Goal: Task Accomplishment & Management: Complete application form

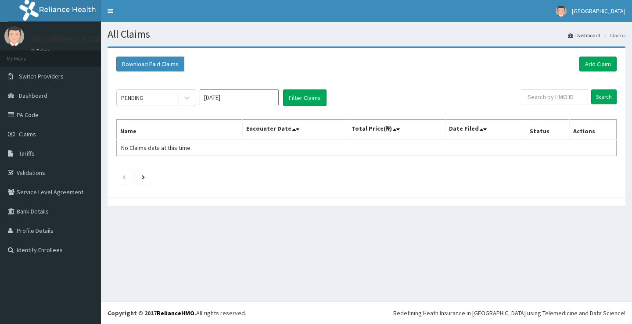
click at [596, 65] on link "Add Claim" at bounding box center [597, 64] width 37 height 15
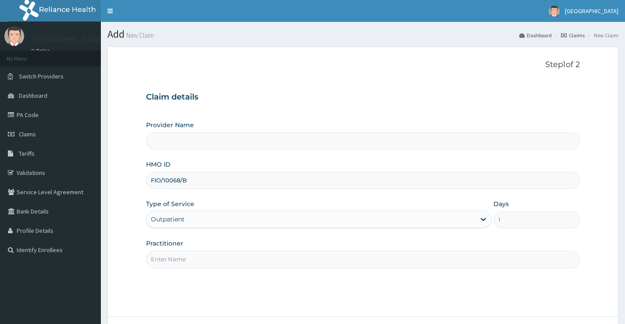
click at [180, 265] on input "Practitioner" at bounding box center [363, 259] width 434 height 17
type input "Dr. BOSUN"
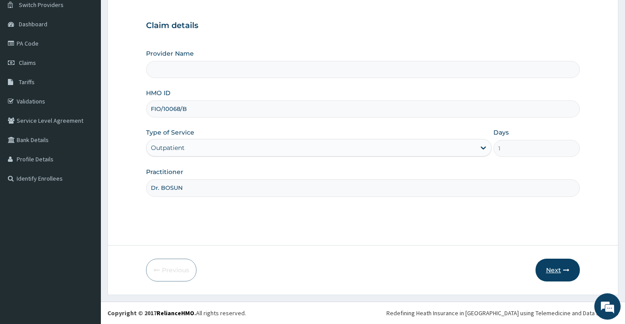
click at [549, 272] on button "Next" at bounding box center [558, 270] width 44 height 23
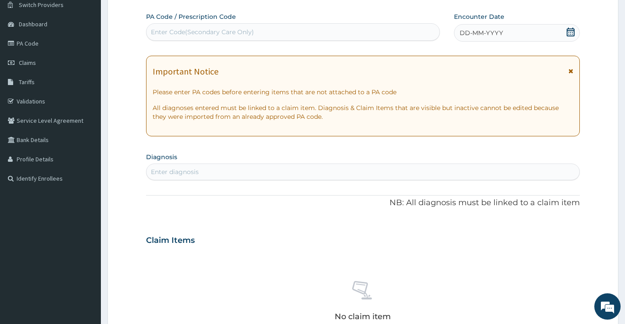
click at [568, 25] on div "DD-MM-YYYY" at bounding box center [517, 33] width 126 height 18
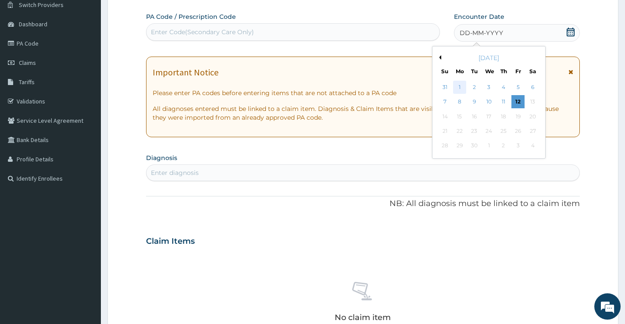
click at [461, 88] on div "1" at bounding box center [459, 87] width 13 height 13
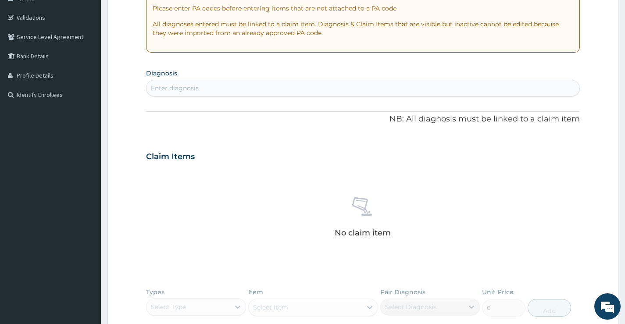
scroll to position [159, 0]
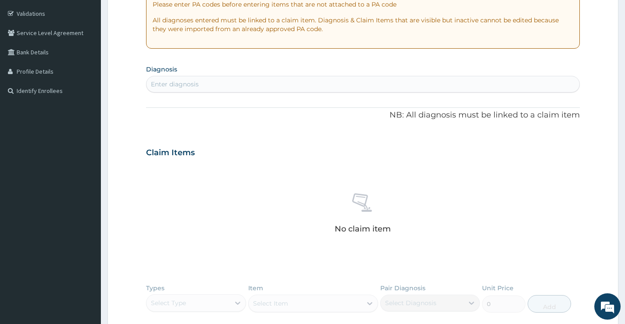
click at [240, 90] on div "Enter diagnosis" at bounding box center [363, 84] width 433 height 14
type input "plasmodium"
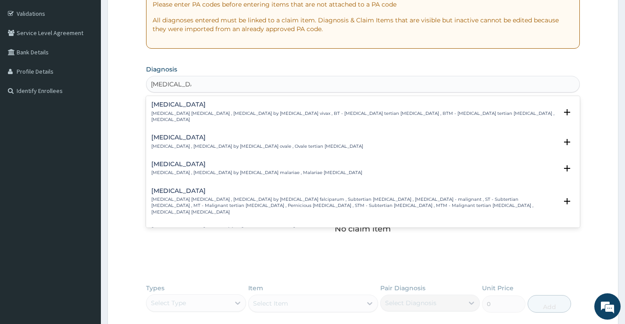
click at [207, 197] on p "Falciparum malaria , Malignant tertian malaria , Malaria by Plasmodium falcipar…" at bounding box center [354, 206] width 406 height 19
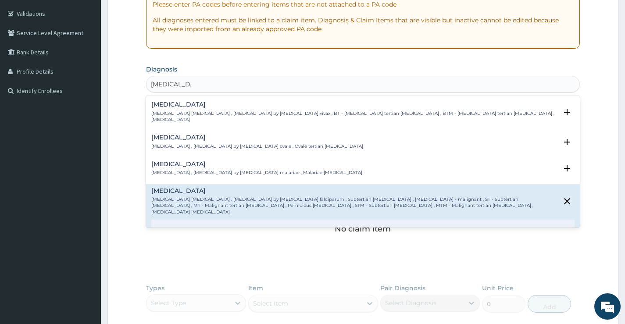
scroll to position [132, 0]
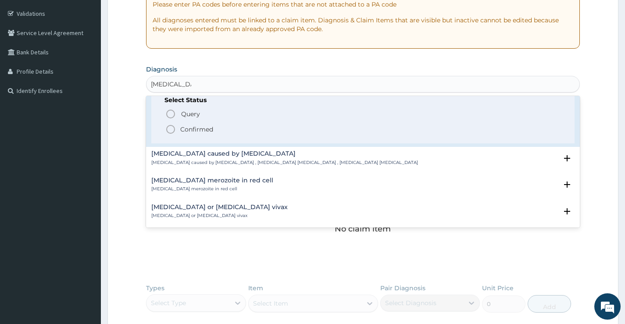
click at [196, 125] on p "Confirmed" at bounding box center [196, 129] width 33 height 9
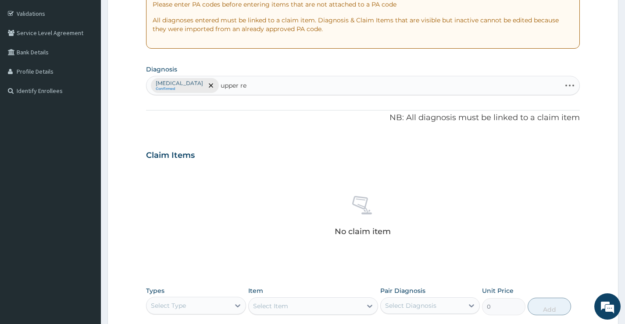
type input "upper res"
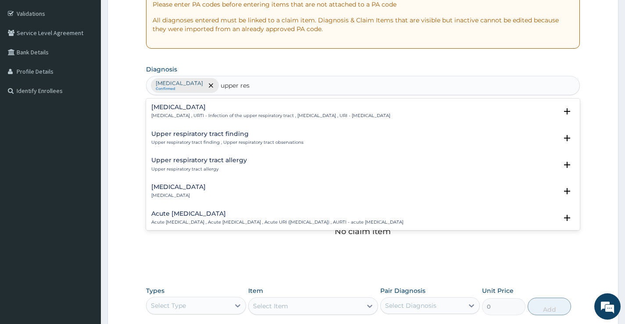
click at [222, 108] on h4 "Upper respiratory infection" at bounding box center [270, 107] width 239 height 7
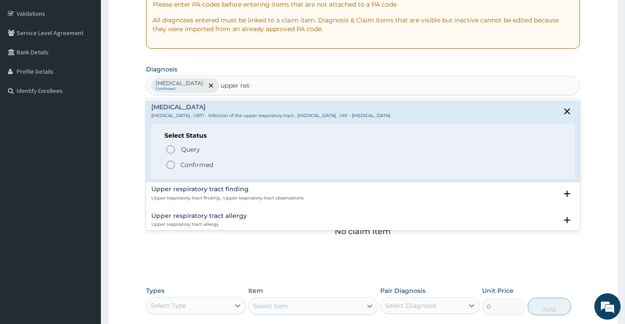
click at [185, 165] on p "Confirmed" at bounding box center [196, 165] width 33 height 9
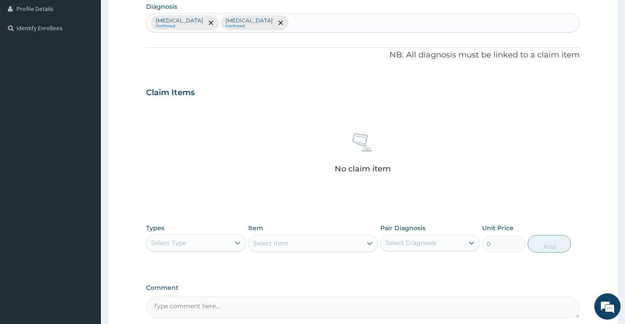
scroll to position [309, 0]
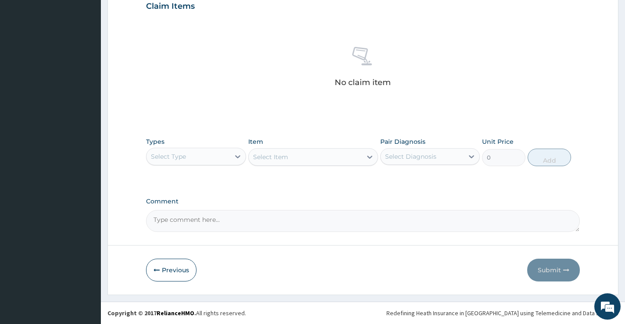
click at [218, 163] on div "Select Type" at bounding box center [188, 157] width 83 height 14
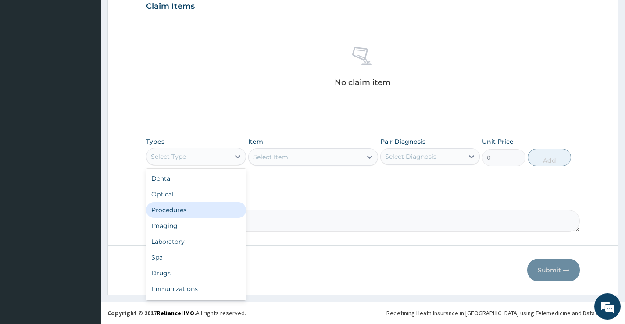
click at [189, 217] on div "Procedures" at bounding box center [196, 210] width 100 height 16
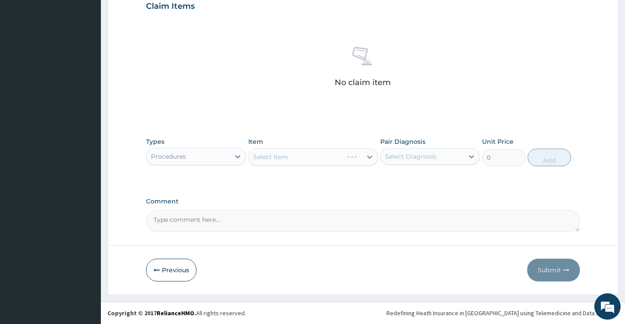
click at [291, 158] on div "Select Item" at bounding box center [313, 157] width 130 height 18
click at [289, 167] on div "Types Procedures Item Select Item Pair Diagnosis Select Diagnosis Unit Price 0 …" at bounding box center [363, 152] width 434 height 38
click at [302, 166] on div "Types Procedures Item Select Item Pair Diagnosis Select Diagnosis Unit Price 0 …" at bounding box center [363, 152] width 434 height 38
click at [302, 166] on div "Item Select Item" at bounding box center [313, 151] width 130 height 29
click at [300, 145] on div "Item Select Item" at bounding box center [313, 151] width 130 height 29
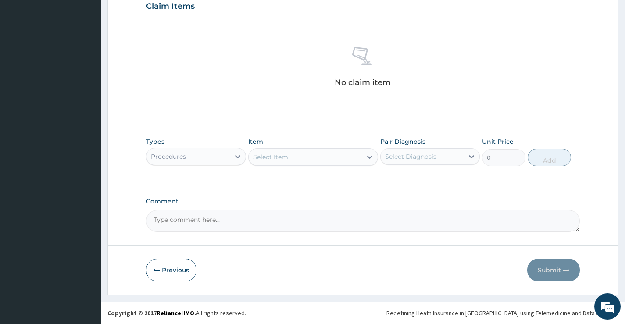
click at [303, 156] on div "Select Item" at bounding box center [306, 157] width 114 height 14
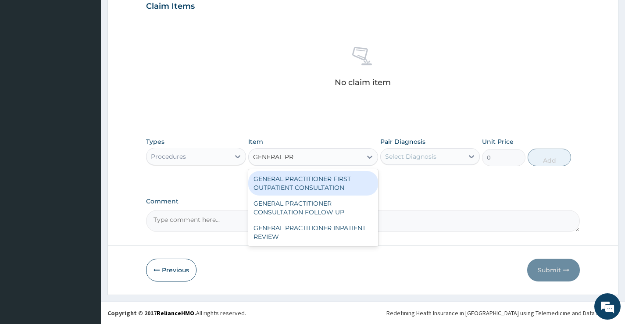
type input "GENERAL PRA"
click at [311, 182] on div "GENERAL PRACTITIONER FIRST OUTPATIENT CONSULTATION" at bounding box center [313, 183] width 130 height 25
type input "4500"
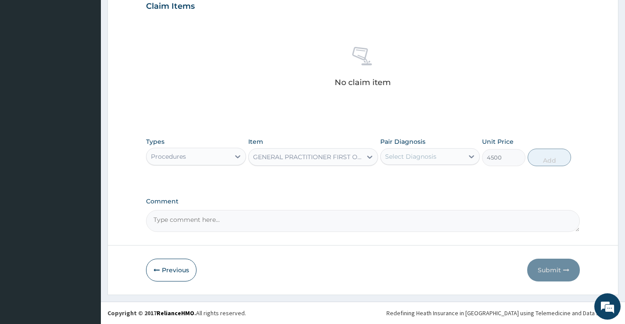
click at [415, 157] on div "Select Diagnosis" at bounding box center [410, 156] width 51 height 9
drag, startPoint x: 407, startPoint y: 186, endPoint x: 402, endPoint y: 207, distance: 21.6
click at [407, 187] on div "[MEDICAL_DATA]" at bounding box center [431, 179] width 100 height 18
checkbox input "true"
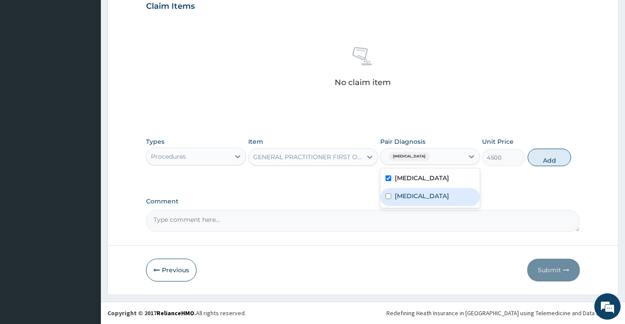
click at [402, 201] on label "Upper respiratory infection" at bounding box center [422, 196] width 54 height 9
checkbox input "true"
click at [528, 164] on div "Types Procedures Item GENERAL PRACTITIONER FIRST OUTPATIENT CONSULTATION Pair D…" at bounding box center [363, 152] width 434 height 38
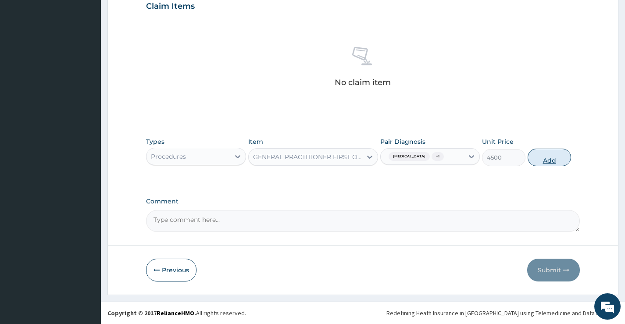
click at [537, 158] on button "Add" at bounding box center [549, 158] width 43 height 18
type input "0"
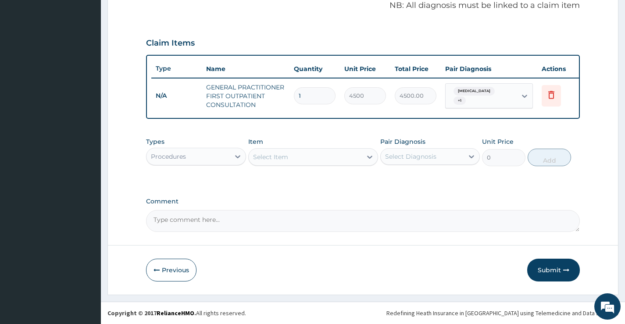
scroll to position [278, 0]
click at [218, 159] on div "Procedures" at bounding box center [188, 157] width 83 height 14
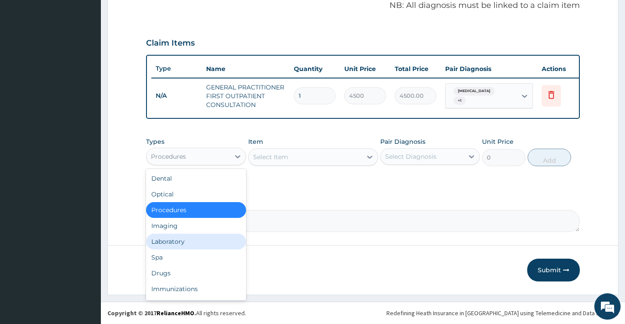
click at [187, 245] on div "Laboratory" at bounding box center [196, 242] width 100 height 16
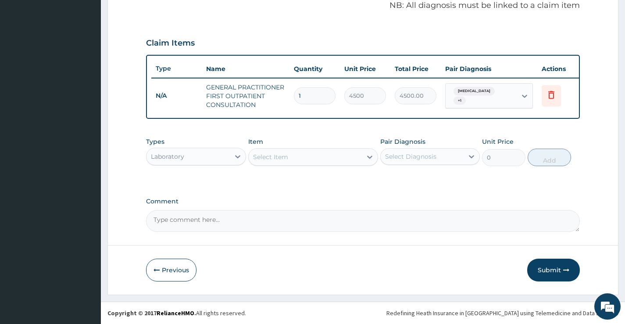
click at [311, 162] on div "Select Item" at bounding box center [306, 157] width 114 height 14
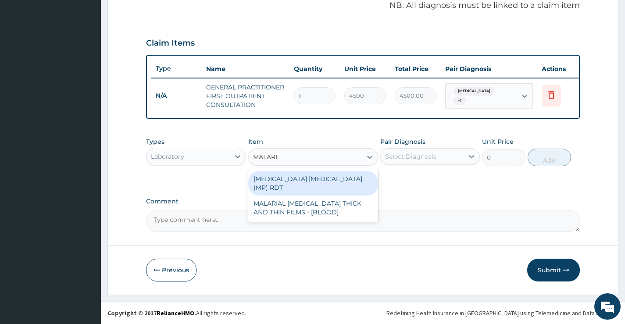
type input "MALARIA"
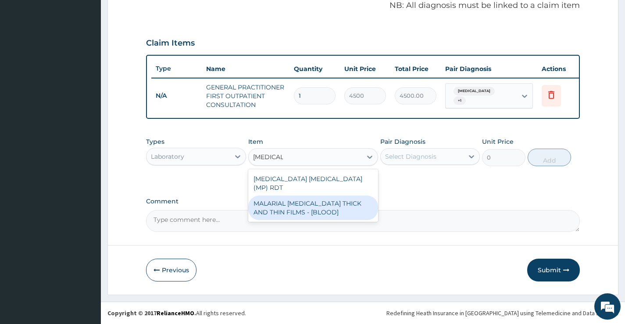
click at [315, 200] on div "MALARIAL PARASITE THICK AND THIN FILMS - [BLOOD]" at bounding box center [313, 208] width 130 height 25
type input "2625"
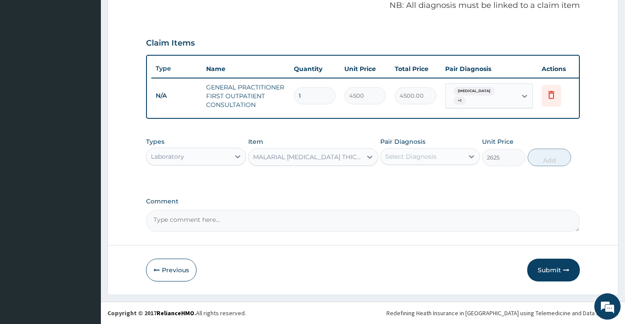
click at [435, 160] on div "Select Diagnosis" at bounding box center [410, 156] width 51 height 9
click at [430, 178] on label "Falciparum malaria" at bounding box center [422, 178] width 54 height 9
checkbox input "true"
click at [556, 158] on button "Add" at bounding box center [549, 158] width 43 height 18
type input "0"
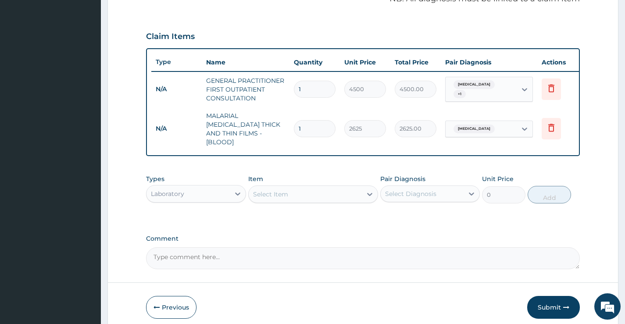
click at [316, 193] on div "Select Item" at bounding box center [306, 194] width 114 height 14
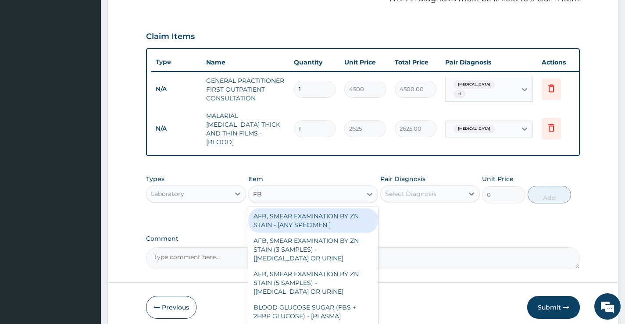
type input "FBC"
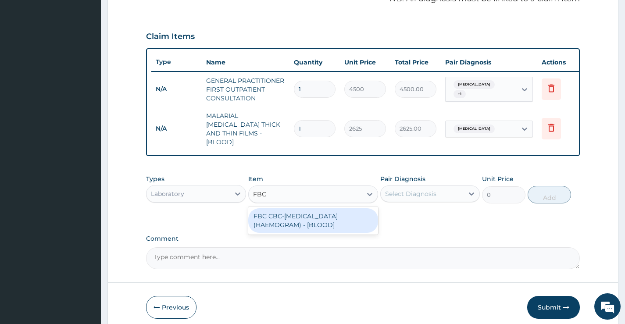
drag, startPoint x: 331, startPoint y: 215, endPoint x: 390, endPoint y: 200, distance: 60.8
click at [333, 215] on div "FBC CBC-[MEDICAL_DATA] (HAEMOGRAM) - [BLOOD]" at bounding box center [313, 220] width 130 height 25
type input "6000"
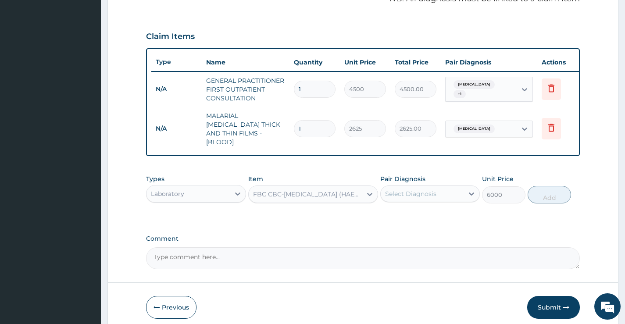
click at [427, 190] on div "Select Diagnosis" at bounding box center [410, 194] width 51 height 9
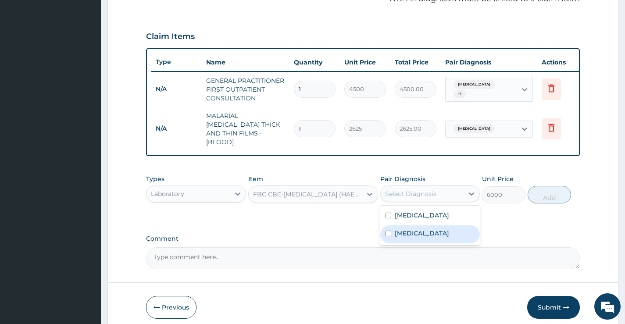
click at [423, 232] on label "[MEDICAL_DATA]" at bounding box center [422, 233] width 54 height 9
checkbox input "true"
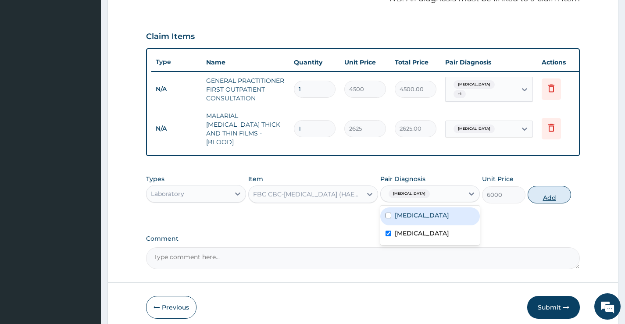
click at [547, 197] on button "Add" at bounding box center [549, 195] width 43 height 18
type input "0"
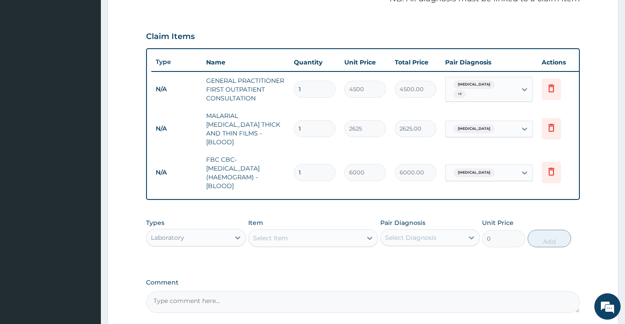
scroll to position [357, 0]
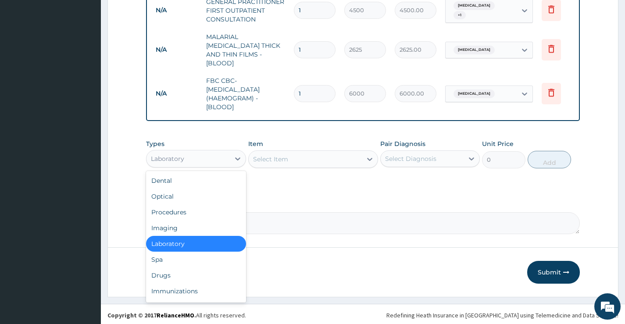
click at [211, 158] on div "Laboratory" at bounding box center [188, 159] width 83 height 14
click at [170, 273] on div "Drugs" at bounding box center [196, 276] width 100 height 16
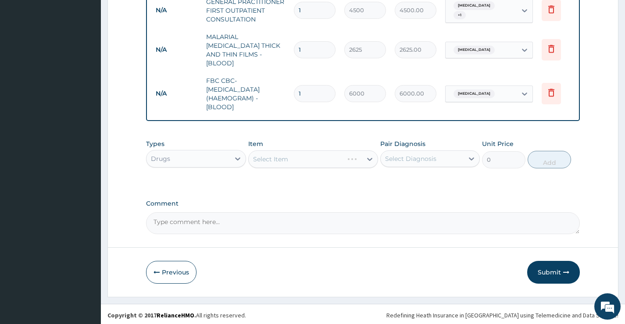
click at [287, 155] on div "Select Item" at bounding box center [313, 160] width 130 height 18
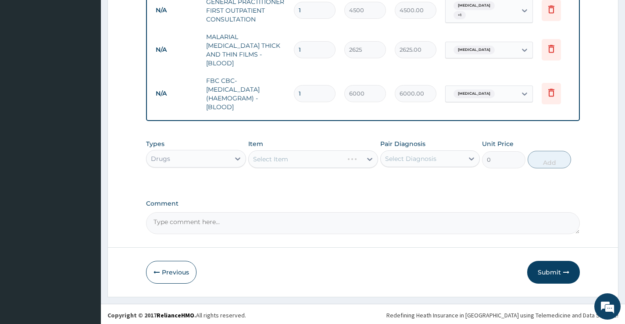
click at [290, 158] on div "Select Item" at bounding box center [313, 160] width 130 height 18
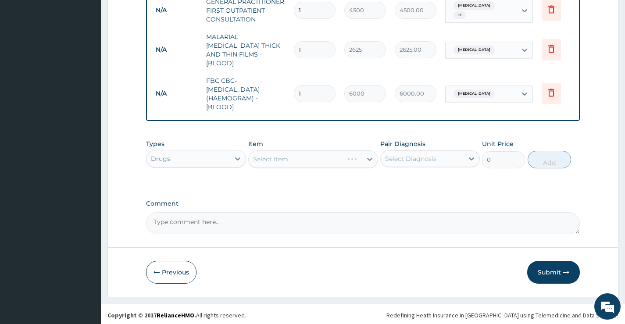
click at [290, 158] on div "Select Item" at bounding box center [313, 160] width 130 height 18
click at [332, 162] on div "Select Item" at bounding box center [313, 160] width 130 height 18
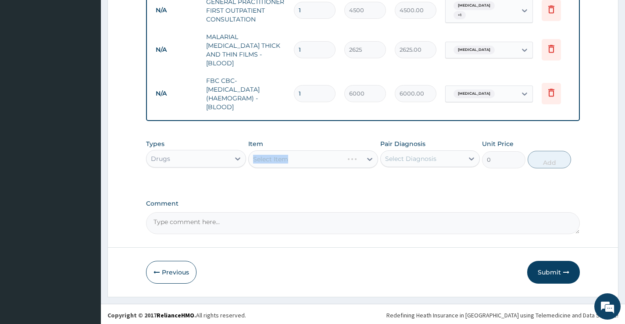
click at [332, 162] on div "Select Item" at bounding box center [313, 160] width 130 height 18
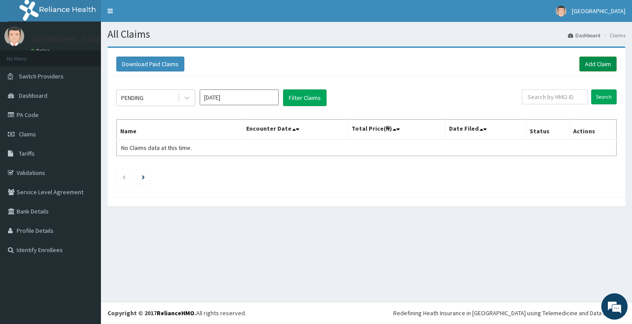
click at [595, 57] on link "Add Claim" at bounding box center [597, 64] width 37 height 15
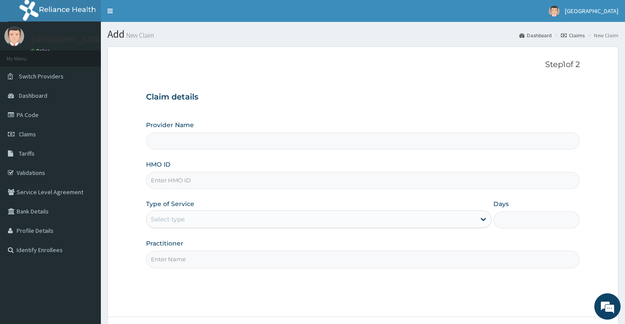
click at [227, 183] on input "HMO ID" at bounding box center [363, 180] width 434 height 17
paste input "FIO/10068/B"
type input "FIO/10068/B"
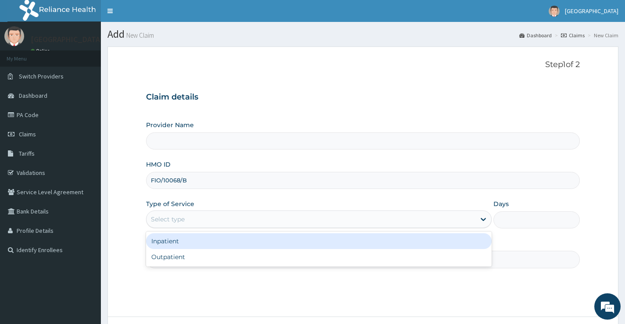
click at [213, 219] on div "Select type" at bounding box center [311, 219] width 329 height 14
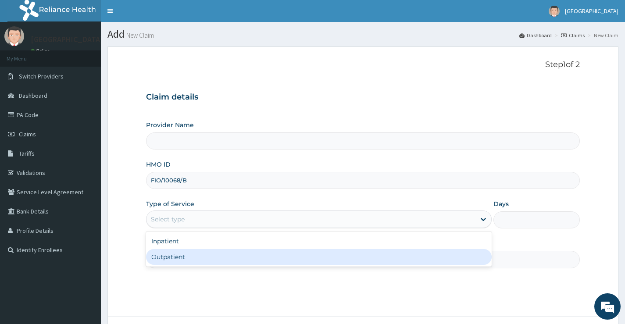
type input "Krown Hospital &Maternity Centre"
click at [192, 260] on div "Outpatient" at bounding box center [319, 257] width 346 height 16
type input "1"
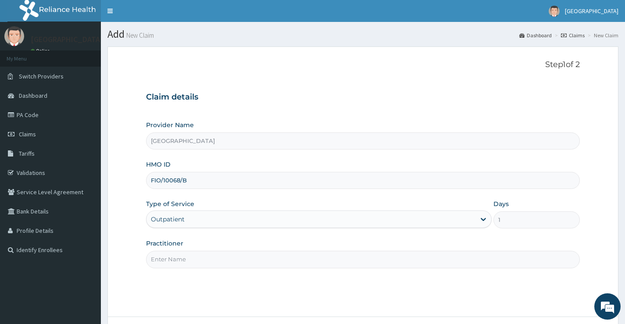
click at [192, 261] on input "Practitioner" at bounding box center [363, 259] width 434 height 17
click at [195, 268] on input "Practitioner" at bounding box center [363, 259] width 434 height 17
type input "Dr. BOSUN"
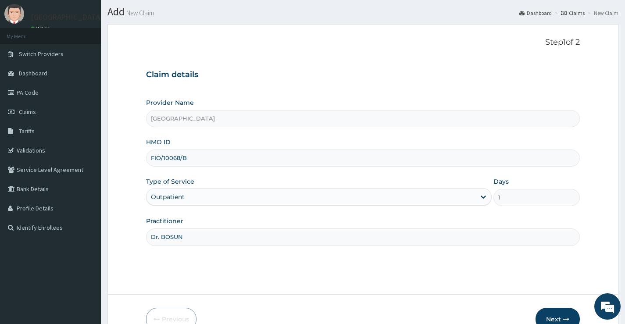
scroll to position [44, 0]
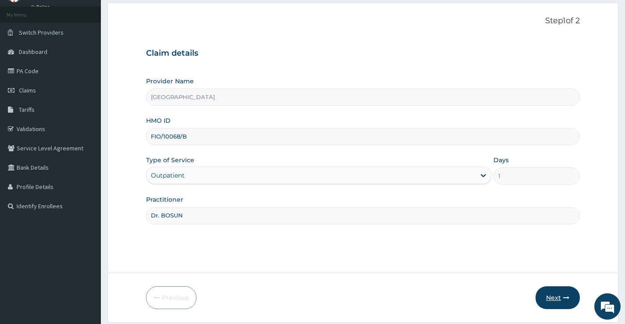
click at [556, 296] on button "Next" at bounding box center [558, 298] width 44 height 23
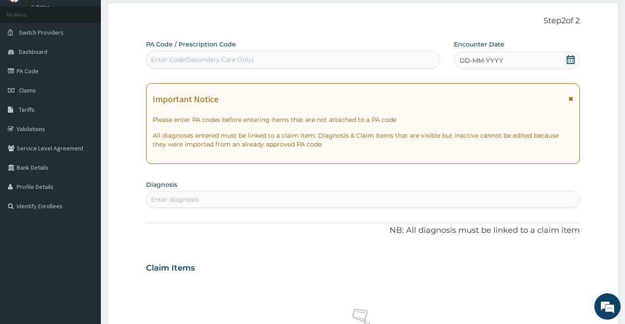
click at [570, 59] on icon at bounding box center [571, 59] width 9 height 9
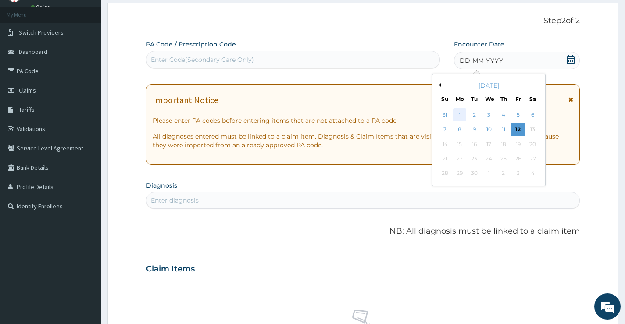
click at [459, 112] on div "1" at bounding box center [459, 114] width 13 height 13
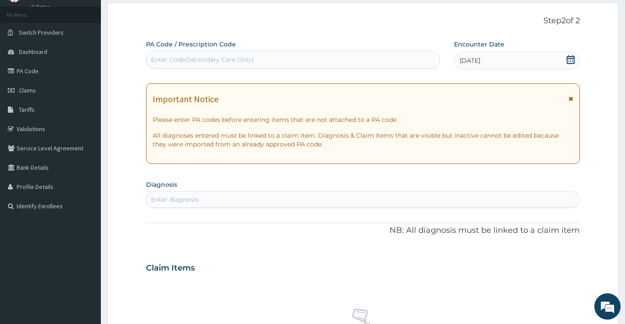
click at [332, 205] on div "Enter diagnosis" at bounding box center [363, 200] width 433 height 14
type input "PLASMODIUM"
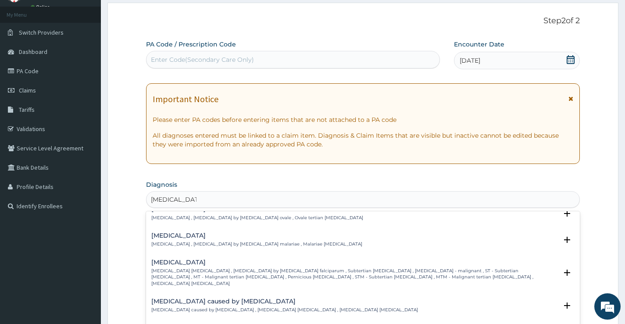
click at [196, 268] on p "[MEDICAL_DATA] [MEDICAL_DATA] , [MEDICAL_DATA] by [MEDICAL_DATA] falciparum , S…" at bounding box center [354, 277] width 406 height 19
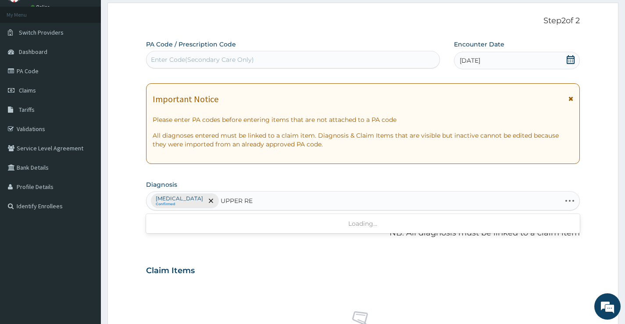
type input "UPPER RES"
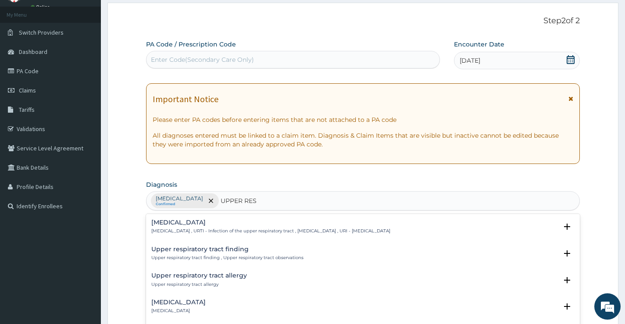
click at [211, 230] on p "[MEDICAL_DATA] , URTI - Infection of the upper respiratory tract , [MEDICAL_DAT…" at bounding box center [270, 231] width 239 height 6
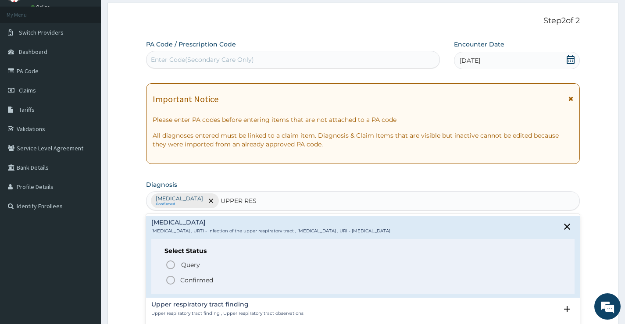
click at [179, 283] on span "Confirmed" at bounding box center [363, 280] width 396 height 11
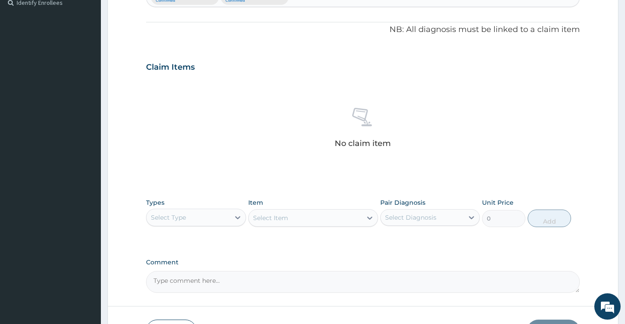
scroll to position [263, 0]
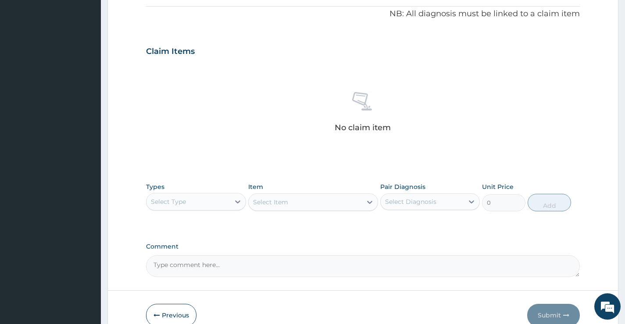
click at [221, 201] on div "Select Type" at bounding box center [188, 202] width 83 height 14
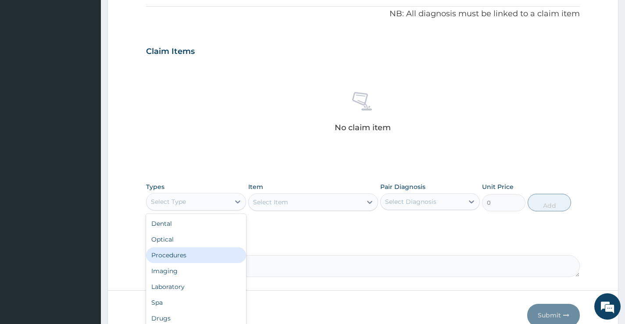
click at [198, 258] on div "Procedures" at bounding box center [196, 256] width 100 height 16
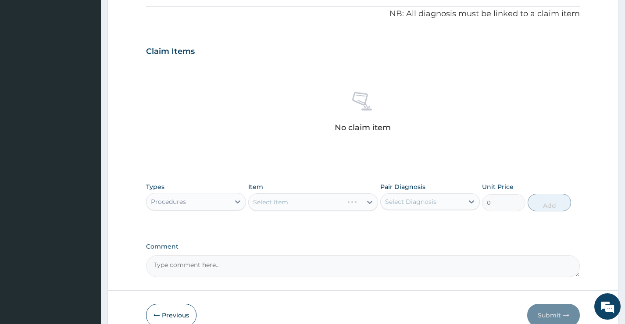
click at [341, 198] on div "Select Item" at bounding box center [296, 202] width 95 height 14
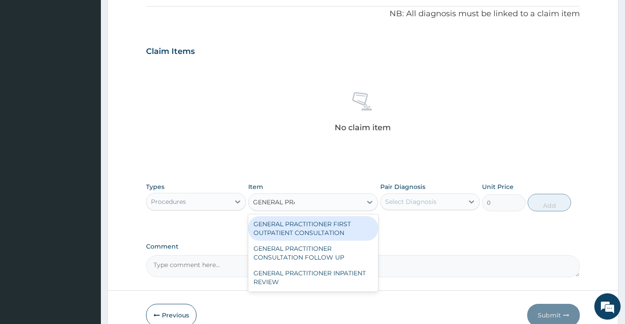
type input "GENERAL PRAC"
click at [327, 225] on div "GENERAL PRACTITIONER FIRST OUTPATIENT CONSULTATION" at bounding box center [313, 228] width 130 height 25
type input "4500"
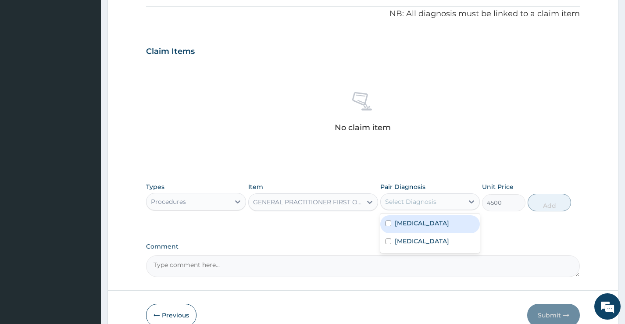
click at [406, 209] on div "Select Diagnosis" at bounding box center [431, 202] width 100 height 17
drag, startPoint x: 403, startPoint y: 225, endPoint x: 403, endPoint y: 231, distance: 5.7
click at [403, 227] on label "Falciparum malaria" at bounding box center [422, 223] width 54 height 9
checkbox input "true"
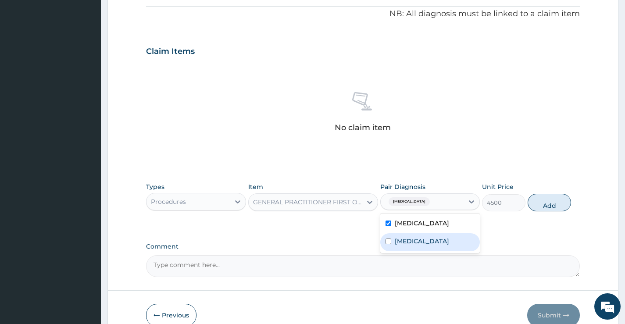
click at [403, 241] on label "Upper respiratory infection" at bounding box center [422, 241] width 54 height 9
checkbox input "true"
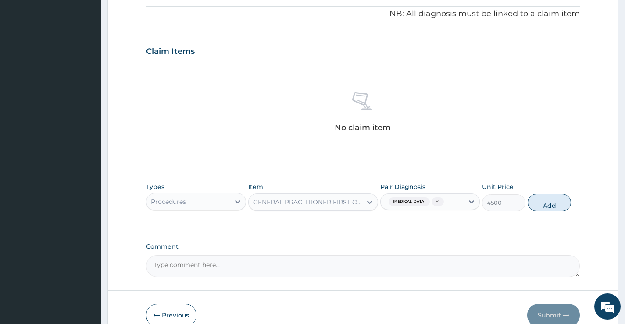
drag, startPoint x: 541, startPoint y: 202, endPoint x: 530, endPoint y: 205, distance: 11.6
click at [541, 203] on button "Add" at bounding box center [549, 203] width 43 height 18
type input "0"
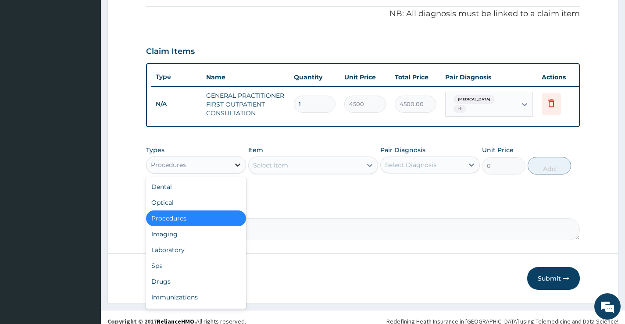
click at [240, 169] on icon at bounding box center [238, 165] width 9 height 9
click at [198, 258] on div "Laboratory" at bounding box center [196, 250] width 100 height 16
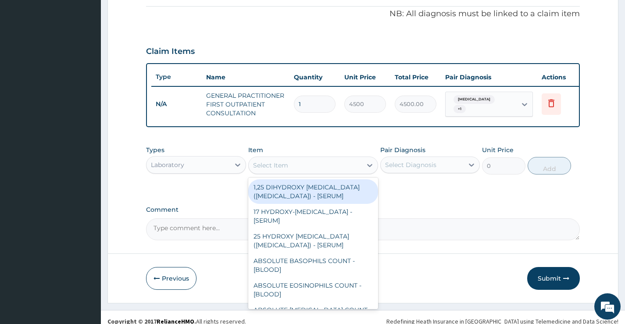
click at [363, 170] on div at bounding box center [370, 166] width 16 height 16
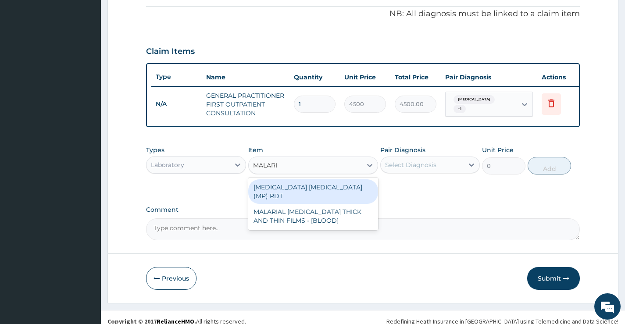
type input "MALARIA"
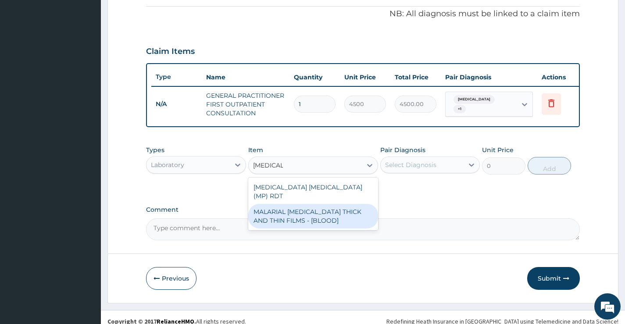
click at [368, 213] on div "MALARIAL PARASITE THICK AND THIN FILMS - [BLOOD]" at bounding box center [313, 216] width 130 height 25
type input "2625"
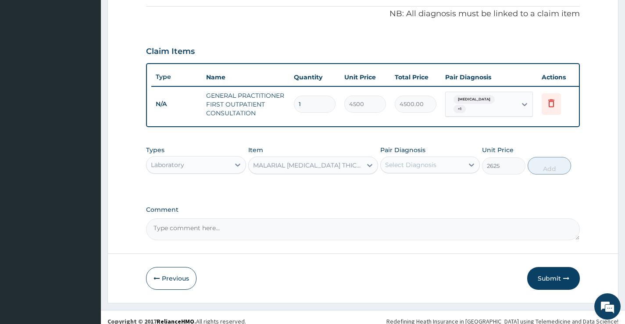
click at [424, 169] on div "Select Diagnosis" at bounding box center [410, 165] width 51 height 9
click at [416, 197] on div "Falciparum malaria" at bounding box center [431, 188] width 100 height 18
checkbox input "true"
click at [548, 172] on button "Add" at bounding box center [549, 166] width 43 height 18
type input "0"
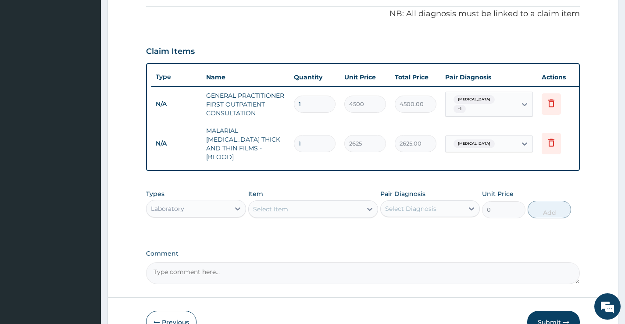
click at [299, 210] on div "Select Item" at bounding box center [306, 209] width 114 height 14
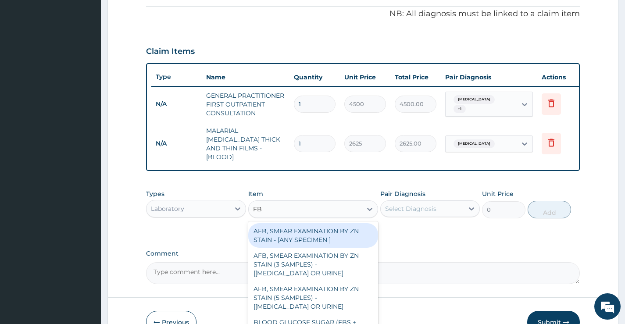
type input "FBC"
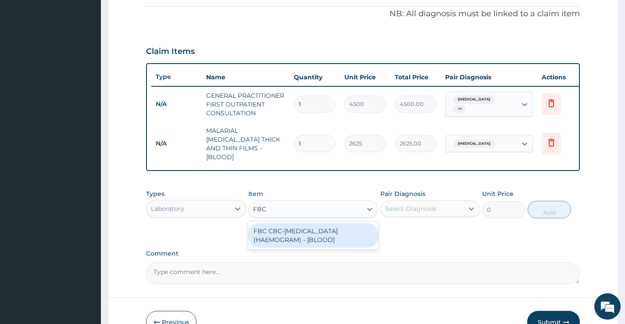
click at [313, 234] on div "FBC CBC-COMPLETE BLOOD COUNT (HAEMOGRAM) - [BLOOD]" at bounding box center [313, 235] width 130 height 25
type input "6000"
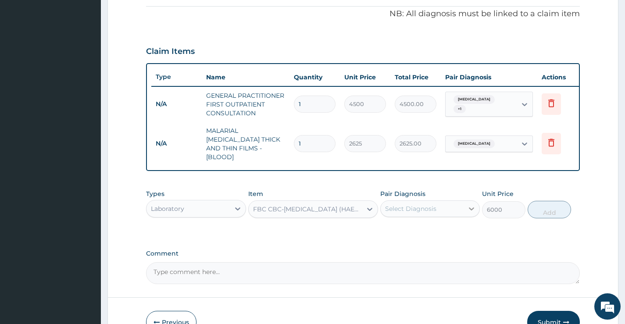
click at [471, 205] on icon at bounding box center [471, 209] width 9 height 9
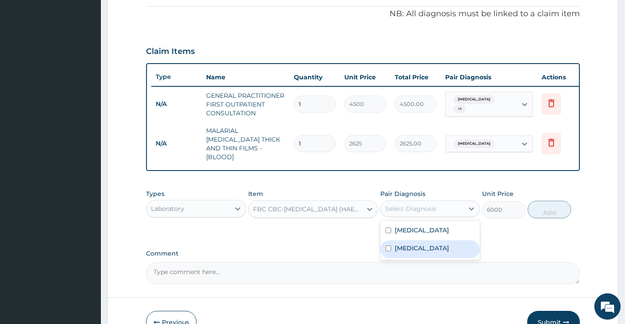
click at [423, 250] on label "Upper respiratory infection" at bounding box center [422, 248] width 54 height 9
checkbox input "true"
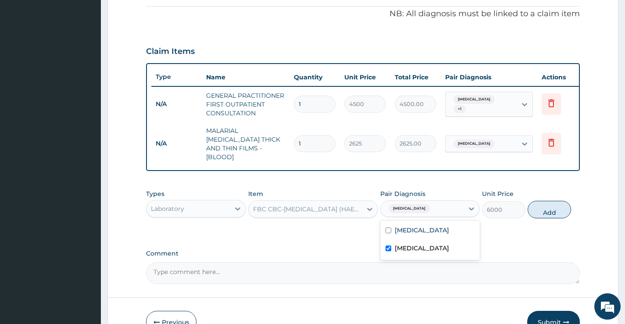
click at [558, 207] on button "Add" at bounding box center [549, 210] width 43 height 18
type input "0"
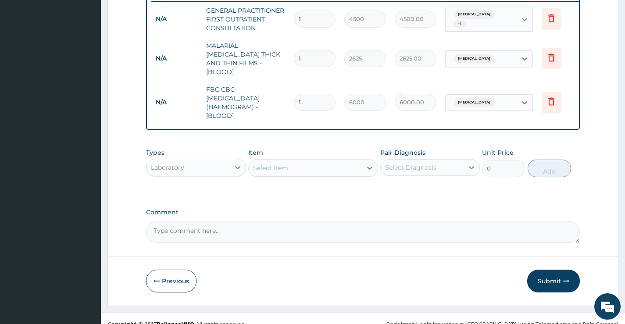
scroll to position [357, 0]
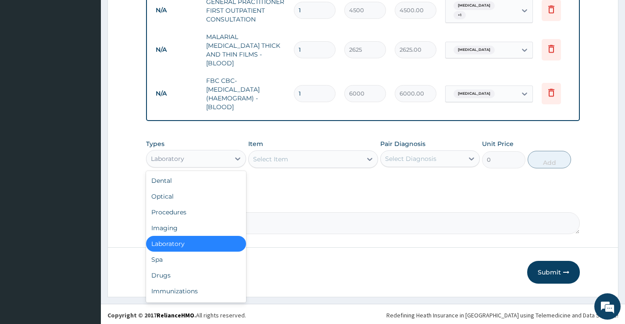
click at [221, 156] on div "Laboratory" at bounding box center [188, 159] width 83 height 14
click at [178, 271] on div "Drugs" at bounding box center [196, 276] width 100 height 16
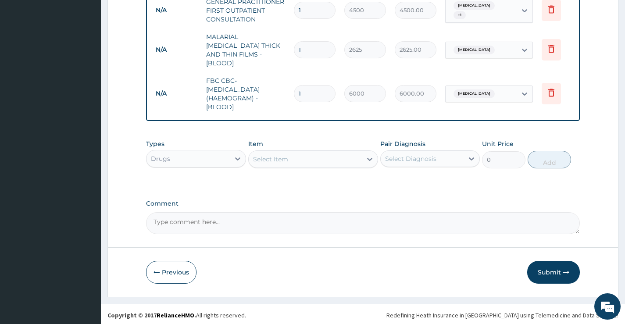
click at [309, 160] on div "Select Item" at bounding box center [306, 159] width 114 height 14
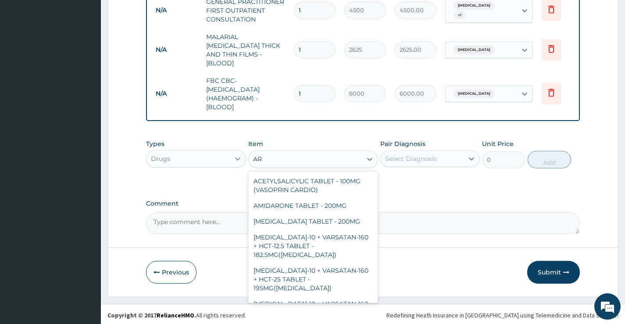
type input "ART"
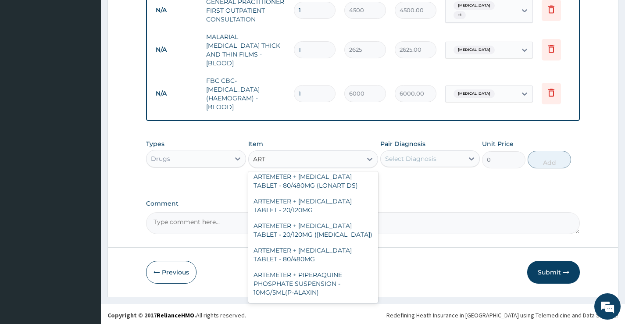
scroll to position [88, 0]
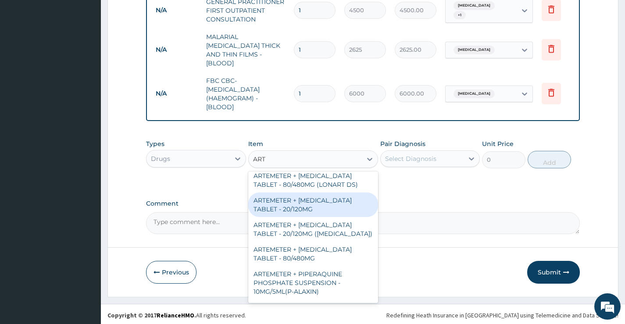
click at [302, 200] on div "ARTEMETER + [MEDICAL_DATA] TABLET - 20/120MG" at bounding box center [313, 205] width 130 height 25
type input "224"
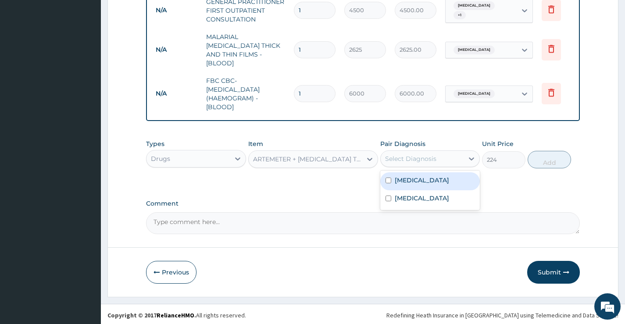
click at [432, 156] on div "Select Diagnosis" at bounding box center [410, 158] width 51 height 9
click at [425, 176] on label "Falciparum malaria" at bounding box center [422, 180] width 54 height 9
checkbox input "true"
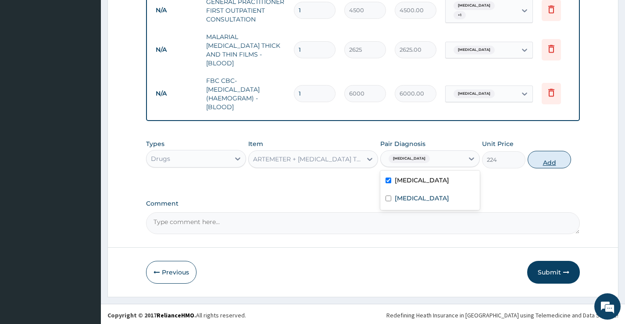
click at [554, 154] on button "Add" at bounding box center [549, 160] width 43 height 18
type input "0"
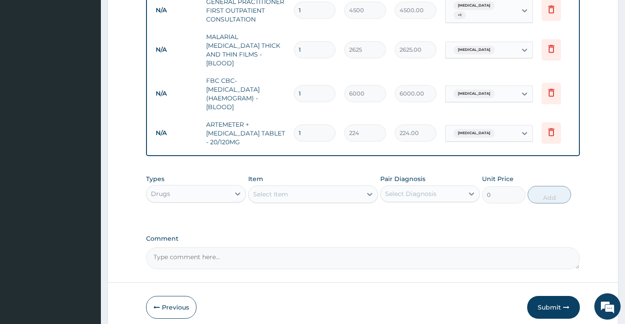
type input "0.00"
type input "6"
type input "1344.00"
type input "6"
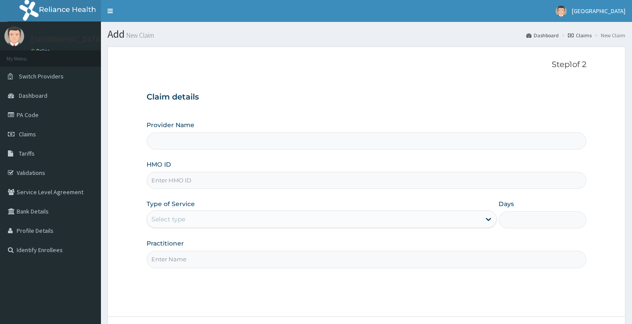
click at [172, 179] on input "HMO ID" at bounding box center [366, 180] width 439 height 17
paste input "SRS/10456/A"
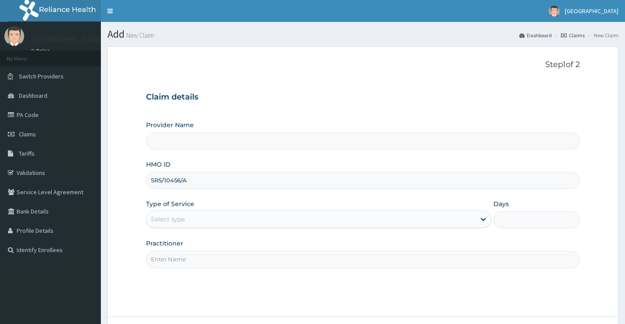
type input "SRS/10456/A"
click at [217, 223] on div "Select type" at bounding box center [311, 219] width 329 height 14
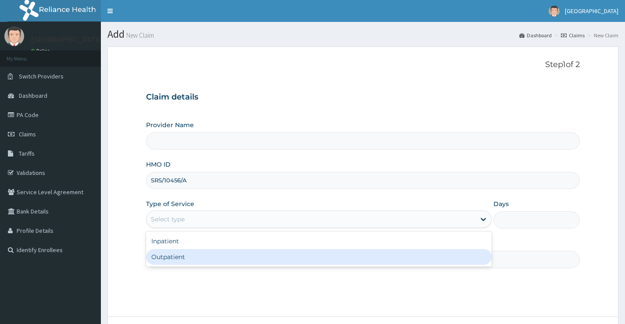
click at [178, 253] on div "Outpatient" at bounding box center [319, 257] width 346 height 16
type input "1"
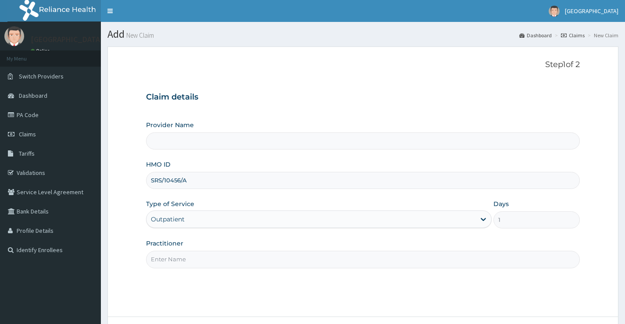
type input "Krown Hospital &Maternity Centre"
click at [213, 266] on input "Practitioner" at bounding box center [363, 259] width 434 height 17
type input "Dr. CAMPOS"
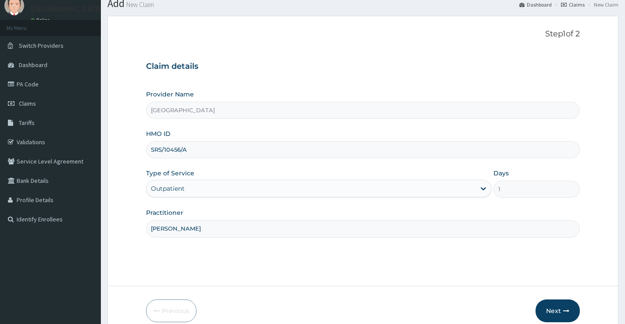
scroll to position [72, 0]
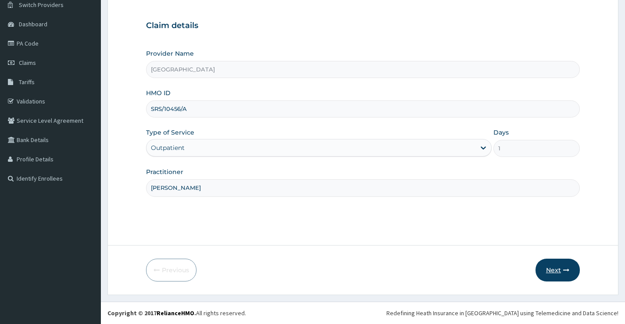
click at [544, 271] on button "Next" at bounding box center [558, 270] width 44 height 23
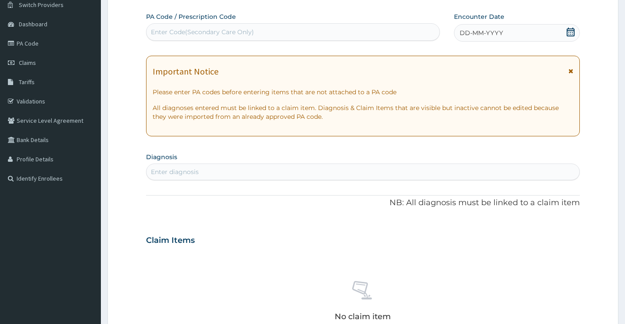
click at [573, 34] on icon at bounding box center [571, 32] width 8 height 9
click at [595, 87] on form "Step 2 of 2 PA Code / Prescription Code Enter Code(Secondary Care Only) Encount…" at bounding box center [363, 252] width 511 height 555
click at [256, 27] on div "Enter Code(Secondary Care Only)" at bounding box center [293, 32] width 293 height 14
paste input "PA/DCC906"
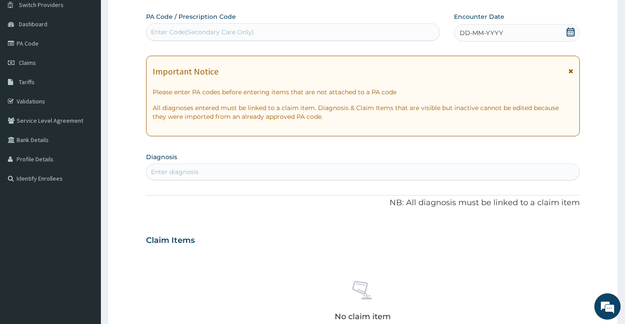
type input "PA/DCC906"
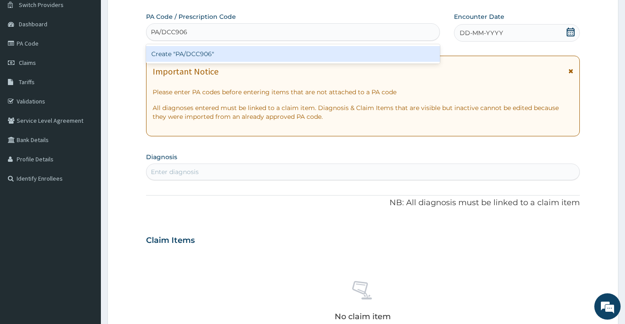
click at [241, 54] on div "Create "PA/DCC906"" at bounding box center [293, 54] width 294 height 16
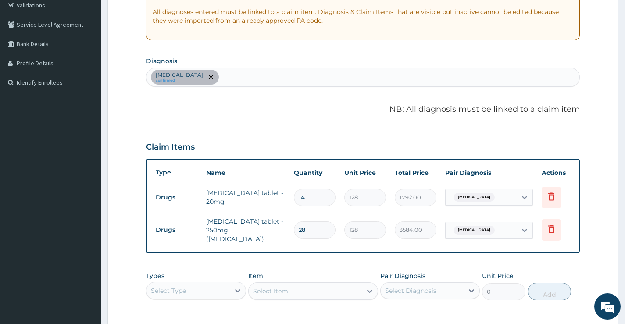
scroll to position [212, 0]
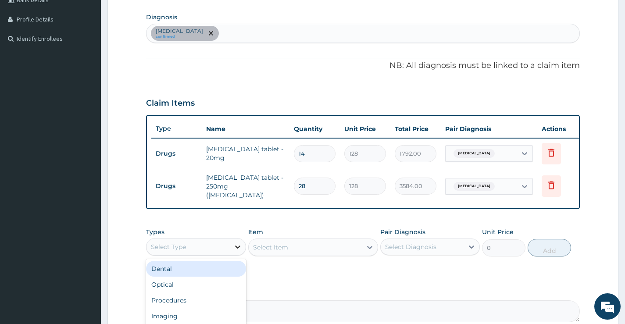
click at [235, 249] on icon at bounding box center [238, 247] width 9 height 9
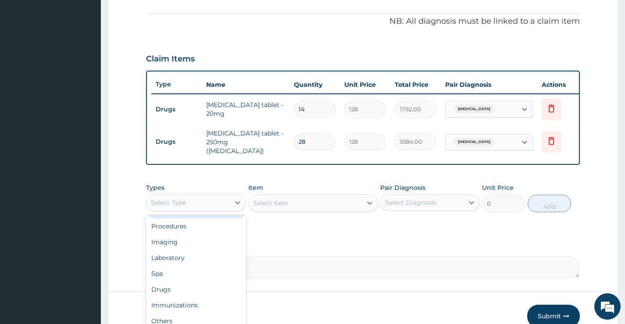
scroll to position [304, 0]
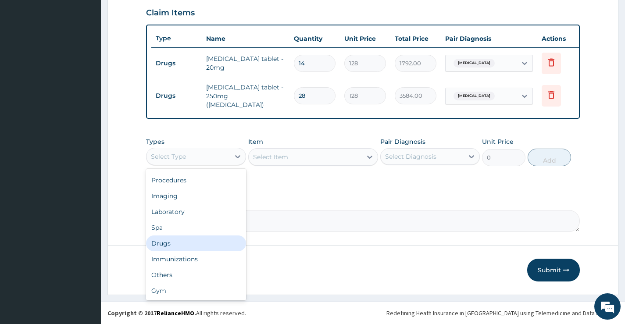
click at [178, 243] on div "Drugs" at bounding box center [196, 244] width 100 height 16
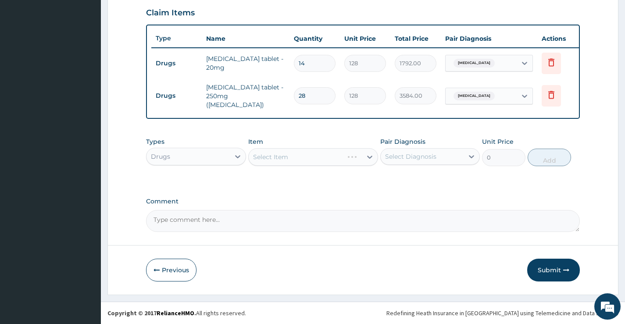
click at [314, 158] on div "Select Item" at bounding box center [313, 157] width 130 height 18
click at [314, 158] on div "Select Item" at bounding box center [306, 157] width 114 height 14
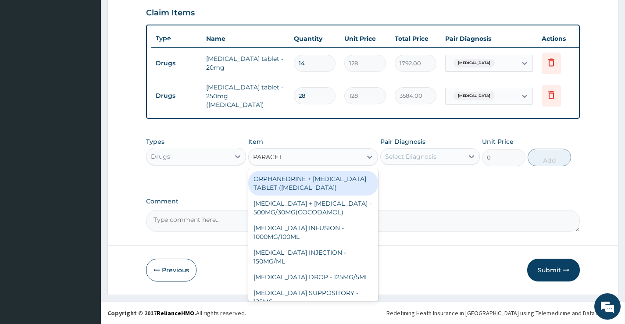
type input "PARACETA"
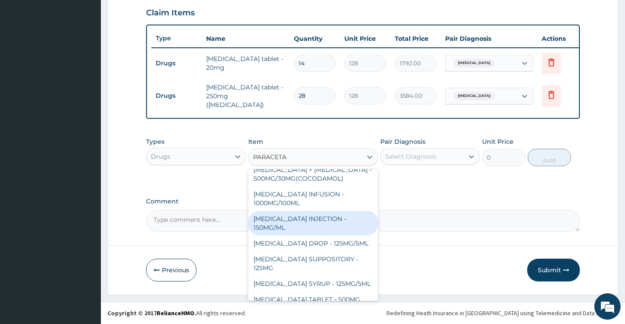
scroll to position [75, 0]
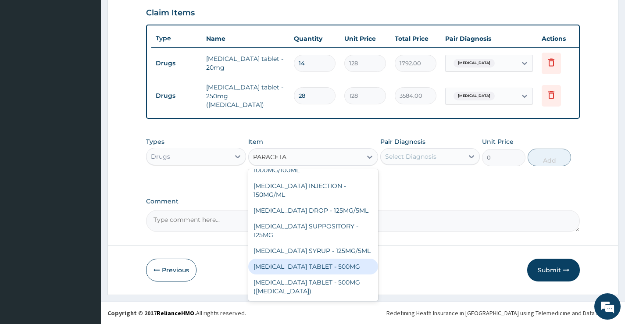
click at [326, 269] on div "PARACETAMOL TABLET - 500MG" at bounding box center [313, 267] width 130 height 16
type input "38.4"
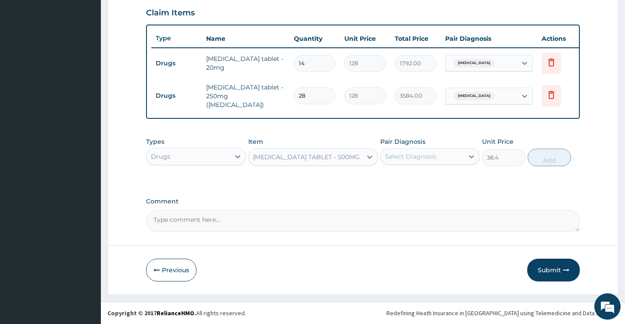
click at [431, 162] on div "Select Diagnosis" at bounding box center [422, 157] width 83 height 14
click at [428, 183] on div "Essential hypertension" at bounding box center [431, 179] width 100 height 18
checkbox input "true"
click at [551, 158] on button "Add" at bounding box center [549, 158] width 43 height 18
type input "0"
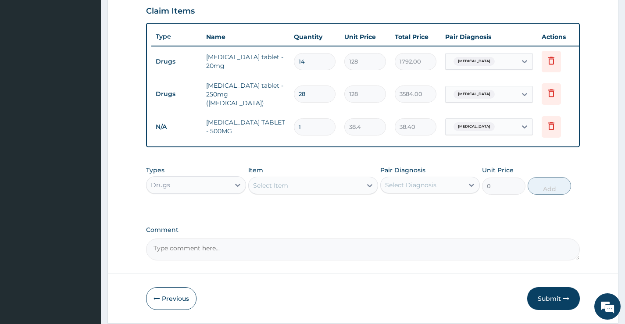
type input "14"
type input "537.60"
type input "14"
click at [238, 190] on icon at bounding box center [238, 185] width 9 height 9
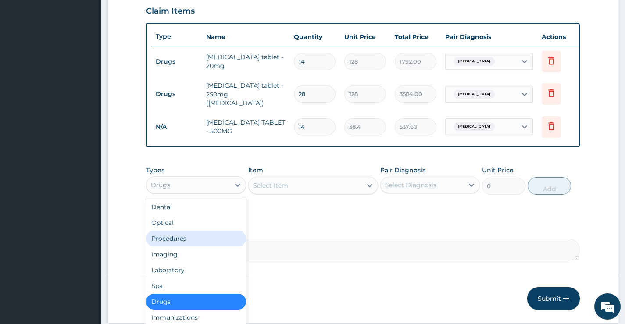
click at [183, 241] on div "Procedures" at bounding box center [196, 239] width 100 height 16
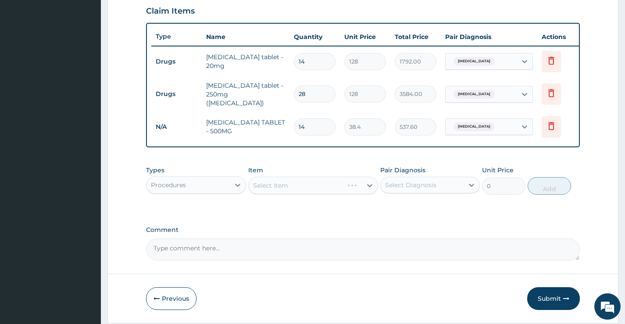
click at [304, 187] on div "Select Item" at bounding box center [313, 186] width 130 height 18
click at [304, 187] on div "Select Item" at bounding box center [306, 186] width 114 height 14
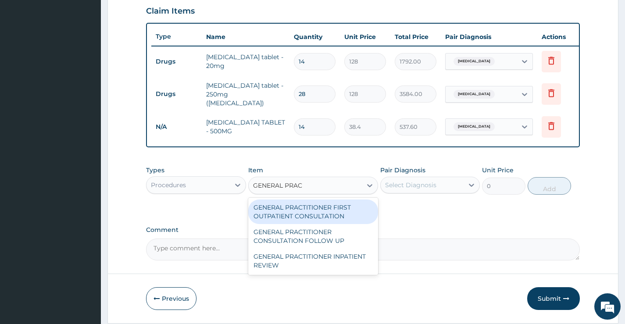
type input "GENERAL PRACT"
click at [312, 213] on div "GENERAL PRACTITIONER FIRST OUTPATIENT CONSULTATION" at bounding box center [313, 212] width 130 height 25
type input "4500"
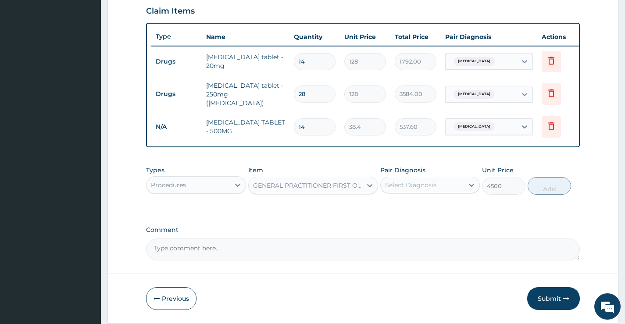
click at [432, 172] on div "Pair Diagnosis Select Diagnosis" at bounding box center [431, 180] width 100 height 29
drag, startPoint x: 432, startPoint y: 183, endPoint x: 430, endPoint y: 190, distance: 7.5
click at [432, 185] on div "Select Diagnosis" at bounding box center [410, 185] width 51 height 9
click at [422, 205] on label "Essential hypertension" at bounding box center [422, 206] width 54 height 9
checkbox input "true"
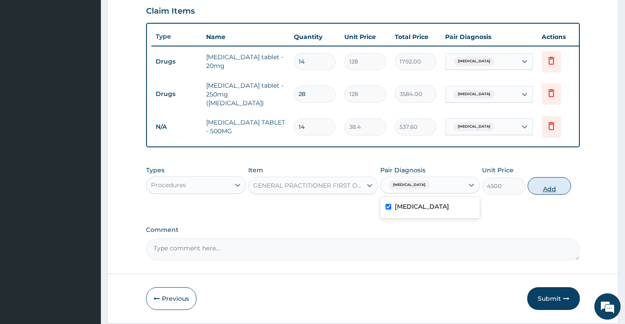
click at [565, 184] on button "Add" at bounding box center [549, 186] width 43 height 18
type input "0"
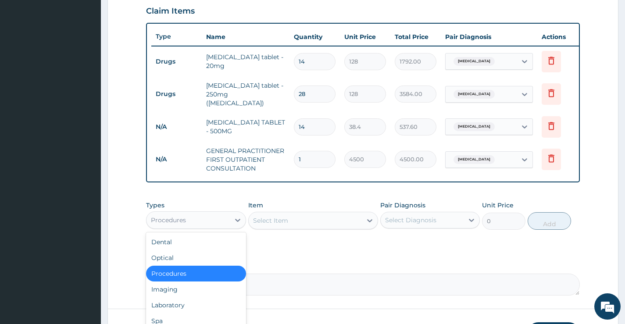
click at [220, 223] on div "Procedures" at bounding box center [188, 220] width 83 height 14
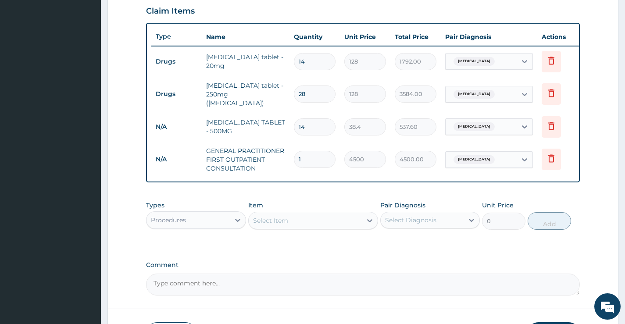
click at [291, 266] on label "Comment" at bounding box center [363, 265] width 434 height 7
click at [291, 274] on textarea "Comment" at bounding box center [363, 285] width 434 height 22
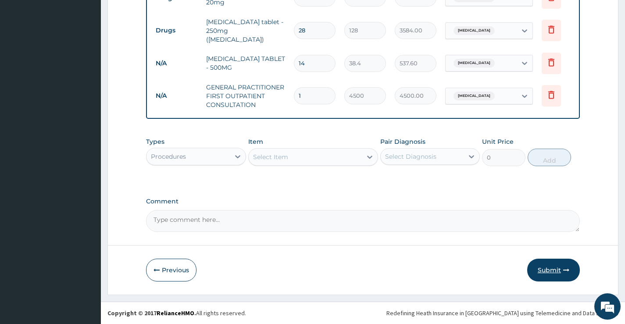
click at [542, 270] on button "Submit" at bounding box center [554, 270] width 53 height 23
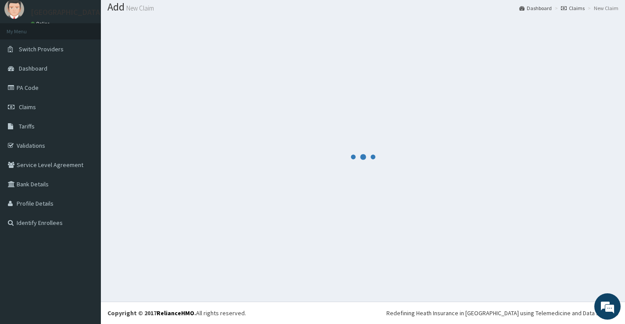
scroll to position [27, 0]
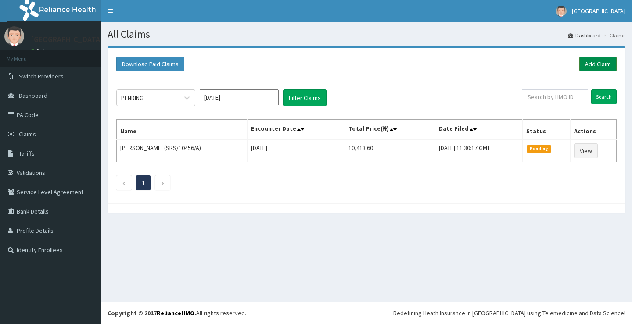
click at [591, 67] on link "Add Claim" at bounding box center [597, 64] width 37 height 15
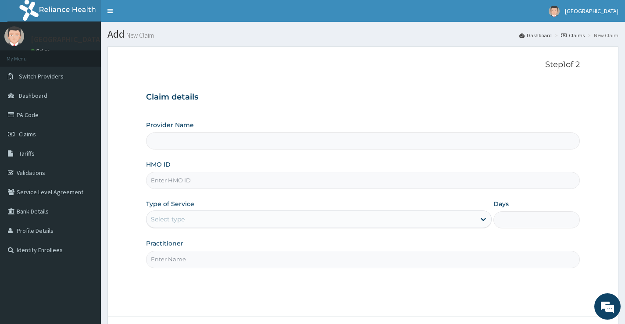
type input "[GEOGRAPHIC_DATA]"
click at [197, 186] on input "HMO ID" at bounding box center [363, 180] width 434 height 17
click at [188, 178] on input "HMO ID" at bounding box center [363, 180] width 434 height 17
paste input "SRS/10456/A"
type input "SRS/10456/A"
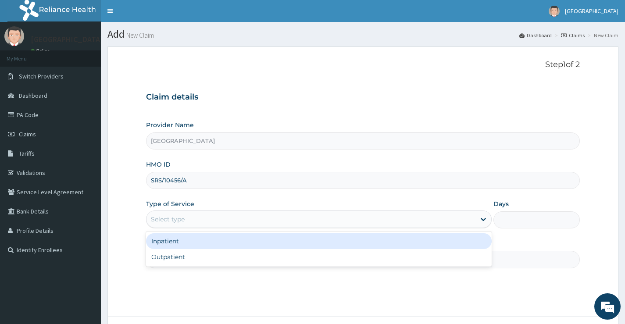
click at [188, 219] on div "Select type" at bounding box center [311, 219] width 329 height 14
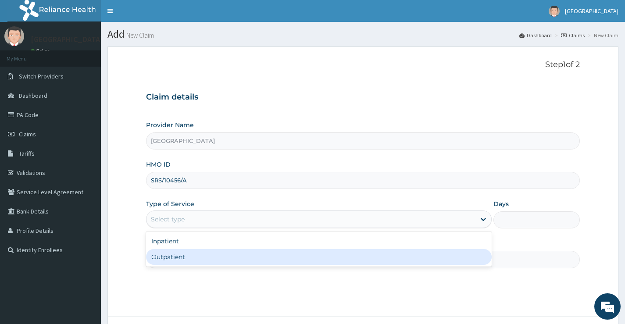
click at [174, 259] on div "Outpatient" at bounding box center [319, 257] width 346 height 16
type input "1"
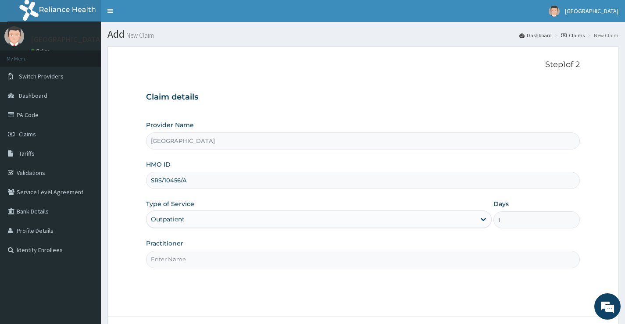
click at [172, 259] on input "Practitioner" at bounding box center [363, 259] width 434 height 17
type input "[PERSON_NAME]"
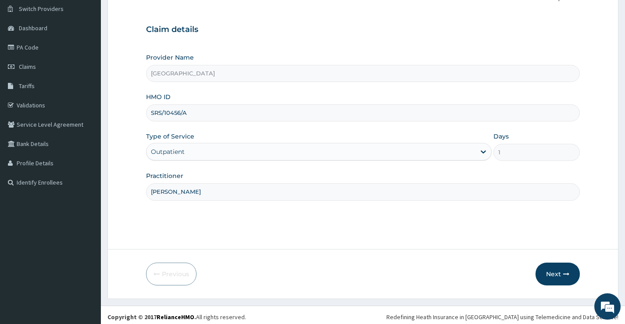
scroll to position [72, 0]
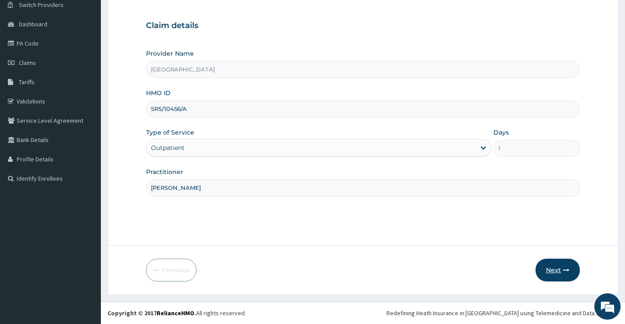
click at [543, 268] on button "Next" at bounding box center [558, 270] width 44 height 23
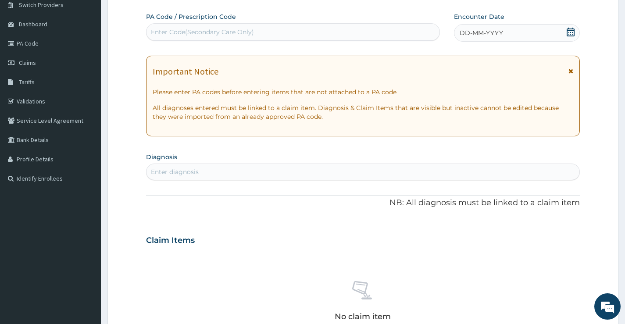
click at [199, 34] on div "Enter Code(Secondary Care Only)" at bounding box center [202, 32] width 103 height 9
paste input "PA/B8C465"
type input "PA/B8C465"
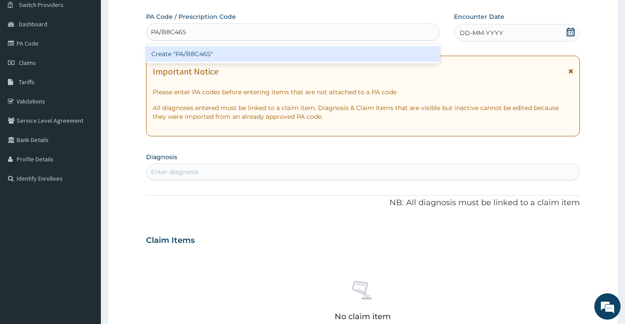
click at [204, 57] on div "Create "PA/B8C465"" at bounding box center [293, 54] width 294 height 16
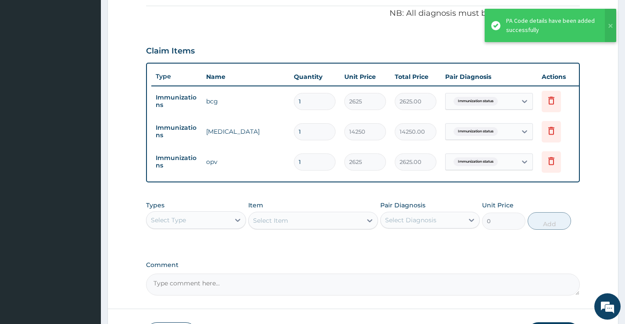
scroll to position [132, 0]
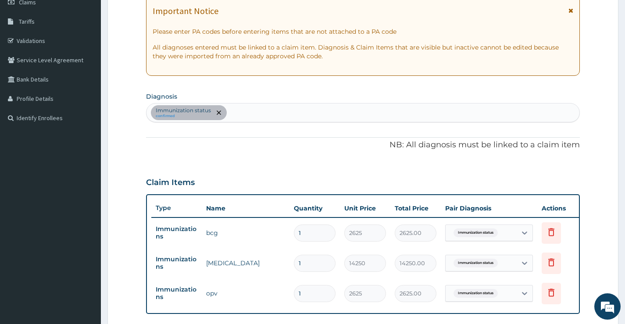
click at [256, 113] on div "Immunization status confirmed" at bounding box center [363, 113] width 433 height 18
type input "NEONATAL [PERSON_NAME]"
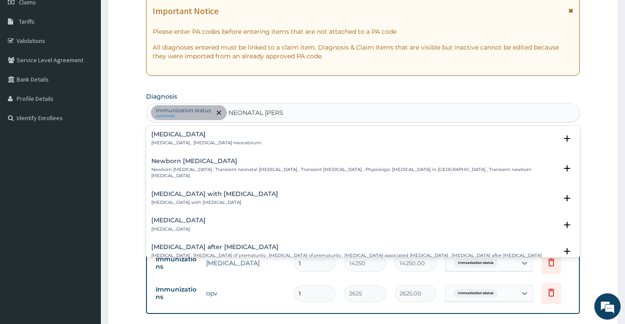
click at [196, 141] on p "[MEDICAL_DATA] , [MEDICAL_DATA] neonatorum" at bounding box center [206, 143] width 110 height 6
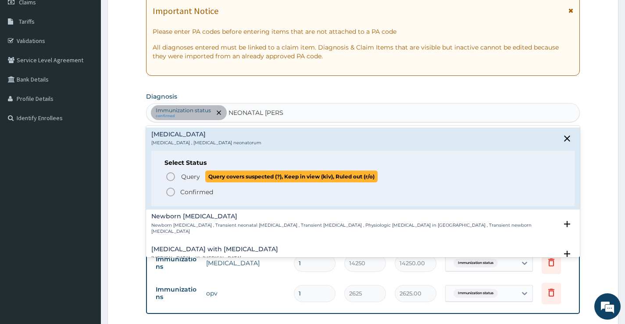
click at [177, 180] on span "Query Query covers suspected (?), Keep in view (kiv), Ruled out (r/o)" at bounding box center [363, 177] width 396 height 12
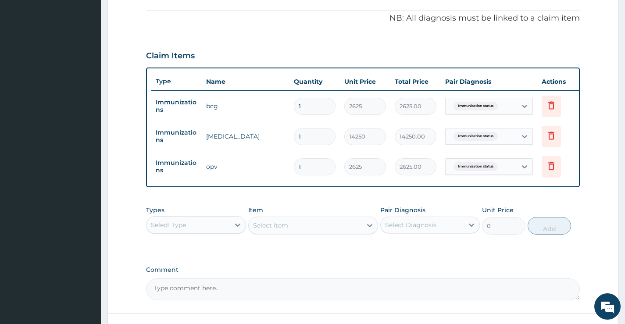
scroll to position [264, 0]
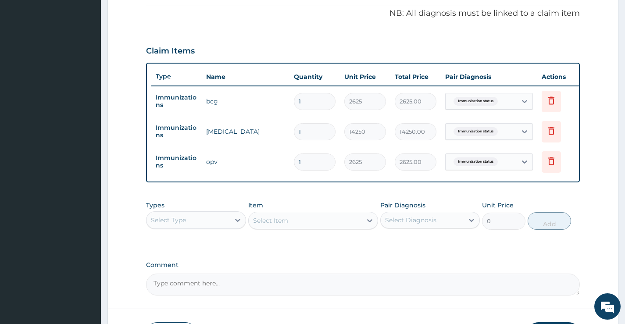
click at [214, 227] on div "Select Type" at bounding box center [188, 220] width 83 height 14
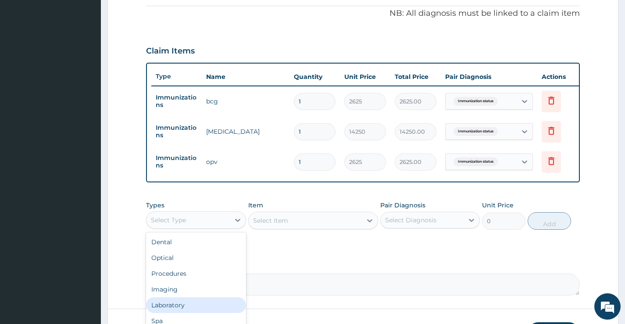
click at [186, 313] on div "Laboratory" at bounding box center [196, 306] width 100 height 16
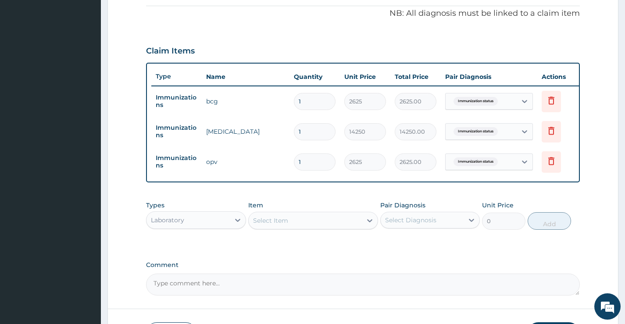
click at [311, 225] on div "Select Item" at bounding box center [306, 221] width 114 height 14
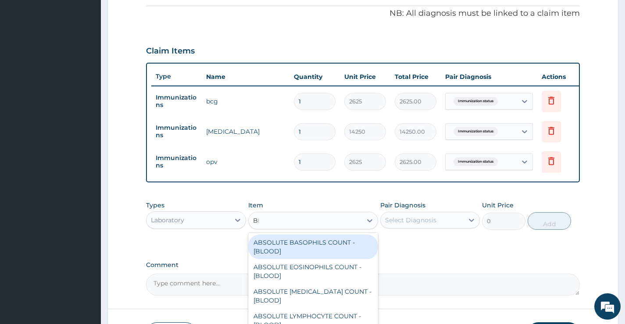
type input "BIL"
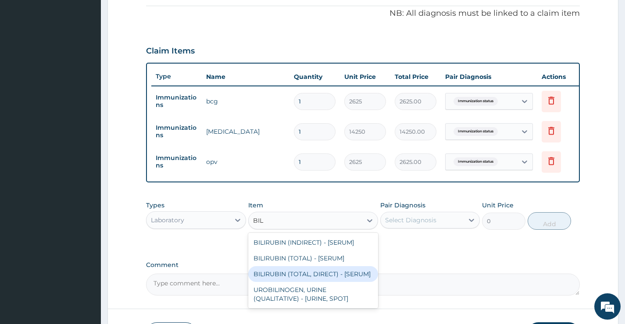
click at [307, 282] on div "BILIRUBIN (TOTAL, DIRECT) - [SERUM]" at bounding box center [313, 274] width 130 height 16
type input "3000"
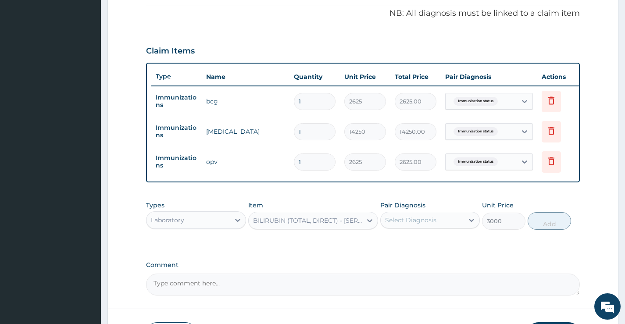
click at [413, 227] on div "Select Diagnosis" at bounding box center [422, 220] width 83 height 14
click at [405, 252] on div "Immunization status" at bounding box center [431, 243] width 100 height 18
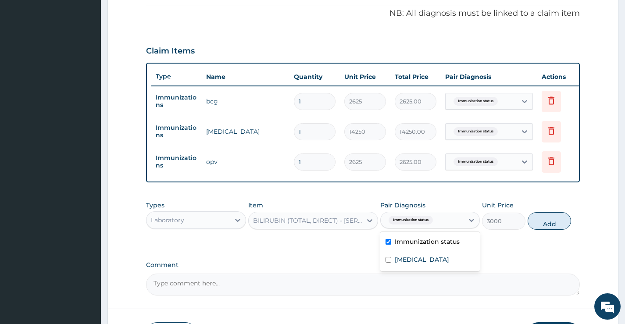
click at [407, 246] on label "Immunization status" at bounding box center [427, 241] width 65 height 9
checkbox input "false"
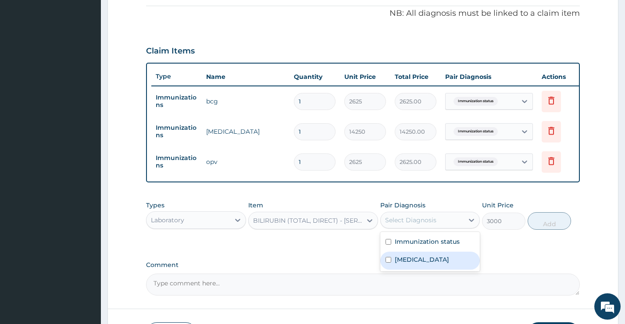
click at [406, 264] on label "Neonatal jaundice" at bounding box center [422, 259] width 54 height 9
checkbox input "true"
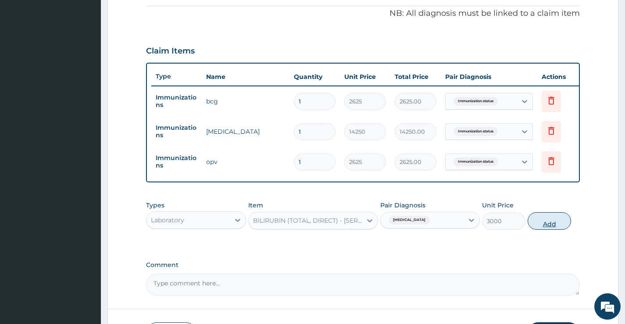
click at [543, 225] on button "Add" at bounding box center [549, 221] width 43 height 18
type input "0"
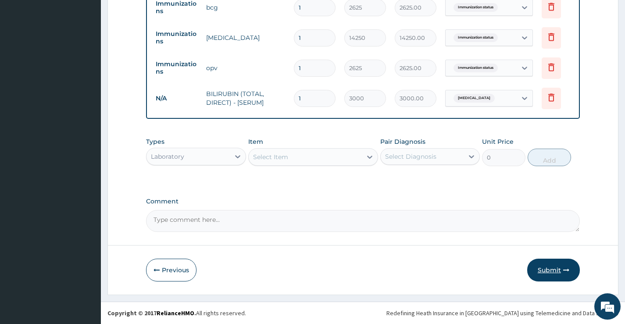
click at [559, 276] on button "Submit" at bounding box center [554, 270] width 53 height 23
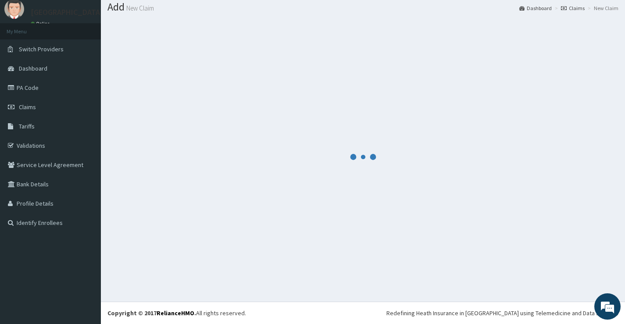
scroll to position [27, 0]
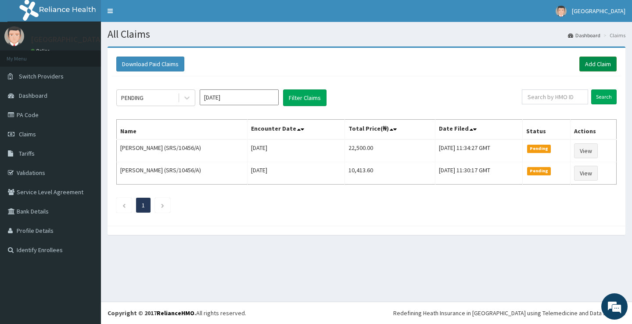
click at [604, 64] on link "Add Claim" at bounding box center [597, 64] width 37 height 15
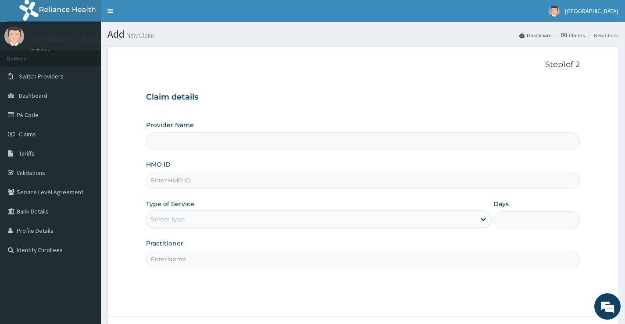
type input "[GEOGRAPHIC_DATA]"
click at [205, 183] on input "HMO ID" at bounding box center [363, 180] width 434 height 17
paste input "PBT/10018/B"
type input "PBT/10018/B"
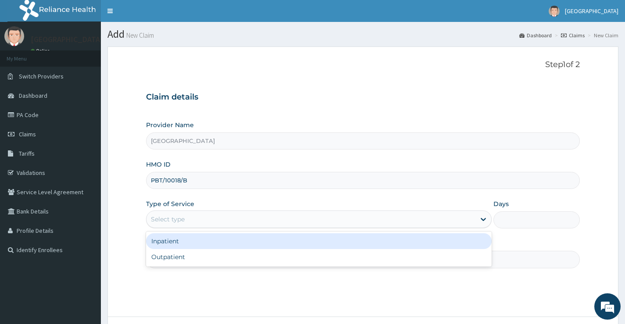
drag, startPoint x: 211, startPoint y: 222, endPoint x: 200, endPoint y: 246, distance: 26.1
click at [210, 225] on div "Select type" at bounding box center [311, 219] width 329 height 14
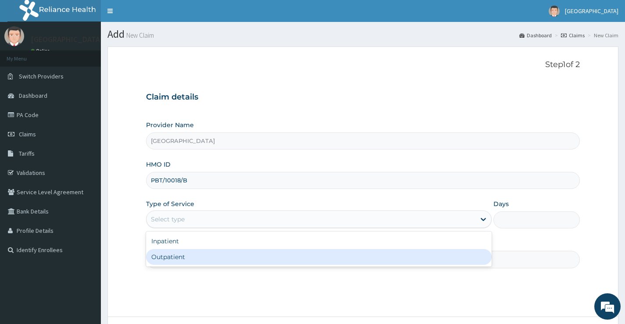
click at [197, 256] on div "Outpatient" at bounding box center [319, 257] width 346 height 16
type input "1"
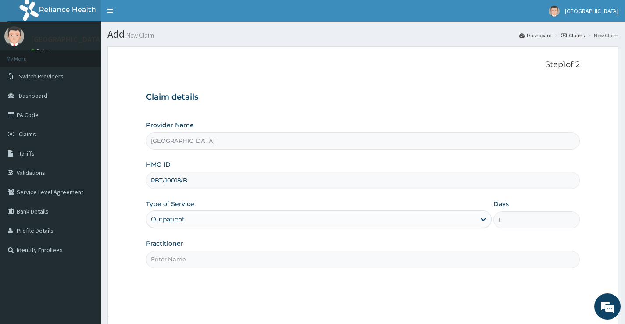
click at [228, 259] on input "Practitioner" at bounding box center [363, 259] width 434 height 17
type input "[PERSON_NAME]"
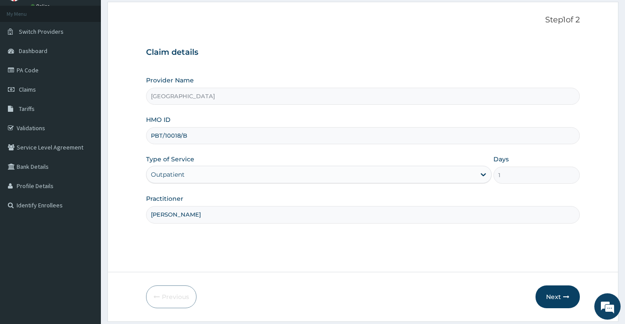
scroll to position [72, 0]
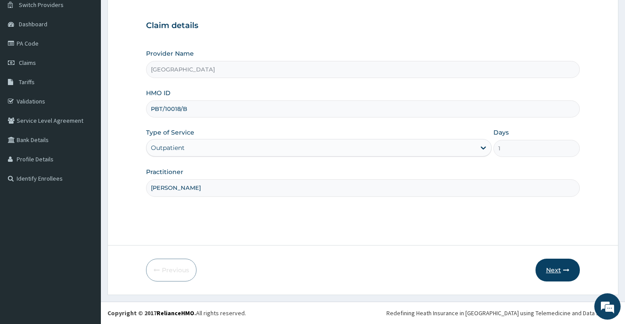
click at [569, 273] on button "Next" at bounding box center [558, 270] width 44 height 23
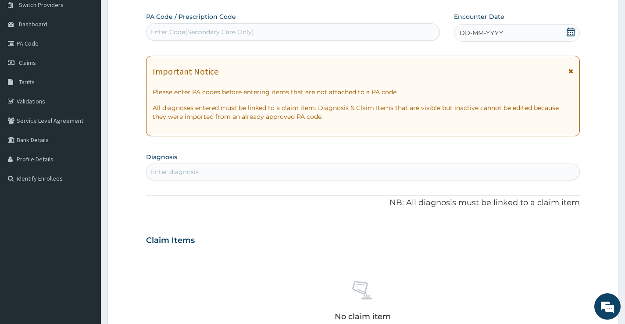
click at [573, 32] on icon at bounding box center [571, 32] width 9 height 9
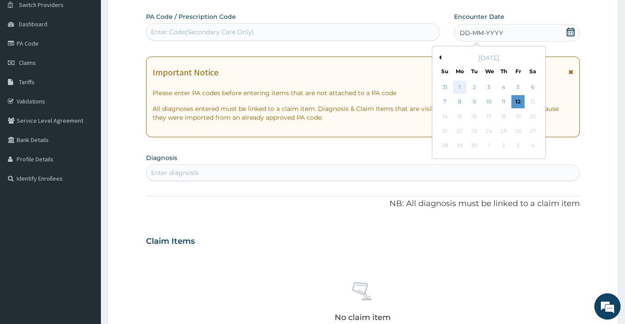
click at [461, 87] on div "1" at bounding box center [459, 87] width 13 height 13
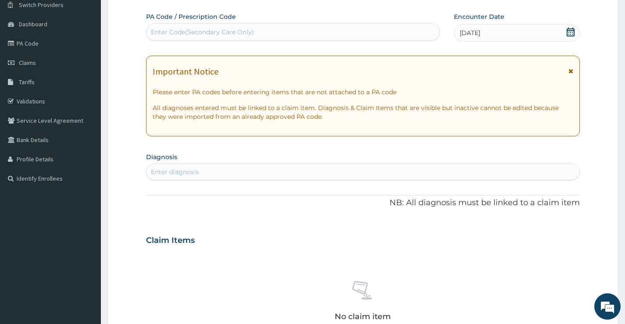
click at [202, 175] on div "Enter diagnosis" at bounding box center [363, 172] width 433 height 14
type input "[MEDICAL_DATA]"
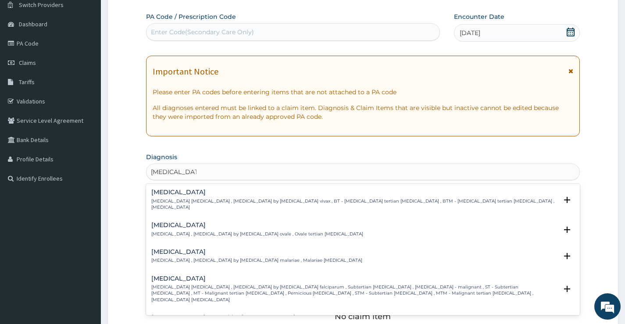
click at [201, 284] on p "[MEDICAL_DATA] [MEDICAL_DATA] , [MEDICAL_DATA] by [MEDICAL_DATA] falciparum , S…" at bounding box center [354, 293] width 406 height 19
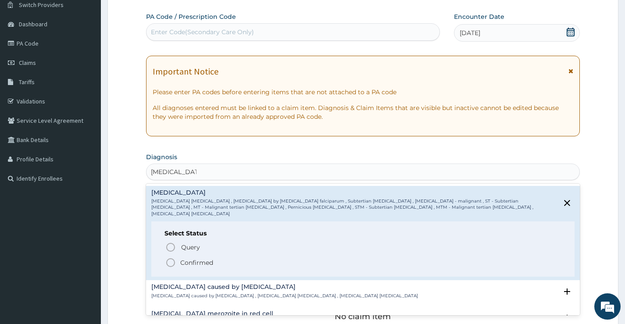
scroll to position [88, 0]
click at [190, 255] on div "Select Status Query Query covers suspected (?), Keep in view (kiv), Ruled out (…" at bounding box center [363, 248] width 424 height 56
click at [192, 257] on p "Confirmed" at bounding box center [196, 261] width 33 height 9
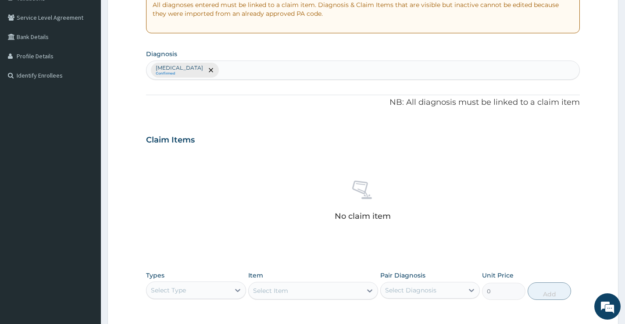
scroll to position [247, 0]
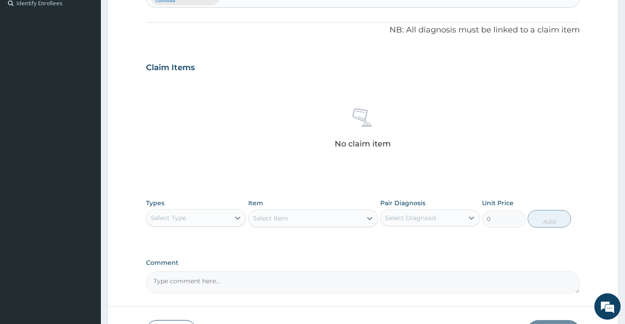
click at [210, 223] on div "Select Type" at bounding box center [188, 218] width 83 height 14
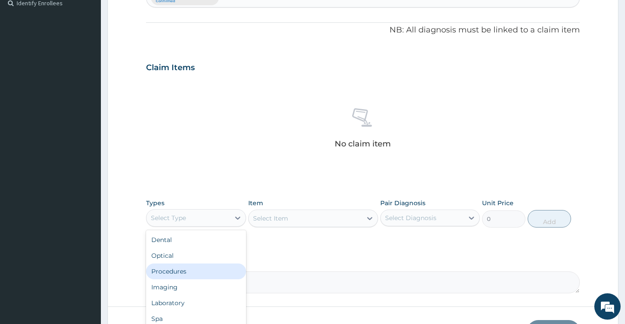
click at [187, 269] on div "Procedures" at bounding box center [196, 272] width 100 height 16
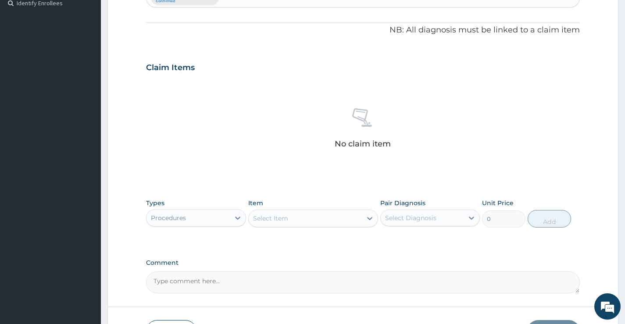
click at [293, 223] on div "Select Item" at bounding box center [306, 219] width 114 height 14
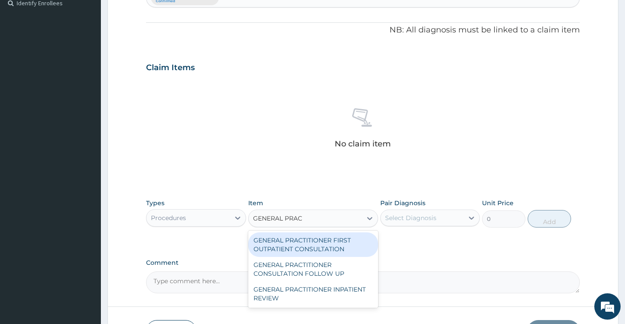
type input "GENERAL PRACT"
click at [298, 245] on div "GENERAL PRACTITIONER FIRST OUTPATIENT CONSULTATION" at bounding box center [313, 245] width 130 height 25
type input "4500"
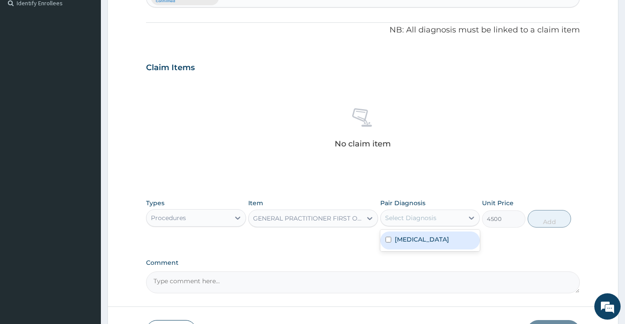
click at [453, 220] on div "Select Diagnosis" at bounding box center [422, 218] width 83 height 14
drag, startPoint x: 424, startPoint y: 244, endPoint x: 443, endPoint y: 241, distance: 19.6
click at [424, 244] on div "Falciparum malaria" at bounding box center [431, 241] width 100 height 18
checkbox input "true"
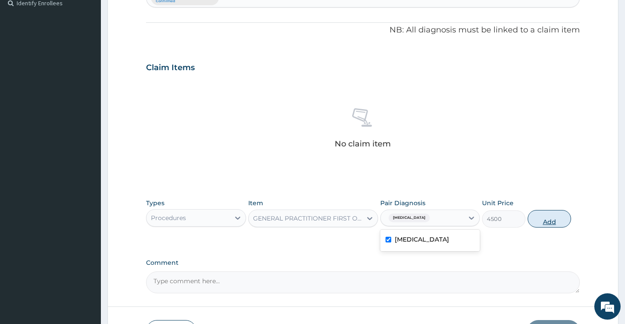
click at [546, 222] on button "Add" at bounding box center [549, 219] width 43 height 18
type input "0"
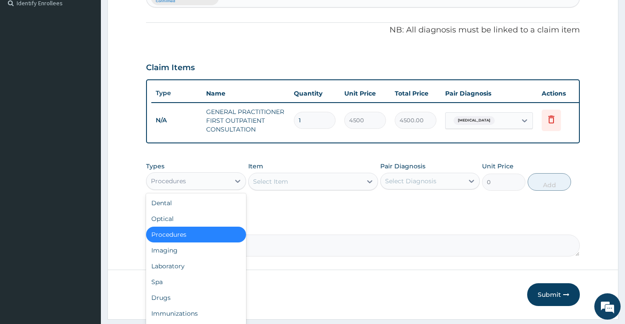
click at [197, 187] on div "Procedures" at bounding box center [188, 181] width 83 height 14
click at [212, 282] on div "Spa" at bounding box center [196, 282] width 100 height 16
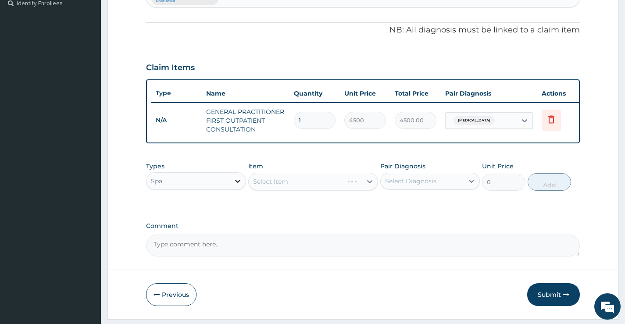
click at [231, 186] on div at bounding box center [238, 181] width 16 height 16
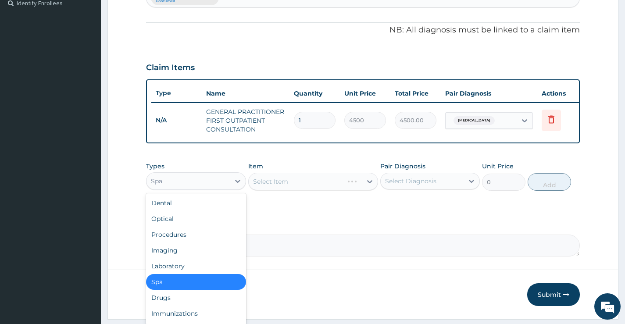
click at [194, 281] on div "Spa" at bounding box center [196, 282] width 100 height 16
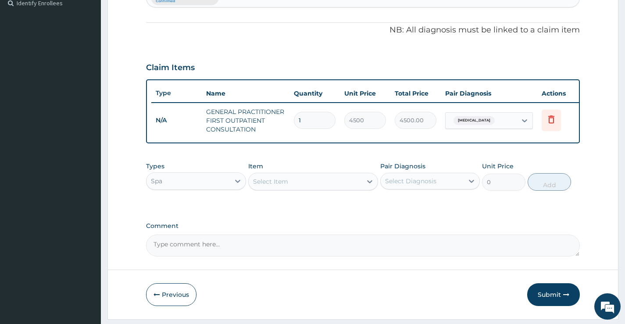
click at [223, 188] on div "Spa" at bounding box center [188, 181] width 83 height 14
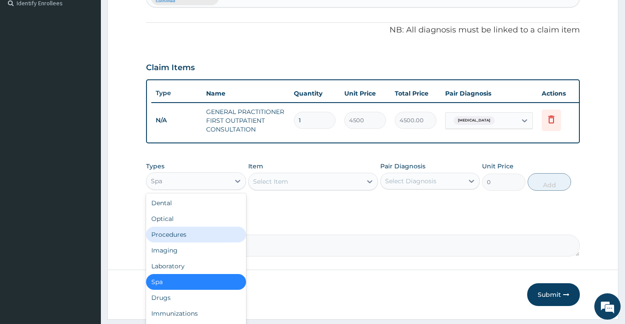
click at [187, 241] on div "Procedures" at bounding box center [196, 235] width 100 height 16
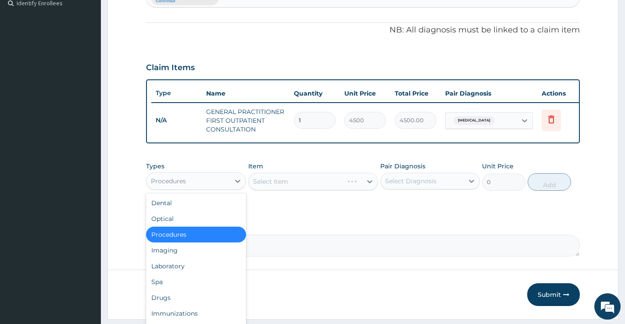
click at [198, 188] on div "Procedures" at bounding box center [188, 181] width 83 height 14
click at [178, 273] on div "Laboratory" at bounding box center [196, 267] width 100 height 16
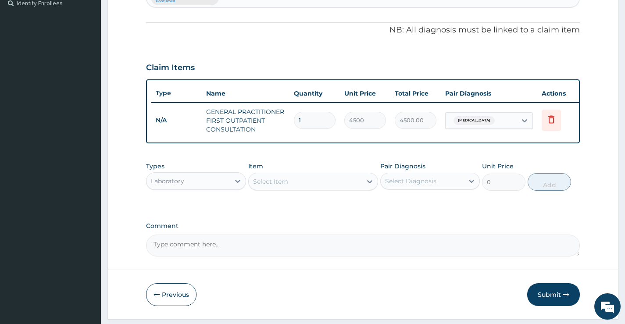
click at [295, 190] on div "Select Item" at bounding box center [313, 182] width 130 height 18
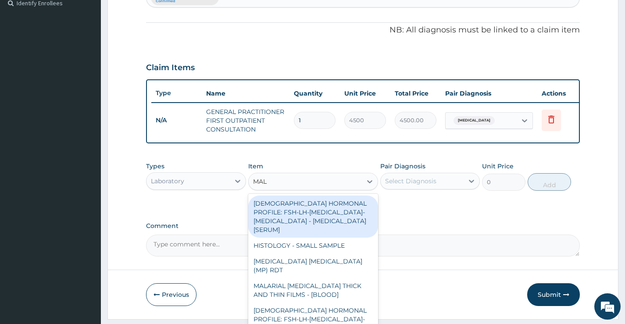
type input "MALA"
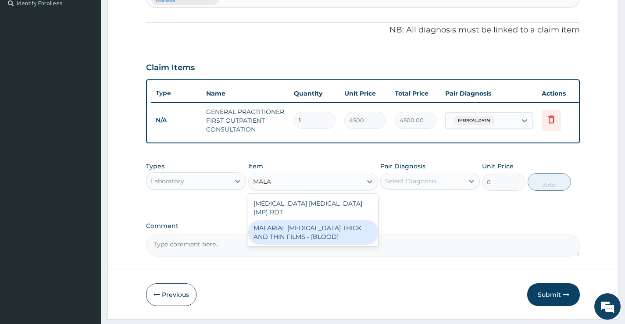
click at [301, 234] on div "MALARIAL PARASITE THICK AND THIN FILMS - [BLOOD]" at bounding box center [313, 232] width 130 height 25
type input "2625"
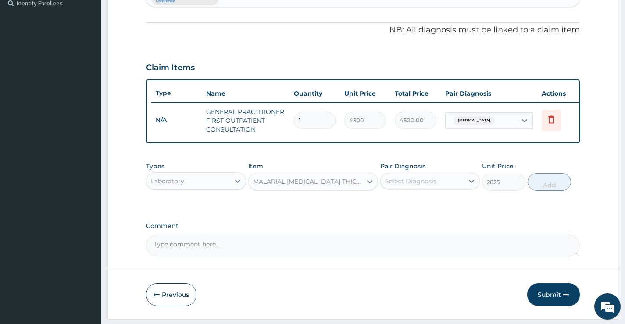
drag, startPoint x: 432, startPoint y: 181, endPoint x: 431, endPoint y: 189, distance: 7.9
click at [432, 184] on div "Select Diagnosis" at bounding box center [422, 181] width 83 height 14
click at [417, 207] on label "Falciparum malaria" at bounding box center [422, 202] width 54 height 9
checkbox input "true"
click at [535, 190] on button "Add" at bounding box center [549, 182] width 43 height 18
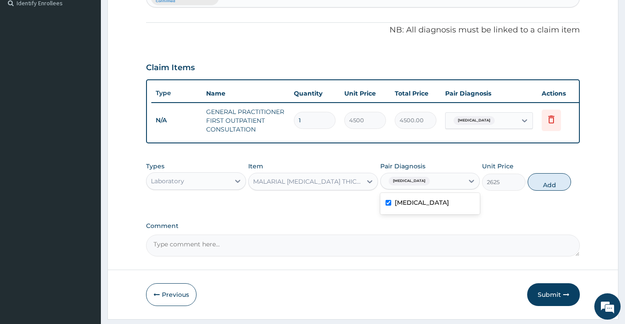
type input "0"
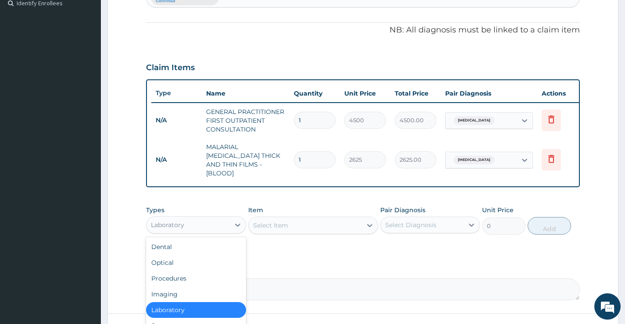
drag, startPoint x: 190, startPoint y: 221, endPoint x: 203, endPoint y: 237, distance: 20.6
click at [190, 223] on div "Laboratory" at bounding box center [188, 225] width 83 height 14
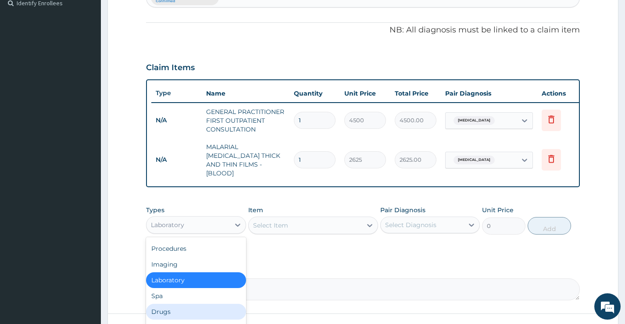
click at [173, 313] on div "Drugs" at bounding box center [196, 312] width 100 height 16
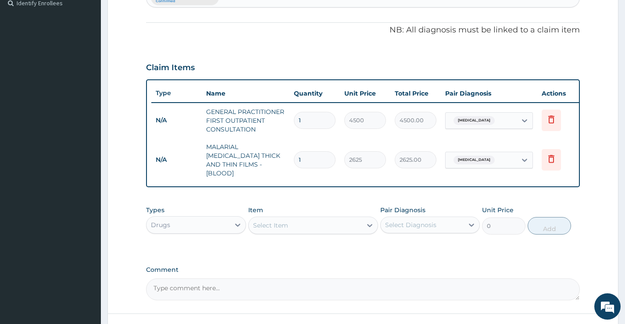
click at [296, 226] on div "Select Item" at bounding box center [306, 226] width 114 height 14
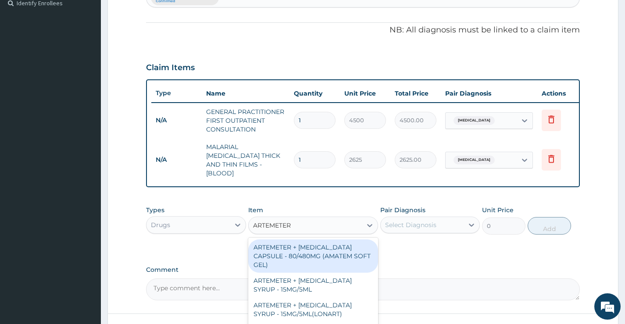
type input "ARTEMETER"
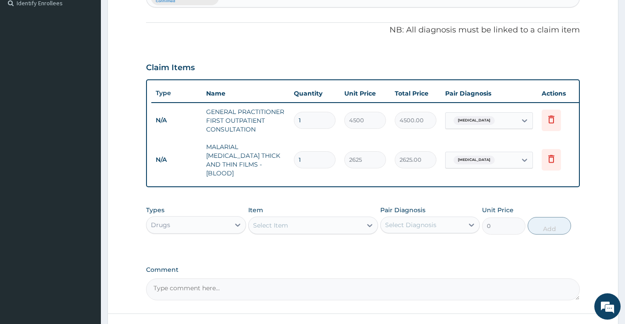
click at [318, 227] on div "Select Item" at bounding box center [306, 226] width 114 height 14
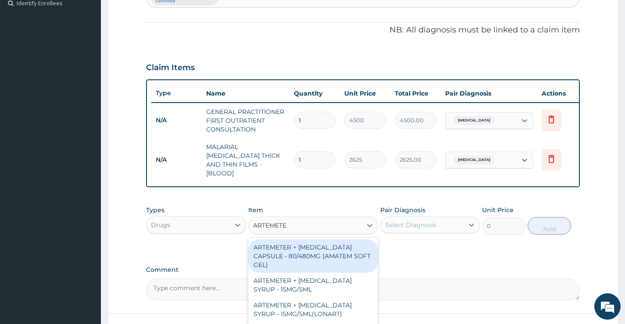
type input "ARTEMETER"
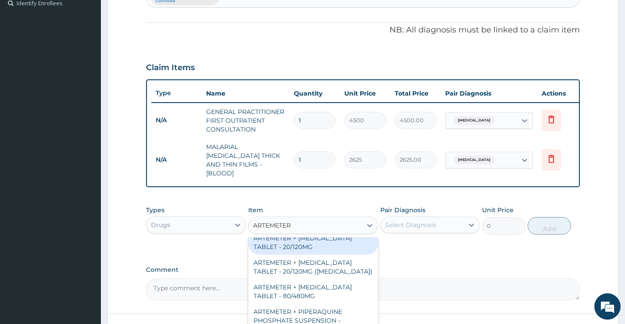
scroll to position [132, 0]
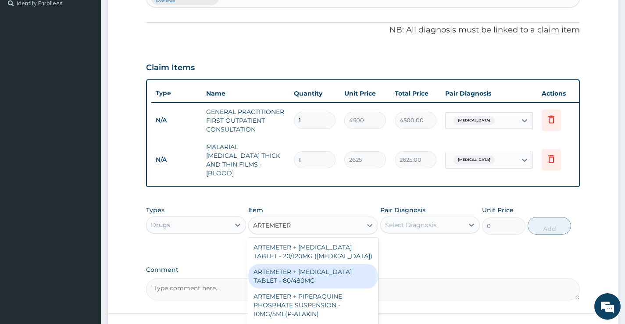
click at [316, 280] on div "ARTEMETER + [MEDICAL_DATA] TABLET - 80/480MG" at bounding box center [313, 276] width 130 height 25
type input "416"
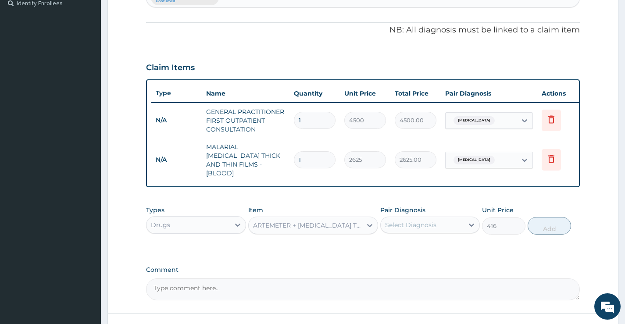
click at [426, 227] on div "Select Diagnosis" at bounding box center [422, 225] width 83 height 14
click at [425, 249] on div "[MEDICAL_DATA]" at bounding box center [431, 248] width 100 height 18
checkbox input "true"
click at [539, 229] on button "Add" at bounding box center [549, 226] width 43 height 18
type input "0"
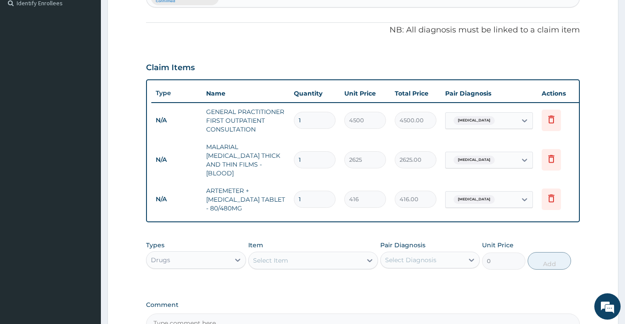
type input "0.00"
type input "6"
type input "2496.00"
type input "6"
click at [285, 269] on div "Types Drugs Item Select Item Pair Diagnosis Select Diagnosis Unit Price 0 Add" at bounding box center [363, 256] width 434 height 38
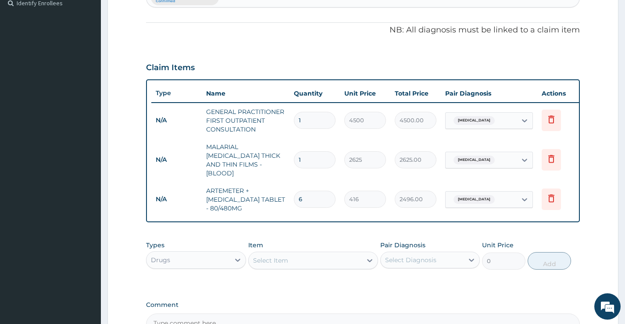
click at [287, 261] on div "Select Item" at bounding box center [270, 260] width 35 height 9
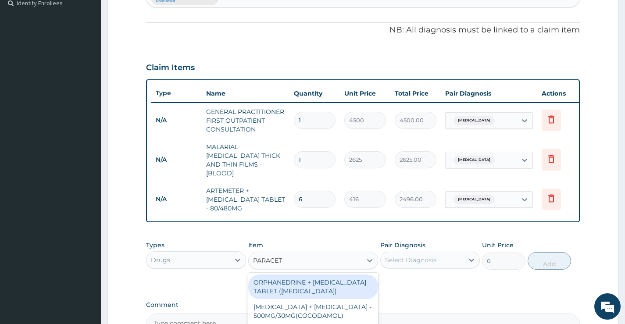
type input "PARACETA"
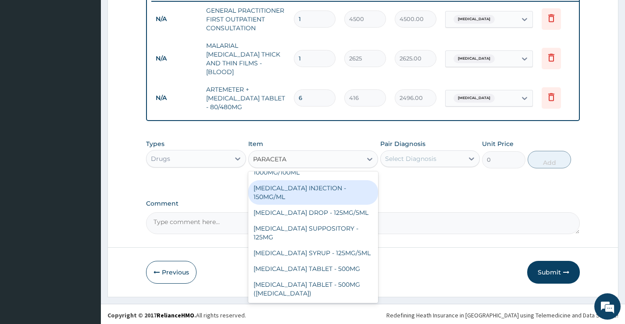
scroll to position [75, 0]
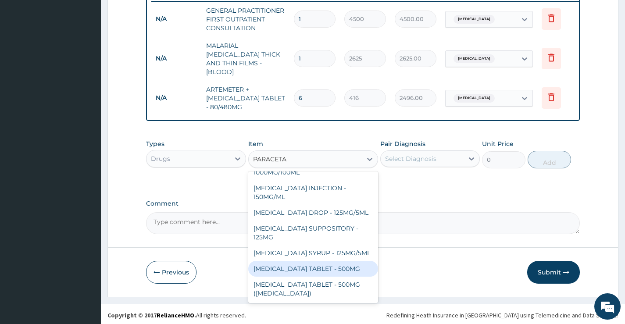
click at [308, 272] on div "[MEDICAL_DATA] TABLET - 500MG" at bounding box center [313, 269] width 130 height 16
type input "38.4"
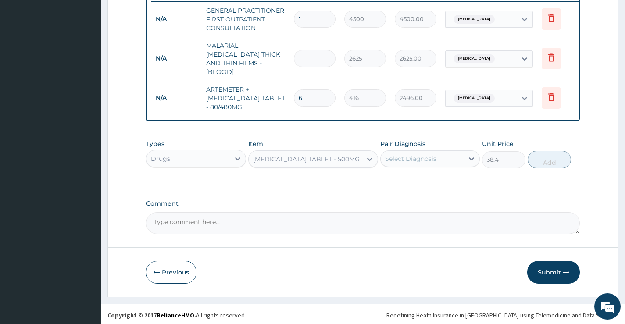
click at [403, 163] on div "Select Diagnosis" at bounding box center [422, 159] width 83 height 14
click at [402, 180] on label "[MEDICAL_DATA]" at bounding box center [422, 180] width 54 height 9
checkbox input "true"
click at [534, 155] on button "Add" at bounding box center [549, 160] width 43 height 18
type input "0"
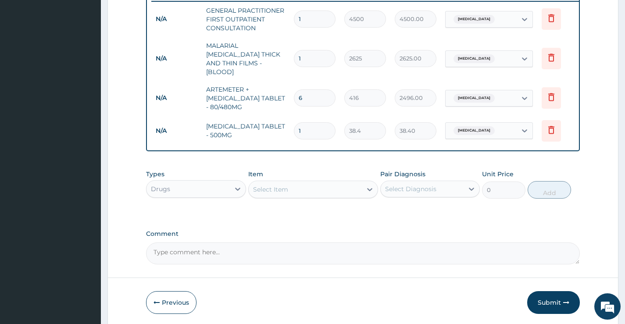
type input "12"
type input "460.80"
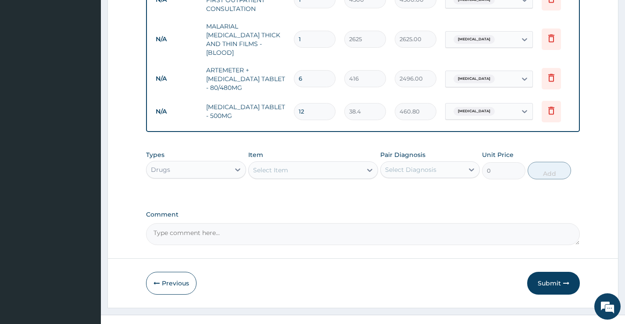
scroll to position [379, 0]
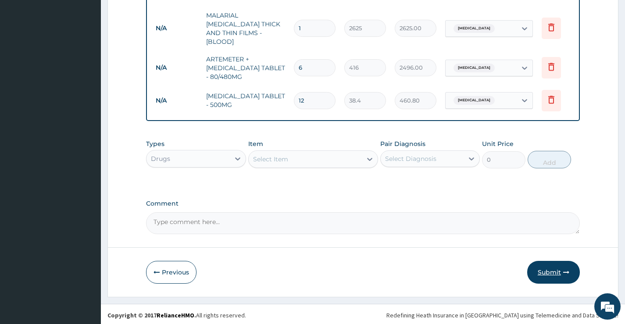
type input "12"
click at [544, 265] on button "Submit" at bounding box center [554, 272] width 53 height 23
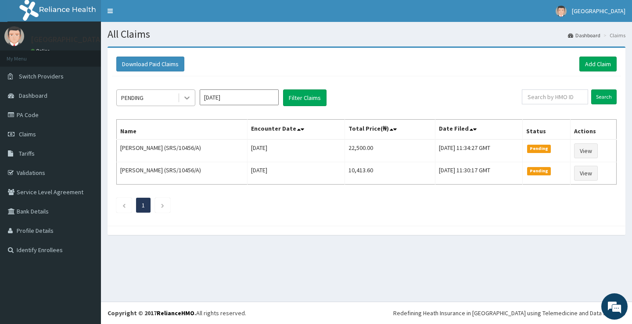
click at [186, 99] on icon at bounding box center [187, 97] width 9 height 9
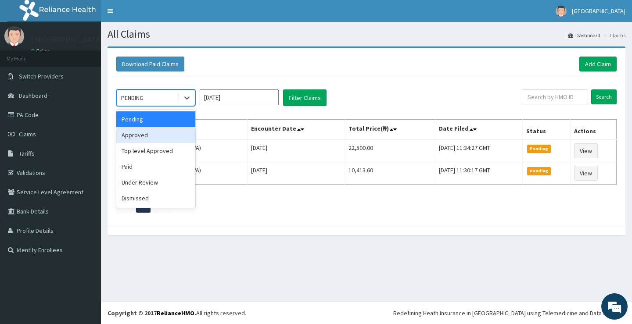
click at [166, 139] on div "Approved" at bounding box center [155, 135] width 79 height 16
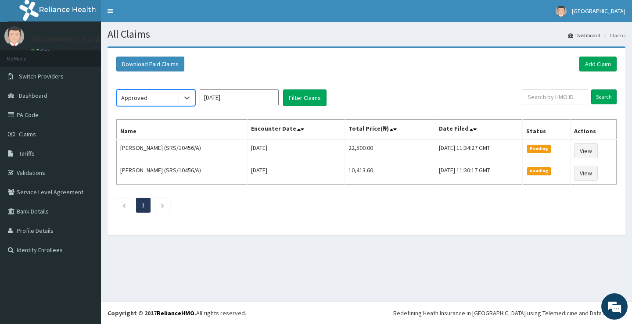
click at [247, 102] on input "[DATE]" at bounding box center [239, 98] width 79 height 16
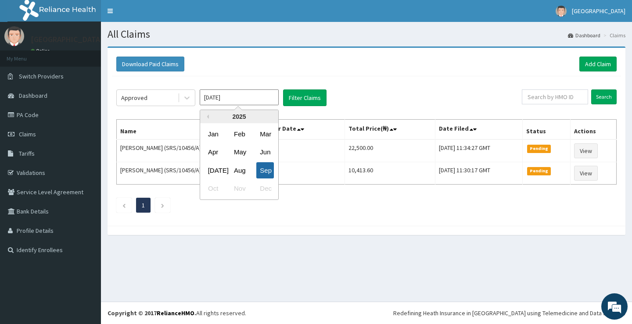
click at [266, 177] on div "Sep" at bounding box center [265, 170] width 18 height 16
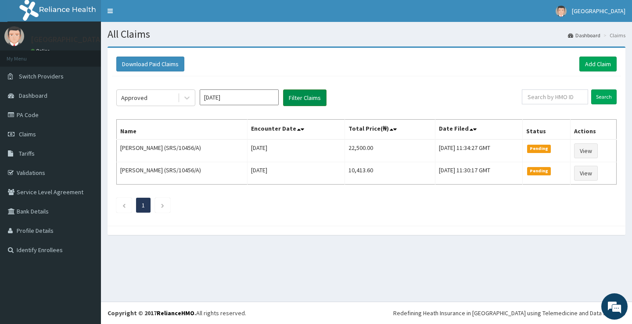
click at [321, 100] on button "Filter Claims" at bounding box center [304, 98] width 43 height 17
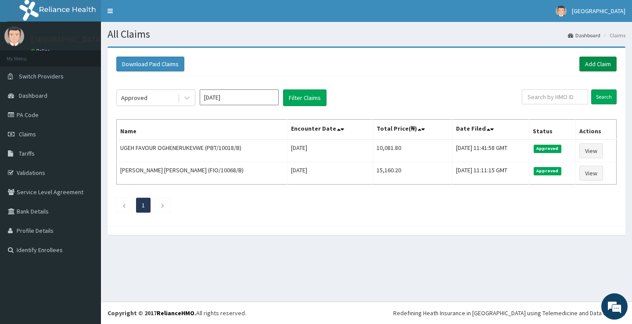
click at [597, 65] on link "Add Claim" at bounding box center [597, 64] width 37 height 15
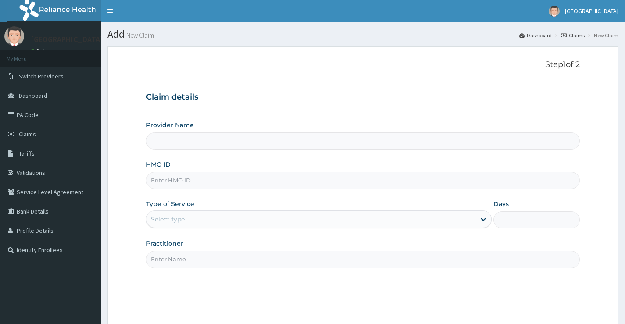
type input "[GEOGRAPHIC_DATA]"
click at [196, 187] on input "HMO ID" at bounding box center [363, 180] width 434 height 17
paste input "PBT/10018/A"
type input "PBT/10018/A"
click at [211, 223] on div "Select type" at bounding box center [311, 219] width 329 height 14
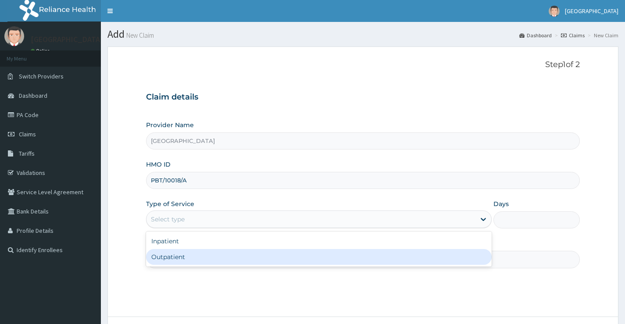
click at [190, 259] on div "Outpatient" at bounding box center [319, 257] width 346 height 16
type input "1"
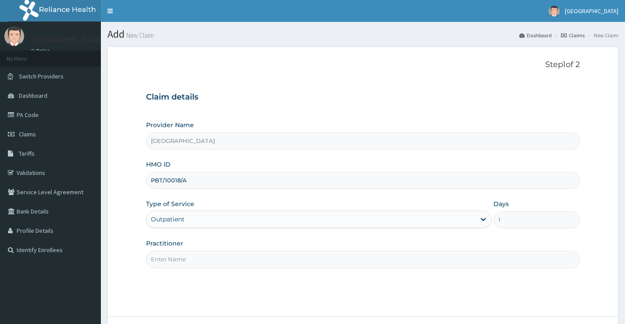
click at [211, 253] on input "Practitioner" at bounding box center [363, 259] width 434 height 17
type input "[PERSON_NAME]"
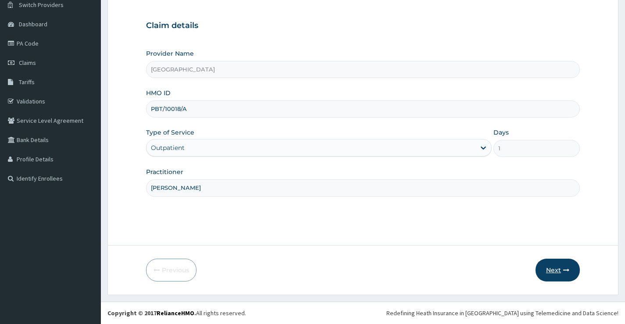
click at [552, 267] on button "Next" at bounding box center [558, 270] width 44 height 23
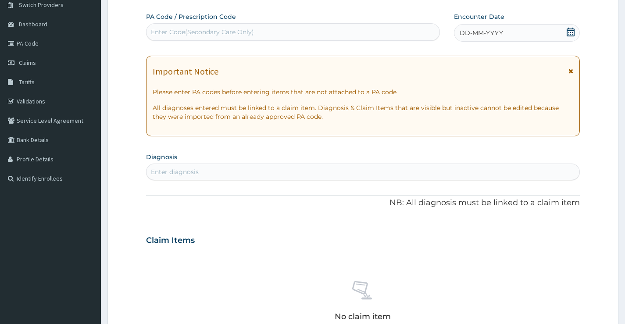
click at [572, 32] on icon at bounding box center [571, 32] width 9 height 9
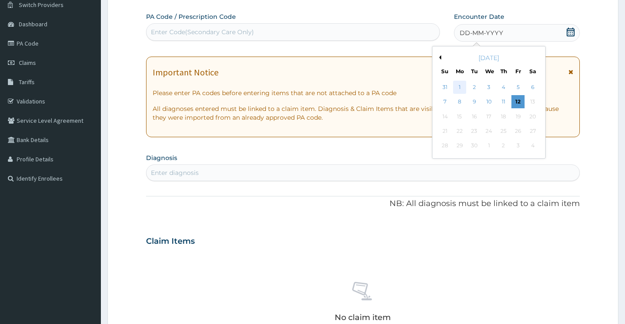
click at [457, 87] on div "1" at bounding box center [459, 87] width 13 height 13
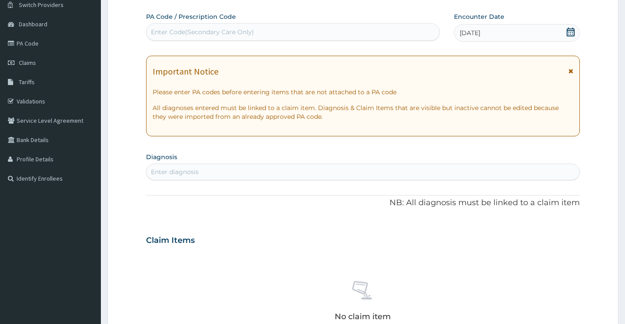
click at [198, 170] on div "Enter diagnosis" at bounding box center [175, 172] width 48 height 9
type input "[MEDICAL_DATA]"
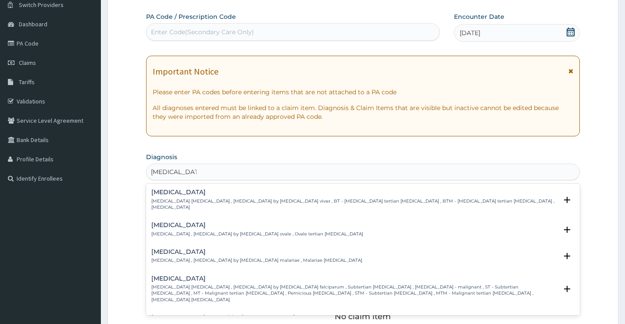
click at [208, 284] on p "[MEDICAL_DATA] [MEDICAL_DATA] , [MEDICAL_DATA] by [MEDICAL_DATA] falciparum , S…" at bounding box center [354, 293] width 406 height 19
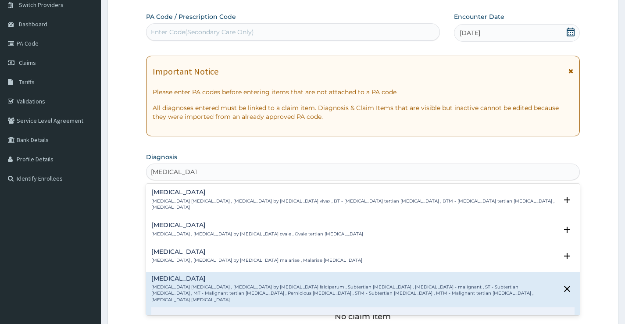
scroll to position [88, 0]
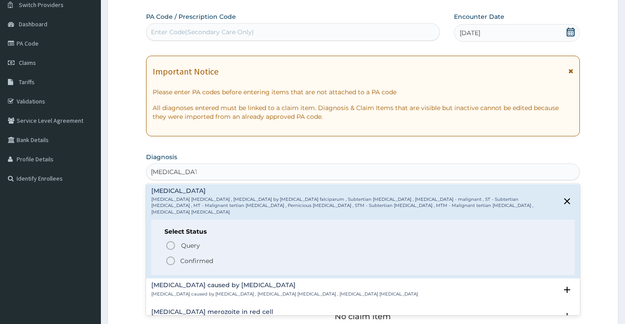
click at [196, 257] on p "Confirmed" at bounding box center [196, 261] width 33 height 9
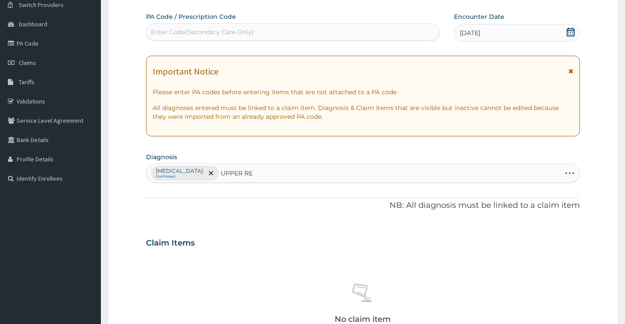
type input "UPPER RES"
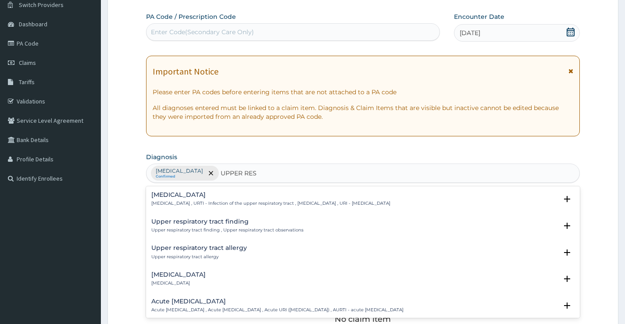
click at [223, 194] on h4 "[MEDICAL_DATA]" at bounding box center [270, 195] width 239 height 7
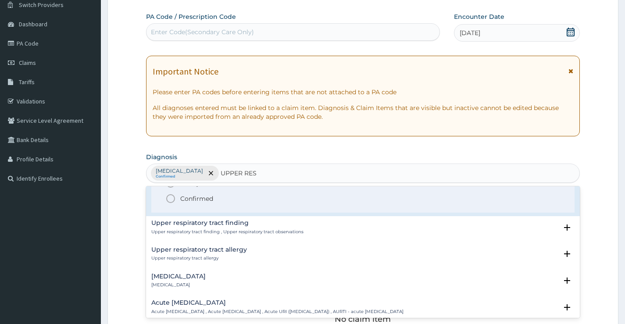
scroll to position [44, 0]
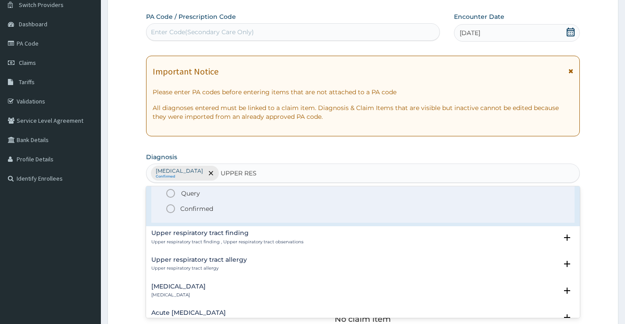
click at [193, 209] on p "Confirmed" at bounding box center [196, 209] width 33 height 9
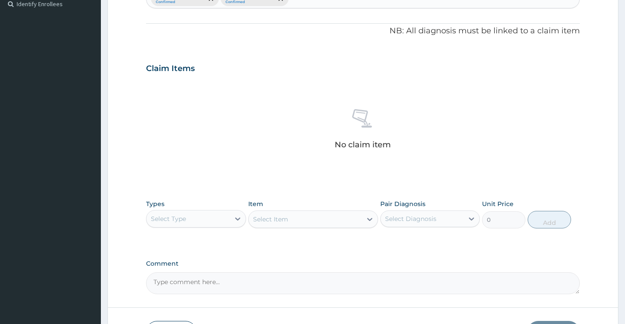
scroll to position [247, 0]
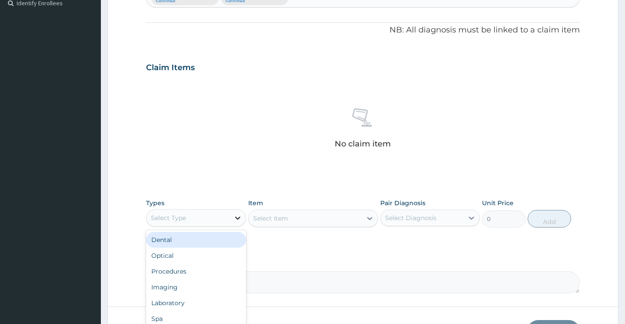
click at [234, 223] on div at bounding box center [238, 218] width 16 height 16
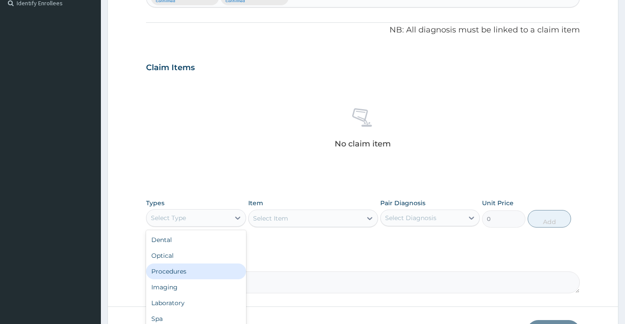
click at [196, 270] on div "Procedures" at bounding box center [196, 272] width 100 height 16
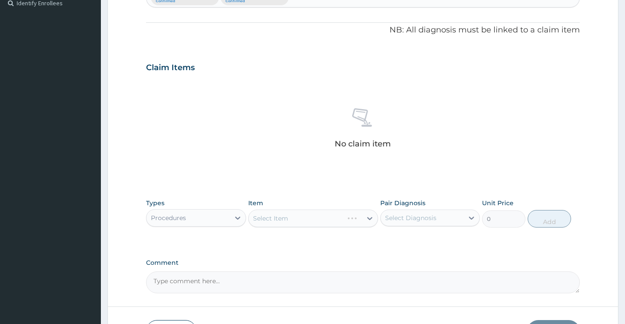
click at [296, 220] on div "Select Item" at bounding box center [313, 219] width 130 height 18
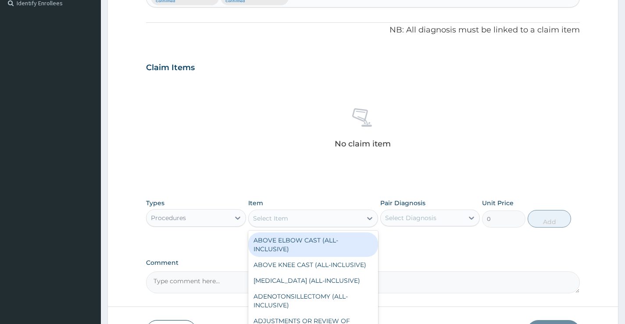
click at [296, 220] on div "Select Item" at bounding box center [306, 219] width 114 height 14
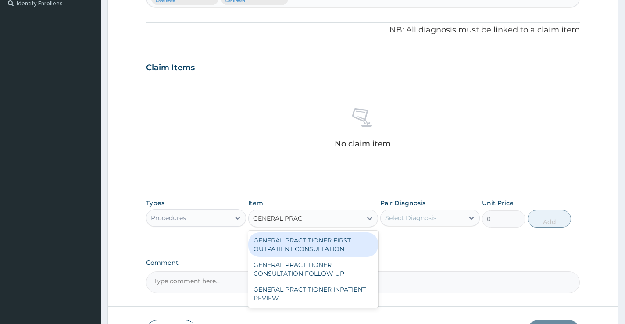
type input "GENERAL PRACT"
click at [335, 250] on div "GENERAL PRACTITIONER FIRST OUTPATIENT CONSULTATION" at bounding box center [313, 245] width 130 height 25
type input "4500"
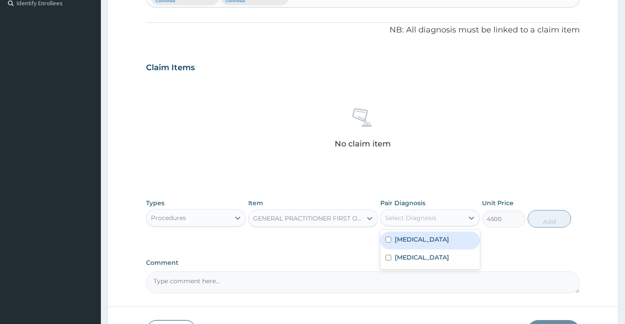
click at [410, 222] on div "Select Diagnosis" at bounding box center [410, 218] width 51 height 9
click at [413, 244] on div "Falciparum malaria" at bounding box center [431, 241] width 100 height 18
checkbox input "true"
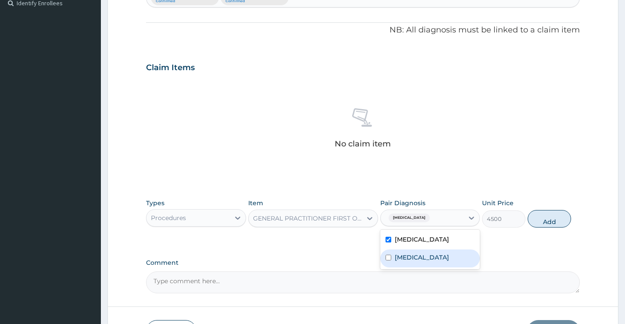
click at [414, 258] on label "Upper respiratory infection" at bounding box center [422, 257] width 54 height 9
checkbox input "true"
click at [555, 215] on button "Add" at bounding box center [549, 219] width 43 height 18
type input "0"
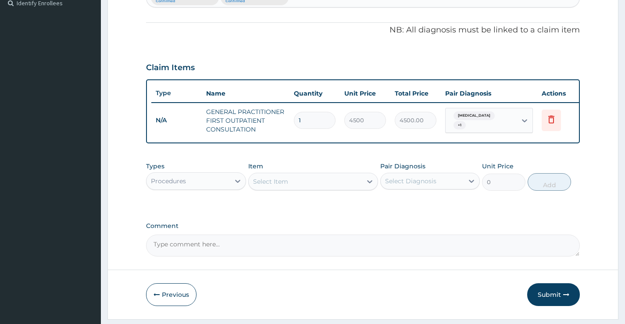
click at [222, 187] on div "Procedures" at bounding box center [188, 181] width 83 height 14
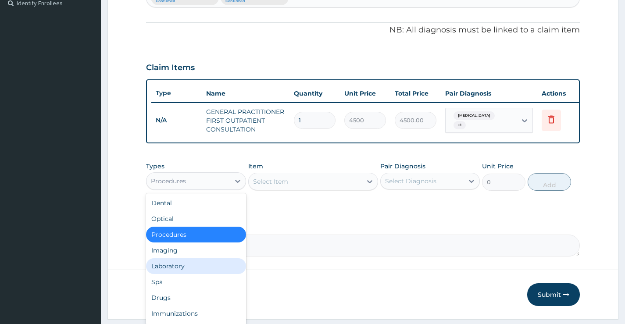
click at [190, 274] on div "Laboratory" at bounding box center [196, 267] width 100 height 16
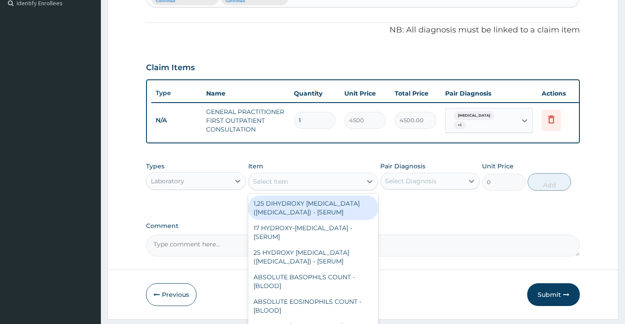
click at [311, 189] on div "Select Item" at bounding box center [306, 182] width 114 height 14
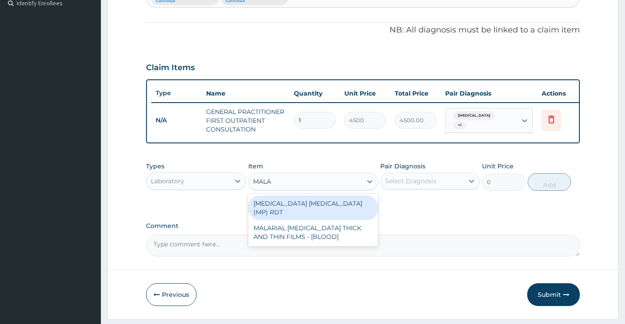
type input "MALAR"
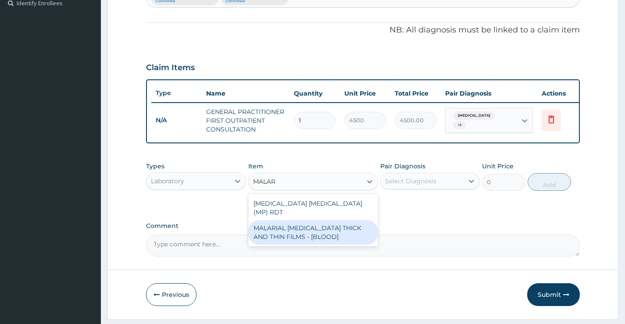
click at [312, 229] on div "MALARIAL PARASITE THICK AND THIN FILMS - [BLOOD]" at bounding box center [313, 232] width 130 height 25
type input "2625"
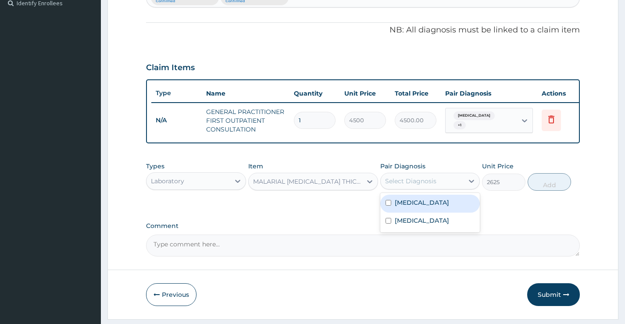
click at [458, 184] on div "Select Diagnosis" at bounding box center [422, 181] width 83 height 14
click at [440, 207] on label "Falciparum malaria" at bounding box center [422, 202] width 54 height 9
checkbox input "true"
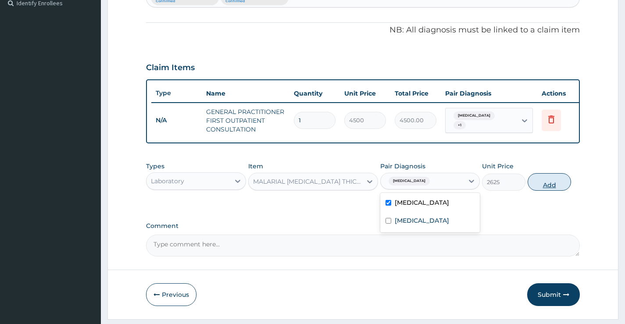
click at [553, 186] on button "Add" at bounding box center [549, 182] width 43 height 18
type input "0"
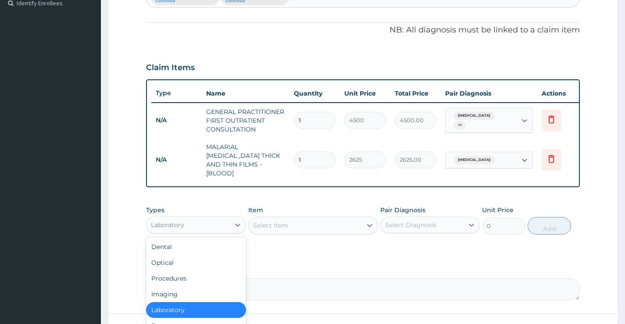
click at [185, 229] on div "Laboratory" at bounding box center [188, 225] width 83 height 14
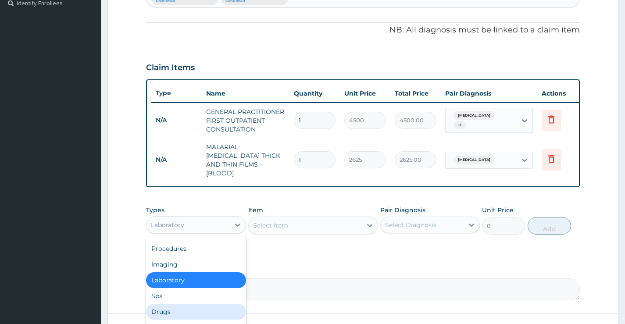
click at [172, 307] on div "Drugs" at bounding box center [196, 312] width 100 height 16
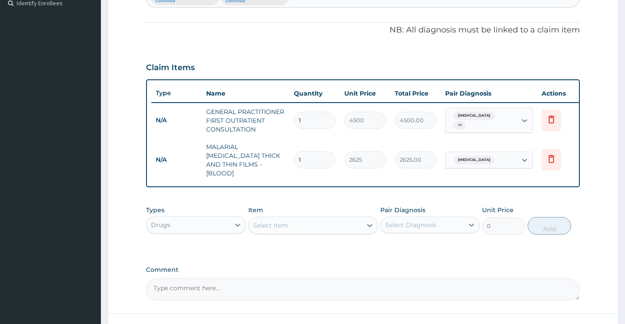
click at [286, 223] on div "Select Item" at bounding box center [270, 225] width 35 height 9
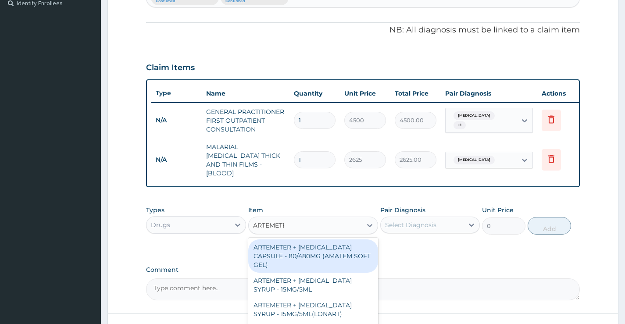
type input "ARTEMETER"
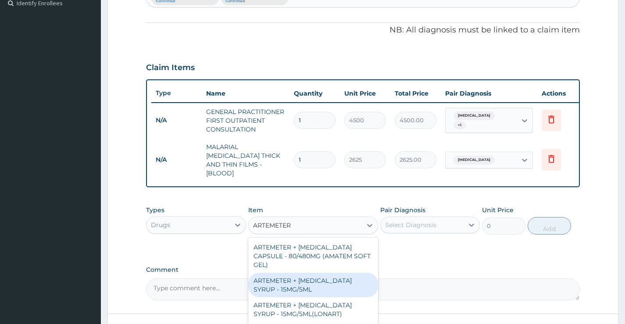
scroll to position [132, 0]
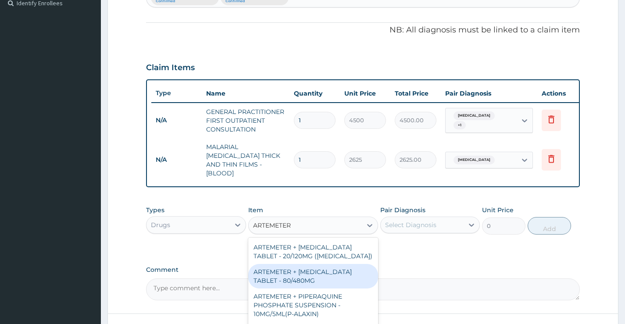
click at [308, 280] on div "ARTEMETER + LUMEFANTRINE TABLET - 80/480MG" at bounding box center [313, 276] width 130 height 25
type input "416"
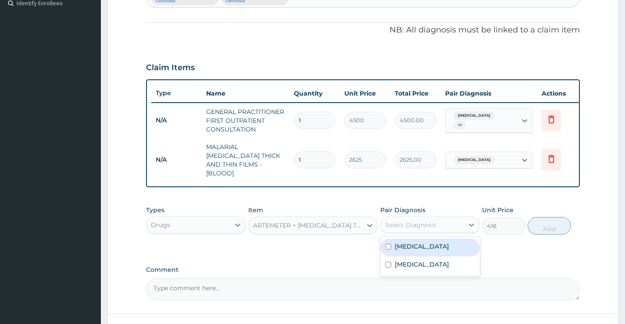
click at [446, 219] on div "Select Diagnosis" at bounding box center [422, 225] width 83 height 14
click at [434, 248] on label "Falciparum malaria" at bounding box center [422, 246] width 54 height 9
checkbox input "true"
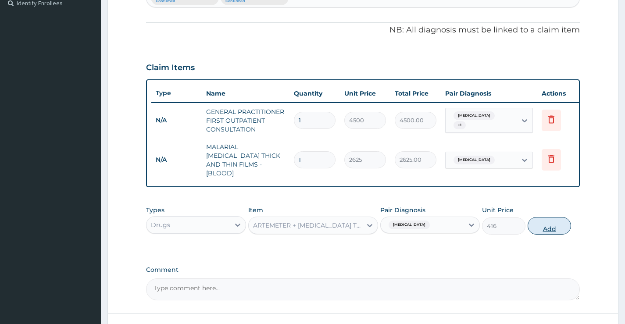
click at [564, 220] on button "Add" at bounding box center [549, 226] width 43 height 18
type input "0"
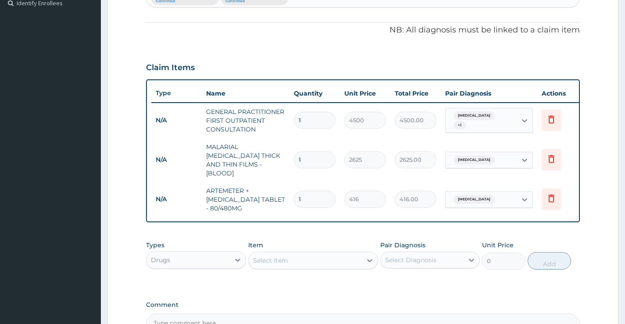
type input "0.00"
type input "6"
type input "2496.00"
type input "6"
click at [289, 257] on div "Select Item" at bounding box center [306, 261] width 114 height 14
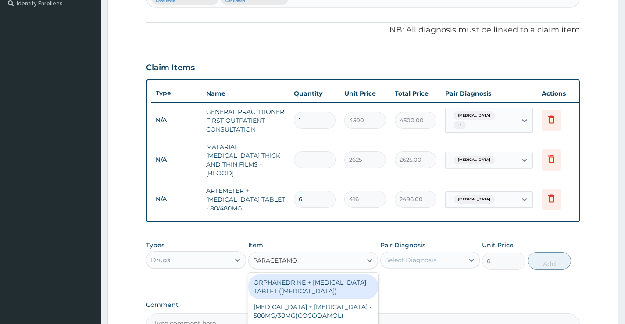
type input "PARACETAMOL"
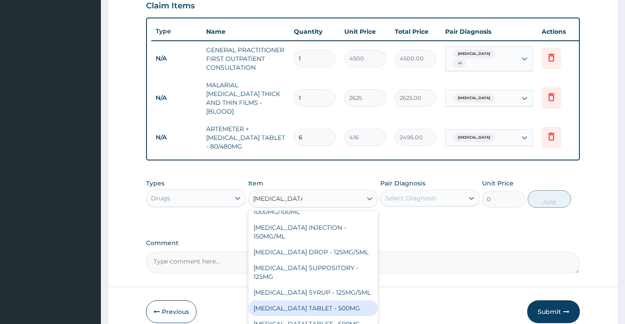
scroll to position [349, 0]
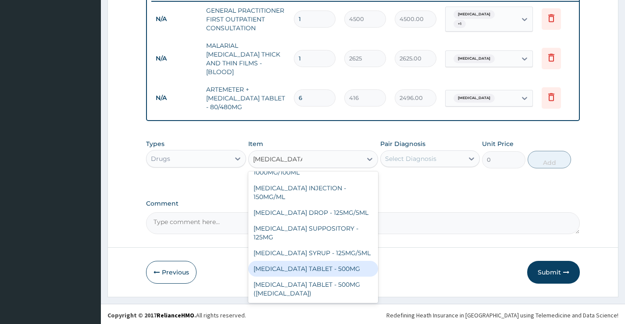
click at [315, 266] on div "[MEDICAL_DATA] TABLET - 500MG" at bounding box center [313, 269] width 130 height 16
type input "38.4"
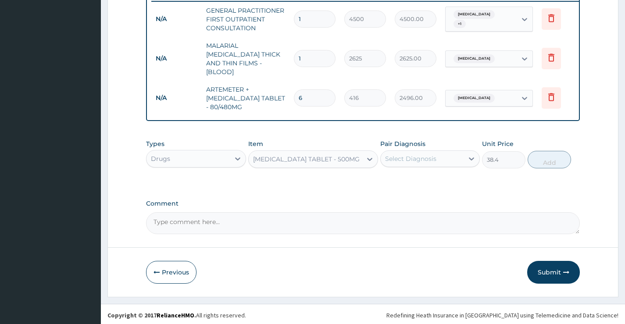
click at [421, 152] on div "Select Diagnosis" at bounding box center [422, 159] width 83 height 14
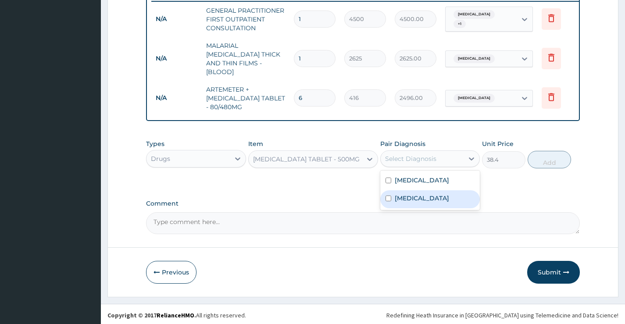
click at [417, 201] on label "Upper respiratory infection" at bounding box center [422, 198] width 54 height 9
checkbox input "true"
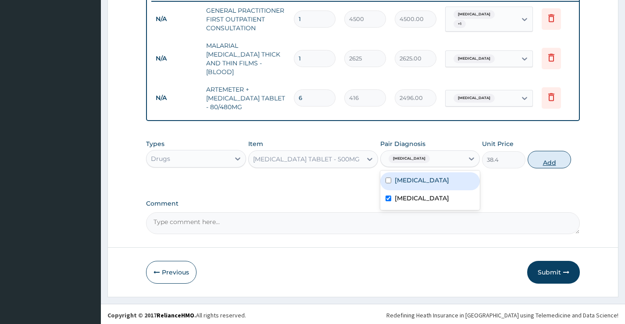
click at [551, 153] on button "Add" at bounding box center [549, 160] width 43 height 18
type input "0"
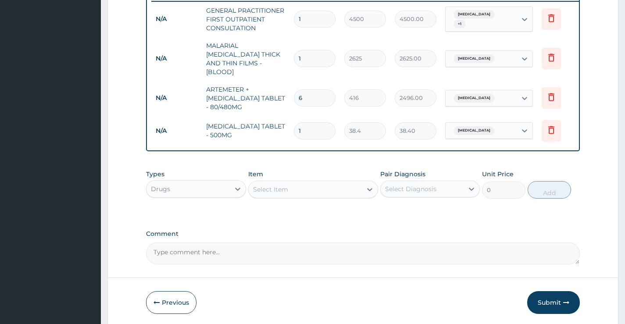
type input "12"
type input "460.80"
type input "12"
click at [290, 194] on div "Select Item" at bounding box center [313, 190] width 130 height 18
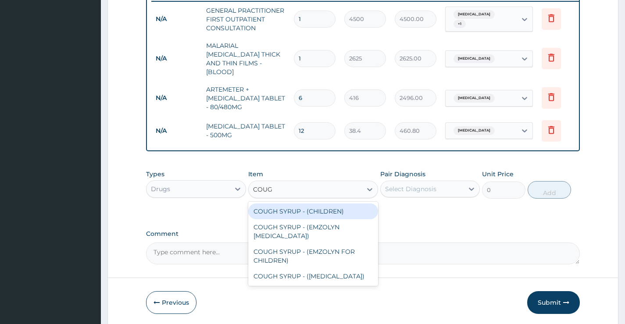
type input "COUGH"
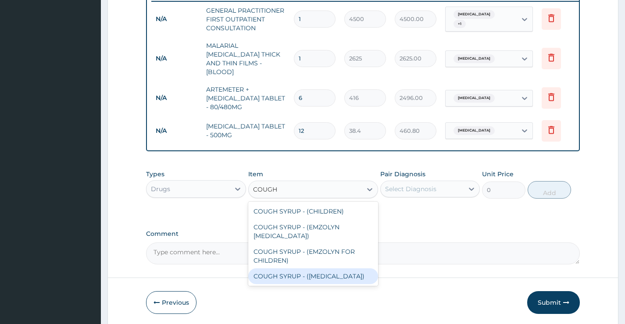
click at [299, 274] on div "COUGH SYRUP - (EXPECTORANT)" at bounding box center [313, 277] width 130 height 16
type input "1280"
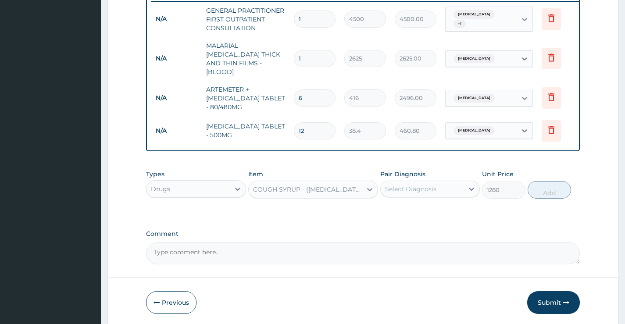
click at [428, 189] on div "Select Diagnosis" at bounding box center [410, 189] width 51 height 9
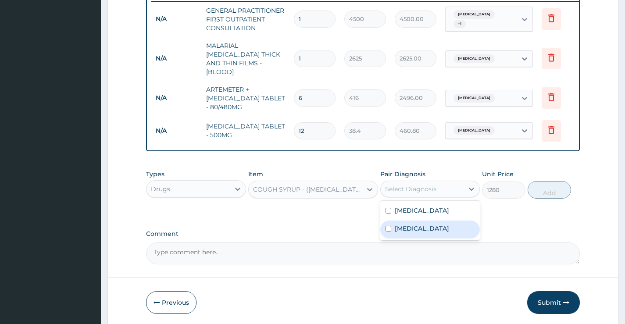
drag, startPoint x: 428, startPoint y: 226, endPoint x: 442, endPoint y: 221, distance: 14.4
click at [428, 226] on label "Upper respiratory infection" at bounding box center [422, 228] width 54 height 9
checkbox input "true"
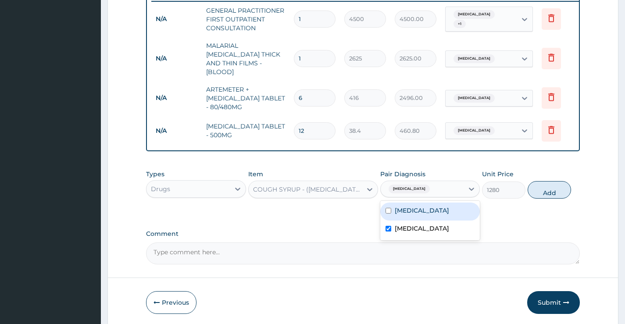
click at [582, 183] on form "Step 2 of 2 PA Code / Prescription Code Enter Code(Secondary Care Only) Encount…" at bounding box center [363, 12] width 511 height 629
click at [560, 189] on button "Add" at bounding box center [549, 190] width 43 height 18
type input "0"
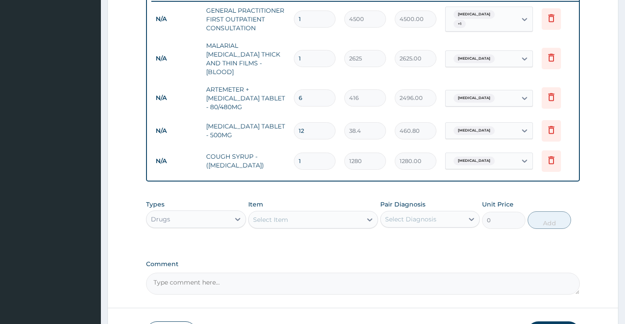
click at [304, 221] on div "Select Item" at bounding box center [306, 220] width 114 height 14
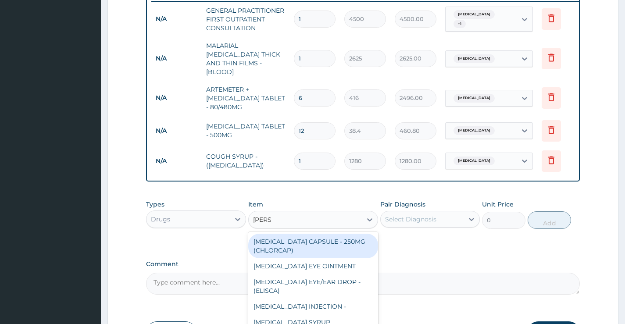
type input "LORAT"
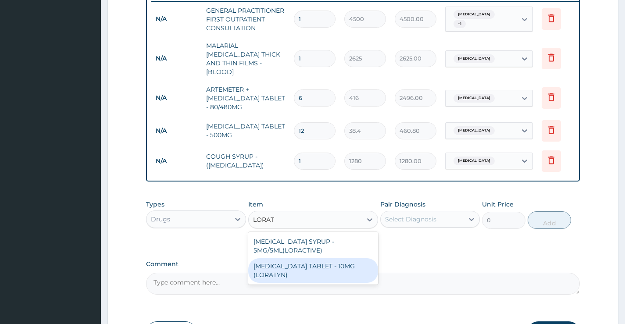
click at [302, 269] on div "LORATADINE TABLET - 10MG (LORATYN)" at bounding box center [313, 271] width 130 height 25
type input "112"
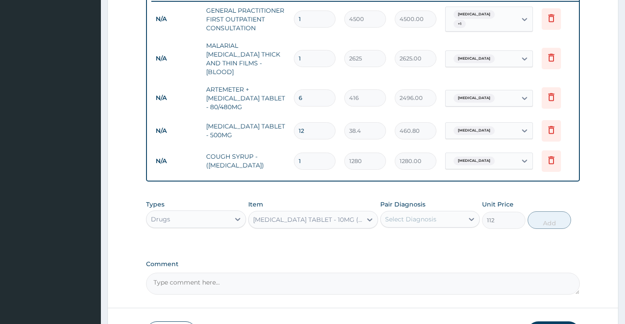
drag, startPoint x: 462, startPoint y: 213, endPoint x: 459, endPoint y: 226, distance: 13.9
click at [463, 214] on div "Select Diagnosis" at bounding box center [422, 219] width 83 height 14
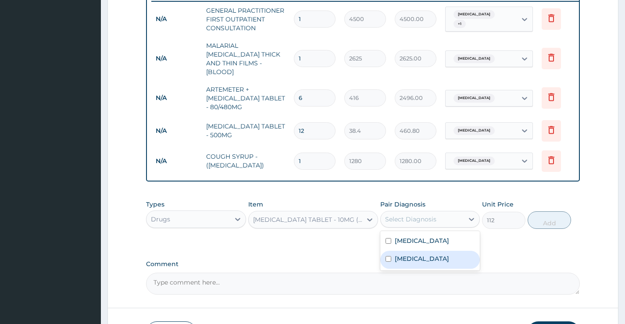
click at [436, 258] on label "Upper respiratory infection" at bounding box center [422, 259] width 54 height 9
checkbox input "true"
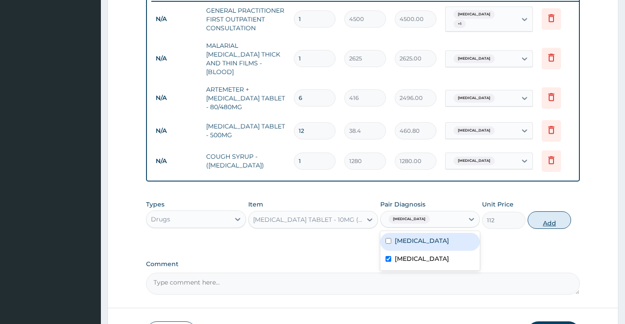
click at [546, 224] on button "Add" at bounding box center [549, 221] width 43 height 18
type input "0"
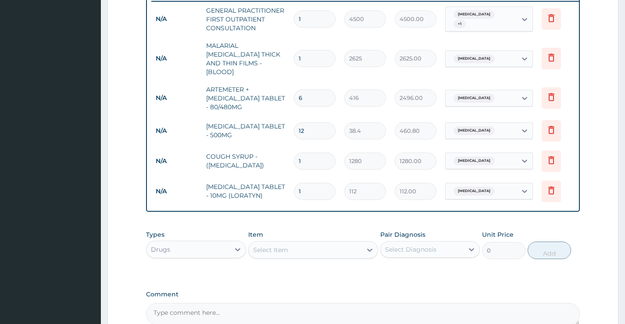
type input "0.00"
type input "3"
type input "336.00"
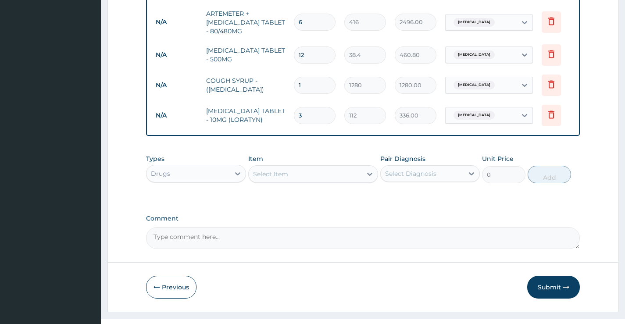
scroll to position [436, 0]
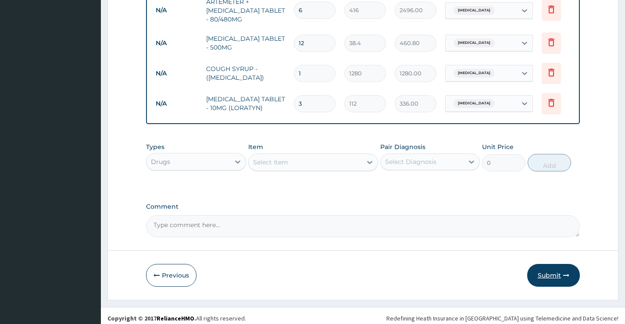
type input "3"
click at [557, 271] on button "Submit" at bounding box center [554, 275] width 53 height 23
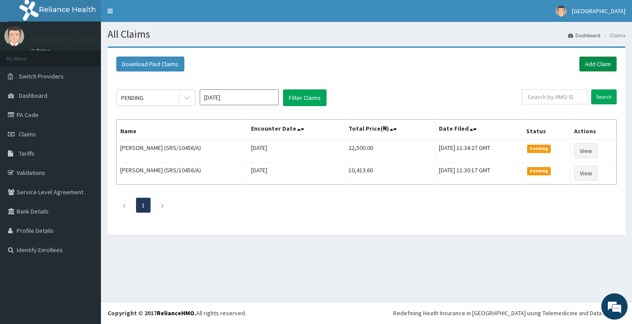
click at [608, 69] on link "Add Claim" at bounding box center [597, 64] width 37 height 15
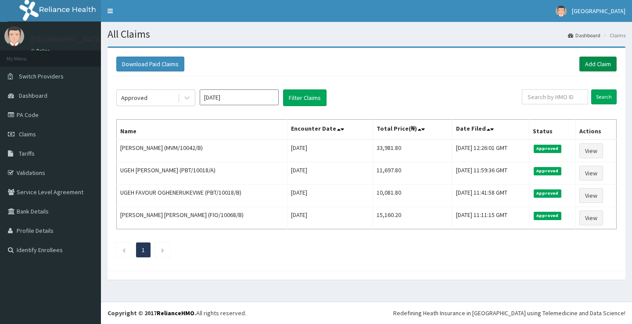
click at [584, 68] on link "Add Claim" at bounding box center [597, 64] width 37 height 15
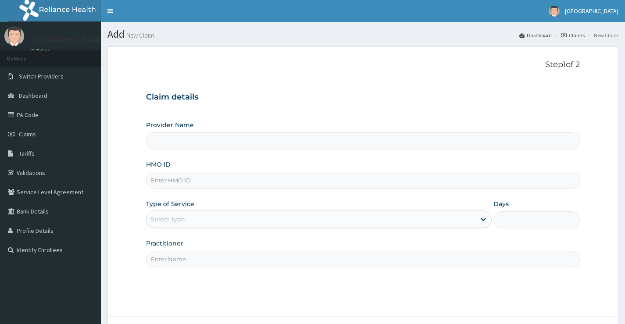
click at [200, 183] on input "HMO ID" at bounding box center [363, 180] width 434 height 17
paste input "MVM/10042/B"
type input "MVM/10042/B"
click at [222, 219] on div "Select type" at bounding box center [311, 219] width 329 height 14
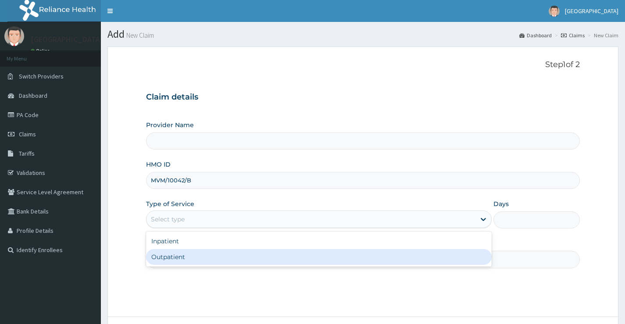
click at [175, 261] on div "Outpatient" at bounding box center [319, 257] width 346 height 16
type input "1"
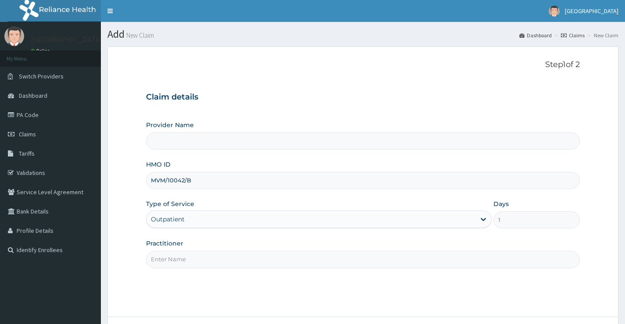
type input "[GEOGRAPHIC_DATA]"
click at [159, 260] on input "Practitioner" at bounding box center [363, 259] width 434 height 17
type input "[PERSON_NAME]"
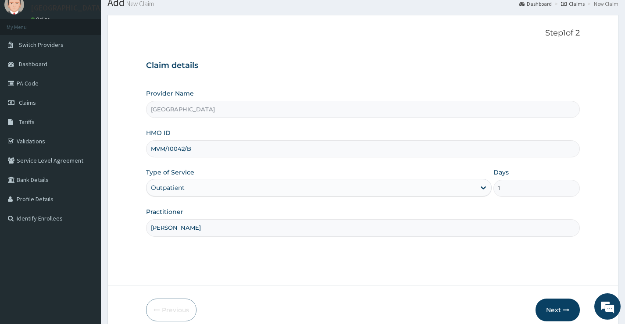
scroll to position [72, 0]
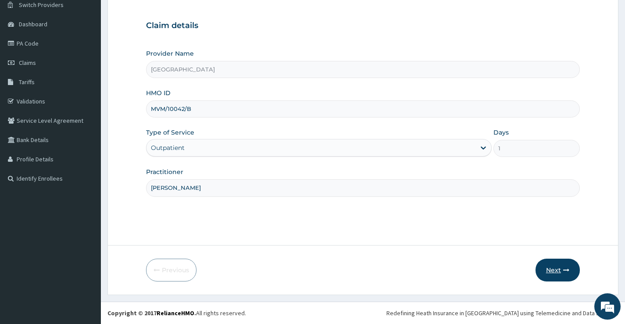
click at [547, 265] on button "Next" at bounding box center [558, 270] width 44 height 23
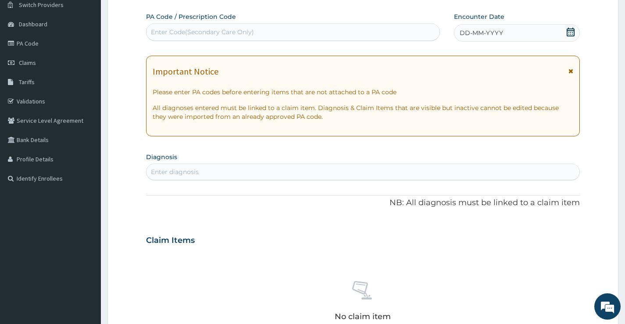
click at [571, 34] on icon at bounding box center [571, 32] width 8 height 9
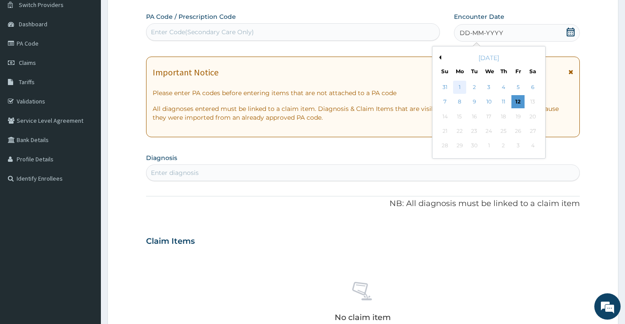
click at [457, 86] on div "1" at bounding box center [459, 87] width 13 height 13
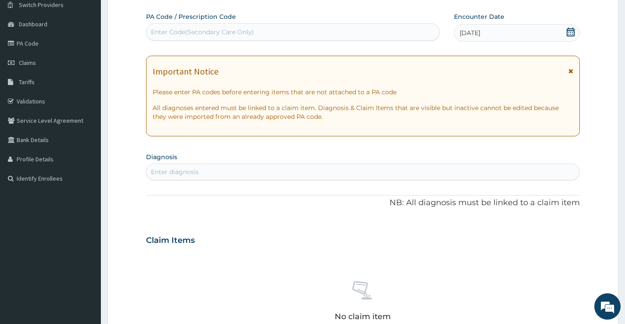
click at [227, 29] on div "Enter Code(Secondary Care Only)" at bounding box center [202, 32] width 103 height 9
paste input "PA/0A4CB6"
type input "PA/0A4CB6"
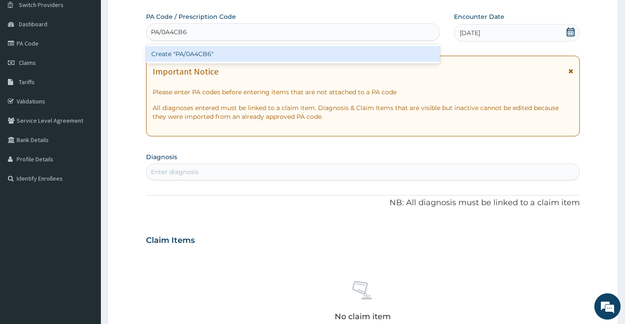
click at [212, 58] on div "Create "PA/0A4CB6"" at bounding box center [293, 54] width 294 height 16
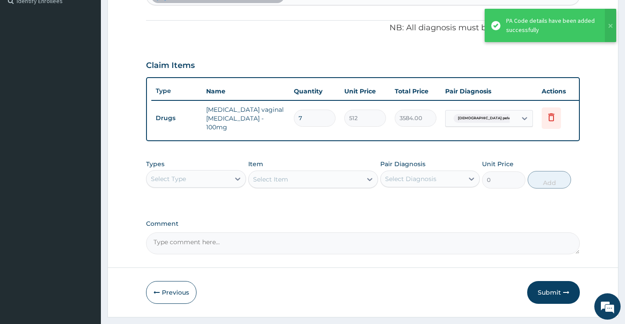
scroll to position [273, 0]
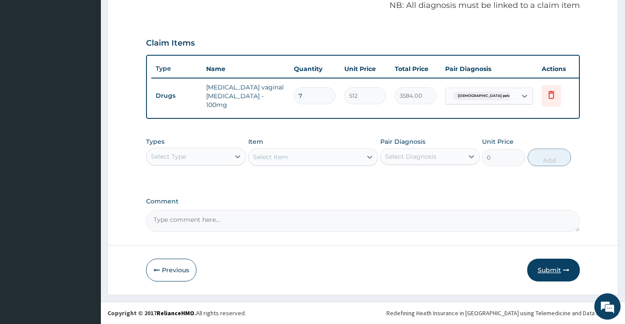
click at [545, 271] on button "Submit" at bounding box center [554, 270] width 53 height 23
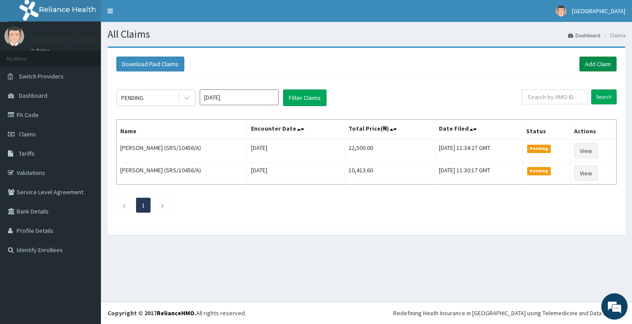
click at [585, 70] on link "Add Claim" at bounding box center [597, 64] width 37 height 15
click at [596, 67] on link "Add Claim" at bounding box center [597, 64] width 37 height 15
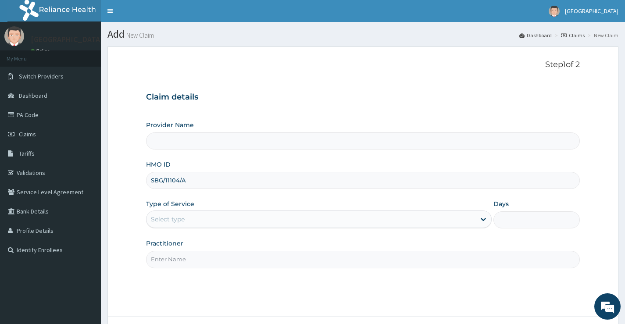
type input "[GEOGRAPHIC_DATA]"
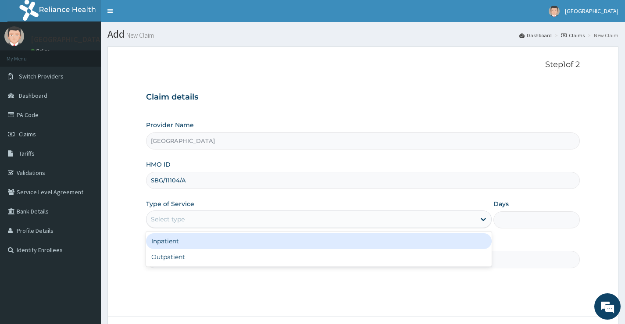
click at [190, 223] on div "Select type" at bounding box center [311, 219] width 329 height 14
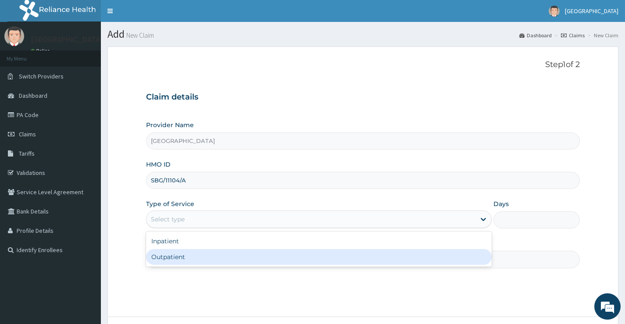
click at [182, 261] on div "Outpatient" at bounding box center [319, 257] width 346 height 16
type input "1"
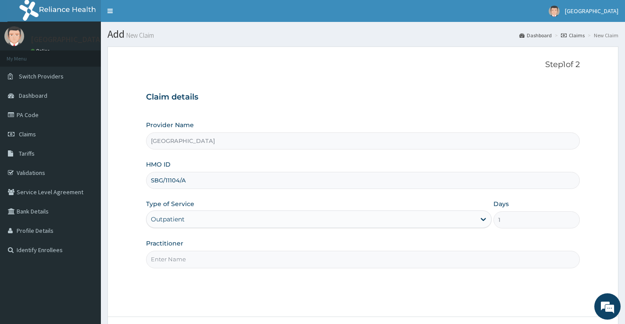
click at [182, 266] on input "Practitioner" at bounding box center [363, 259] width 434 height 17
type input "[PERSON_NAME]"
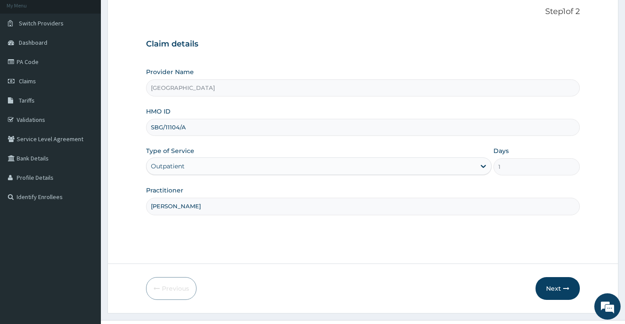
scroll to position [72, 0]
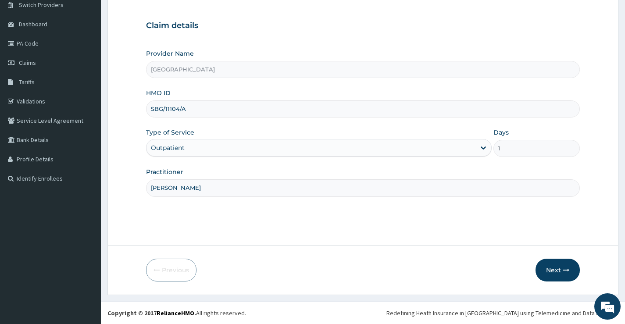
click at [569, 269] on icon "button" at bounding box center [567, 270] width 6 height 6
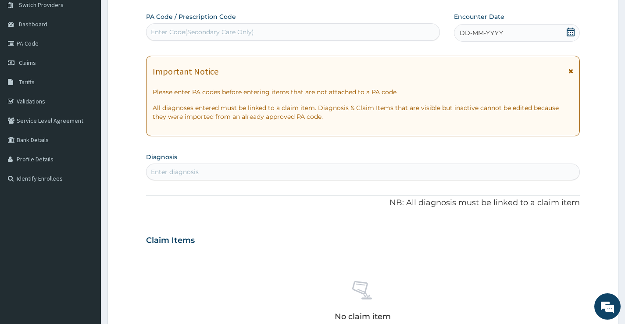
scroll to position [0, 0]
click at [277, 36] on div "Enter Code(Secondary Care Only)" at bounding box center [293, 32] width 293 height 14
paste input "PA/ABC6E2"
type input "PA/ABC6E2"
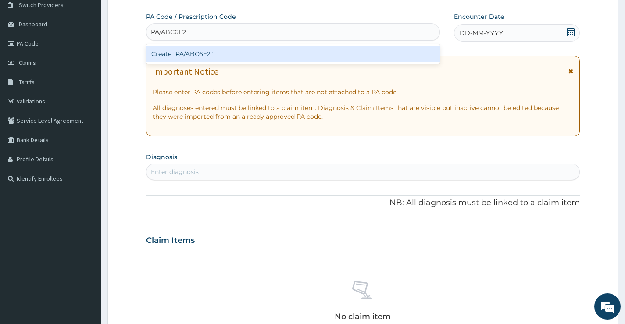
click at [266, 59] on div "Create "PA/ABC6E2"" at bounding box center [293, 54] width 294 height 16
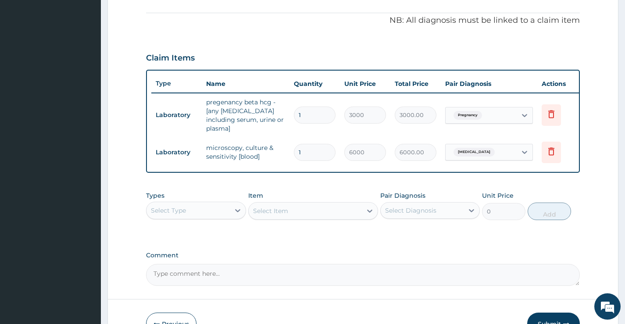
scroll to position [260, 0]
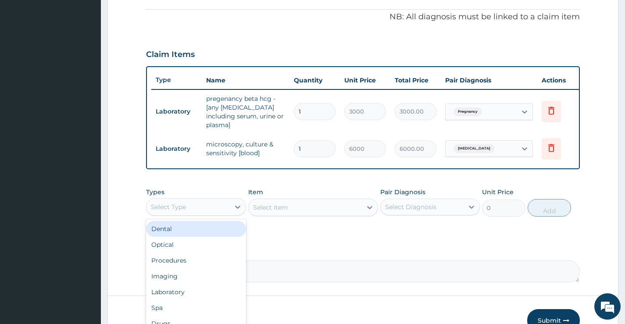
click at [224, 204] on div "Select Type" at bounding box center [188, 207] width 83 height 14
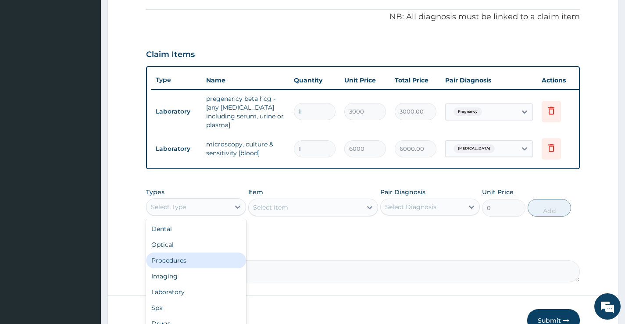
click at [194, 262] on div "Procedures" at bounding box center [196, 261] width 100 height 16
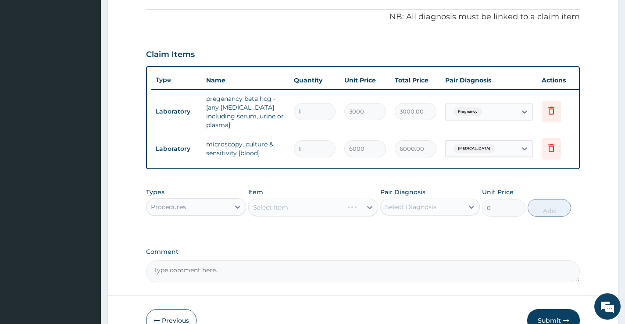
click at [277, 211] on div "Select Item" at bounding box center [313, 208] width 130 height 18
click at [273, 208] on div "Select Item" at bounding box center [270, 207] width 35 height 9
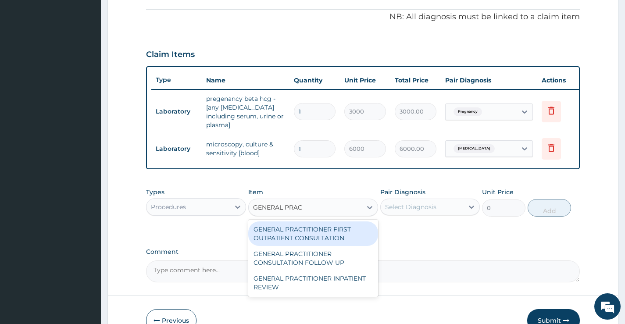
type input "GENERAL PRACT"
click at [305, 236] on div "GENERAL PRACTITIONER FIRST OUTPATIENT CONSULTATION" at bounding box center [313, 234] width 130 height 25
type input "4500"
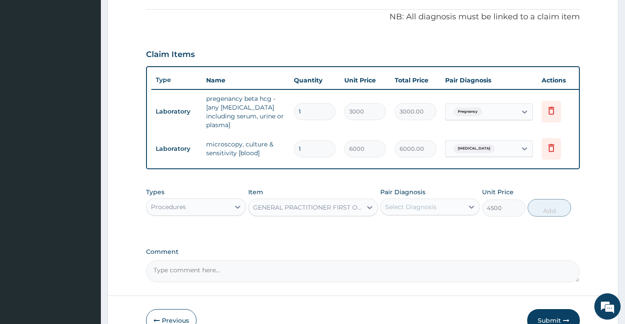
click at [432, 208] on div "Select Diagnosis" at bounding box center [410, 207] width 51 height 9
drag, startPoint x: 413, startPoint y: 227, endPoint x: 406, endPoint y: 247, distance: 20.8
click at [413, 227] on label "Pregnancy" at bounding box center [412, 228] width 35 height 9
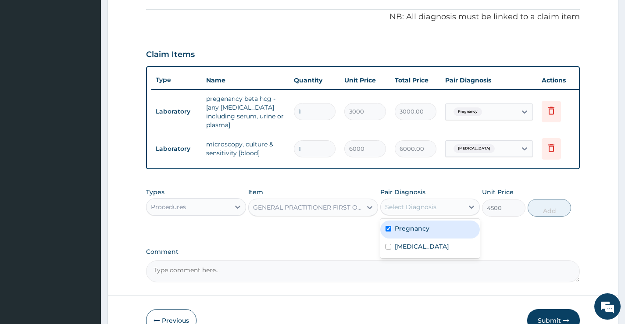
checkbox input "true"
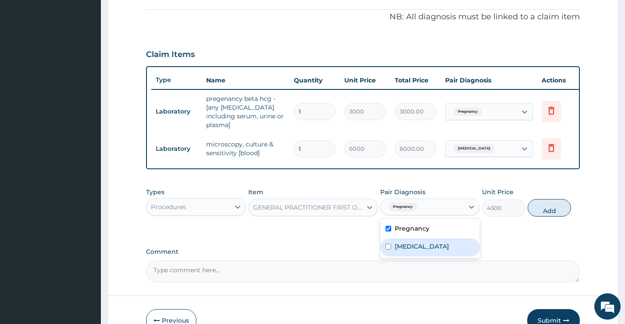
click at [406, 247] on label "[MEDICAL_DATA]" at bounding box center [422, 246] width 54 height 9
checkbox input "true"
click at [533, 204] on button "Add" at bounding box center [549, 208] width 43 height 18
type input "0"
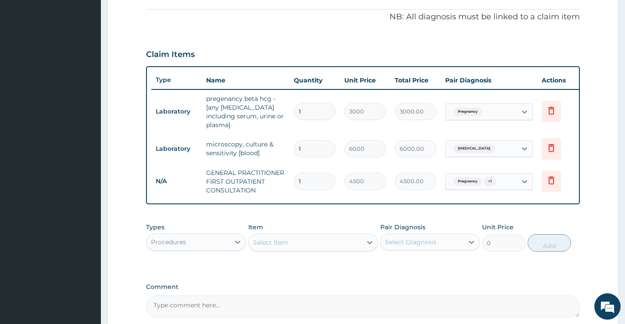
click at [222, 239] on div "Procedures" at bounding box center [188, 242] width 83 height 14
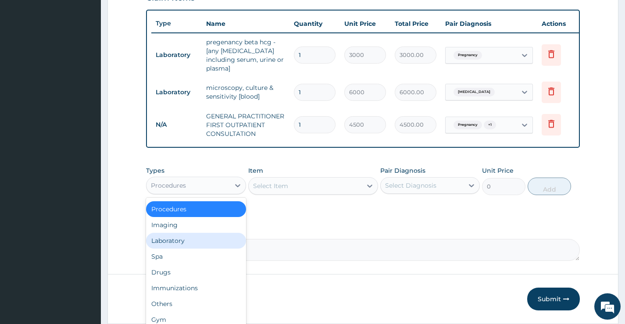
scroll to position [344, 0]
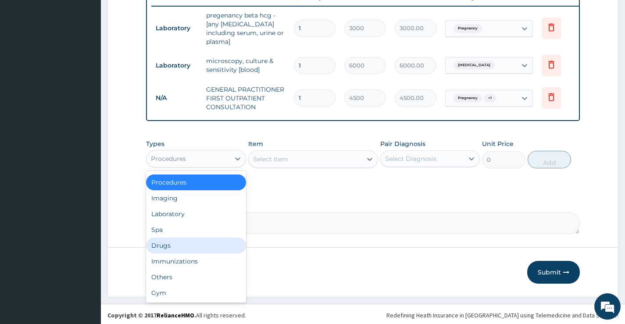
click at [173, 243] on div "Drugs" at bounding box center [196, 246] width 100 height 16
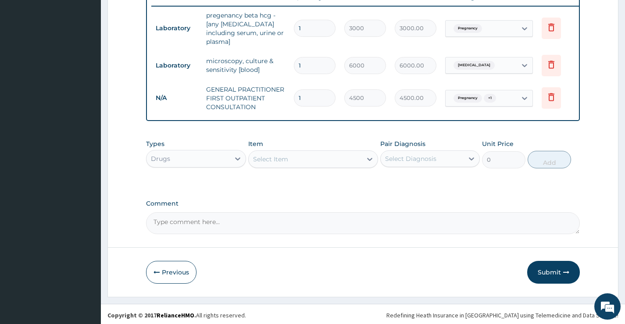
click at [313, 154] on div "Select Item" at bounding box center [306, 159] width 114 height 14
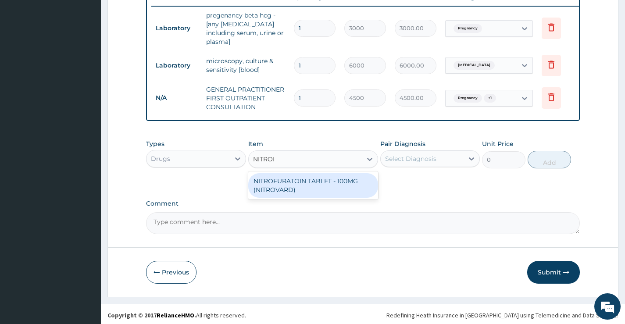
type input "NITROFU"
click at [326, 185] on div "NITROFURATOIN TABLET - 100MG (NITROVARD)" at bounding box center [313, 185] width 130 height 25
type input "60.8"
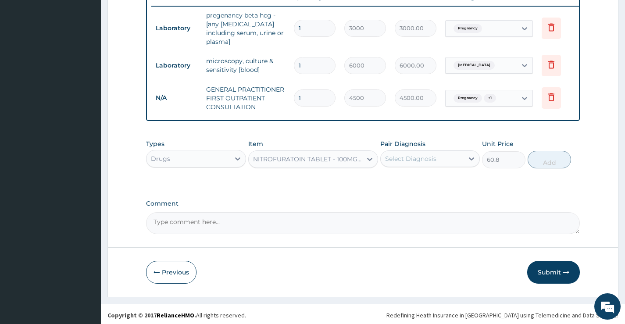
click at [452, 157] on div "Select Diagnosis" at bounding box center [422, 159] width 83 height 14
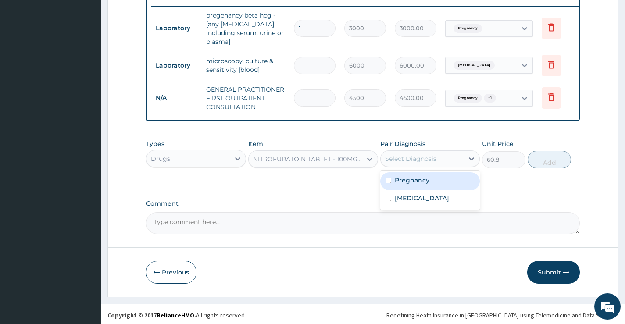
click at [438, 183] on div "Pregnancy" at bounding box center [431, 181] width 100 height 18
checkbox input "true"
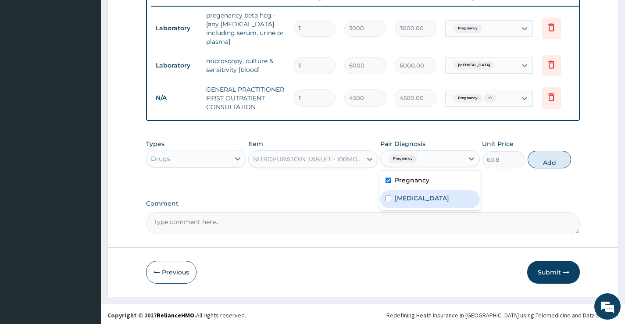
click at [429, 198] on div "[MEDICAL_DATA]" at bounding box center [431, 199] width 100 height 18
checkbox input "true"
click at [555, 158] on button "Add" at bounding box center [549, 160] width 43 height 18
type input "0"
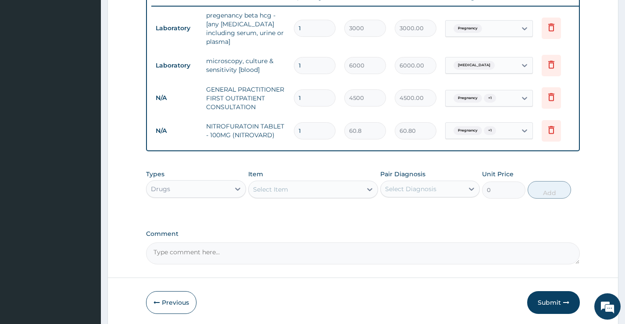
type input "0.00"
type input "4"
type input "243.20"
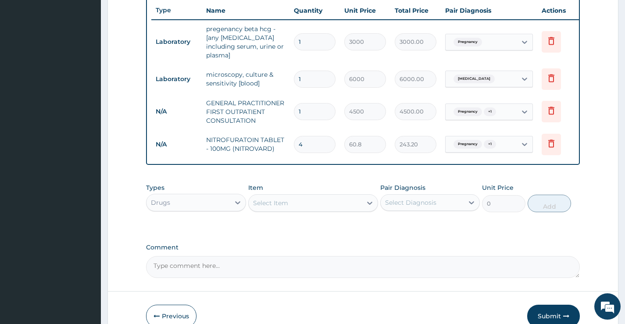
scroll to position [374, 0]
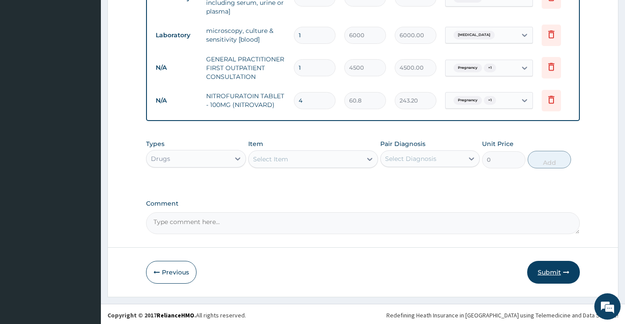
type input "4"
click at [560, 264] on button "Submit" at bounding box center [554, 272] width 53 height 23
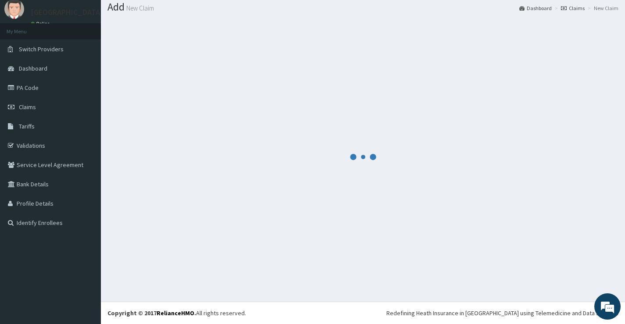
scroll to position [27, 0]
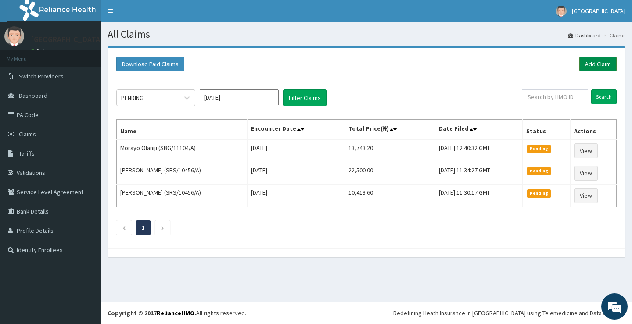
click at [597, 66] on link "Add Claim" at bounding box center [597, 64] width 37 height 15
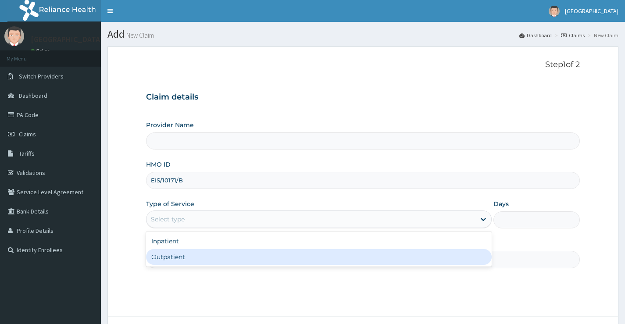
click at [199, 260] on div "Outpatient" at bounding box center [319, 257] width 346 height 16
type input "1"
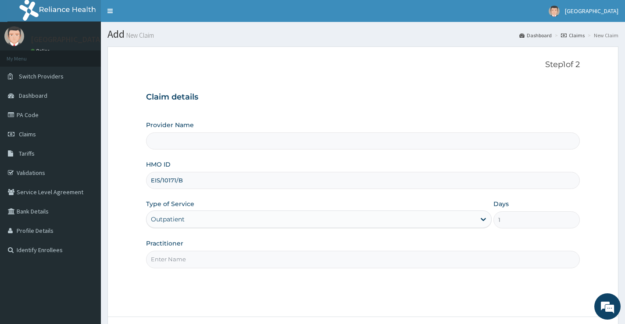
click at [190, 256] on input "Practitioner" at bounding box center [363, 259] width 434 height 17
type input "[PERSON_NAME]"
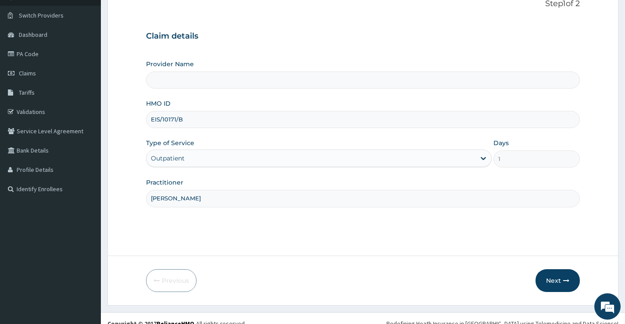
scroll to position [72, 0]
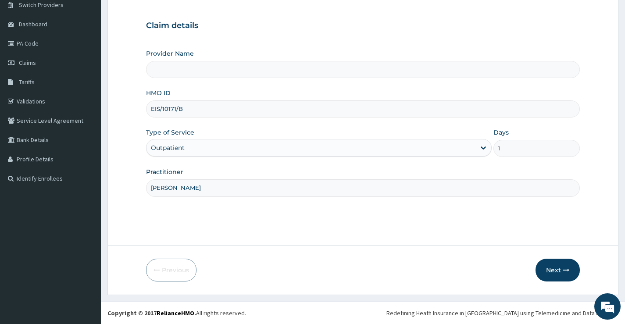
click at [563, 277] on button "Next" at bounding box center [558, 270] width 44 height 23
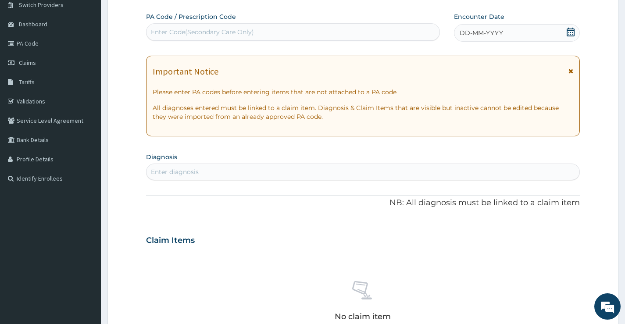
scroll to position [0, 0]
click at [567, 32] on icon at bounding box center [571, 32] width 8 height 9
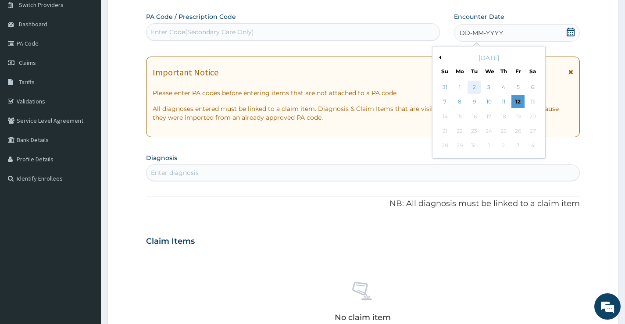
click at [471, 90] on div "2" at bounding box center [474, 87] width 13 height 13
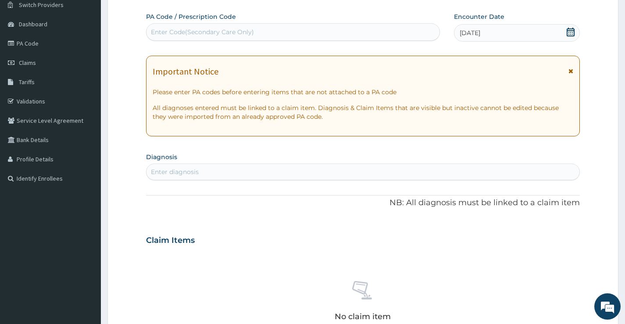
click at [168, 171] on div "Enter diagnosis" at bounding box center [175, 172] width 48 height 9
type input "PLASMODIUM"
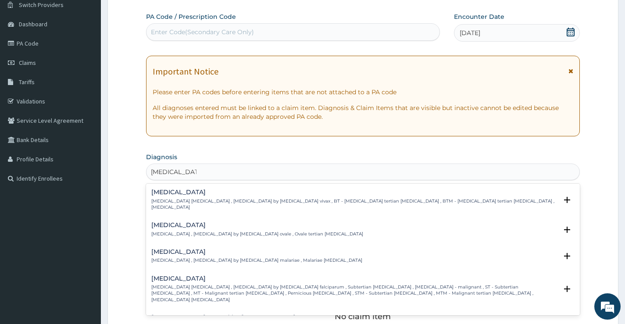
scroll to position [44, 0]
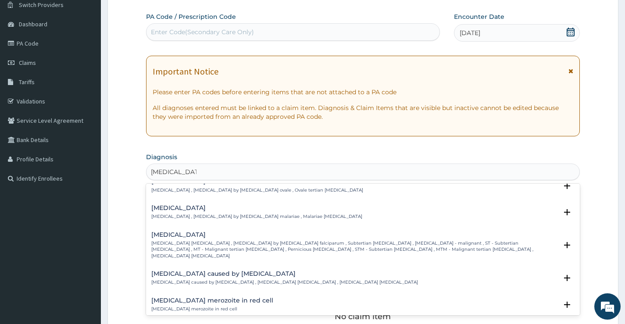
click at [215, 244] on p "Falciparum malaria , Malignant tertian malaria , Malaria by Plasmodium falcipar…" at bounding box center [354, 250] width 406 height 19
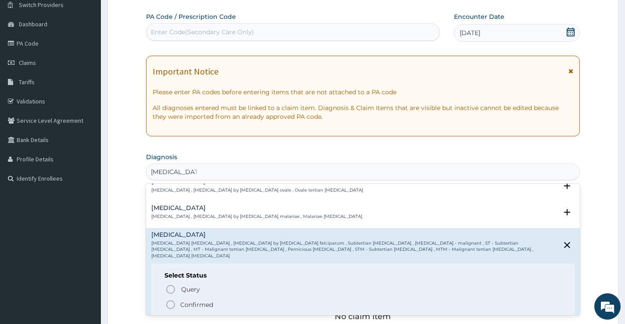
click at [196, 301] on p "Confirmed" at bounding box center [196, 305] width 33 height 9
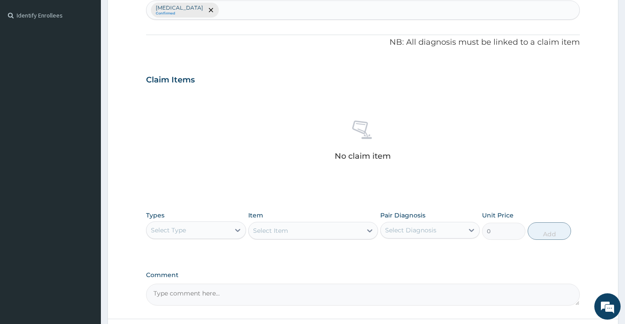
scroll to position [247, 0]
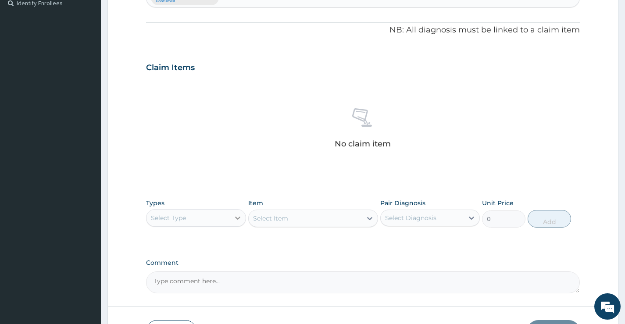
click at [233, 217] on div at bounding box center [238, 218] width 16 height 16
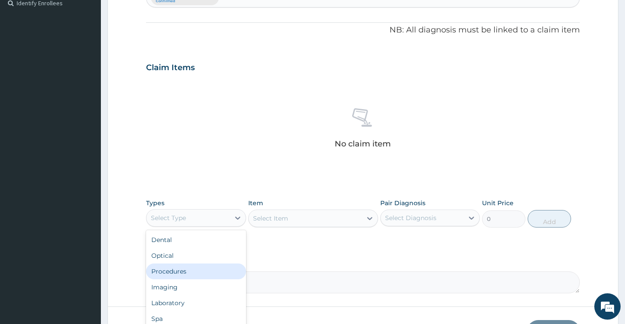
click at [183, 273] on div "Procedures" at bounding box center [196, 272] width 100 height 16
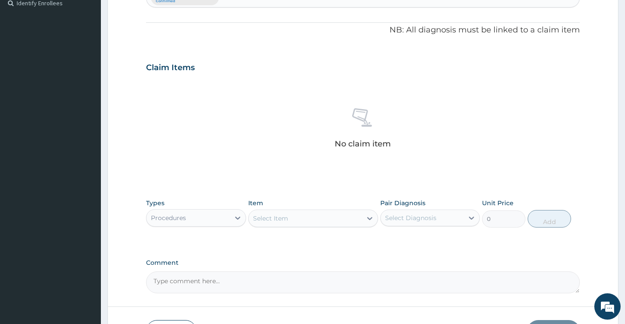
click at [287, 215] on div "Select Item" at bounding box center [270, 218] width 35 height 9
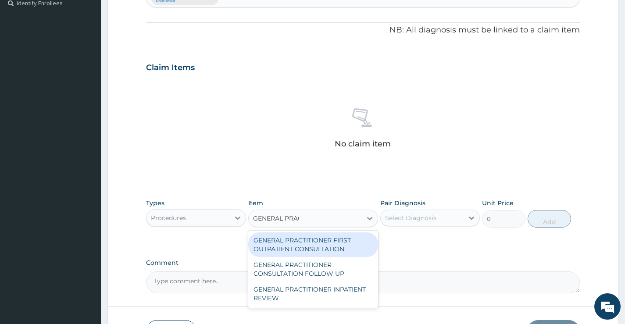
type input "GENERAL PRACT"
click at [301, 252] on div "GENERAL PRACTITIONER FIRST OUTPATIENT CONSULTATION" at bounding box center [313, 245] width 130 height 25
type input "4500"
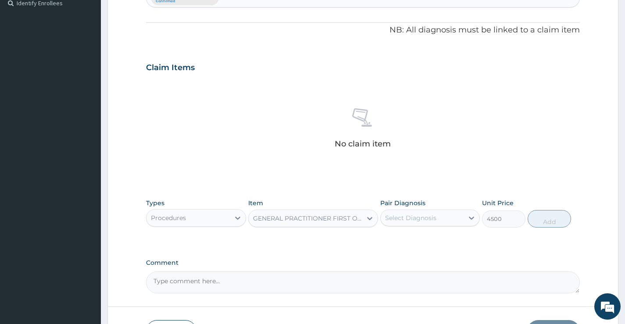
click at [441, 214] on div "Select Diagnosis" at bounding box center [422, 218] width 83 height 14
click at [433, 241] on label "Falciparum malaria" at bounding box center [422, 239] width 54 height 9
checkbox input "true"
click at [548, 223] on button "Add" at bounding box center [549, 219] width 43 height 18
type input "0"
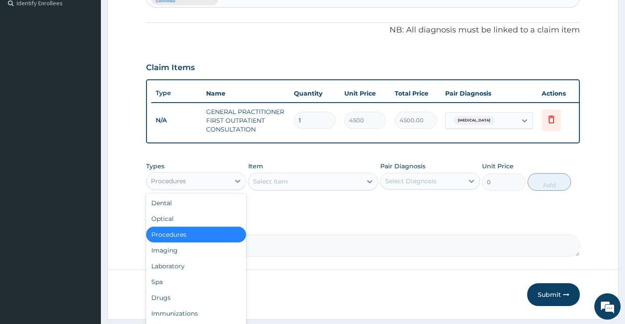
click at [201, 188] on div "Procedures" at bounding box center [188, 181] width 83 height 14
click at [190, 274] on div "Laboratory" at bounding box center [196, 267] width 100 height 16
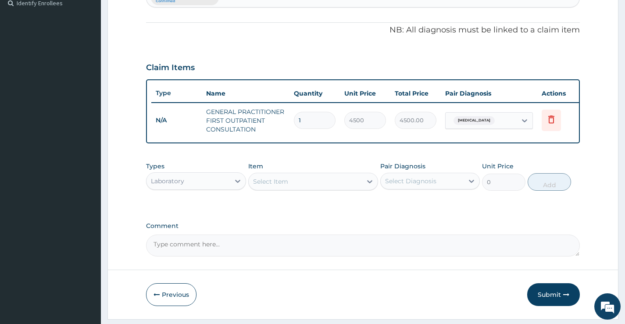
click at [347, 189] on div "Select Item" at bounding box center [306, 182] width 114 height 14
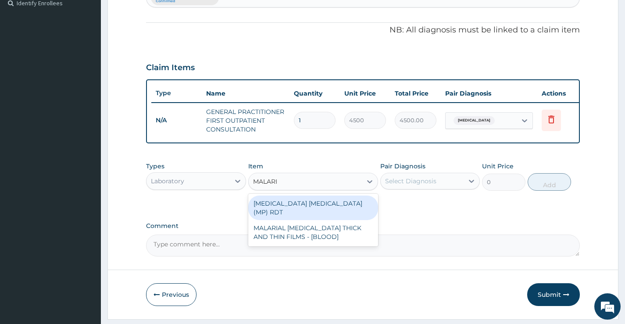
type input "MALARIA"
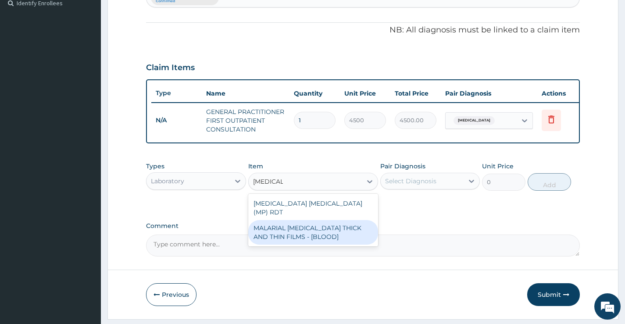
click at [338, 234] on div "MALARIAL PARASITE THICK AND THIN FILMS - [BLOOD]" at bounding box center [313, 232] width 130 height 25
type input "2625"
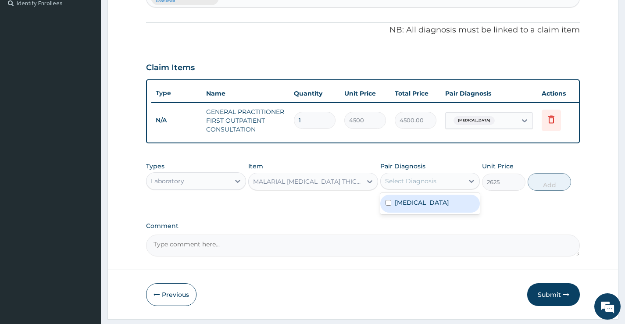
click at [437, 180] on div "Select Diagnosis" at bounding box center [431, 181] width 100 height 17
click at [433, 207] on label "Falciparum malaria" at bounding box center [422, 202] width 54 height 9
checkbox input "true"
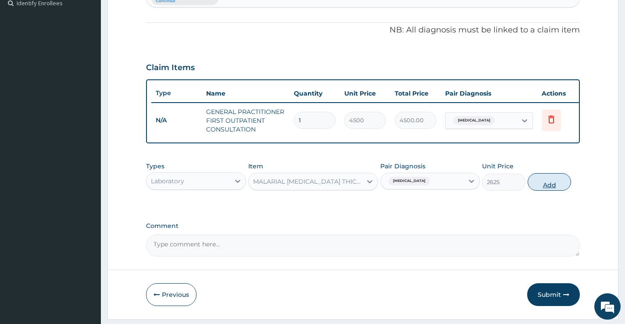
click at [553, 191] on button "Add" at bounding box center [549, 182] width 43 height 18
type input "0"
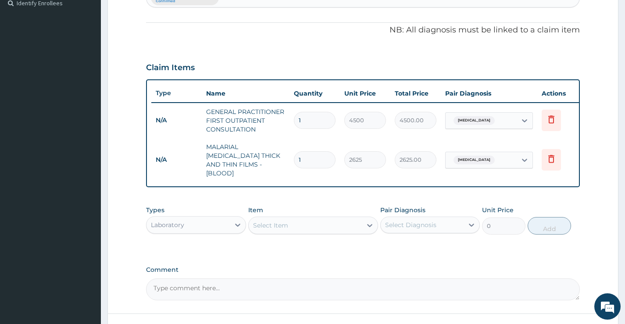
click at [212, 227] on div "Laboratory" at bounding box center [188, 225] width 83 height 14
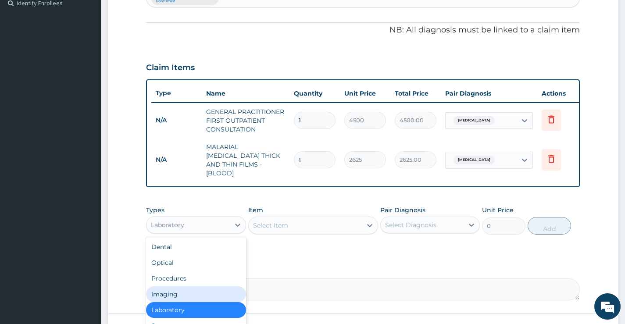
scroll to position [30, 0]
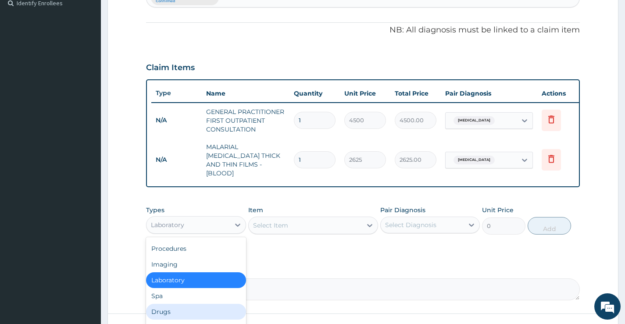
click at [160, 307] on div "Drugs" at bounding box center [196, 312] width 100 height 16
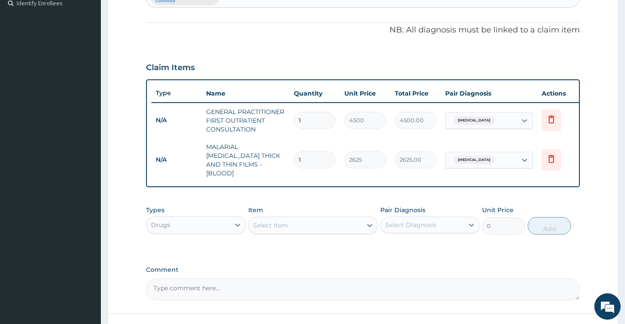
click at [305, 220] on div "Select Item" at bounding box center [306, 226] width 114 height 14
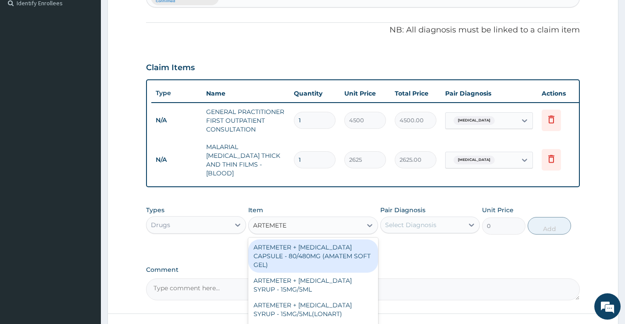
type input "ARTEMETER"
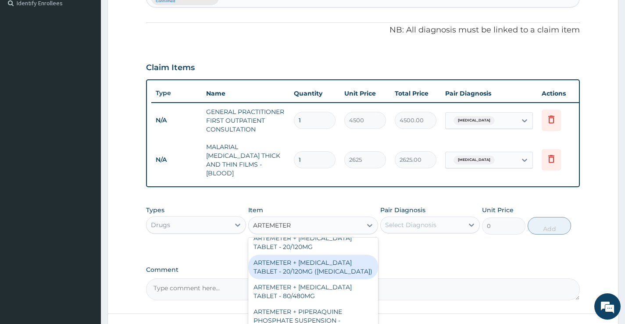
scroll to position [132, 0]
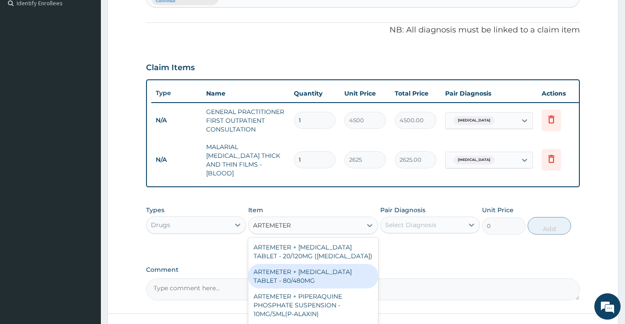
click at [312, 285] on div "ARTEMETER + LUMEFANTRINE TABLET - 80/480MG" at bounding box center [313, 276] width 130 height 25
type input "416"
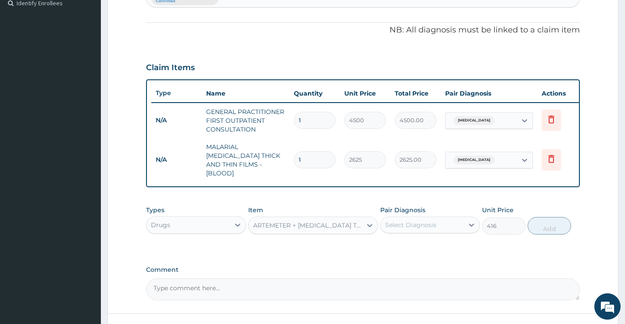
click at [456, 220] on div "Select Diagnosis" at bounding box center [422, 225] width 83 height 14
click at [444, 242] on label "Falciparum malaria" at bounding box center [422, 246] width 54 height 9
checkbox input "true"
click at [559, 222] on button "Add" at bounding box center [549, 226] width 43 height 18
type input "0"
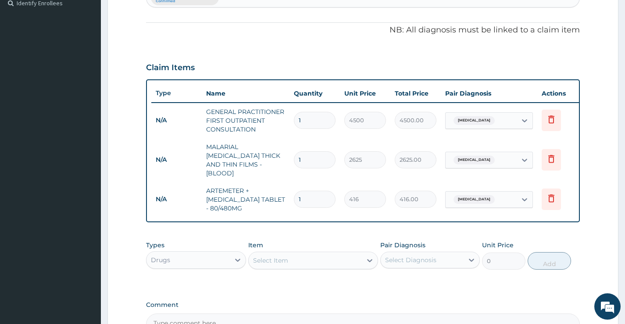
type input "0.00"
type input "6"
type input "2496.00"
type input "6"
click at [546, 193] on icon at bounding box center [551, 198] width 11 height 11
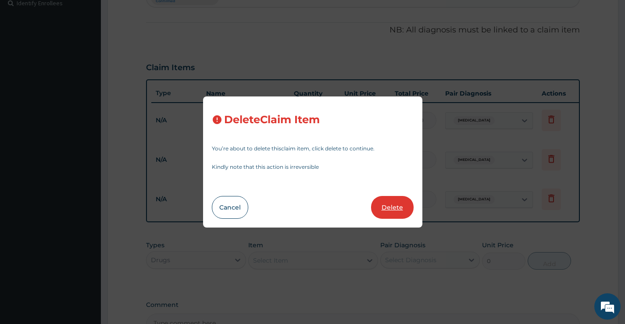
click at [392, 206] on button "Delete" at bounding box center [392, 207] width 43 height 23
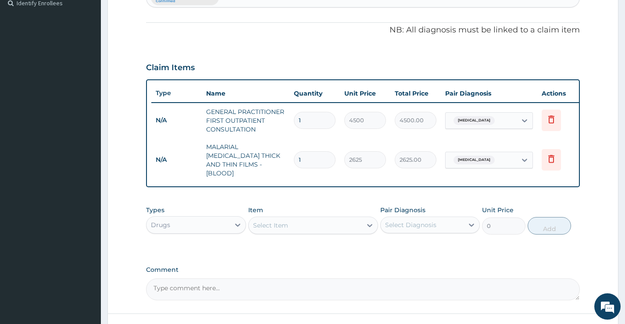
click at [264, 222] on div "Select Item" at bounding box center [270, 225] width 35 height 9
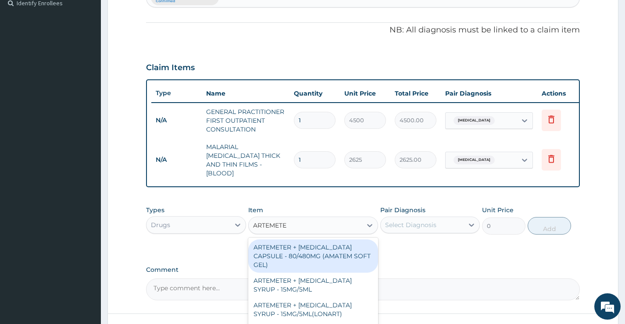
type input "ARTEMETER"
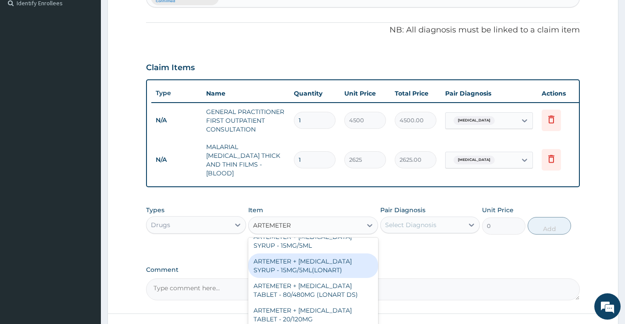
scroll to position [88, 0]
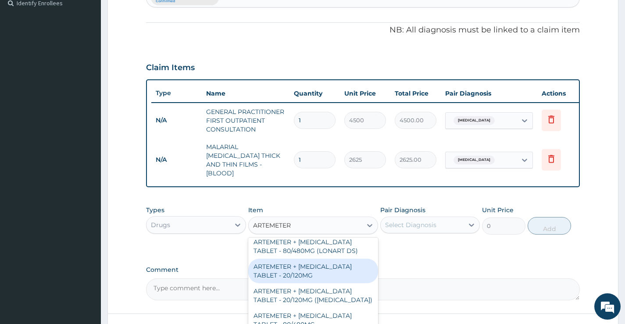
click at [309, 276] on div "ARTEMETER + LUMEFANTRINE TABLET - 20/120MG" at bounding box center [313, 271] width 130 height 25
type input "224"
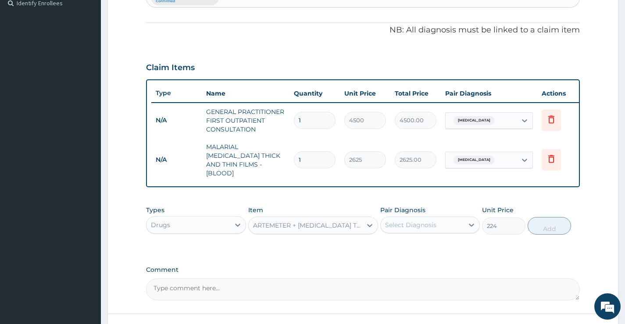
click at [456, 220] on div "Select Diagnosis" at bounding box center [422, 225] width 83 height 14
click at [440, 244] on label "Falciparum malaria" at bounding box center [422, 246] width 54 height 9
checkbox input "true"
click at [539, 223] on button "Add" at bounding box center [549, 226] width 43 height 18
type input "0"
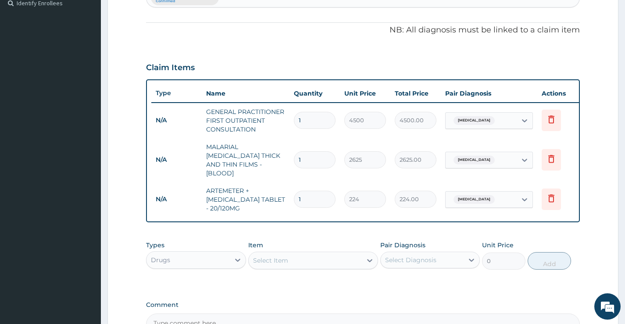
type input "12"
type input "2688.00"
type input "12"
click at [291, 259] on div "Select Item" at bounding box center [306, 261] width 114 height 14
type input "PARACETAMO"
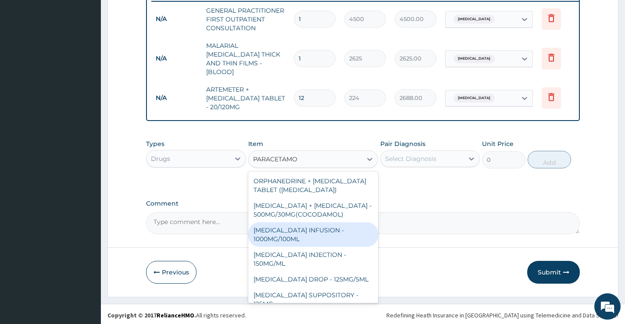
scroll to position [75, 0]
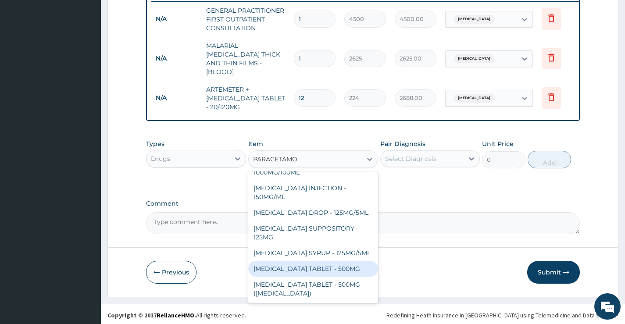
click at [291, 261] on div "PARACETAMOL TABLET - 500MG" at bounding box center [313, 269] width 130 height 16
type input "38.4"
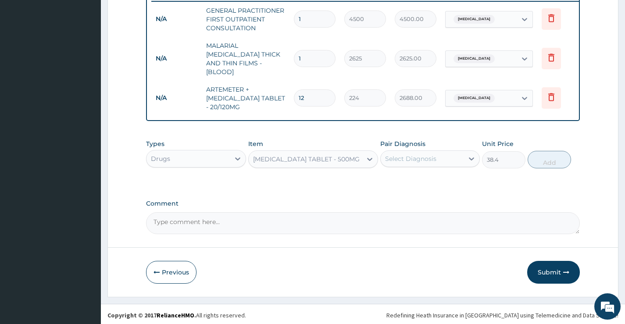
click at [430, 154] on div "Select Diagnosis" at bounding box center [410, 158] width 51 height 9
click at [431, 176] on label "Falciparum malaria" at bounding box center [422, 180] width 54 height 9
checkbox input "true"
click at [529, 158] on button "Add" at bounding box center [549, 160] width 43 height 18
type input "0"
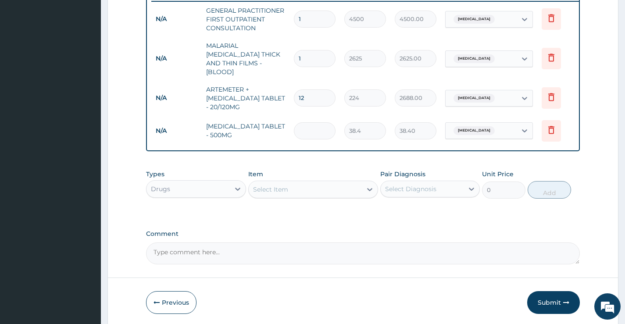
type input "0.00"
type input "8"
type input "307.20"
type input "8"
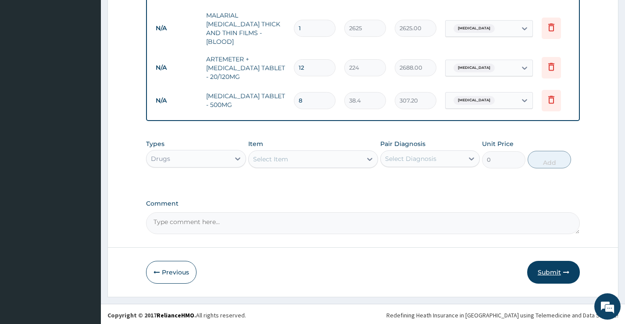
click at [551, 268] on button "Submit" at bounding box center [554, 272] width 53 height 23
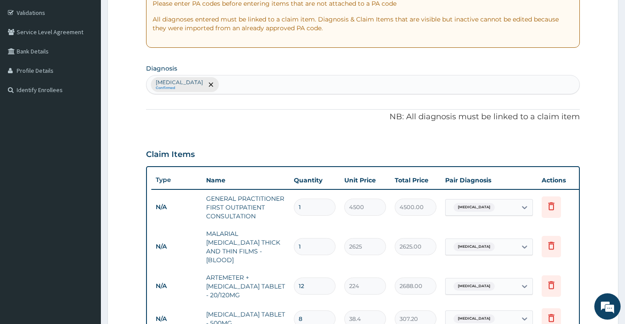
scroll to position [159, 0]
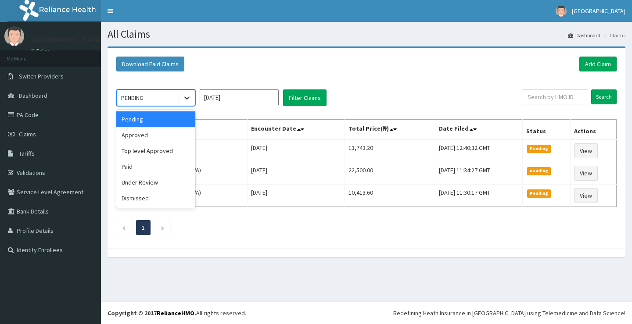
click at [190, 101] on icon at bounding box center [187, 97] width 9 height 9
click at [160, 140] on div "Approved" at bounding box center [155, 135] width 79 height 16
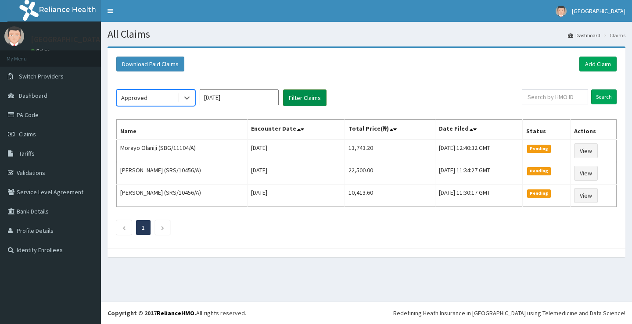
click at [297, 97] on button "Filter Claims" at bounding box center [304, 98] width 43 height 17
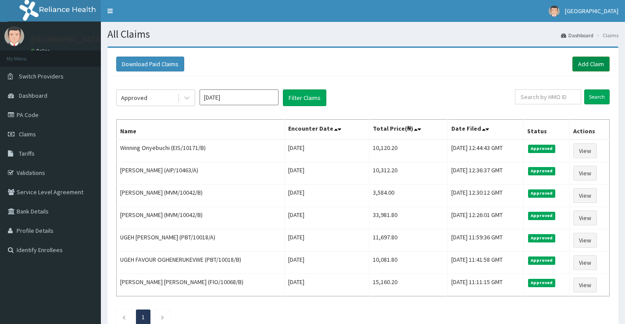
click at [585, 65] on link "Add Claim" at bounding box center [591, 64] width 37 height 15
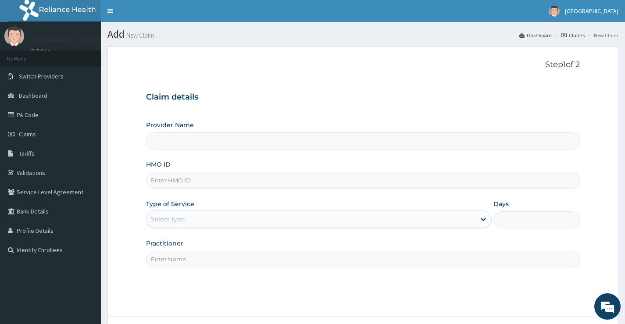
type input "[GEOGRAPHIC_DATA]"
click at [177, 189] on input "HMO ID" at bounding box center [363, 180] width 434 height 17
paste input "PME/10033/C"
type input "PME/10033/C"
click at [198, 224] on div "Select type" at bounding box center [311, 219] width 329 height 14
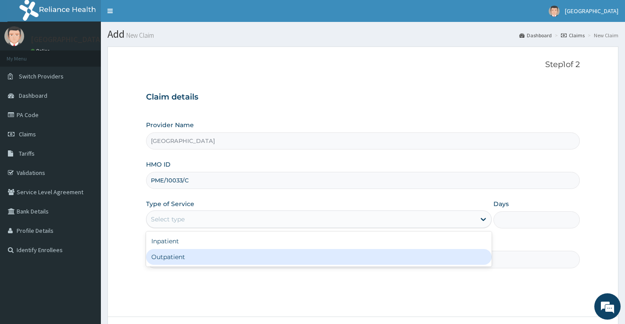
click at [180, 261] on div "Outpatient" at bounding box center [319, 257] width 346 height 16
type input "1"
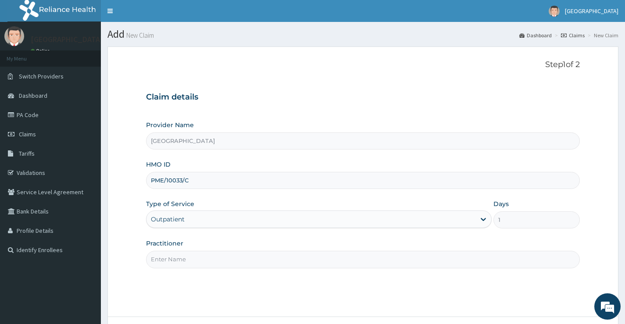
click at [169, 255] on input "Practitioner" at bounding box center [363, 259] width 434 height 17
type input "Dr. ALIMI"
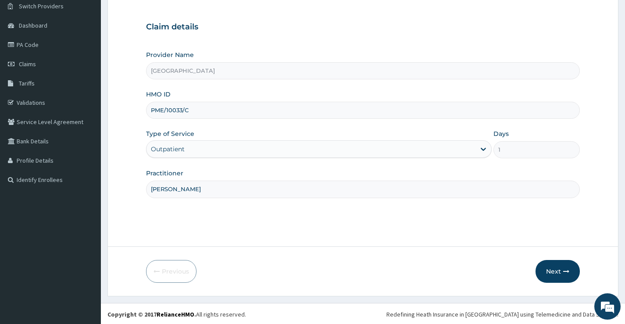
scroll to position [72, 0]
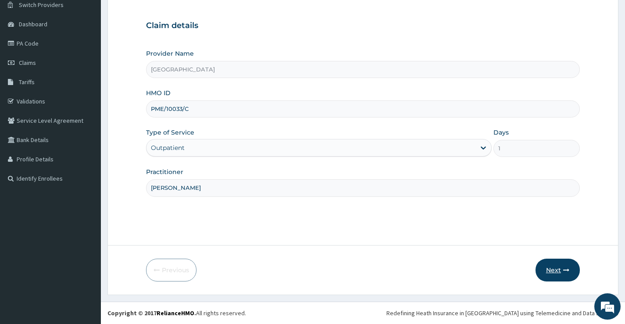
click at [561, 272] on button "Next" at bounding box center [558, 270] width 44 height 23
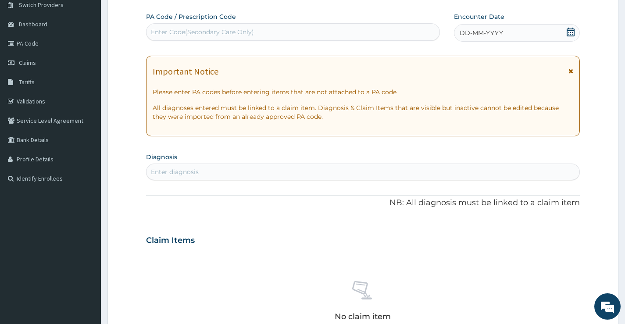
click at [569, 35] on icon at bounding box center [571, 32] width 9 height 9
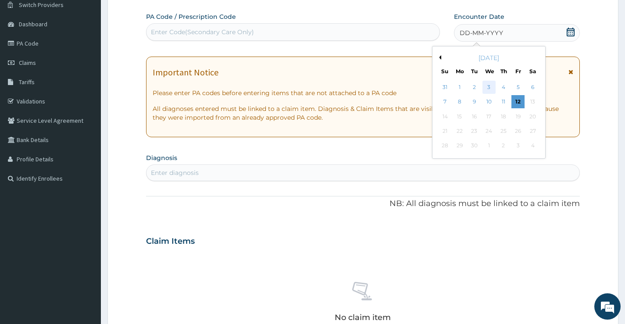
click at [485, 88] on div "3" at bounding box center [488, 87] width 13 height 13
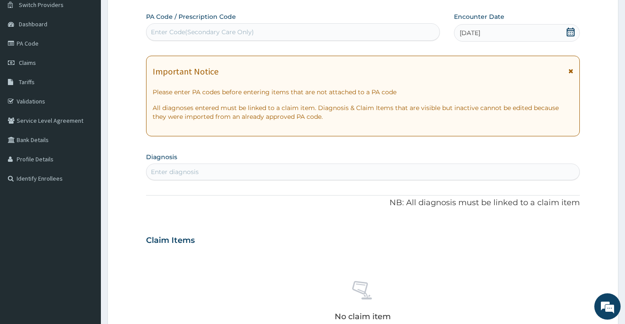
click at [240, 169] on div "Enter diagnosis" at bounding box center [363, 172] width 433 height 14
type input "upper res"
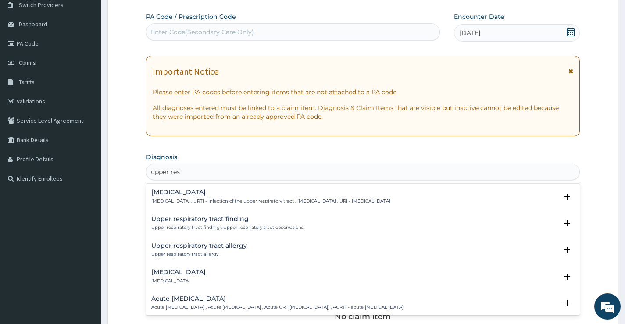
click at [203, 200] on p "Upper respiratory infection , URTI - Infection of the upper respiratory tract ,…" at bounding box center [270, 201] width 239 height 6
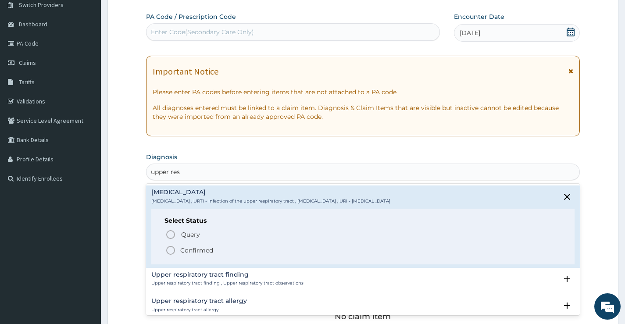
click at [191, 248] on p "Confirmed" at bounding box center [196, 250] width 33 height 9
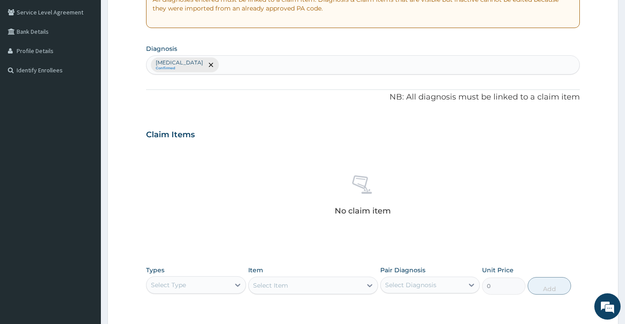
scroll to position [291, 0]
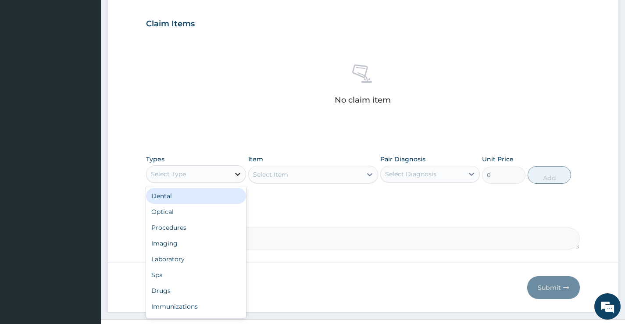
click at [235, 173] on icon at bounding box center [238, 174] width 9 height 9
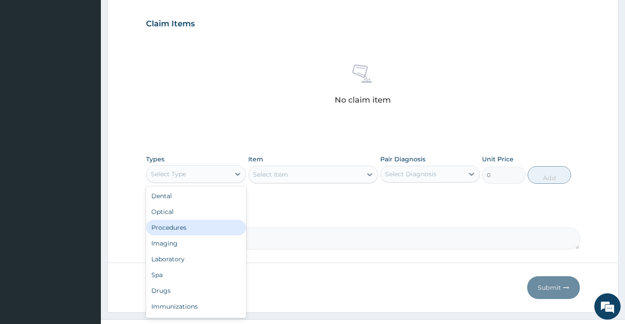
click at [197, 227] on div "Procedures" at bounding box center [196, 228] width 100 height 16
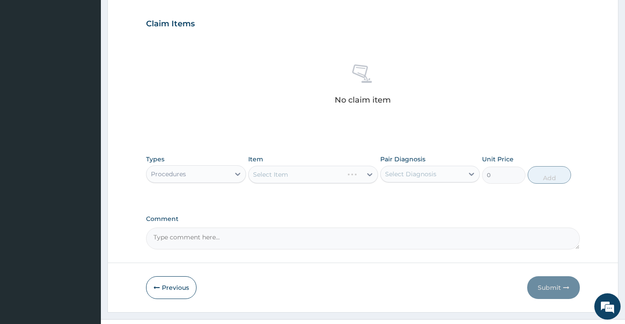
click at [306, 170] on div "Select Item" at bounding box center [313, 175] width 130 height 18
click at [306, 170] on div "Select Item" at bounding box center [306, 175] width 114 height 14
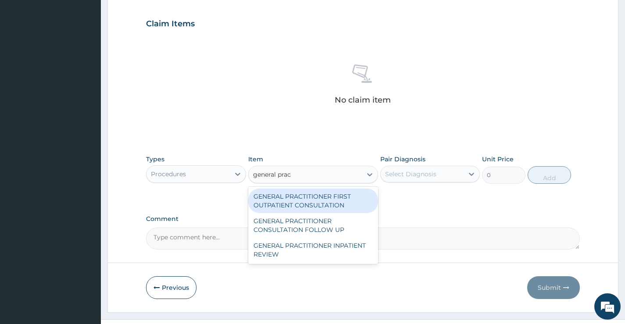
type input "general pract"
click at [310, 204] on div "GENERAL PRACTITIONER FIRST OUTPATIENT CONSULTATION" at bounding box center [313, 201] width 130 height 25
type input "4500"
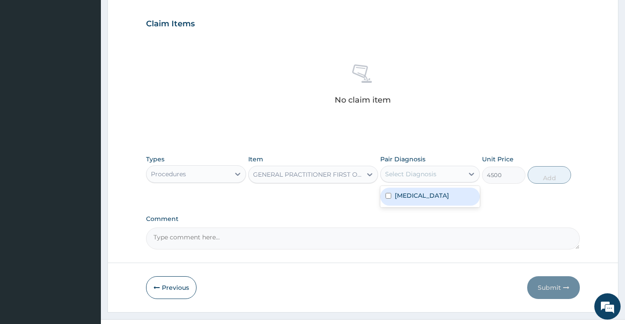
click at [399, 177] on div "Select Diagnosis" at bounding box center [410, 174] width 51 height 9
click at [403, 200] on label "Upper respiratory infection" at bounding box center [422, 195] width 54 height 9
checkbox input "true"
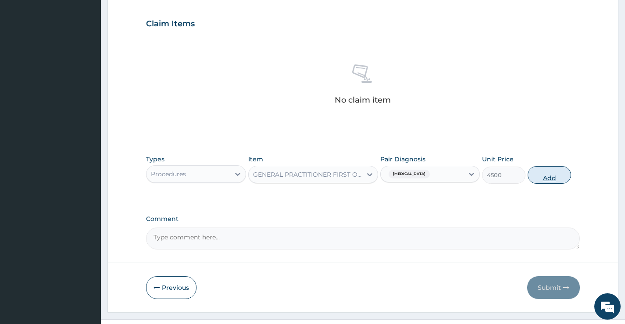
click at [554, 173] on button "Add" at bounding box center [549, 175] width 43 height 18
type input "0"
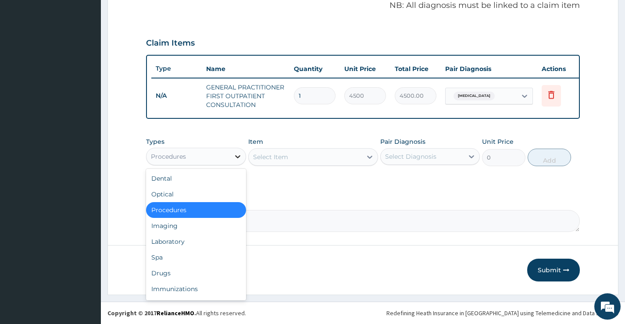
click at [232, 159] on div at bounding box center [238, 157] width 16 height 16
drag, startPoint x: 197, startPoint y: 245, endPoint x: 219, endPoint y: 219, distance: 33.9
click at [197, 246] on div "Laboratory" at bounding box center [196, 242] width 100 height 16
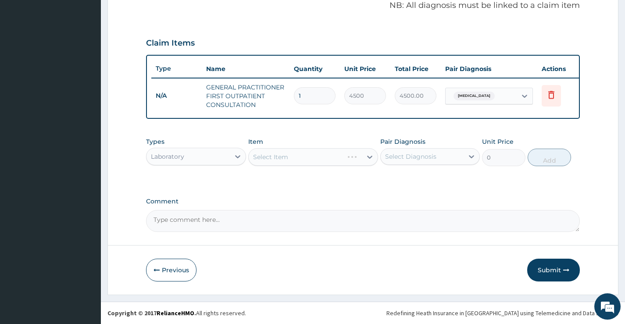
click at [286, 158] on div "Select Item" at bounding box center [313, 157] width 130 height 18
click at [286, 158] on div "Select Item" at bounding box center [270, 157] width 35 height 9
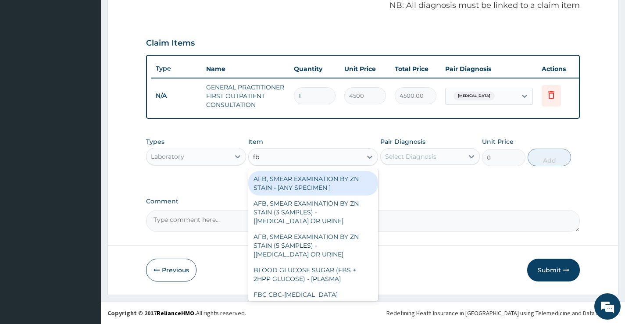
type input "fbc"
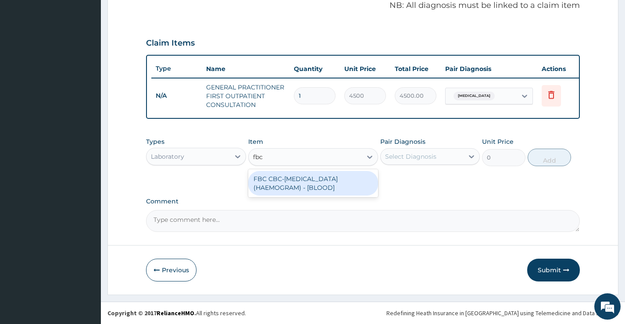
click at [327, 194] on div "FBC CBC-[MEDICAL_DATA] (HAEMOGRAM) - [BLOOD]" at bounding box center [313, 183] width 130 height 25
type input "6000"
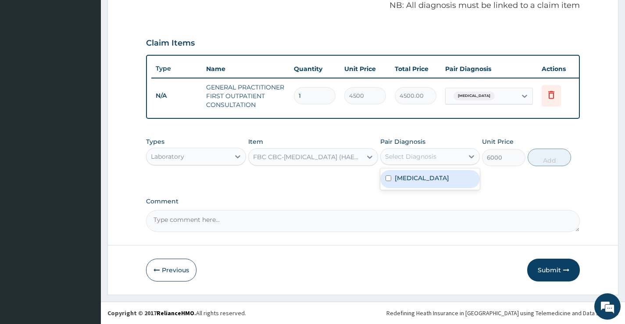
click at [430, 153] on div "Select Diagnosis" at bounding box center [410, 156] width 51 height 9
click at [429, 178] on label "Upper respiratory infection" at bounding box center [422, 178] width 54 height 9
checkbox input "true"
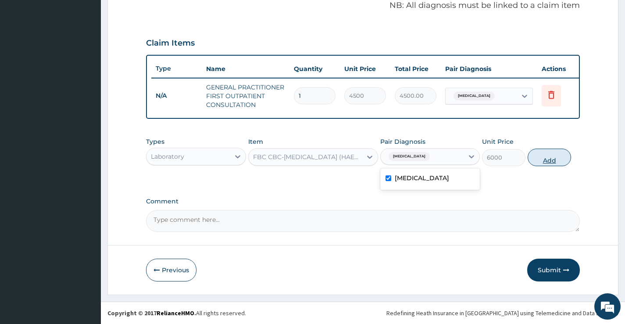
click at [532, 155] on button "Add" at bounding box center [549, 158] width 43 height 18
type input "0"
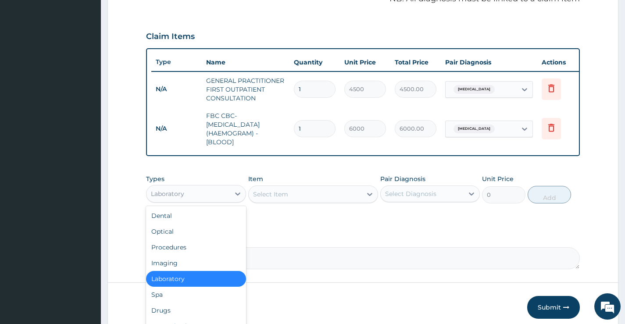
click at [229, 196] on div "Laboratory" at bounding box center [188, 194] width 83 height 14
click at [163, 318] on div "Drugs" at bounding box center [196, 311] width 100 height 16
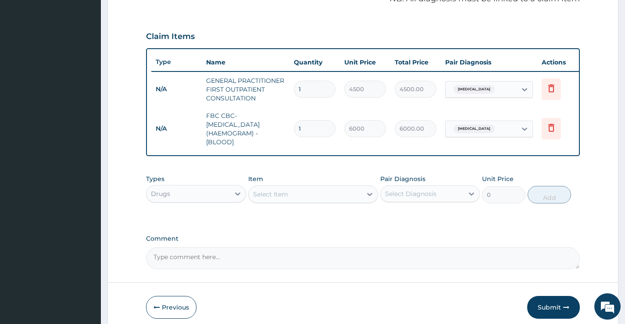
click at [301, 198] on div "Select Item" at bounding box center [306, 194] width 114 height 14
click at [302, 201] on div "Select Item" at bounding box center [306, 194] width 114 height 14
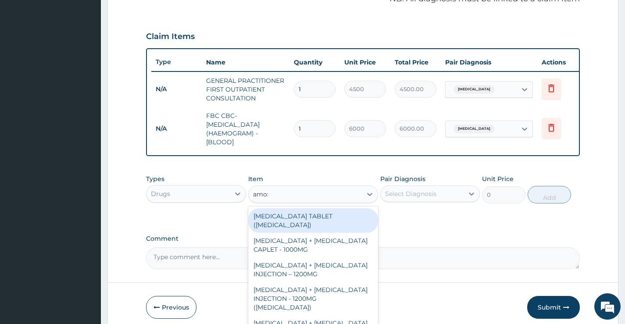
type input "amoxi"
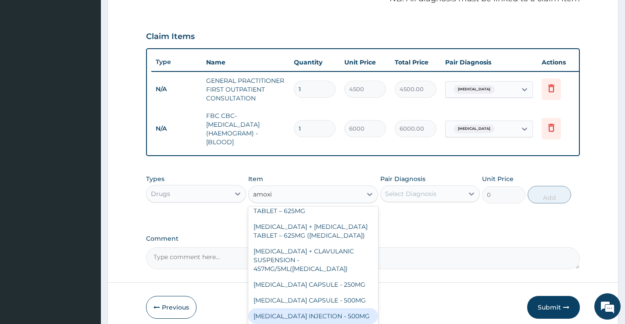
scroll to position [263, 0]
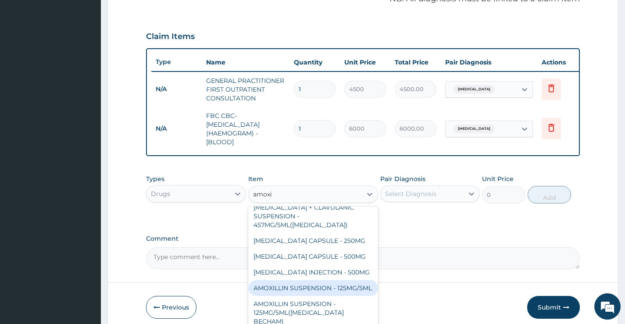
click at [300, 288] on div "AMOXILLIN SUSPENSION - 125MG/5ML" at bounding box center [313, 288] width 130 height 16
type input "960"
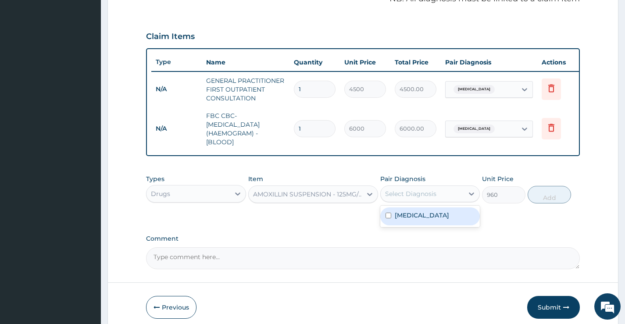
click at [431, 197] on div "Select Diagnosis" at bounding box center [410, 194] width 51 height 9
click at [427, 220] on label "Upper respiratory infection" at bounding box center [422, 215] width 54 height 9
checkbox input "true"
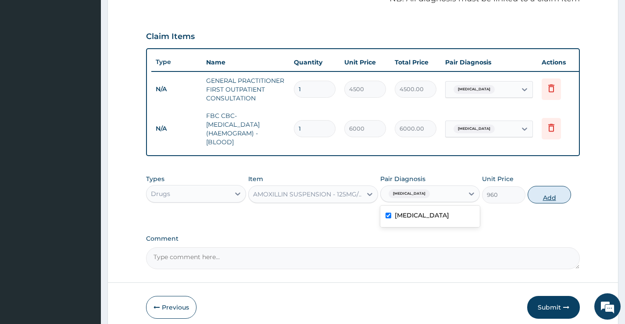
click at [535, 196] on button "Add" at bounding box center [549, 195] width 43 height 18
type input "0"
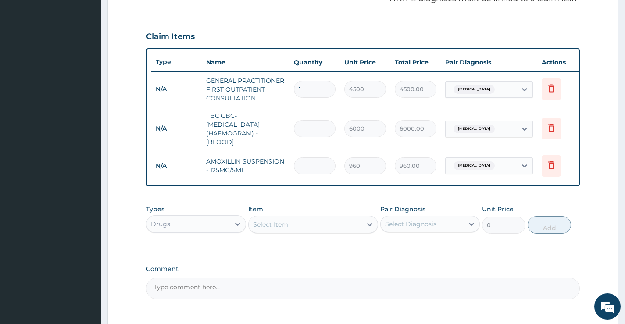
click at [306, 226] on div "Select Item" at bounding box center [306, 225] width 114 height 14
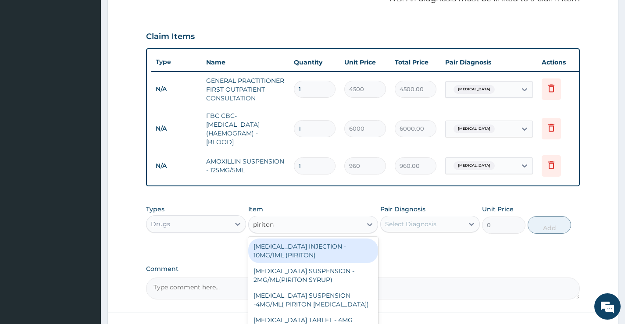
type input "piriton s"
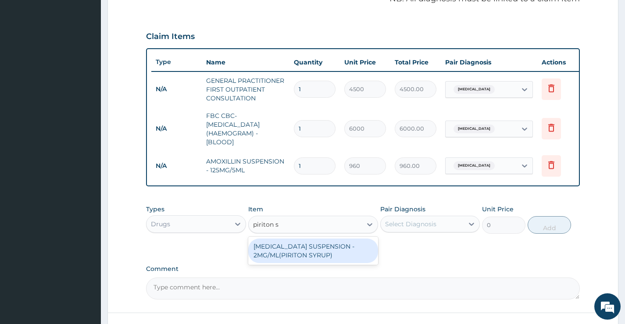
click at [305, 260] on div "[MEDICAL_DATA] SUSPENSION - 2MG/ML(PIRITON SYRUP)" at bounding box center [313, 251] width 130 height 25
type input "960"
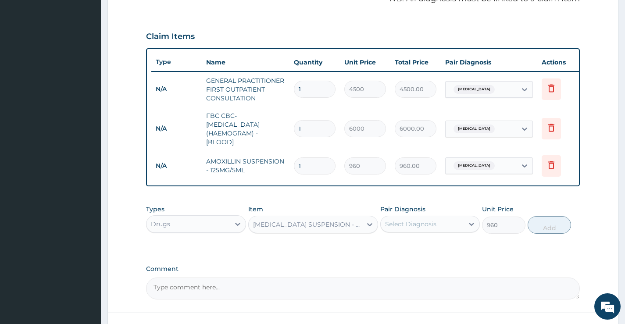
drag, startPoint x: 413, startPoint y: 229, endPoint x: 413, endPoint y: 237, distance: 8.4
click at [413, 229] on div "Select Diagnosis" at bounding box center [410, 224] width 51 height 9
click at [410, 250] on label "Upper respiratory infection" at bounding box center [422, 245] width 54 height 9
checkbox input "true"
click at [550, 233] on button "Add" at bounding box center [549, 225] width 43 height 18
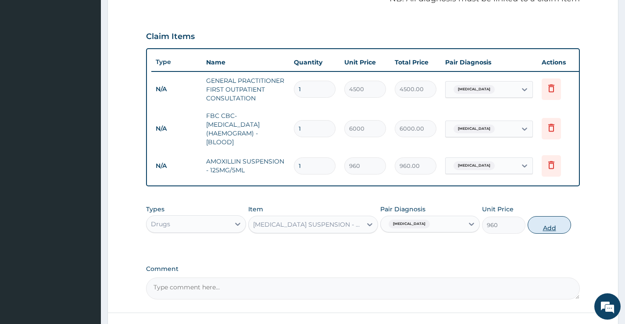
type input "0"
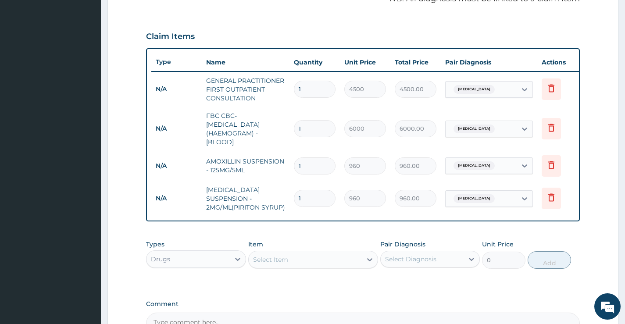
click at [296, 264] on div "Select Item" at bounding box center [306, 260] width 114 height 14
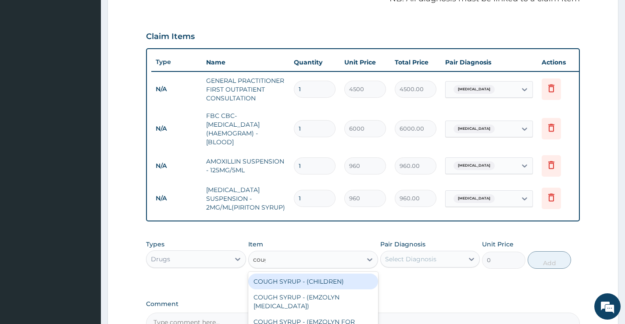
type input "cough"
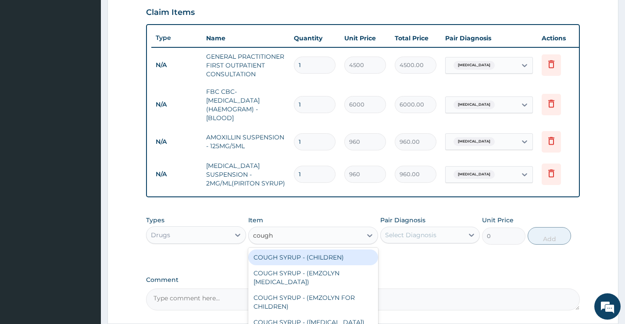
scroll to position [322, 0]
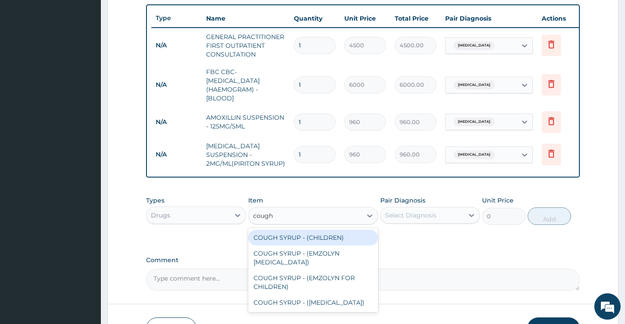
click at [295, 241] on div "COUGH SYRUP - (CHILDREN)" at bounding box center [313, 238] width 130 height 16
type input "1280"
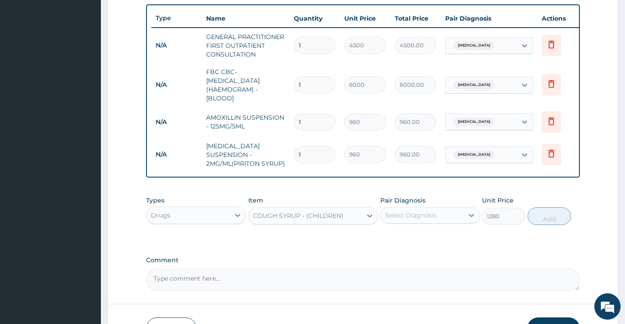
click at [433, 220] on div "Select Diagnosis" at bounding box center [410, 215] width 51 height 9
click at [425, 241] on label "Upper respiratory infection" at bounding box center [422, 237] width 54 height 9
checkbox input "true"
click at [580, 213] on div "Types Drugs Item COUGH SYRUP - (CHILDREN) Pair Diagnosis Upper respiratory infe…" at bounding box center [363, 211] width 434 height 38
click at [555, 218] on button "Add" at bounding box center [549, 217] width 43 height 18
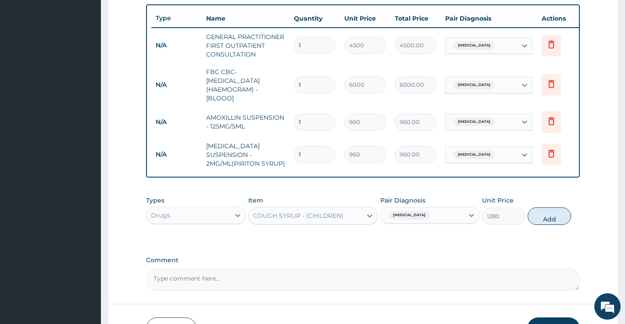
type input "0"
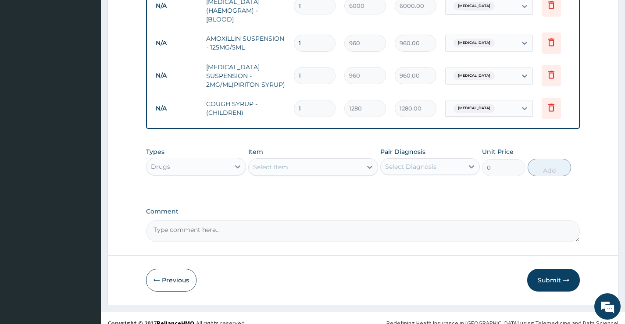
scroll to position [418, 0]
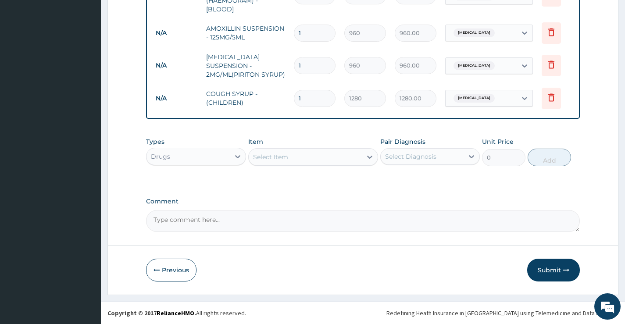
click at [565, 266] on button "Submit" at bounding box center [554, 270] width 53 height 23
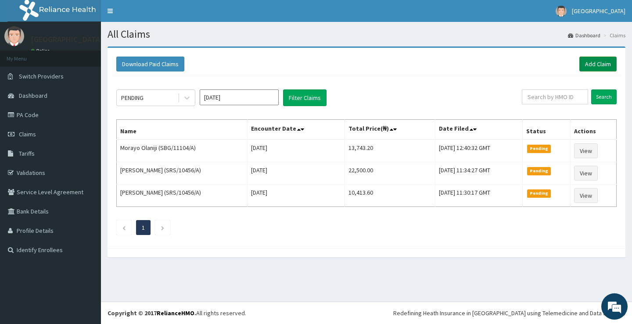
click at [587, 69] on link "Add Claim" at bounding box center [597, 64] width 37 height 15
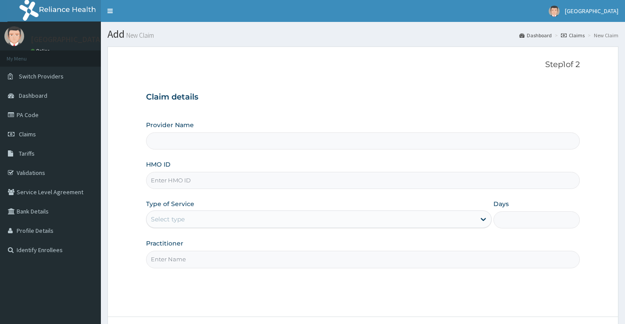
click at [241, 184] on input "HMO ID" at bounding box center [363, 180] width 434 height 17
paste input "PME/10033/D"
type input "PME/10033/D"
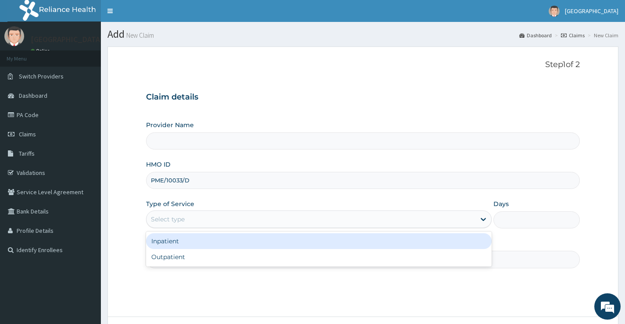
click at [220, 219] on div "Select type" at bounding box center [311, 219] width 329 height 14
type input "[GEOGRAPHIC_DATA]"
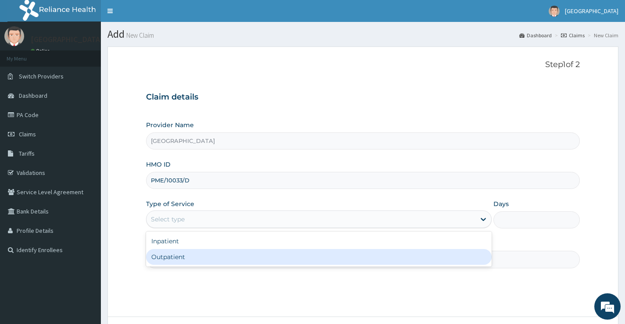
click at [186, 258] on div "Outpatient" at bounding box center [319, 257] width 346 height 16
type input "1"
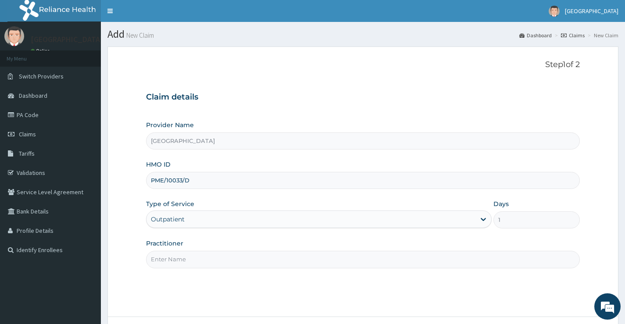
click at [189, 263] on input "Practitioner" at bounding box center [363, 259] width 434 height 17
type input "[PERSON_NAME]"
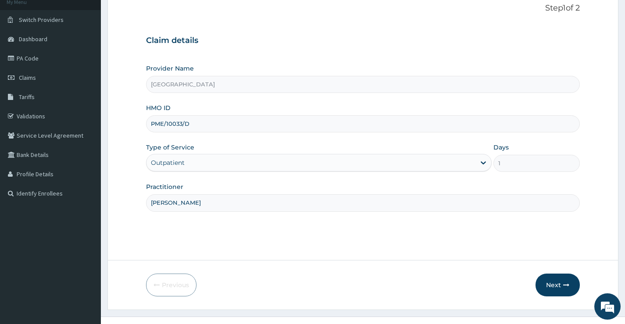
scroll to position [72, 0]
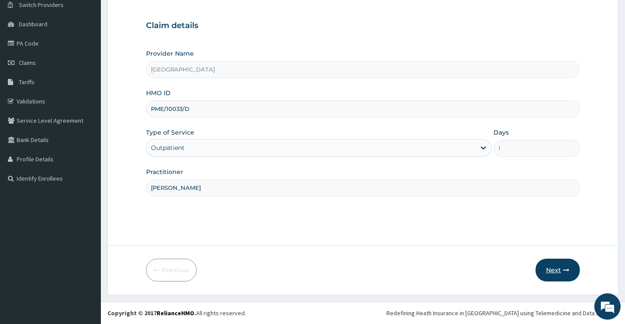
click at [560, 274] on button "Next" at bounding box center [558, 270] width 44 height 23
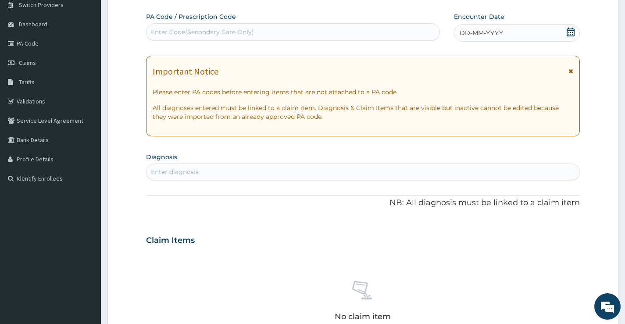
click at [567, 31] on icon at bounding box center [571, 32] width 8 height 9
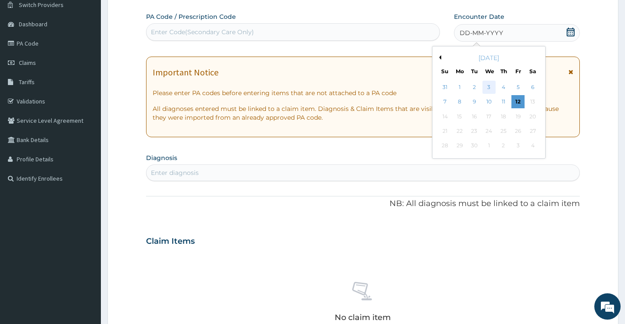
click at [488, 87] on div "3" at bounding box center [488, 87] width 13 height 13
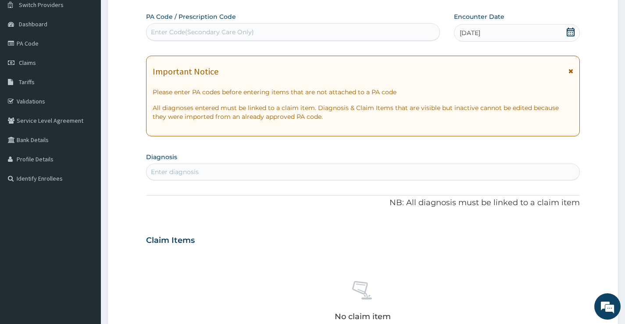
click at [197, 169] on div "Enter diagnosis" at bounding box center [175, 172] width 48 height 9
type input "[MEDICAL_DATA]"
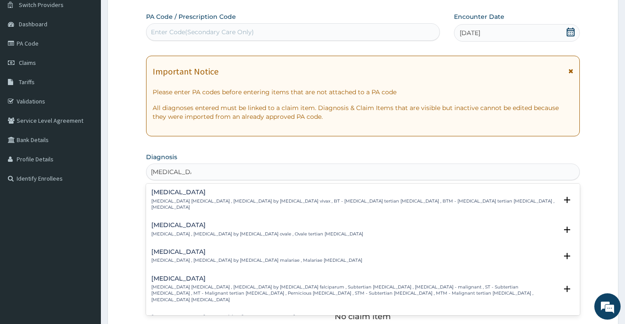
click at [167, 276] on h4 "[MEDICAL_DATA]" at bounding box center [354, 279] width 406 height 7
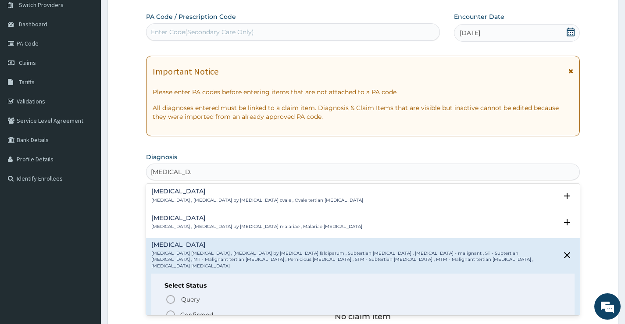
scroll to position [44, 0]
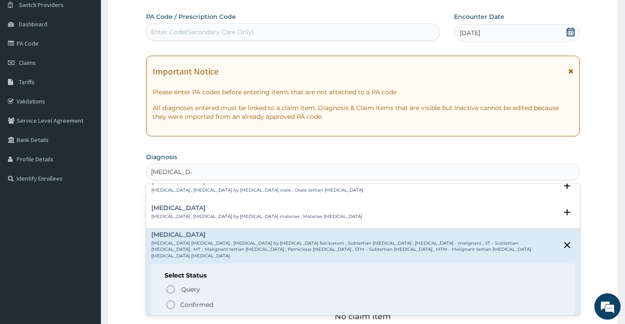
click at [188, 301] on p "Confirmed" at bounding box center [196, 305] width 33 height 9
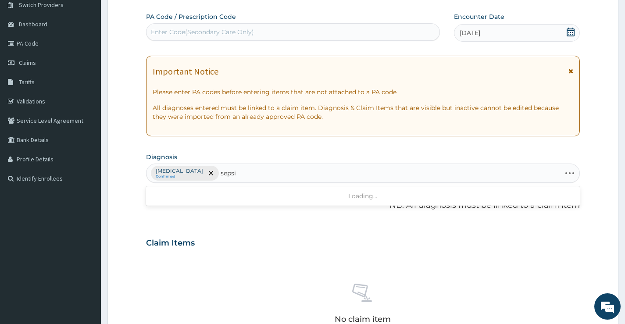
type input "[MEDICAL_DATA]"
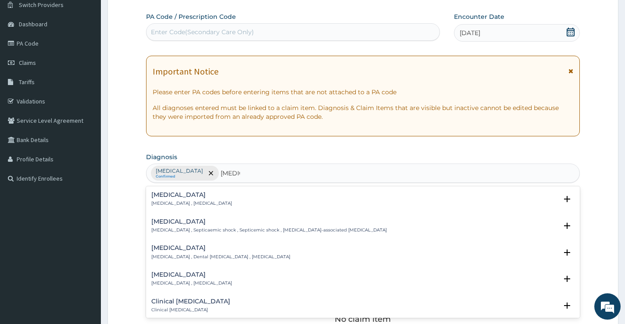
click at [181, 205] on p "[MEDICAL_DATA] , [MEDICAL_DATA]" at bounding box center [191, 204] width 81 height 6
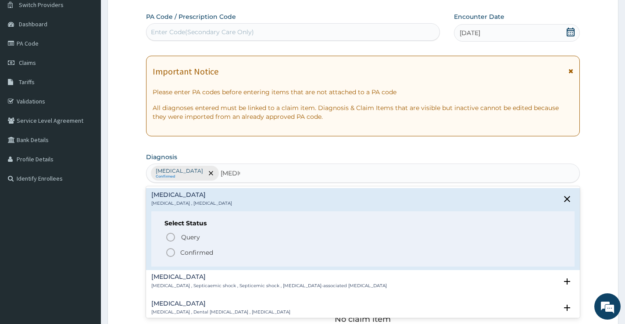
click at [179, 252] on span "Confirmed" at bounding box center [363, 253] width 396 height 11
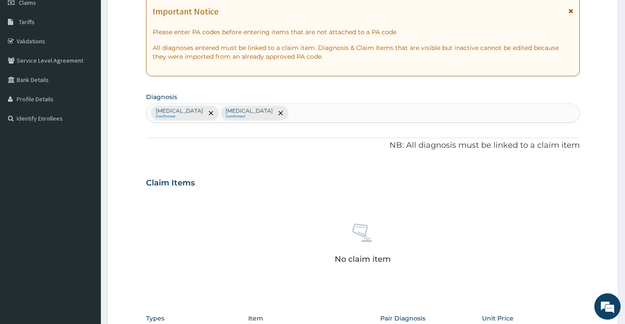
scroll to position [309, 0]
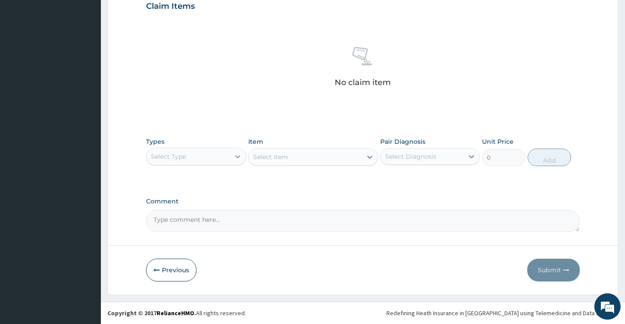
click at [241, 162] on div at bounding box center [238, 157] width 16 height 16
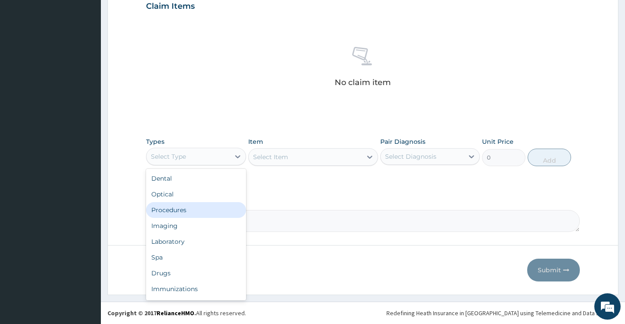
click at [202, 213] on div "Procedures" at bounding box center [196, 210] width 100 height 16
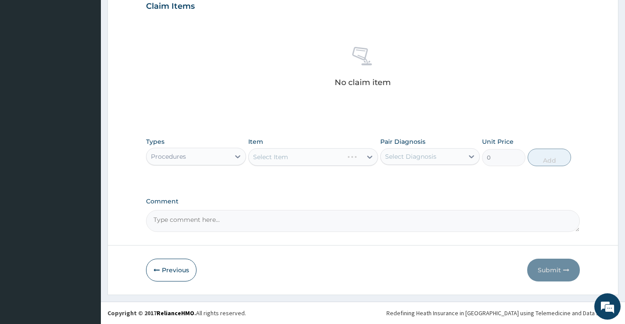
click at [338, 157] on div "Select Item" at bounding box center [313, 157] width 130 height 18
click at [348, 158] on div "Select Item" at bounding box center [313, 157] width 130 height 18
click at [291, 159] on div "Select Item" at bounding box center [306, 157] width 114 height 14
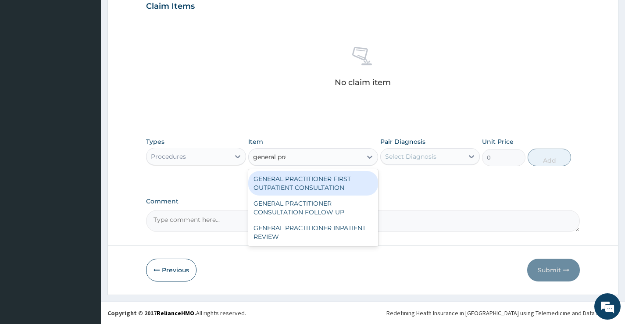
type input "general prac"
click at [321, 182] on div "GENERAL PRACTITIONER FIRST OUTPATIENT CONSULTATION" at bounding box center [313, 183] width 130 height 25
type input "4500"
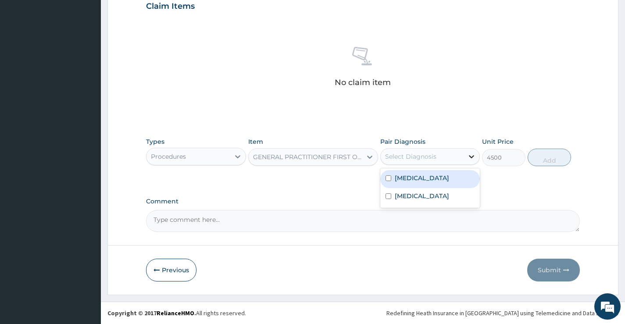
click at [470, 150] on div at bounding box center [472, 157] width 16 height 16
click at [438, 184] on div "[MEDICAL_DATA]" at bounding box center [431, 179] width 100 height 18
checkbox input "true"
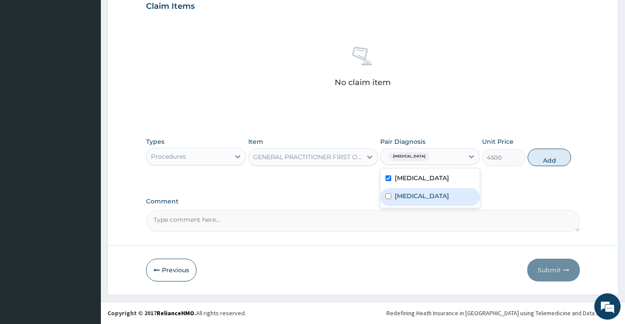
click at [429, 198] on div "[MEDICAL_DATA]" at bounding box center [431, 197] width 100 height 18
checkbox input "true"
click at [538, 157] on button "Add" at bounding box center [549, 158] width 43 height 18
type input "0"
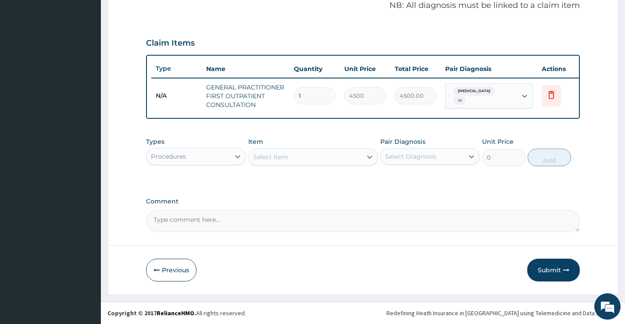
scroll to position [278, 0]
click at [219, 170] on div "Types Procedures Item Select Item Pair Diagnosis Select Diagnosis Unit Price 0 …" at bounding box center [363, 152] width 434 height 38
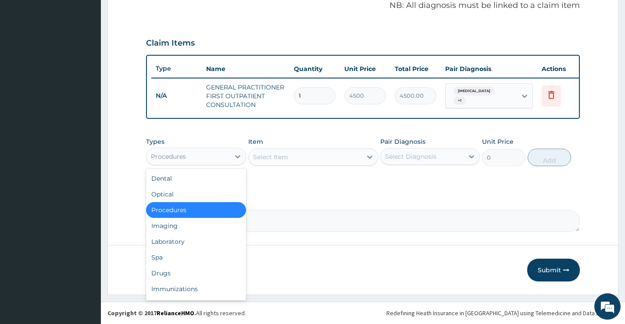
click at [222, 161] on div "Procedures" at bounding box center [188, 157] width 83 height 14
click at [199, 242] on div "Laboratory" at bounding box center [196, 242] width 100 height 16
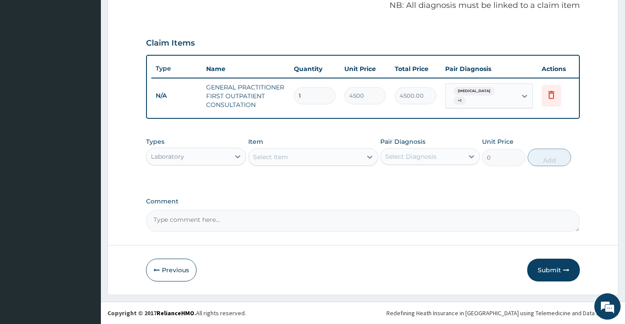
click at [317, 159] on div "Select Item" at bounding box center [306, 157] width 114 height 14
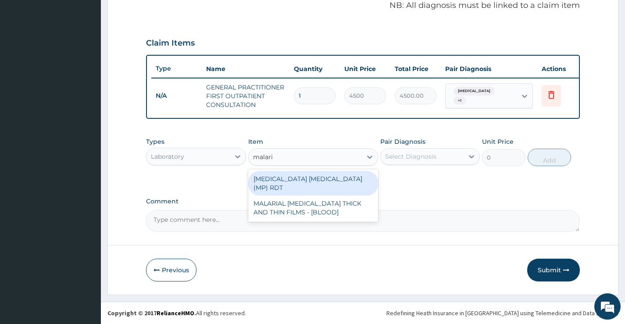
type input "[MEDICAL_DATA]"
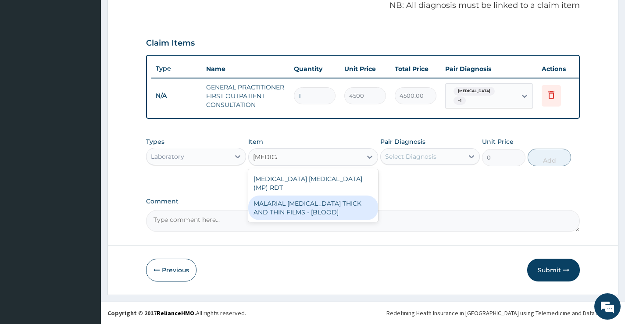
click at [311, 196] on div "MALARIAL [MEDICAL_DATA] THICK AND THIN FILMS - [BLOOD]" at bounding box center [313, 208] width 130 height 25
type input "2625"
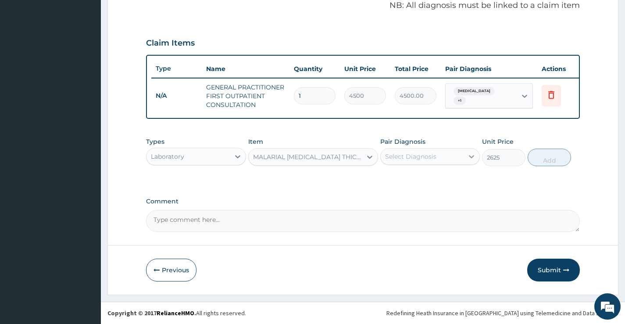
click at [474, 149] on div at bounding box center [472, 157] width 16 height 16
click at [449, 180] on label "[MEDICAL_DATA]" at bounding box center [422, 178] width 54 height 9
checkbox input "true"
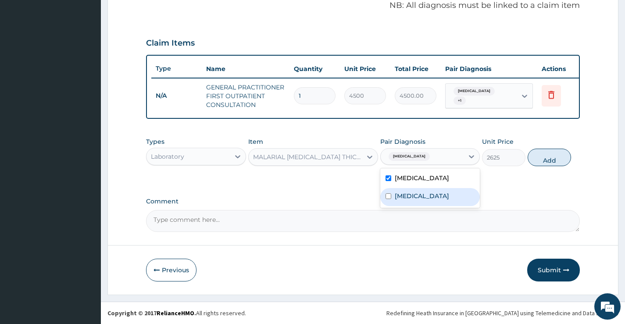
click at [431, 202] on div "[MEDICAL_DATA]" at bounding box center [431, 197] width 100 height 18
checkbox input "true"
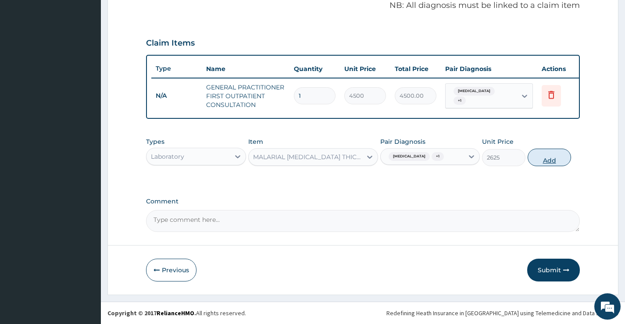
click at [533, 163] on button "Add" at bounding box center [549, 158] width 43 height 18
type input "0"
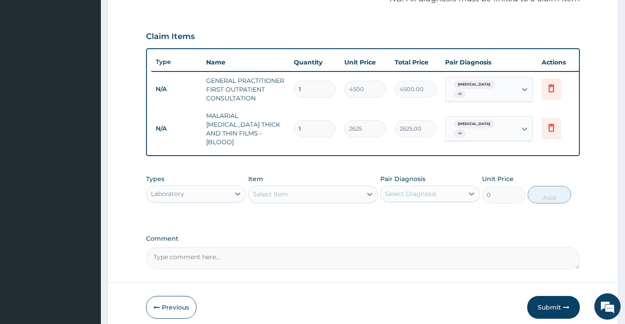
click at [290, 194] on div "Select Item" at bounding box center [306, 194] width 114 height 14
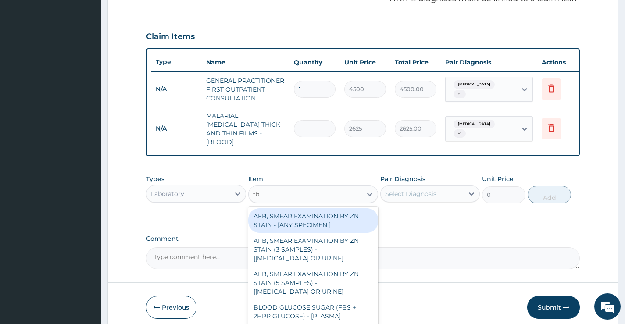
type input "fbc"
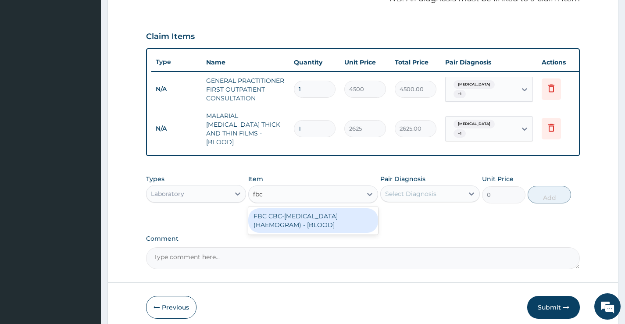
click at [309, 220] on div "FBC CBC-[MEDICAL_DATA] (HAEMOGRAM) - [BLOOD]" at bounding box center [313, 220] width 130 height 25
type input "6000"
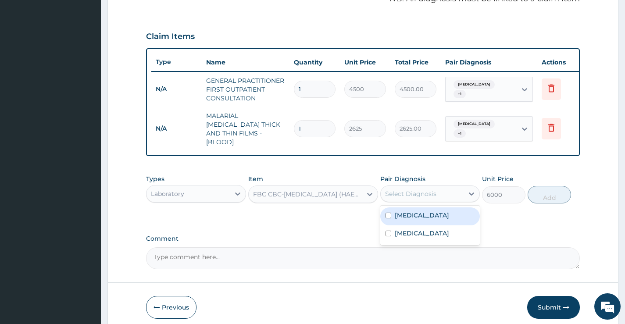
click at [438, 187] on div "Select Diagnosis" at bounding box center [422, 194] width 83 height 14
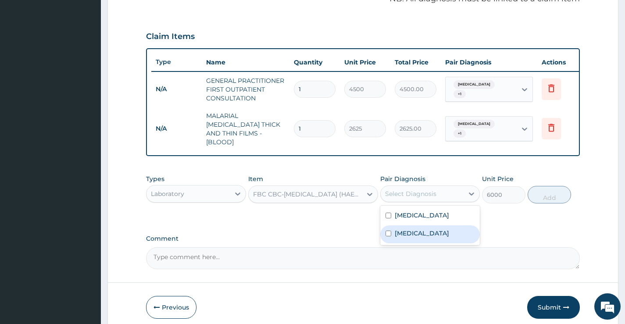
click at [407, 230] on label "[MEDICAL_DATA]" at bounding box center [422, 233] width 54 height 9
checkbox input "true"
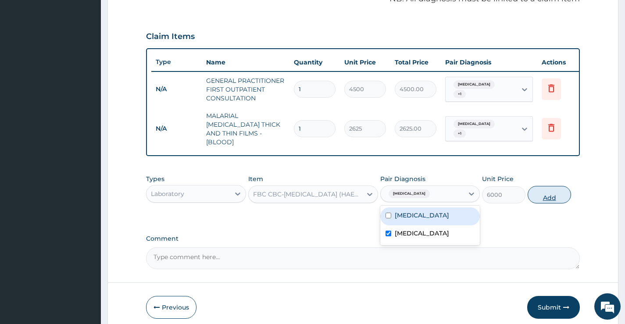
click at [563, 191] on button "Add" at bounding box center [549, 195] width 43 height 18
type input "0"
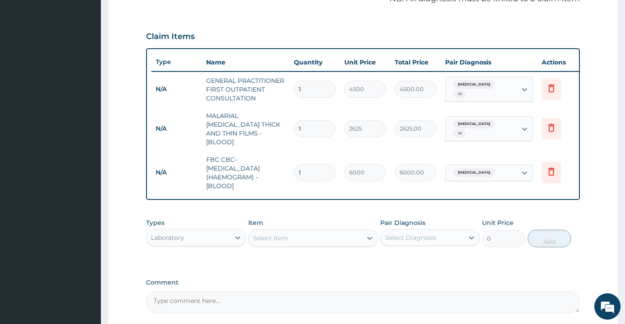
click at [224, 240] on div "Laboratory" at bounding box center [188, 238] width 83 height 14
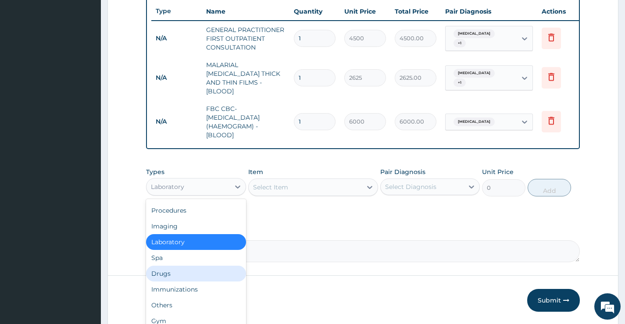
scroll to position [357, 0]
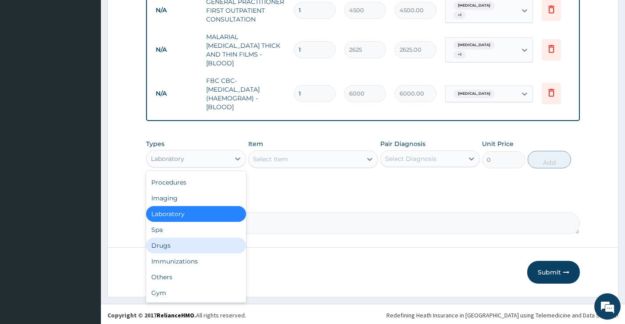
click at [179, 249] on div "Drugs" at bounding box center [196, 246] width 100 height 16
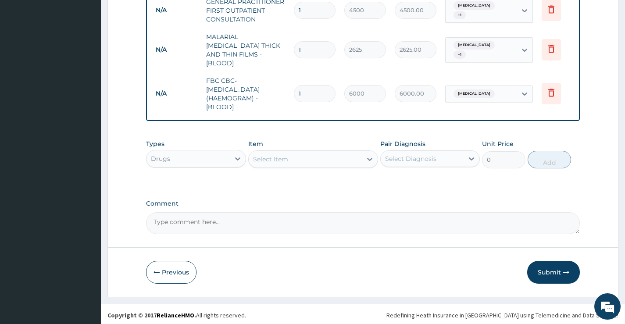
click at [323, 160] on div "Select Item" at bounding box center [306, 159] width 114 height 14
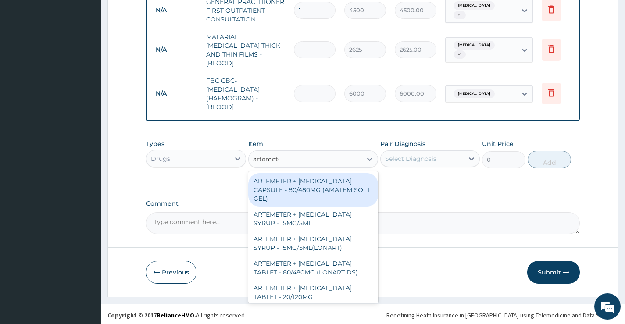
type input "artemeter"
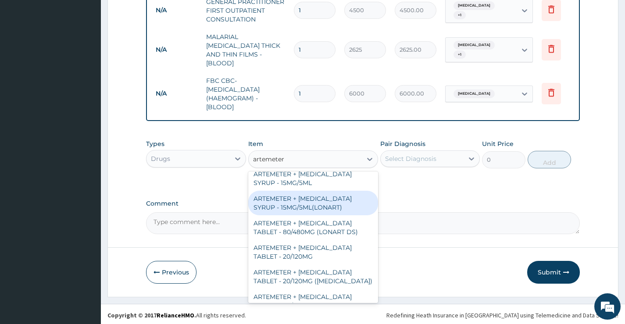
scroll to position [0, 0]
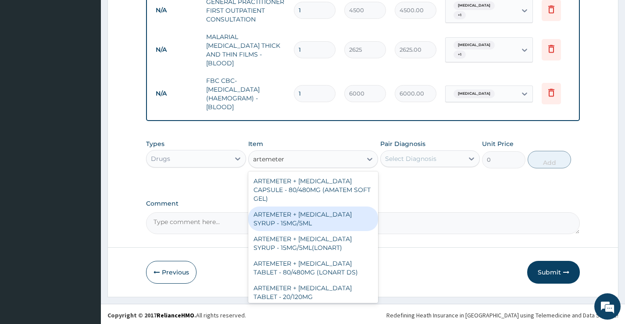
click at [309, 224] on div "ARTEMETER + [MEDICAL_DATA] SYRUP - 15MG/5ML" at bounding box center [313, 219] width 130 height 25
type input "1600"
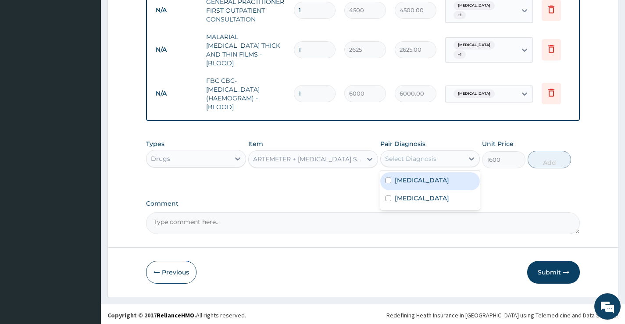
click at [435, 157] on div "Select Diagnosis" at bounding box center [410, 158] width 51 height 9
click at [428, 179] on label "Falciparum malaria" at bounding box center [422, 180] width 54 height 9
checkbox input "true"
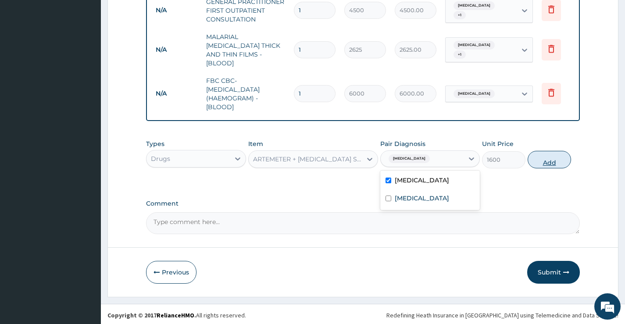
click at [546, 154] on button "Add" at bounding box center [549, 160] width 43 height 18
type input "0"
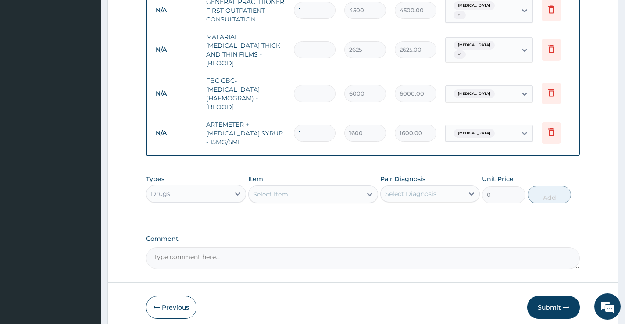
click at [335, 186] on div "Select Item" at bounding box center [313, 195] width 130 height 18
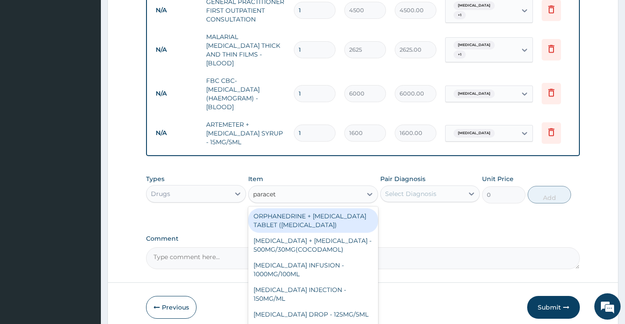
type input "paraceta"
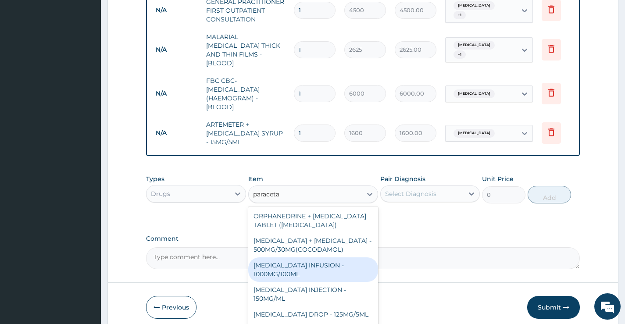
scroll to position [75, 0]
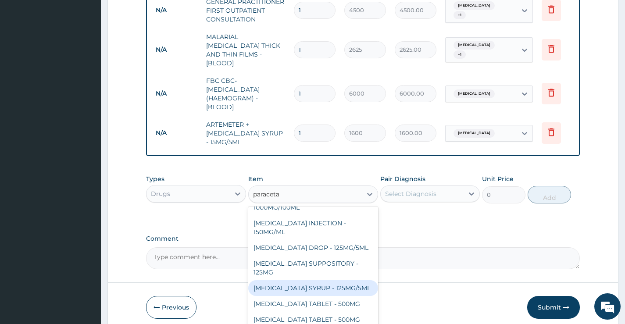
click at [338, 285] on div "[MEDICAL_DATA] SYRUP - 125MG/5ML" at bounding box center [313, 288] width 130 height 16
type input "960"
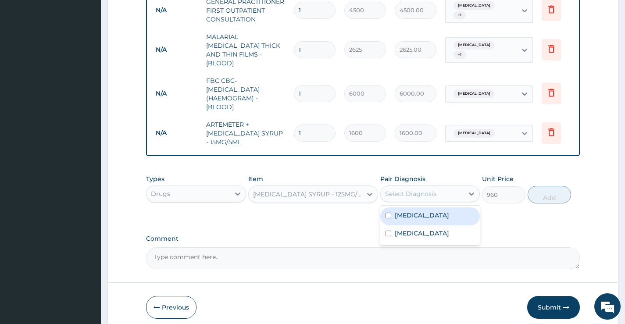
click at [446, 187] on div "Select Diagnosis" at bounding box center [422, 194] width 83 height 14
click at [439, 219] on div "[MEDICAL_DATA]" at bounding box center [431, 217] width 100 height 18
checkbox input "true"
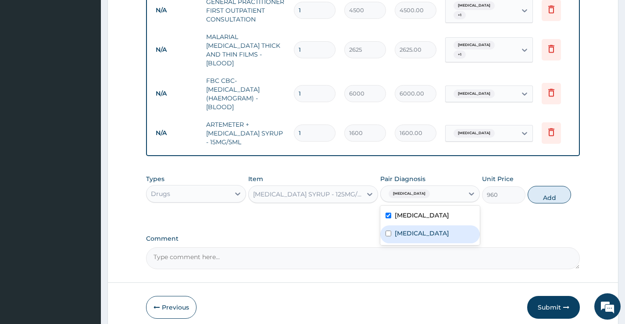
click at [440, 231] on div "[MEDICAL_DATA]" at bounding box center [431, 235] width 100 height 18
checkbox input "true"
click at [555, 189] on button "Add" at bounding box center [549, 195] width 43 height 18
type input "0"
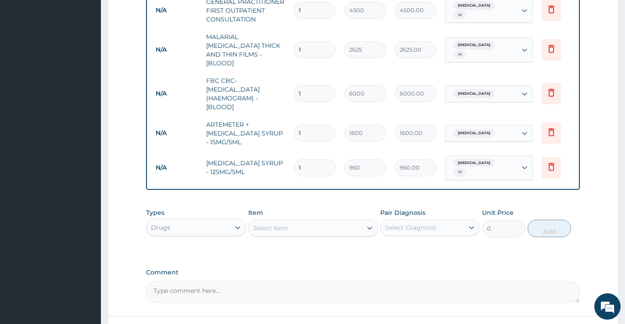
click at [284, 234] on div "Select Item" at bounding box center [313, 228] width 130 height 18
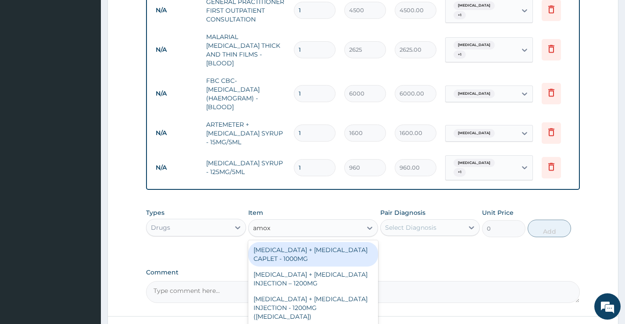
type input "amoxi"
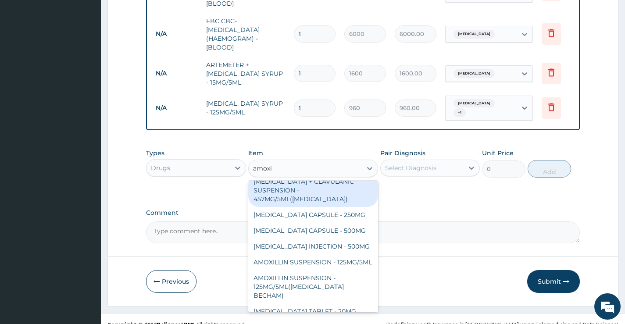
scroll to position [426, 0]
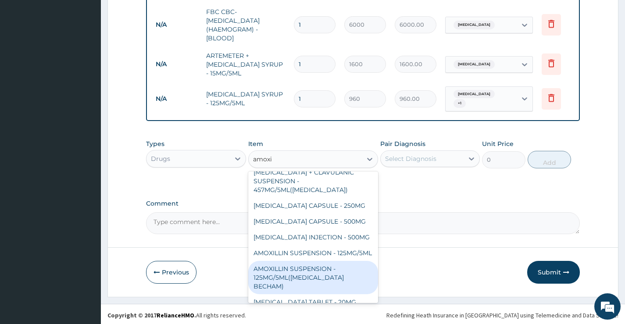
click at [306, 272] on div "AMOXILLIN SUSPENSION - 125MG/5ML([MEDICAL_DATA] BECHAM)" at bounding box center [313, 277] width 130 height 33
type input "3840"
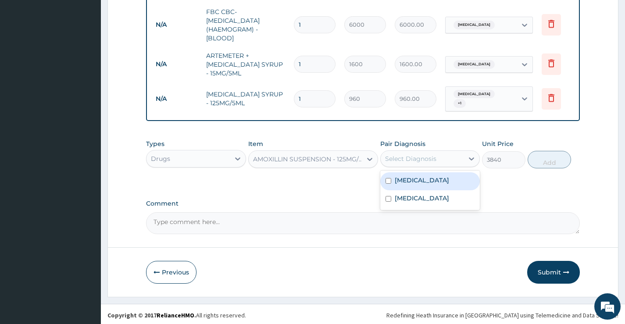
click at [431, 155] on div "Select Diagnosis" at bounding box center [410, 158] width 51 height 9
click at [422, 180] on label "Falciparum malaria" at bounding box center [422, 180] width 54 height 9
checkbox input "true"
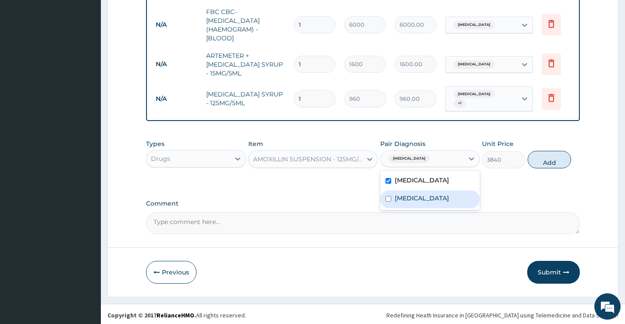
click at [418, 197] on div "Sepsis" at bounding box center [431, 199] width 100 height 18
checkbox input "true"
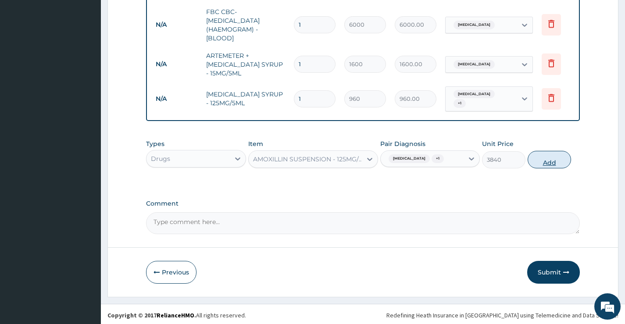
click at [566, 159] on button "Add" at bounding box center [549, 160] width 43 height 18
type input "0"
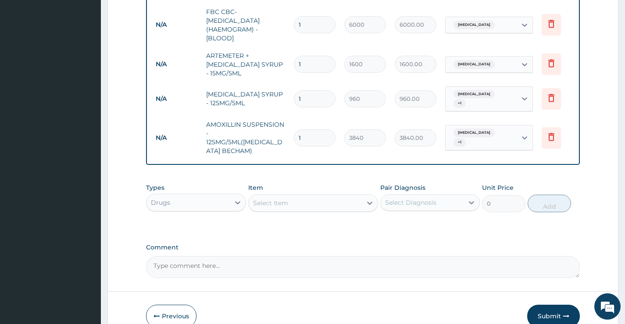
click at [297, 199] on div "Select Item" at bounding box center [306, 203] width 114 height 14
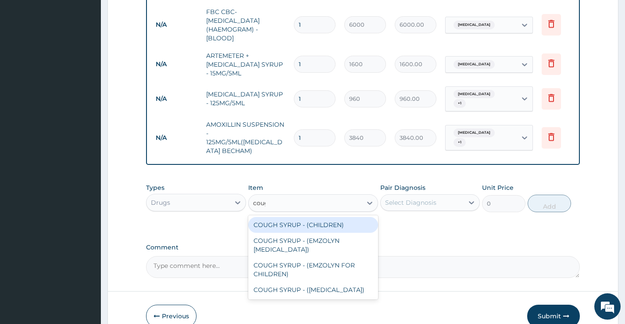
type input "cough"
click at [305, 217] on div "COUGH SYRUP - (CHILDREN)" at bounding box center [313, 225] width 130 height 16
type input "1280"
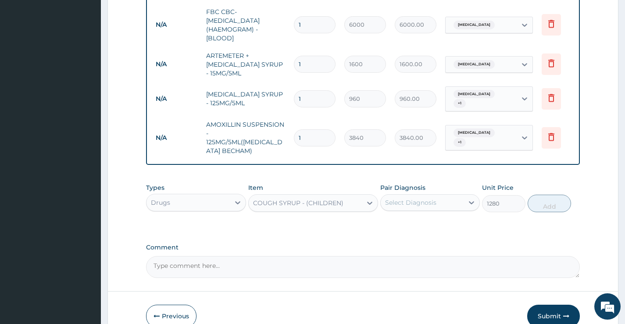
click at [438, 196] on div "Select Diagnosis" at bounding box center [422, 203] width 83 height 14
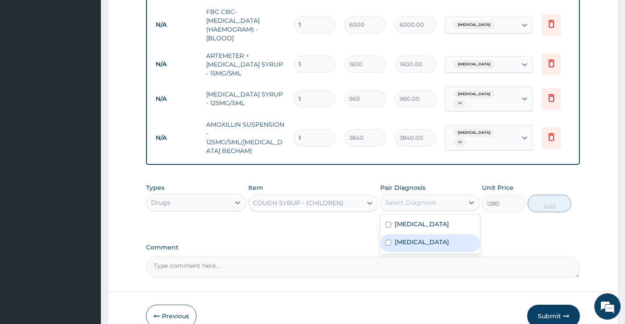
click at [415, 240] on div "Sepsis" at bounding box center [431, 243] width 100 height 18
checkbox input "true"
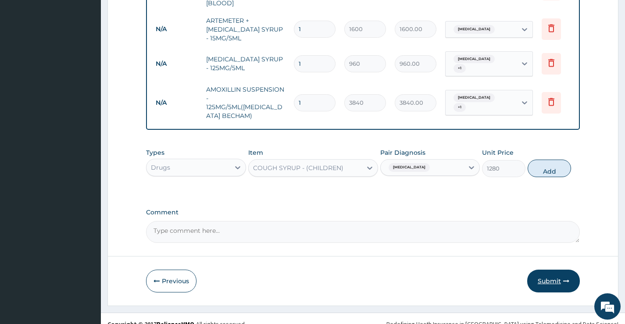
click at [554, 271] on button "Submit" at bounding box center [554, 281] width 53 height 23
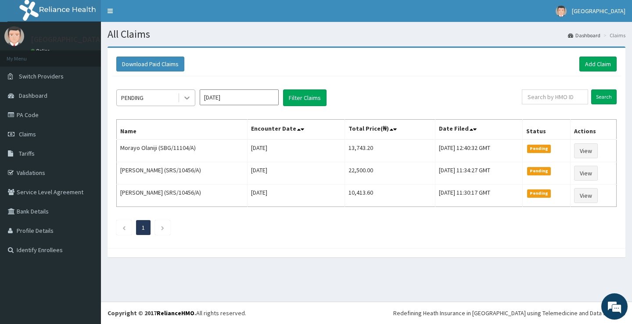
click at [192, 101] on div at bounding box center [187, 98] width 16 height 16
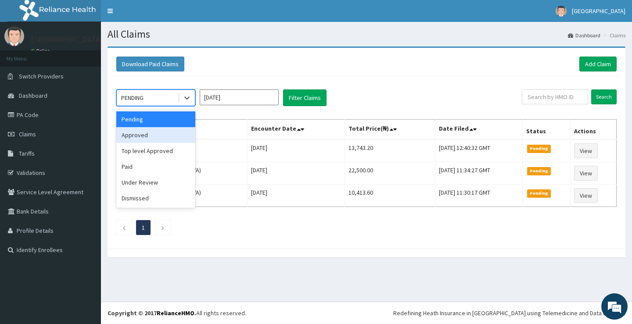
click at [176, 142] on div "Approved" at bounding box center [155, 135] width 79 height 16
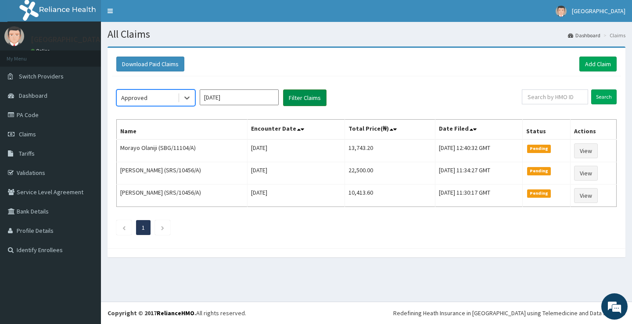
click at [295, 100] on button "Filter Claims" at bounding box center [304, 98] width 43 height 17
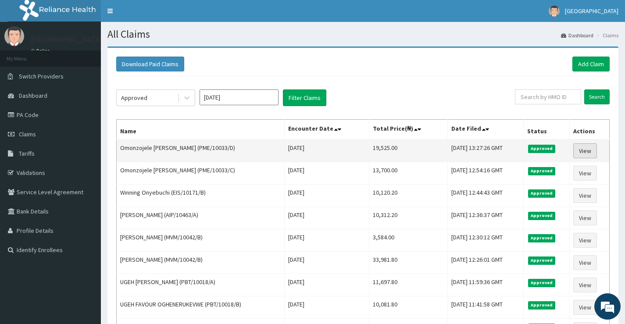
click at [585, 147] on link "View" at bounding box center [586, 151] width 24 height 15
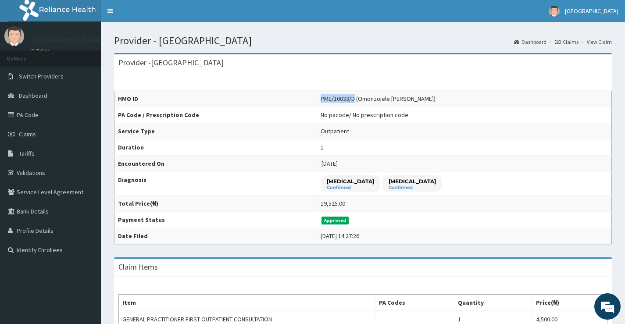
drag, startPoint x: 327, startPoint y: 101, endPoint x: 363, endPoint y: 97, distance: 35.7
click at [363, 97] on td "PME/10033/D (Omonzojele [PERSON_NAME])" at bounding box center [464, 99] width 295 height 16
copy div "PME/10033/D"
click at [54, 117] on link "PA Code" at bounding box center [50, 114] width 101 height 19
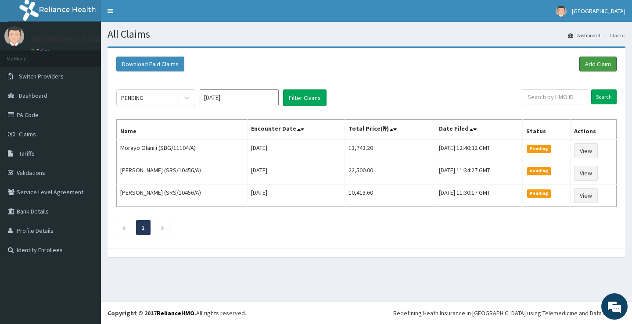
click at [597, 65] on link "Add Claim" at bounding box center [597, 64] width 37 height 15
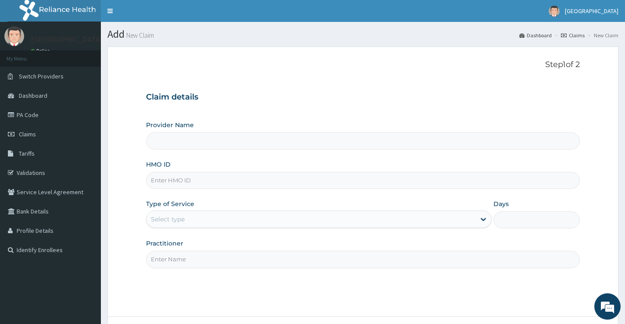
click at [185, 185] on input "HMO ID" at bounding box center [363, 180] width 434 height 17
type input "[GEOGRAPHIC_DATA]"
paste input "PME/10033/D"
type input "PME/10033/D"
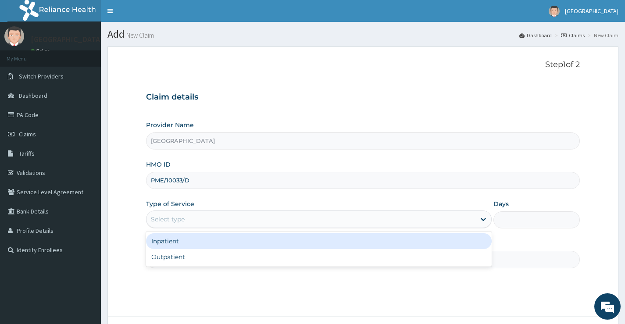
click at [187, 219] on div "Select type" at bounding box center [311, 219] width 329 height 14
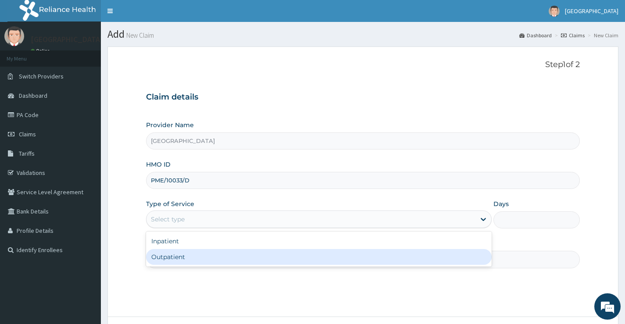
click at [184, 259] on div "Outpatient" at bounding box center [319, 257] width 346 height 16
type input "1"
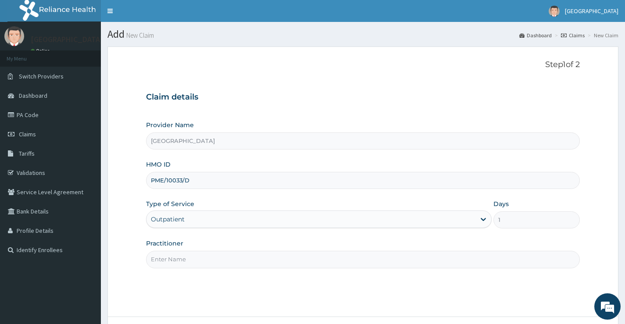
click at [205, 256] on input "Practitioner" at bounding box center [363, 259] width 434 height 17
type input "[PERSON_NAME]"
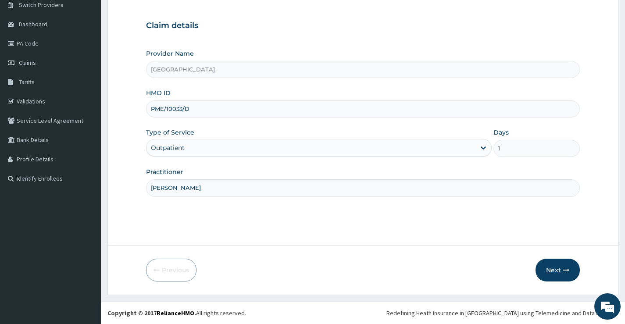
click at [560, 273] on button "Next" at bounding box center [558, 270] width 44 height 23
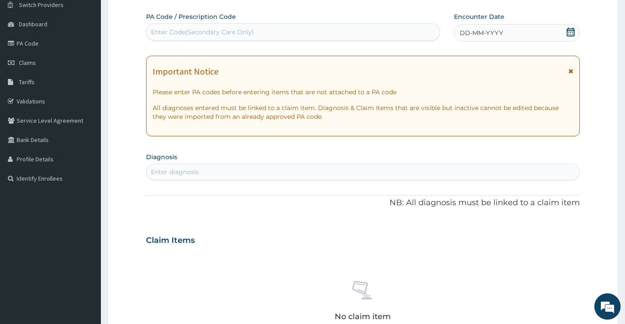
click at [571, 31] on icon at bounding box center [571, 32] width 8 height 9
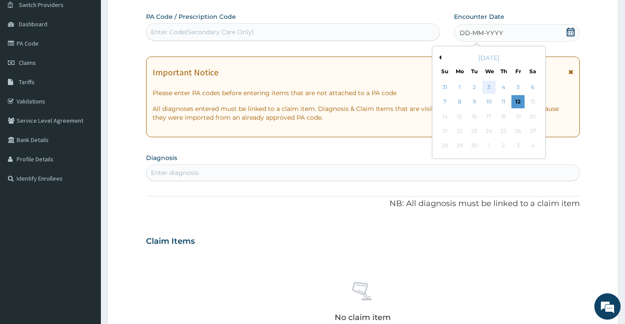
click at [491, 86] on div "3" at bounding box center [488, 87] width 13 height 13
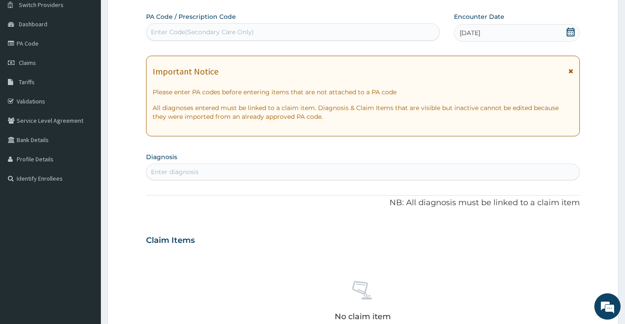
click at [222, 174] on div "Enter diagnosis" at bounding box center [363, 172] width 433 height 14
type input "upper res"
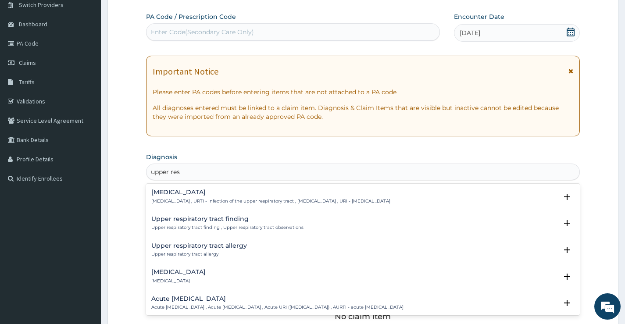
click at [215, 193] on h4 "[MEDICAL_DATA]" at bounding box center [270, 192] width 239 height 7
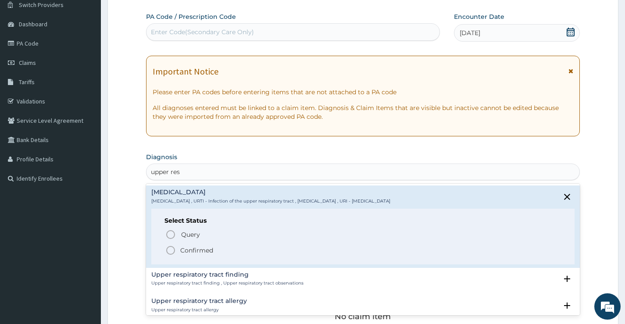
click at [204, 252] on p "Confirmed" at bounding box center [196, 250] width 33 height 9
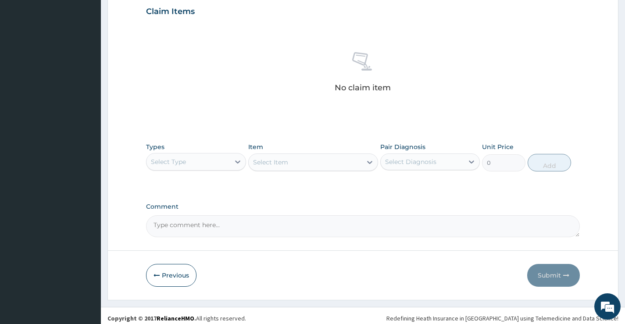
scroll to position [309, 0]
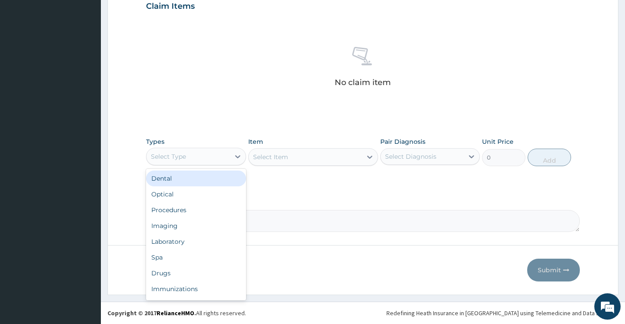
click at [219, 152] on div "Select Type" at bounding box center [188, 157] width 83 height 14
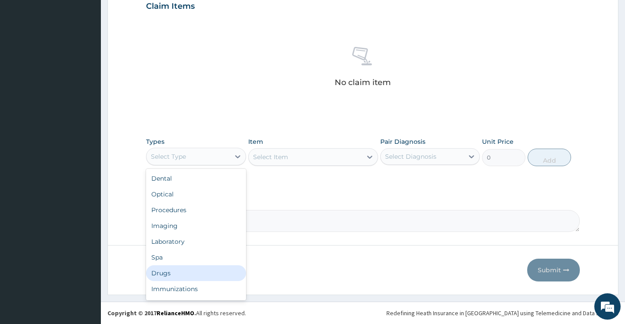
click at [177, 273] on div "Drugs" at bounding box center [196, 274] width 100 height 16
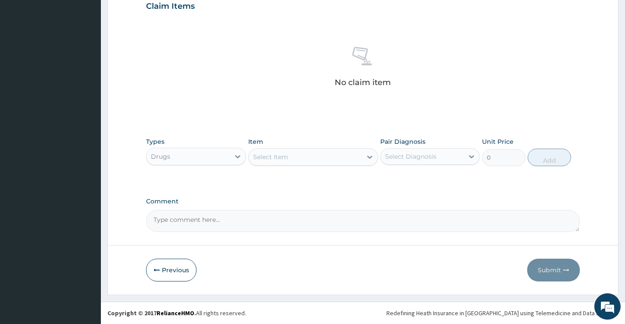
click at [302, 156] on div "Select Item" at bounding box center [306, 157] width 114 height 14
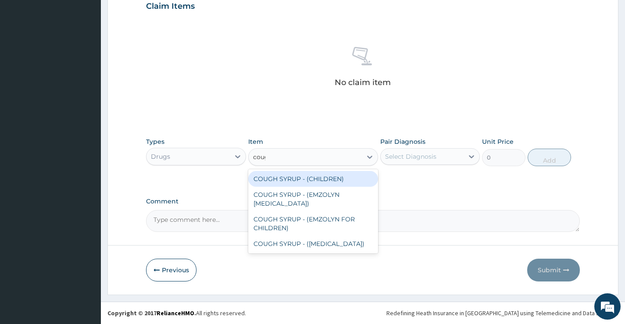
type input "cough"
click at [316, 180] on div "COUGH SYRUP - (CHILDREN)" at bounding box center [313, 179] width 130 height 16
type input "1280"
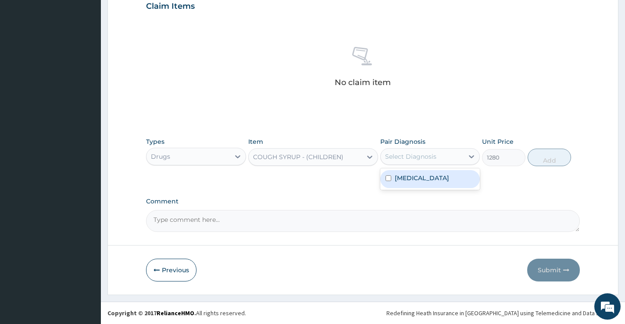
click at [446, 154] on div "Select Diagnosis" at bounding box center [422, 157] width 83 height 14
click at [434, 183] on label "Upper respiratory infection" at bounding box center [422, 178] width 54 height 9
checkbox input "true"
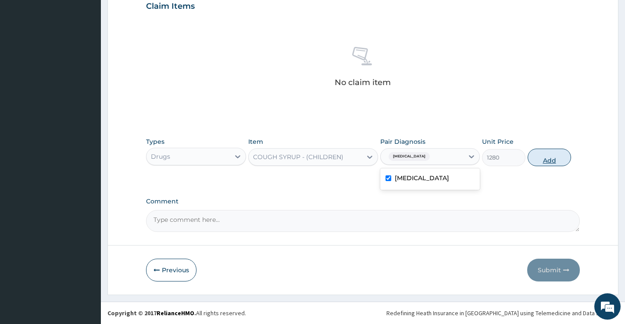
click at [547, 162] on button "Add" at bounding box center [549, 158] width 43 height 18
type input "0"
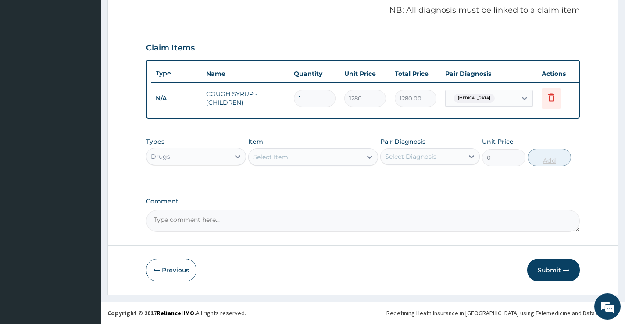
scroll to position [273, 0]
click at [552, 274] on button "Submit" at bounding box center [554, 270] width 53 height 23
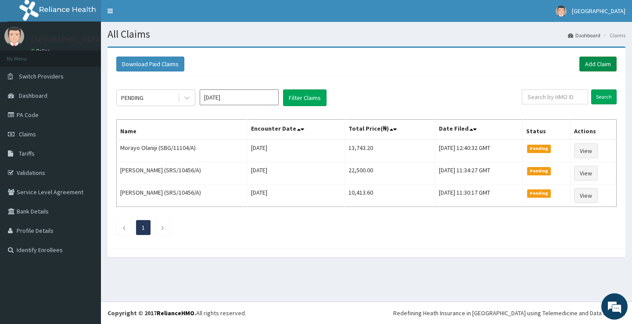
click at [604, 63] on link "Add Claim" at bounding box center [597, 64] width 37 height 15
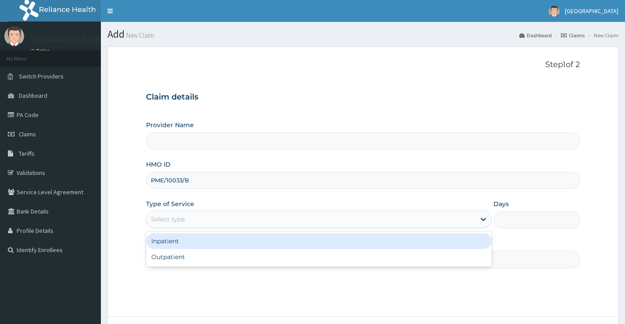
type input "[GEOGRAPHIC_DATA]"
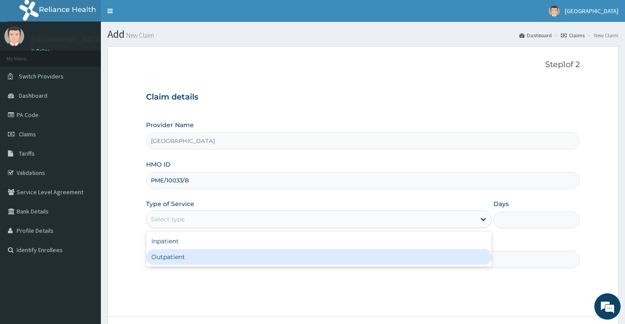
click at [189, 255] on div "Outpatient" at bounding box center [319, 257] width 346 height 16
type input "1"
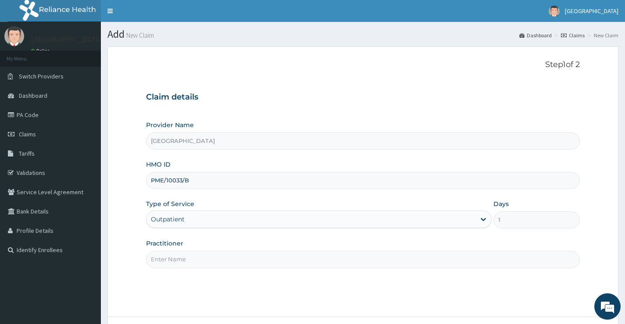
click at [209, 259] on input "Practitioner" at bounding box center [363, 259] width 434 height 17
type input "[PERSON_NAME]"
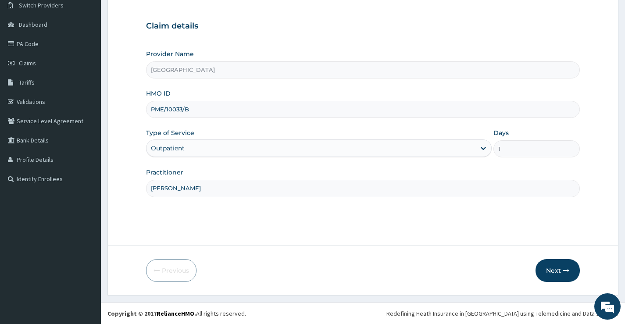
scroll to position [72, 0]
click at [568, 275] on button "Next" at bounding box center [558, 270] width 44 height 23
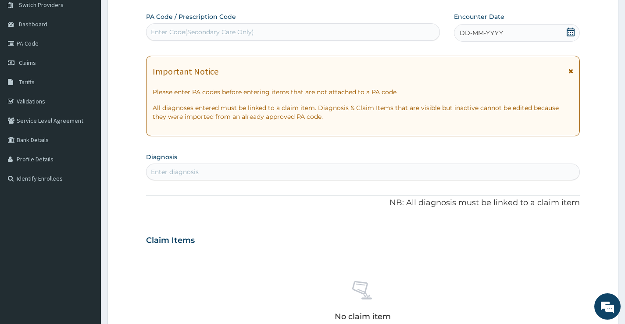
click at [243, 184] on div "PA Code / Prescription Code Enter Code(Secondary Care Only) Encounter Date DD-M…" at bounding box center [363, 239] width 434 height 454
click at [571, 32] on icon at bounding box center [571, 32] width 8 height 9
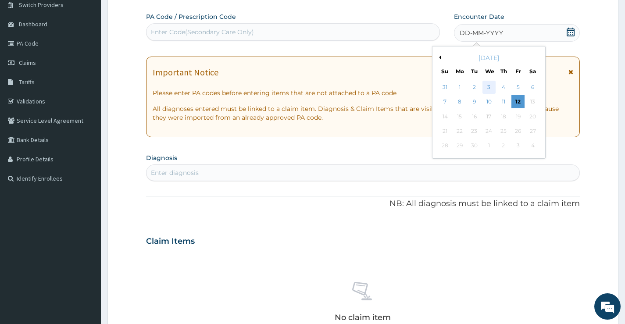
click at [485, 88] on div "3" at bounding box center [488, 87] width 13 height 13
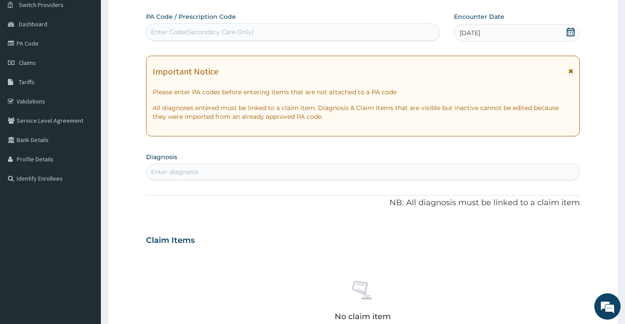
click at [221, 172] on div "Enter diagnosis" at bounding box center [363, 172] width 433 height 14
type input "plasmodium"
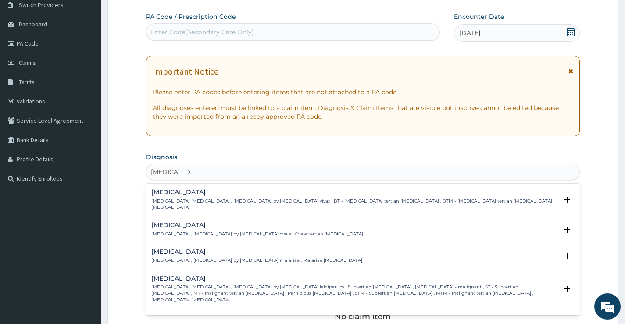
click at [217, 276] on h4 "Falciparum malaria" at bounding box center [354, 279] width 406 height 7
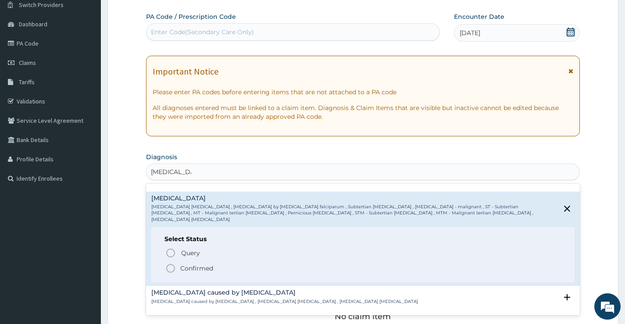
scroll to position [88, 0]
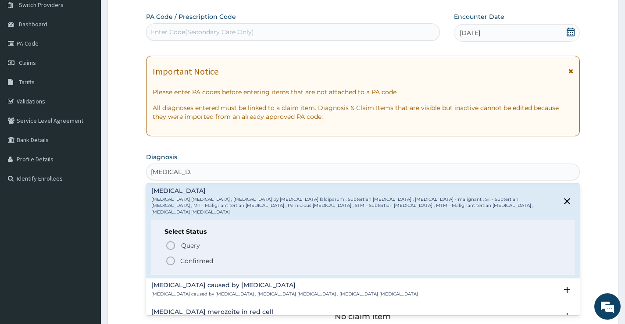
click at [191, 257] on p "Confirmed" at bounding box center [196, 261] width 33 height 9
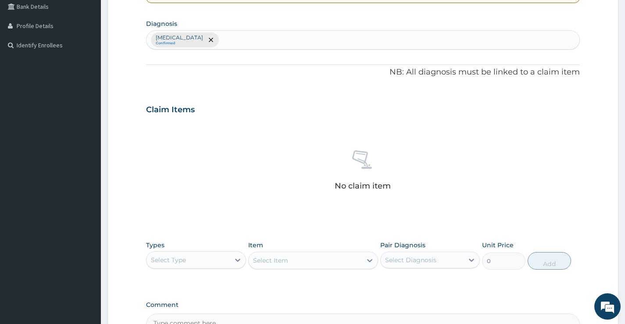
scroll to position [291, 0]
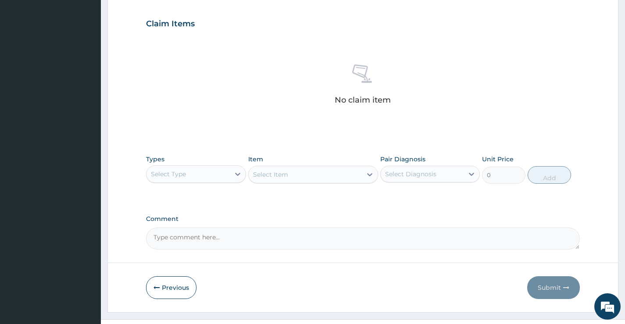
click at [215, 173] on div "Select Type" at bounding box center [188, 174] width 83 height 14
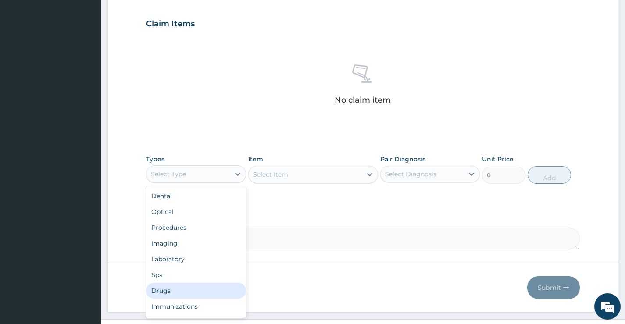
click at [169, 290] on div "Drugs" at bounding box center [196, 291] width 100 height 16
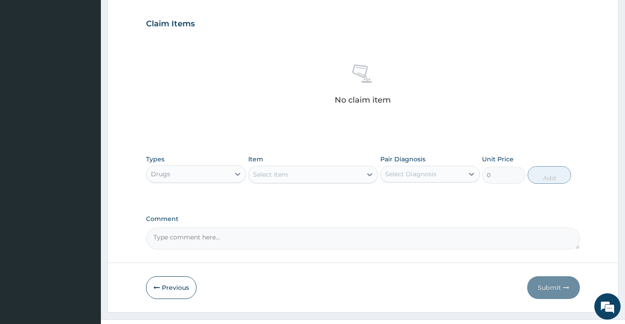
click at [303, 172] on div "Select Item" at bounding box center [306, 175] width 114 height 14
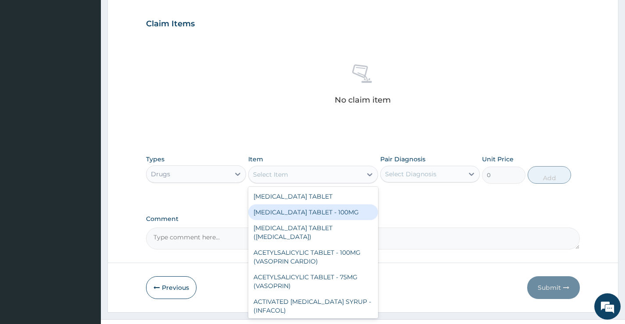
click at [206, 178] on div "Drugs" at bounding box center [188, 174] width 83 height 14
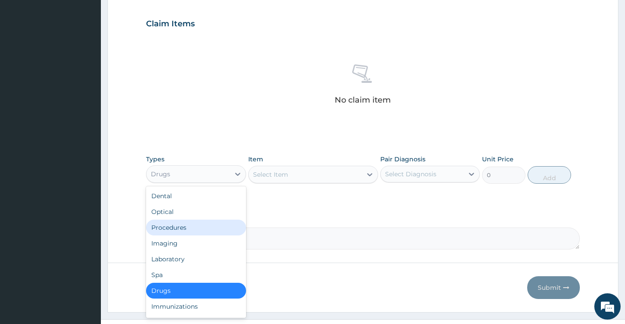
click at [201, 228] on div "Procedures" at bounding box center [196, 228] width 100 height 16
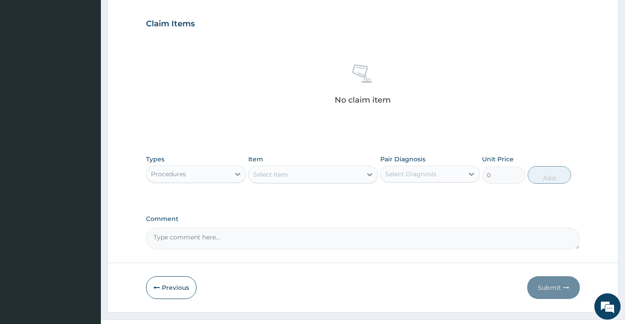
click at [284, 173] on div "Select Item" at bounding box center [270, 174] width 35 height 9
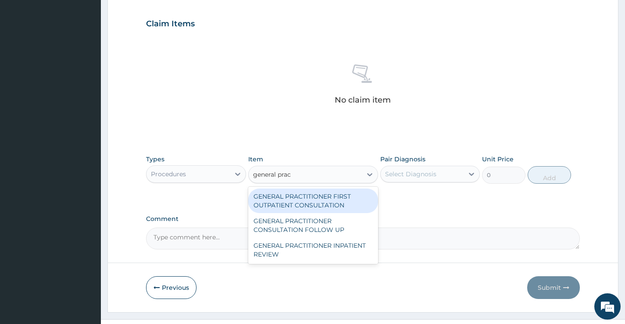
type input "general pract"
click at [316, 202] on div "GENERAL PRACTITIONER FIRST OUTPATIENT CONSULTATION" at bounding box center [313, 201] width 130 height 25
type input "4500"
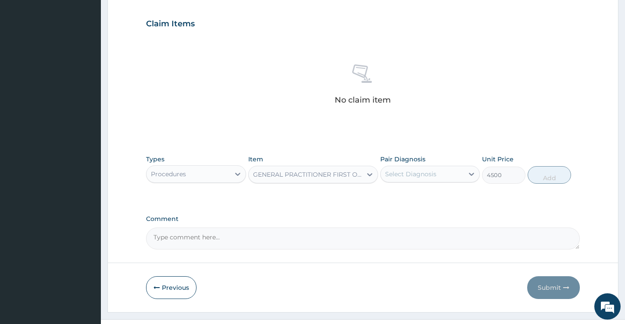
click at [427, 183] on div "Pair Diagnosis Select Diagnosis" at bounding box center [431, 169] width 100 height 29
click at [442, 176] on div "Select Diagnosis" at bounding box center [422, 174] width 83 height 14
click at [438, 196] on label "Falciparum malaria" at bounding box center [422, 195] width 54 height 9
checkbox input "true"
click at [555, 174] on button "Add" at bounding box center [549, 175] width 43 height 18
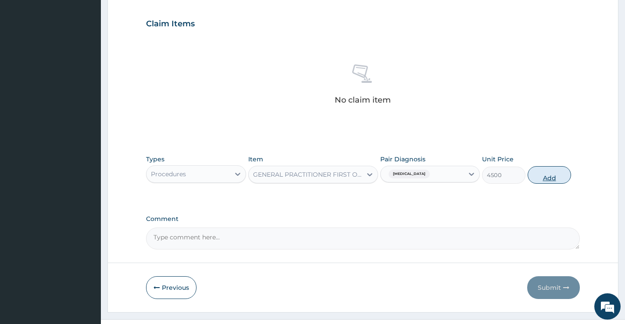
type input "0"
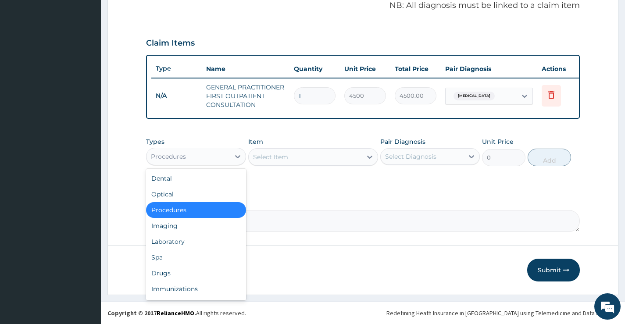
click at [222, 159] on div "Procedures" at bounding box center [188, 157] width 83 height 14
click at [179, 244] on div "Laboratory" at bounding box center [196, 242] width 100 height 16
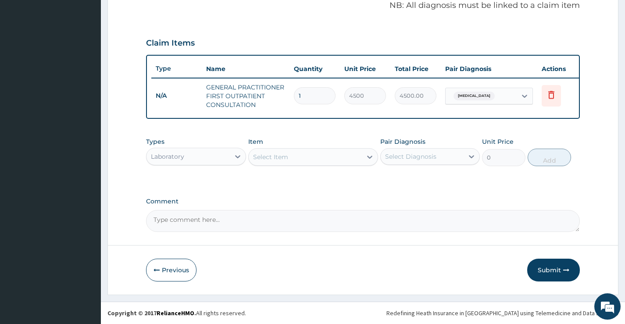
click at [320, 158] on div "Select Item" at bounding box center [306, 157] width 114 height 14
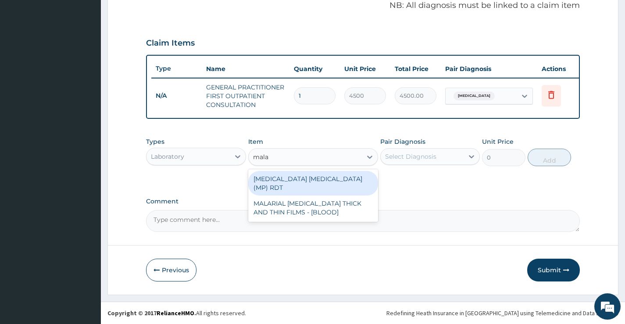
type input "malar"
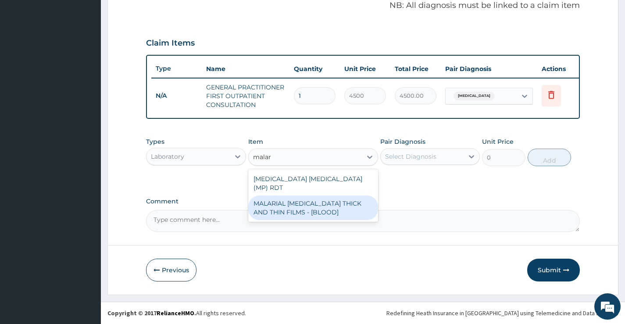
click at [313, 200] on div "MALARIAL PARASITE THICK AND THIN FILMS - [BLOOD]" at bounding box center [313, 208] width 130 height 25
type input "2625"
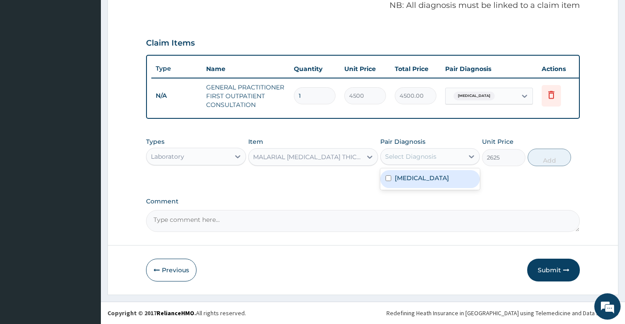
click at [464, 155] on div "Select Diagnosis" at bounding box center [422, 157] width 83 height 14
click at [441, 177] on label "Falciparum malaria" at bounding box center [422, 178] width 54 height 9
checkbox input "true"
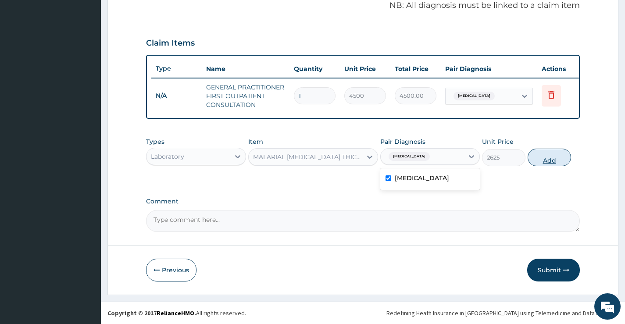
click at [569, 157] on button "Add" at bounding box center [549, 158] width 43 height 18
type input "0"
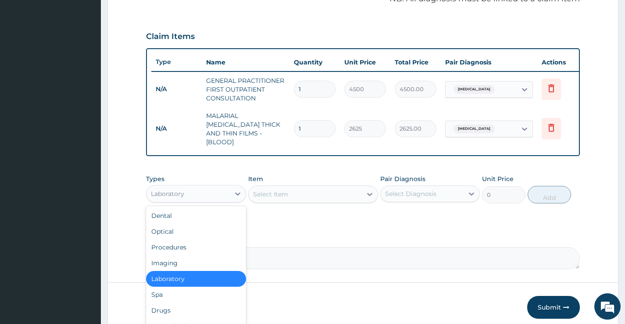
click at [216, 190] on div "Laboratory" at bounding box center [188, 194] width 83 height 14
click at [172, 303] on div "Drugs" at bounding box center [196, 311] width 100 height 16
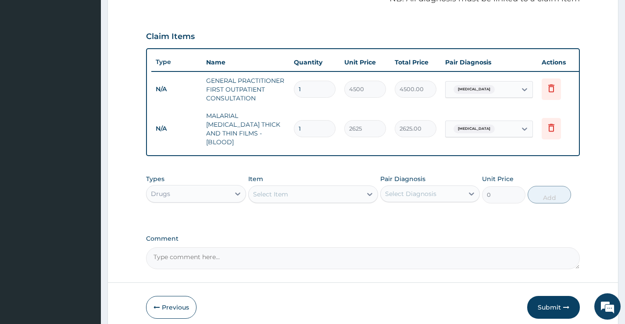
click at [318, 194] on div "Select Item" at bounding box center [306, 194] width 114 height 14
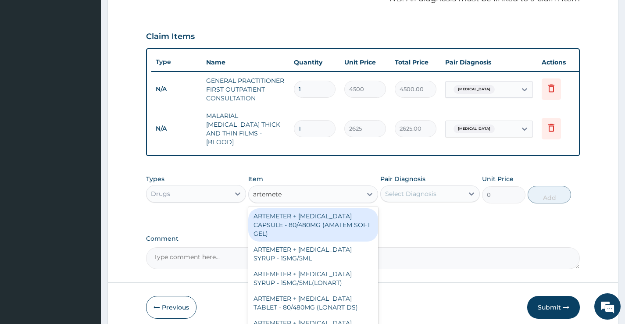
type input "artemeter"
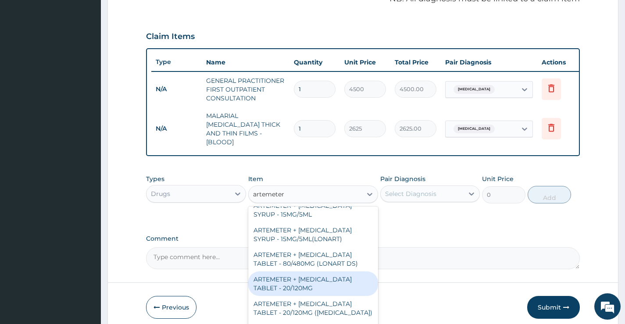
scroll to position [88, 0]
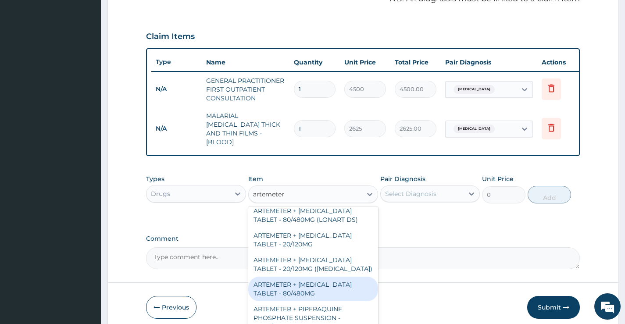
click at [312, 287] on div "ARTEMETER + LUMEFANTRINE TABLET - 80/480MG" at bounding box center [313, 289] width 130 height 25
type input "416"
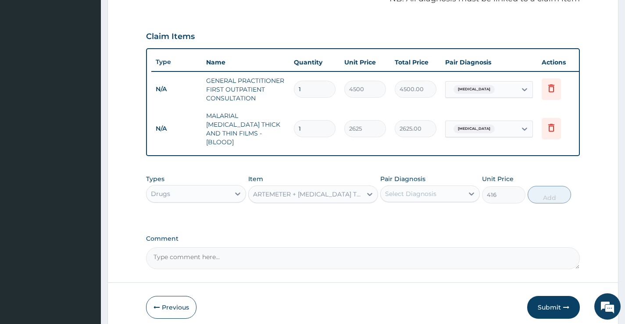
click at [416, 181] on div "Pair Diagnosis Select Diagnosis" at bounding box center [431, 189] width 100 height 29
click at [417, 190] on div "Select Diagnosis" at bounding box center [410, 194] width 51 height 9
click at [415, 217] on label "Falciparum malaria" at bounding box center [422, 215] width 54 height 9
checkbox input "true"
click at [564, 191] on button "Add" at bounding box center [549, 195] width 43 height 18
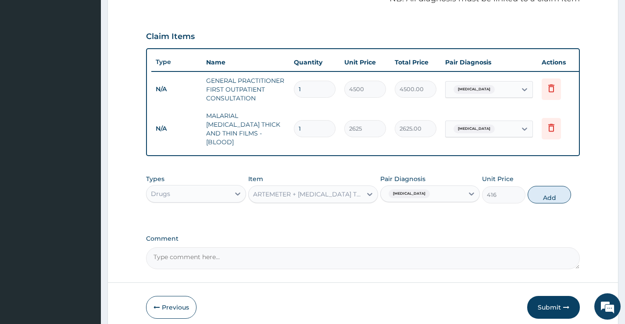
type input "0"
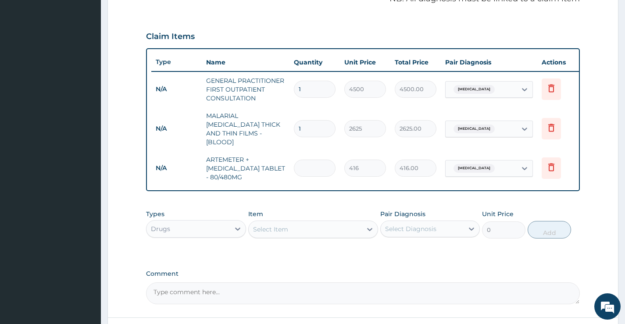
type input "0.00"
type input "6"
type input "2496.00"
type input "6"
click at [313, 226] on div "Select Item" at bounding box center [306, 230] width 114 height 14
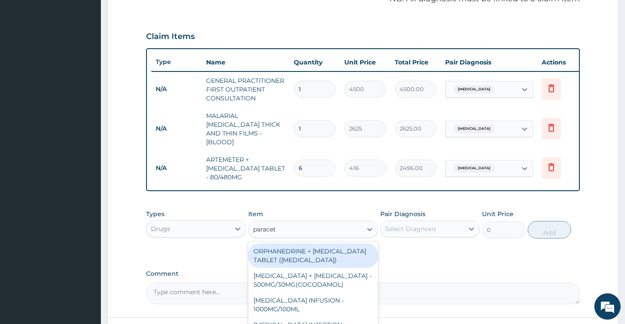
type input "paraceta"
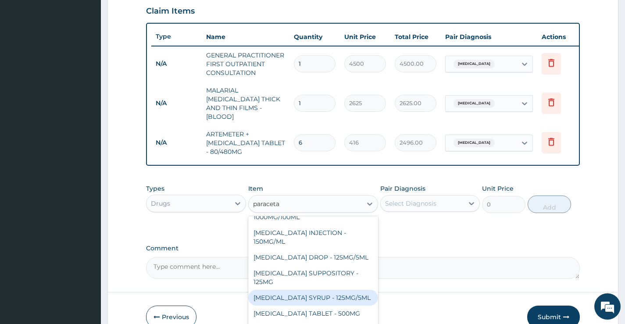
scroll to position [349, 0]
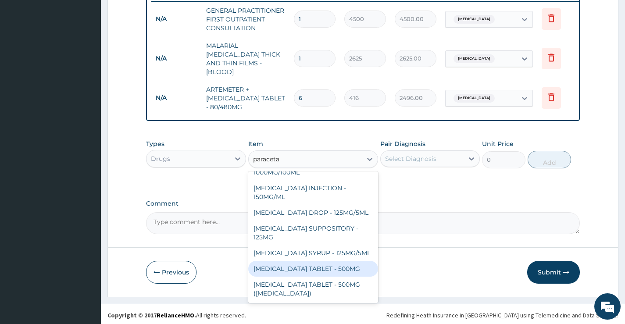
click at [318, 269] on div "PARACETAMOL TABLET - 500MG" at bounding box center [313, 269] width 130 height 16
type input "38.4"
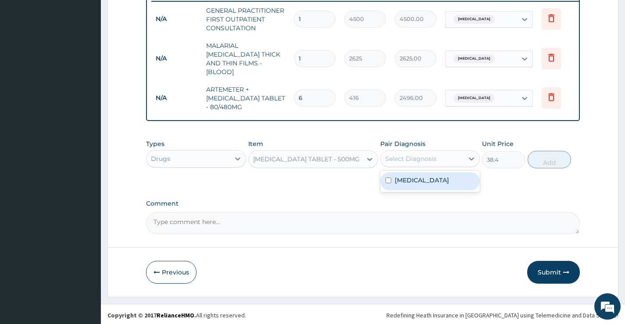
click at [431, 158] on div "Select Diagnosis" at bounding box center [410, 158] width 51 height 9
drag, startPoint x: 417, startPoint y: 179, endPoint x: 438, endPoint y: 172, distance: 22.5
click at [417, 179] on label "Falciparum malaria" at bounding box center [422, 180] width 54 height 9
checkbox input "true"
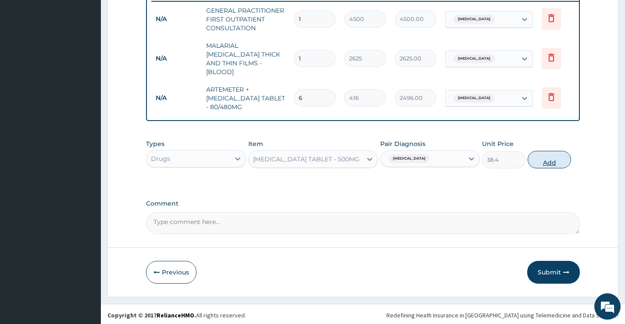
click at [561, 151] on button "Add" at bounding box center [549, 160] width 43 height 18
type input "0"
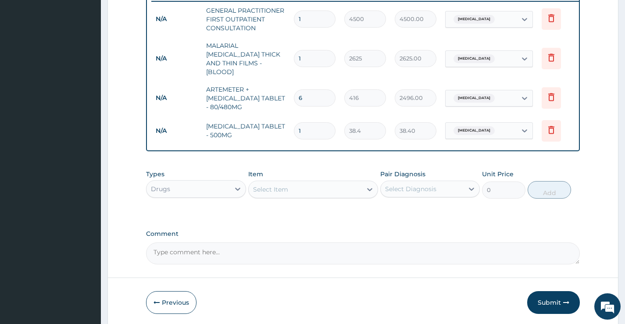
type input "12"
type input "460.80"
type input "12"
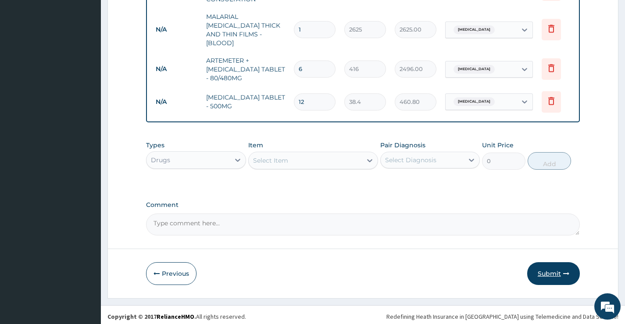
scroll to position [379, 0]
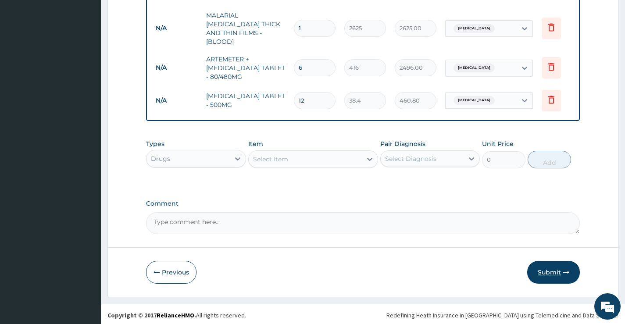
click at [549, 266] on button "Submit" at bounding box center [554, 272] width 53 height 23
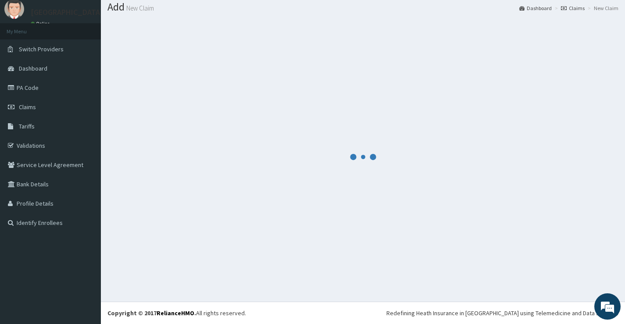
scroll to position [27, 0]
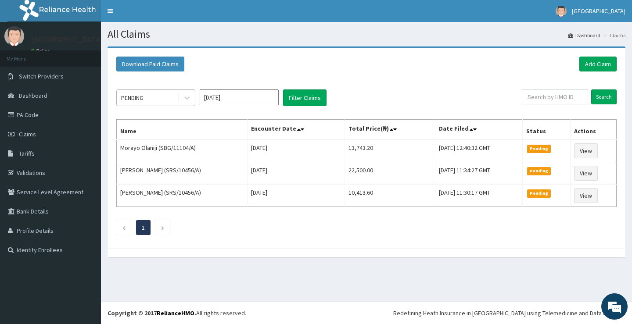
drag, startPoint x: 156, startPoint y: 91, endPoint x: 163, endPoint y: 103, distance: 13.4
click at [156, 92] on div "PENDING" at bounding box center [147, 98] width 61 height 14
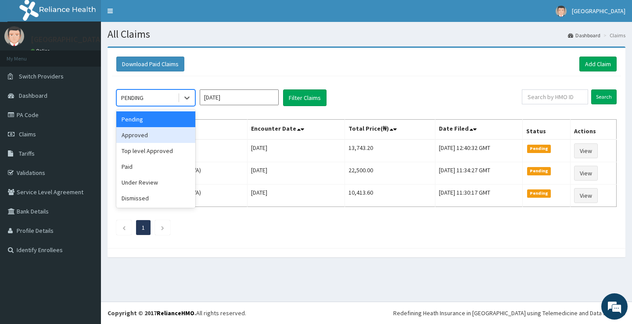
click at [158, 135] on div "Approved" at bounding box center [155, 135] width 79 height 16
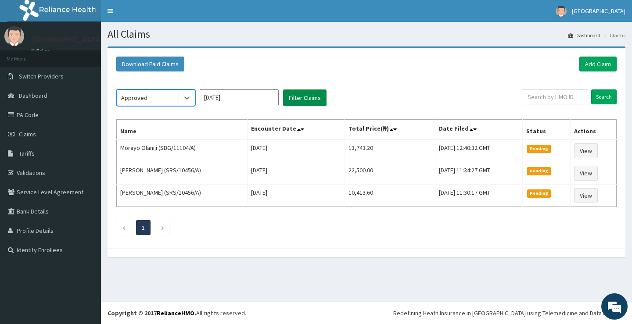
click at [308, 101] on button "Filter Claims" at bounding box center [304, 98] width 43 height 17
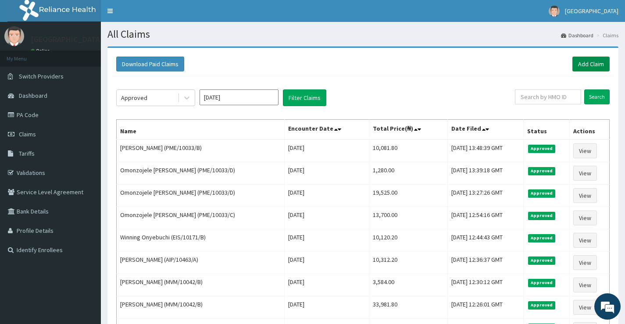
click at [593, 59] on link "Add Claim" at bounding box center [591, 64] width 37 height 15
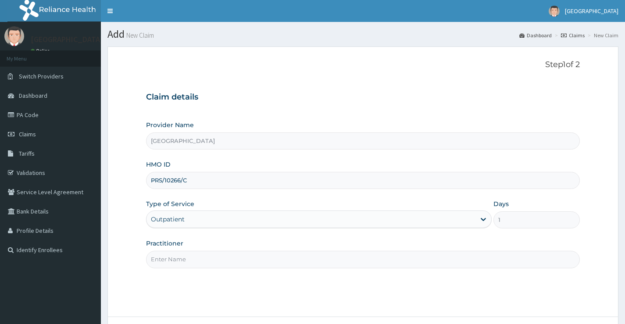
click at [194, 266] on input "Practitioner" at bounding box center [363, 259] width 434 height 17
type input "[PERSON_NAME]"
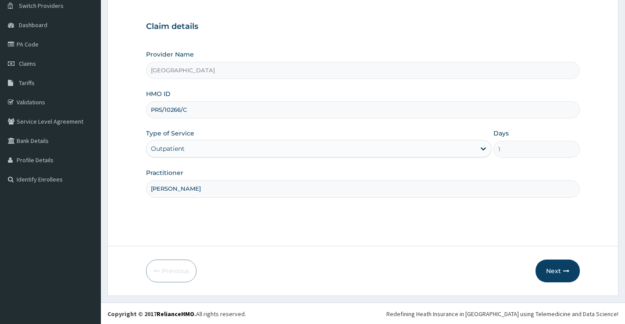
scroll to position [72, 0]
click at [565, 274] on button "Next" at bounding box center [558, 270] width 44 height 23
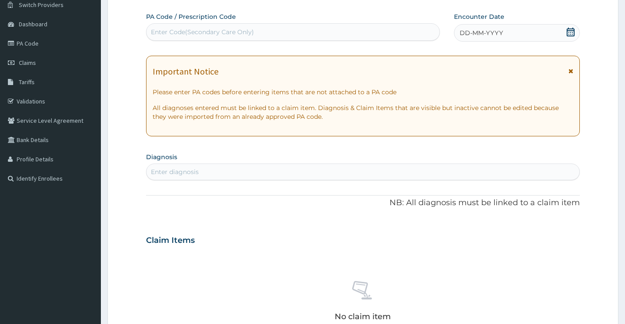
click at [571, 34] on icon at bounding box center [571, 32] width 8 height 9
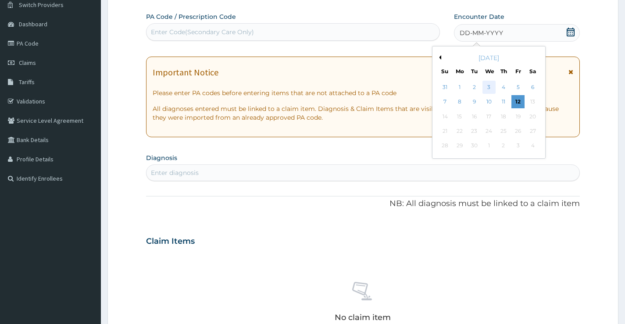
click at [483, 88] on div "3" at bounding box center [488, 87] width 13 height 13
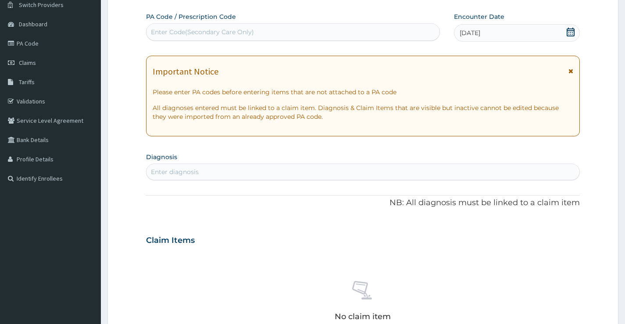
click at [206, 174] on div "Enter diagnosis" at bounding box center [363, 172] width 433 height 14
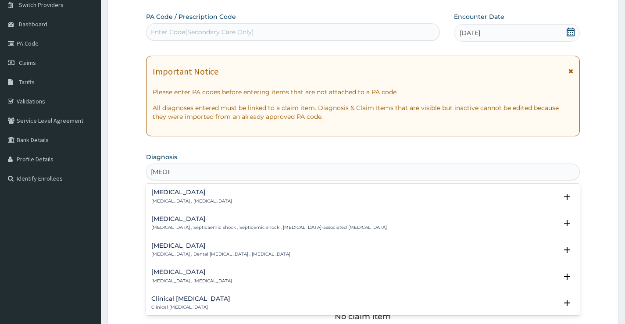
type input "[MEDICAL_DATA]"
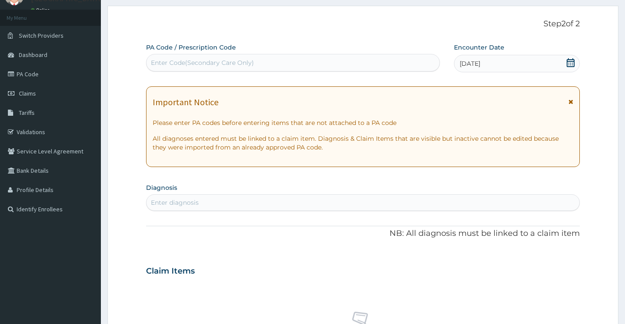
scroll to position [0, 0]
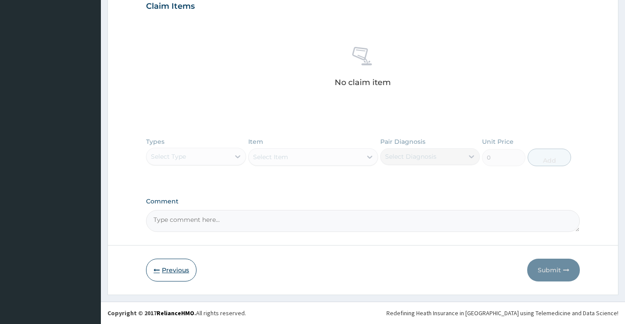
click at [176, 268] on button "Previous" at bounding box center [171, 270] width 50 height 23
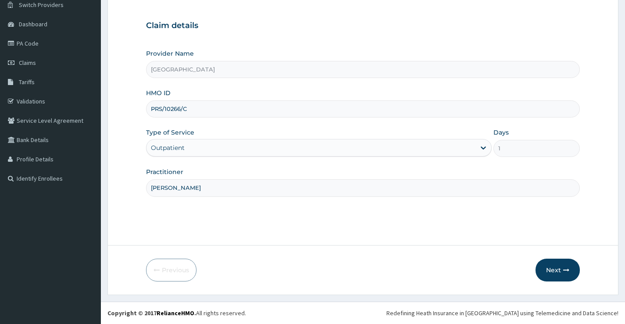
scroll to position [72, 0]
click at [190, 112] on input "PRS/10266/C" at bounding box center [363, 109] width 434 height 17
click at [193, 110] on input "HMO ID" at bounding box center [363, 109] width 434 height 17
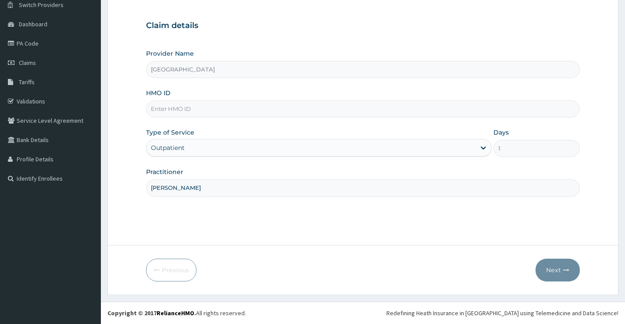
paste input "PME/10004/C"
type input "PME/10004/C"
click at [199, 152] on div "Outpatient" at bounding box center [311, 148] width 329 height 14
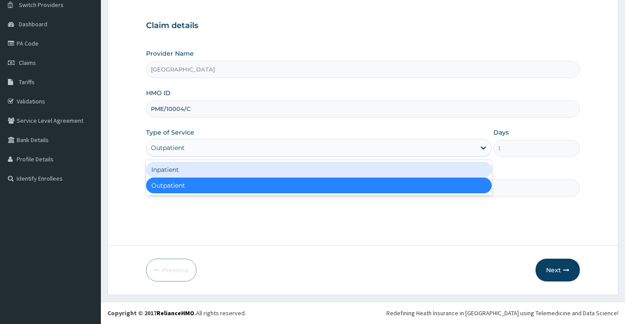
click at [194, 174] on div "Inpatient" at bounding box center [319, 170] width 346 height 16
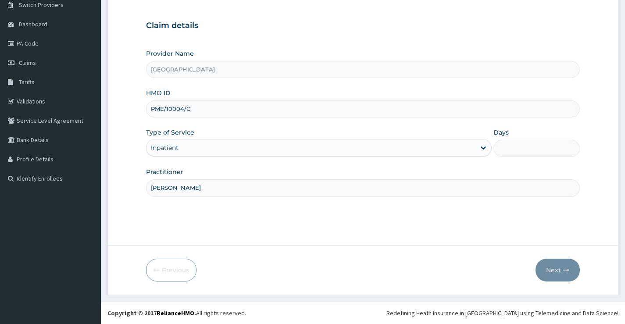
click at [534, 151] on input "Days" at bounding box center [537, 148] width 86 height 17
type input "2"
click at [550, 269] on button "Next" at bounding box center [558, 270] width 44 height 23
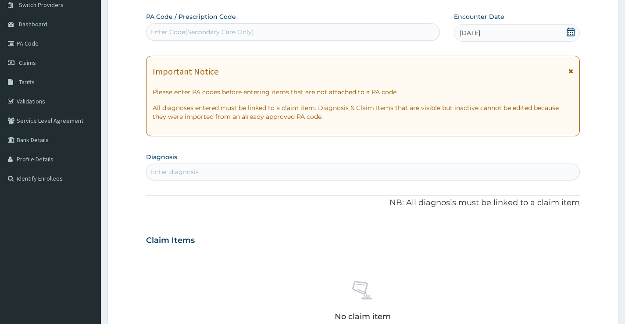
click at [222, 47] on div "PA Code / Prescription Code Enter Code(Secondary Care Only) Encounter Date 03-0…" at bounding box center [363, 239] width 434 height 454
click at [226, 36] on div "Enter Code(Secondary Care Only)" at bounding box center [202, 32] width 103 height 9
paste input "PA/76F13D"
type input "PA/76F13D"
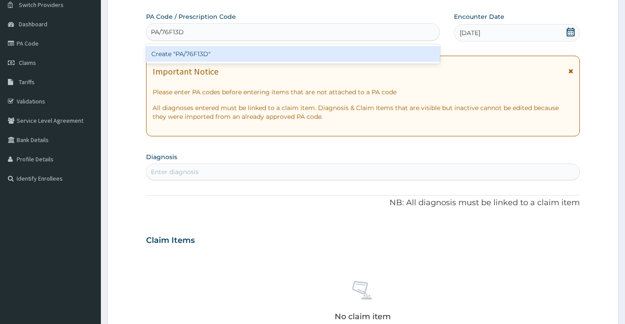
click at [233, 51] on div "Create "PA/76F13D"" at bounding box center [293, 54] width 294 height 16
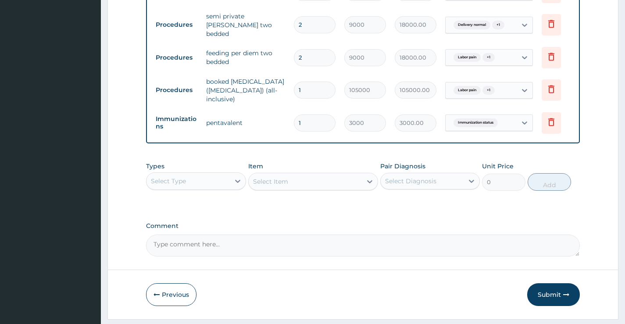
scroll to position [430, 0]
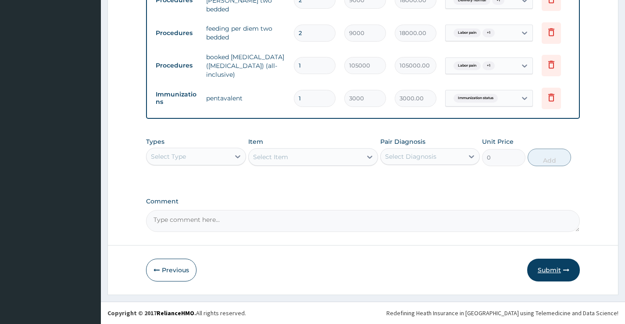
click at [546, 273] on button "Submit" at bounding box center [554, 270] width 53 height 23
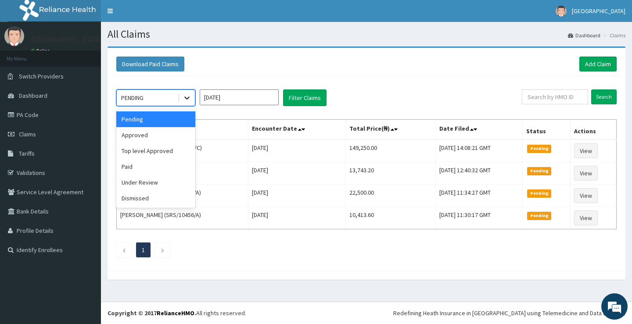
click at [187, 98] on icon at bounding box center [187, 97] width 9 height 9
click at [151, 140] on div "Approved" at bounding box center [155, 135] width 79 height 16
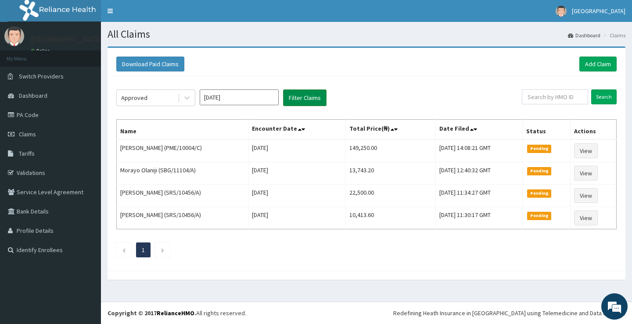
click at [291, 101] on button "Filter Claims" at bounding box center [304, 98] width 43 height 17
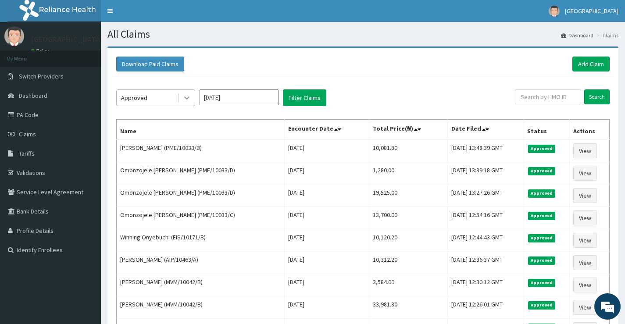
click at [181, 99] on div at bounding box center [187, 98] width 16 height 16
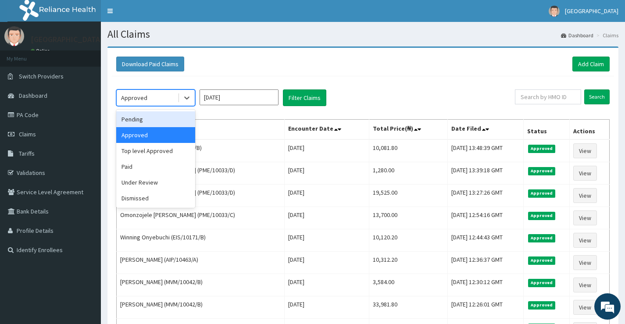
click at [147, 119] on div "Pending" at bounding box center [155, 119] width 79 height 16
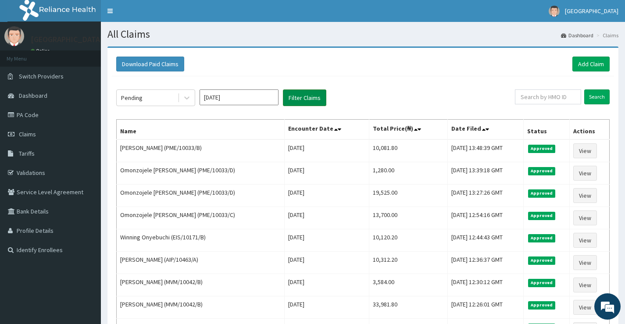
click at [302, 95] on button "Filter Claims" at bounding box center [304, 98] width 43 height 17
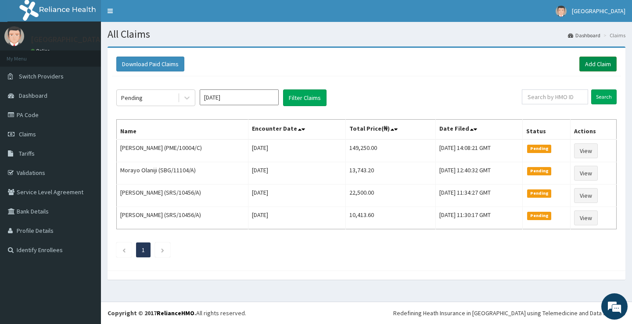
click at [609, 64] on link "Add Claim" at bounding box center [597, 64] width 37 height 15
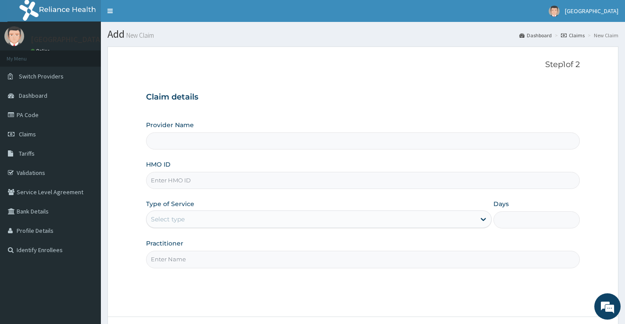
type input "[GEOGRAPHIC_DATA]"
click at [190, 177] on input "HMO ID" at bounding box center [363, 180] width 434 height 17
paste input "PRS/10266/C"
type input "PRS/10266/C"
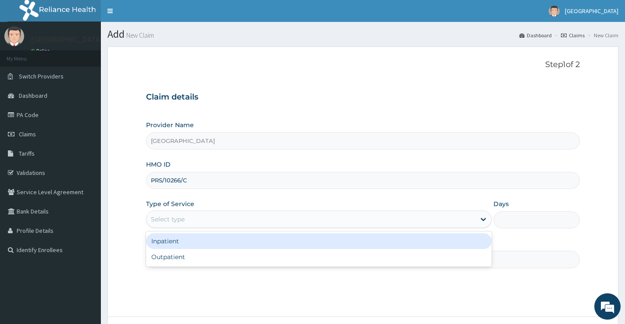
click at [188, 219] on div "Select type" at bounding box center [311, 219] width 329 height 14
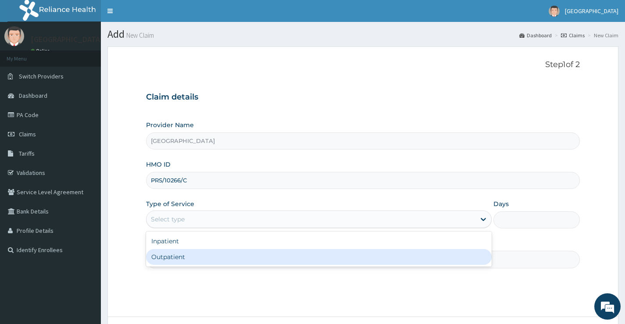
click at [169, 258] on div "Outpatient" at bounding box center [319, 257] width 346 height 16
type input "1"
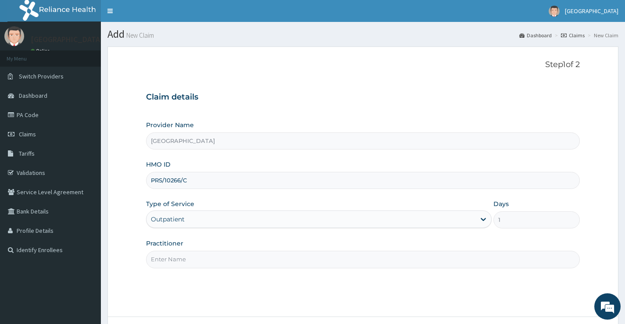
click at [183, 258] on input "Practitioner" at bounding box center [363, 259] width 434 height 17
type input "Dr. CAMPOS"
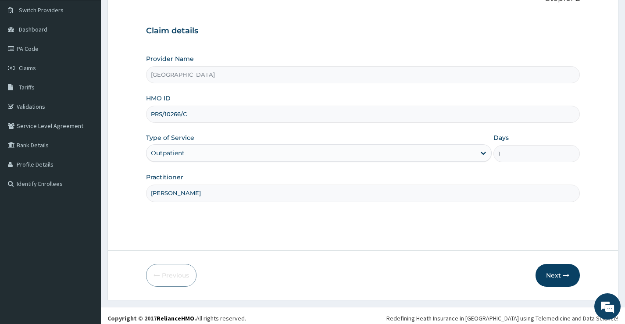
scroll to position [72, 0]
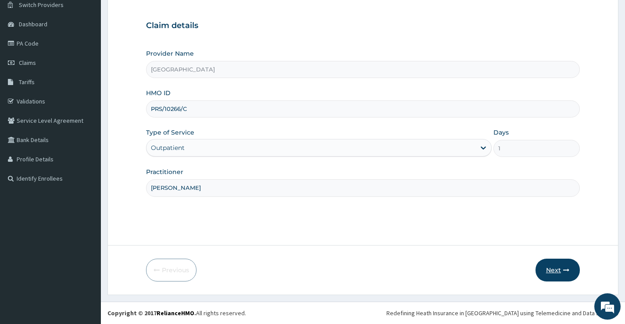
click at [559, 268] on button "Next" at bounding box center [558, 270] width 44 height 23
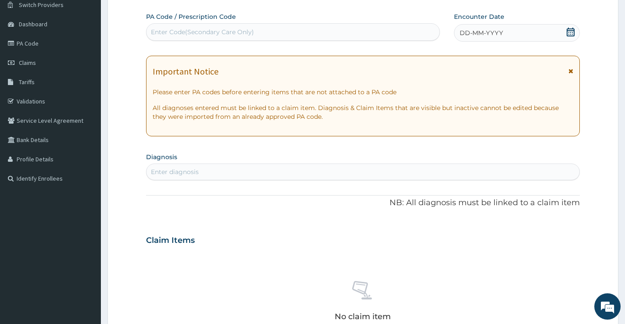
click at [568, 30] on icon at bounding box center [571, 32] width 8 height 9
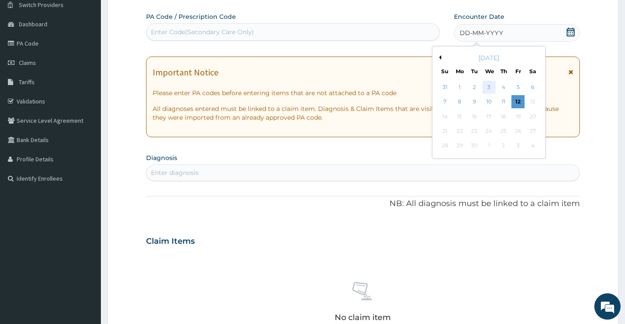
click at [486, 87] on div "3" at bounding box center [488, 87] width 13 height 13
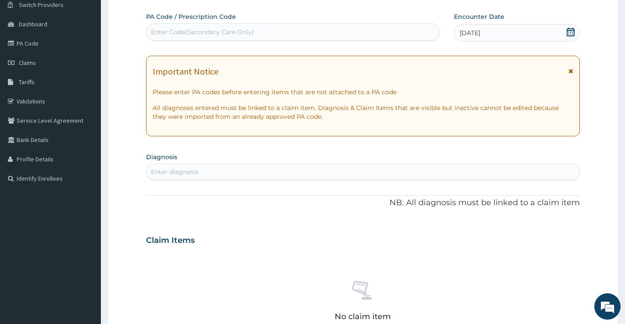
click at [234, 178] on div "Enter diagnosis" at bounding box center [363, 172] width 433 height 14
type input "sepsis"
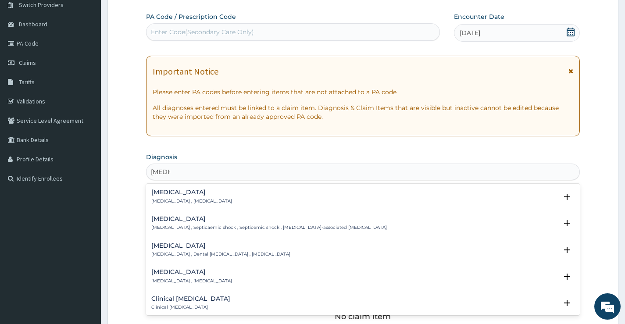
click at [181, 194] on h4 "Sepsis" at bounding box center [191, 192] width 81 height 7
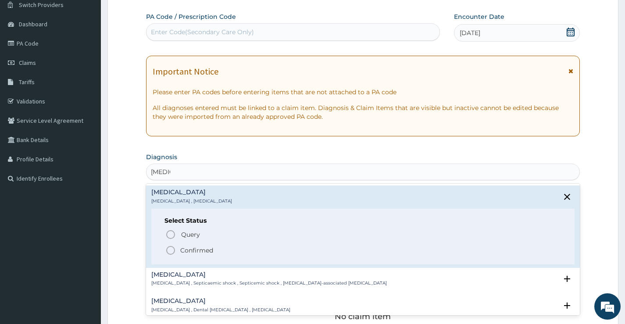
drag, startPoint x: 187, startPoint y: 251, endPoint x: 218, endPoint y: 204, distance: 56.1
click at [187, 251] on p "Confirmed" at bounding box center [196, 250] width 33 height 9
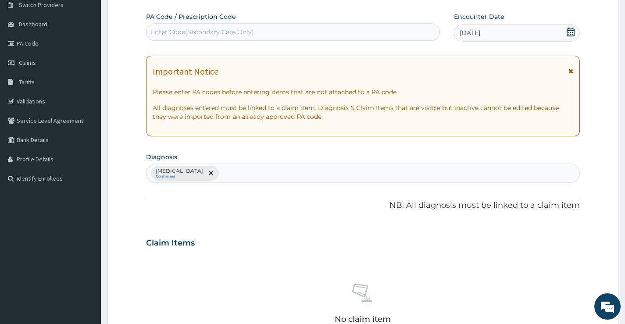
click at [273, 174] on div "Sepsis Confirmed" at bounding box center [363, 173] width 433 height 18
type input "w"
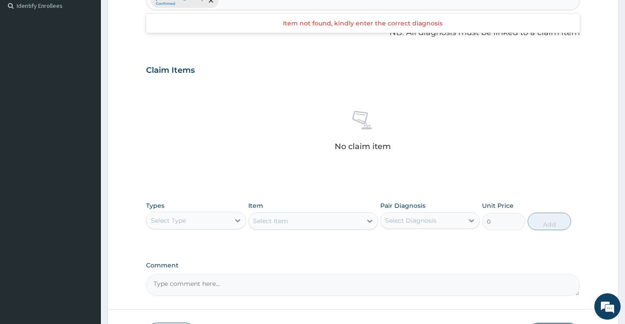
scroll to position [247, 0]
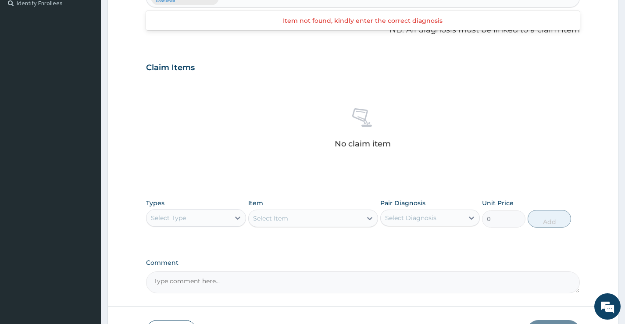
click at [213, 216] on div "Select Type" at bounding box center [188, 218] width 83 height 14
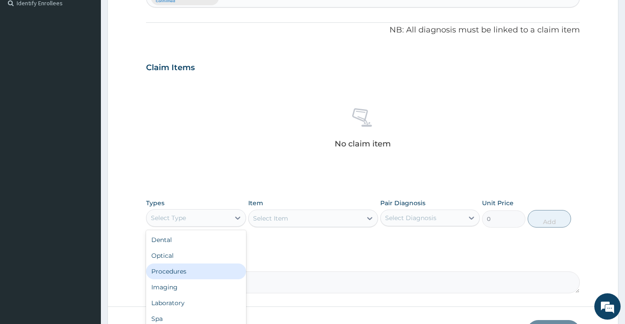
click at [183, 275] on div "Procedures" at bounding box center [196, 272] width 100 height 16
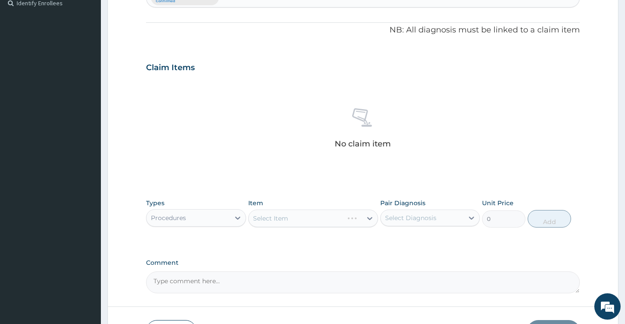
click at [280, 220] on div "Select Item" at bounding box center [313, 219] width 130 height 18
click at [280, 220] on div "Select Item" at bounding box center [270, 218] width 35 height 9
type input "regist"
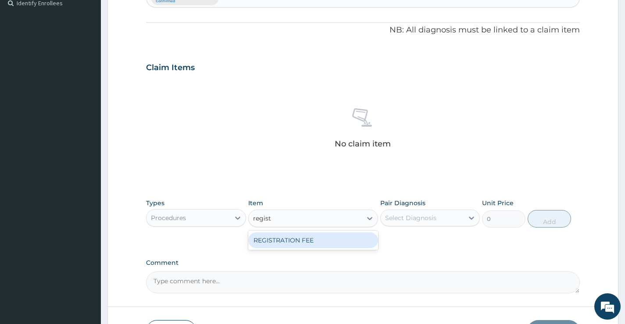
click at [285, 240] on div "REGISTRATION FEE" at bounding box center [313, 241] width 130 height 16
type input "3000"
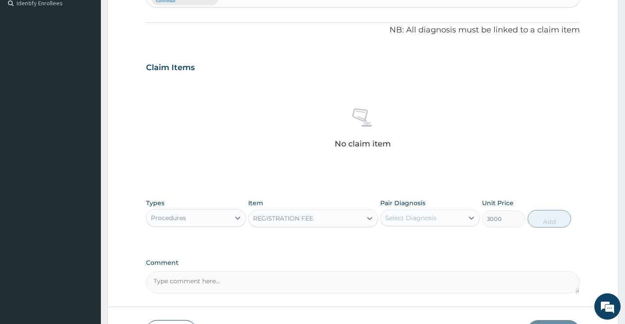
click at [421, 222] on div "Select Diagnosis" at bounding box center [410, 218] width 51 height 9
click at [417, 243] on div "Sepsis" at bounding box center [431, 241] width 100 height 18
checkbox input "true"
click at [550, 218] on button "Add" at bounding box center [549, 219] width 43 height 18
type input "0"
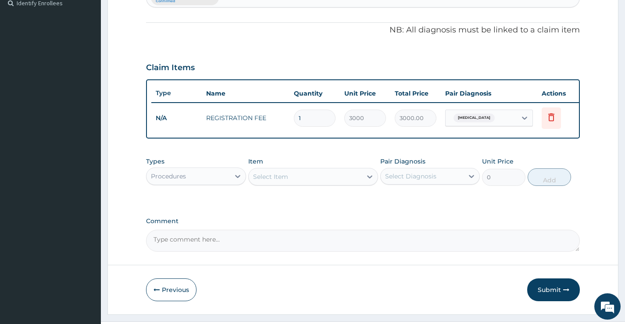
click at [298, 178] on div "Select Item" at bounding box center [306, 177] width 114 height 14
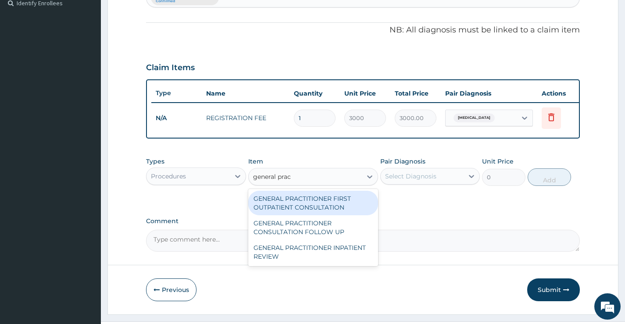
type input "general pract"
click at [309, 212] on div "GENERAL PRACTITIONER FIRST OUTPATIENT CONSULTATION" at bounding box center [313, 203] width 130 height 25
type input "4500"
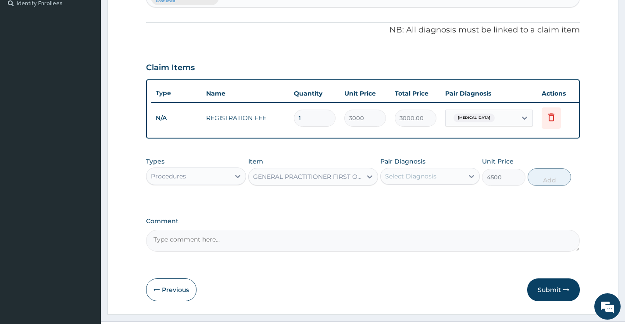
click at [451, 183] on div "Select Diagnosis" at bounding box center [422, 176] width 83 height 14
click at [435, 204] on div "Sepsis" at bounding box center [431, 199] width 100 height 18
checkbox input "true"
click at [547, 186] on button "Add" at bounding box center [549, 178] width 43 height 18
type input "0"
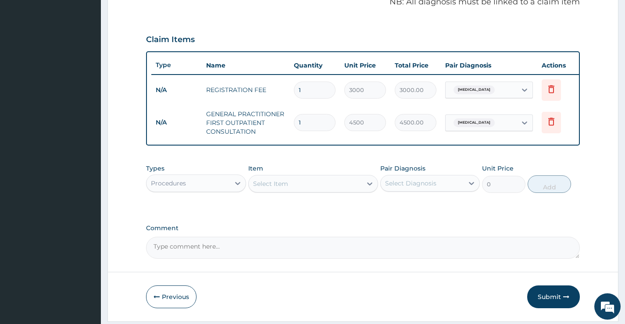
scroll to position [291, 0]
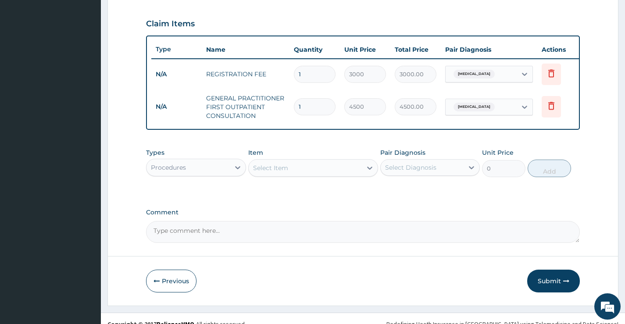
click at [230, 167] on div "Procedures" at bounding box center [188, 168] width 83 height 14
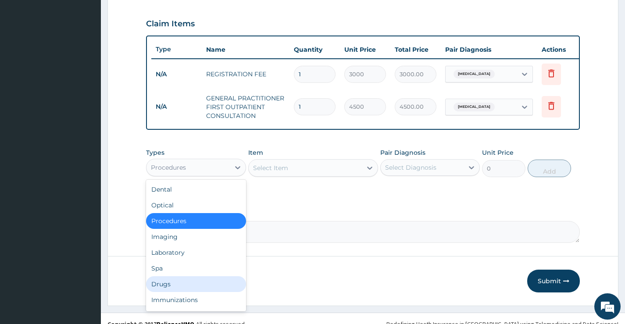
click at [167, 286] on div "Drugs" at bounding box center [196, 285] width 100 height 16
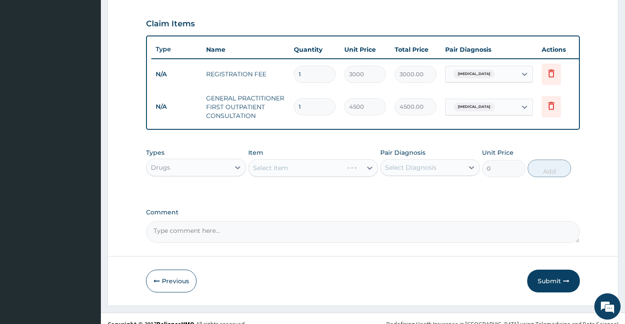
click at [303, 177] on div "Select Item" at bounding box center [313, 168] width 130 height 18
click at [293, 175] on div "Select Item" at bounding box center [306, 168] width 114 height 14
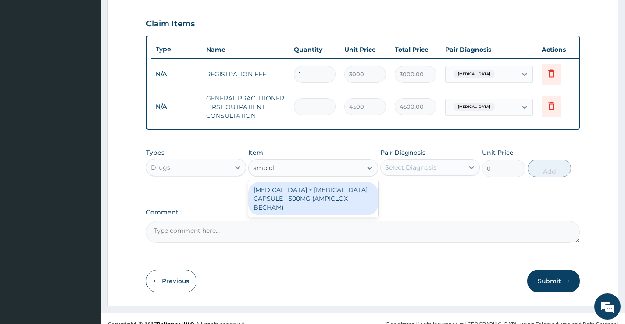
type input "ampic"
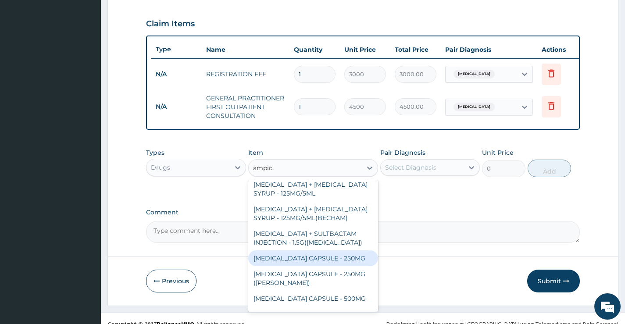
scroll to position [255, 0]
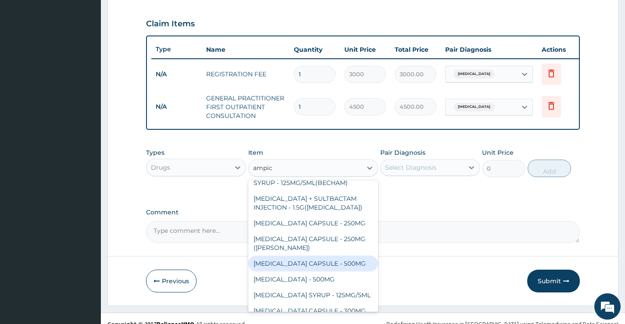
click at [316, 259] on div "AMPICILLIN CAPSULE - 500MG" at bounding box center [313, 264] width 130 height 16
type input "192"
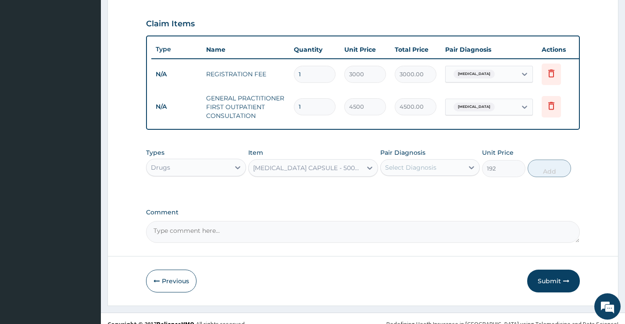
click at [433, 172] on div "Select Diagnosis" at bounding box center [410, 167] width 51 height 9
click at [426, 191] on div "Sepsis" at bounding box center [431, 190] width 100 height 18
checkbox input "true"
click at [552, 173] on button "Add" at bounding box center [549, 169] width 43 height 18
type input "0"
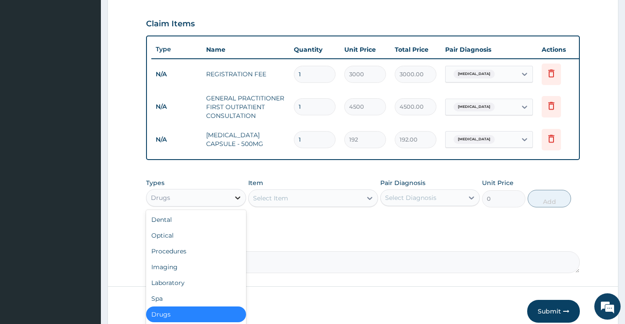
click at [231, 202] on div at bounding box center [238, 198] width 16 height 16
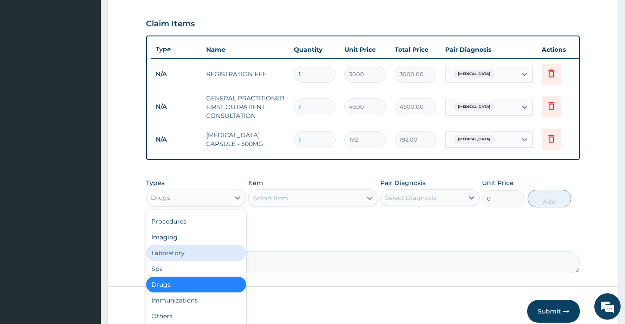
click at [193, 261] on div "Laboratory" at bounding box center [196, 253] width 100 height 16
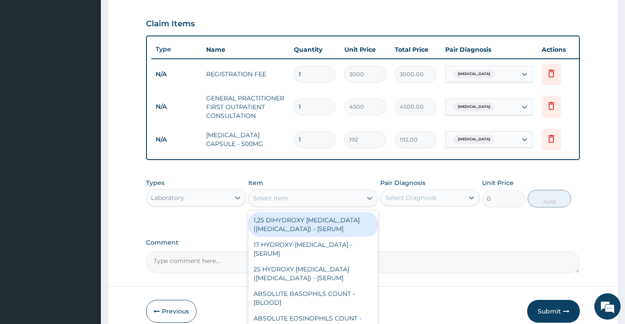
click at [309, 205] on div "Select Item" at bounding box center [306, 198] width 114 height 14
type input "fbc"
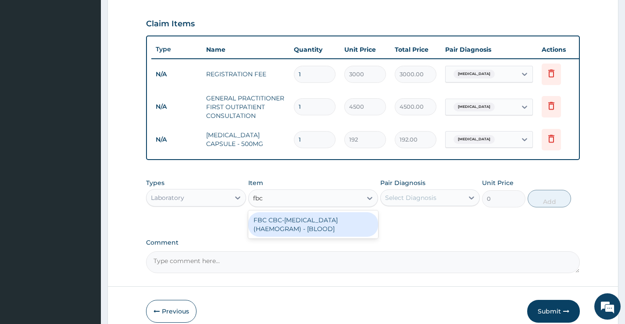
click at [327, 233] on div "FBC CBC-COMPLETE BLOOD COUNT (HAEMOGRAM) - [BLOOD]" at bounding box center [313, 224] width 130 height 25
type input "6000"
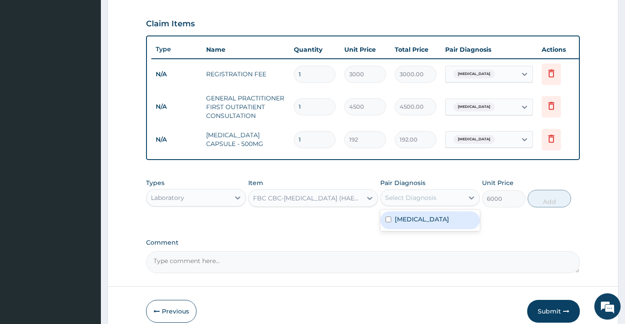
click at [441, 205] on div "Select Diagnosis" at bounding box center [422, 198] width 83 height 14
click at [435, 226] on div "Sepsis" at bounding box center [431, 221] width 100 height 18
checkbox input "true"
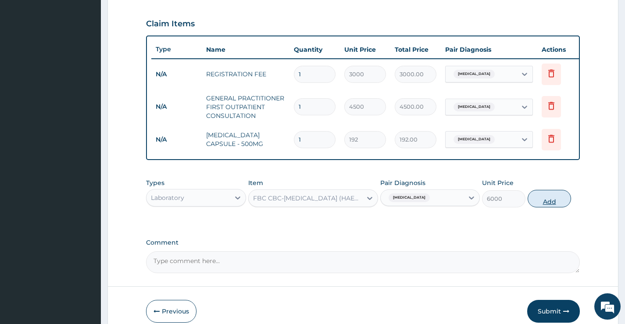
click at [541, 207] on button "Add" at bounding box center [549, 199] width 43 height 18
type input "0"
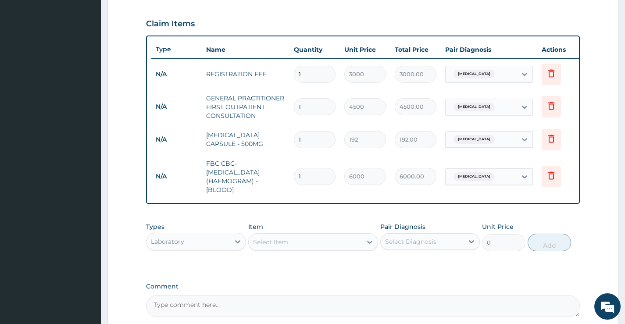
click at [311, 144] on input "1" at bounding box center [315, 139] width 42 height 17
type input "10"
type input "1920.00"
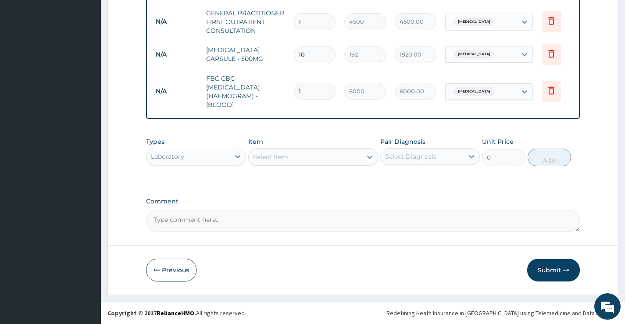
scroll to position [379, 0]
type input "10"
click at [223, 164] on div "Laboratory" at bounding box center [188, 157] width 83 height 14
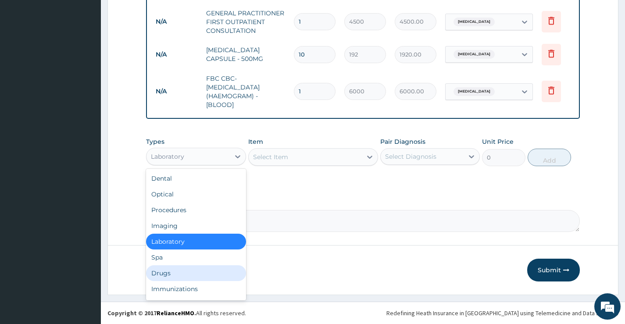
click at [166, 279] on div "Drugs" at bounding box center [196, 274] width 100 height 16
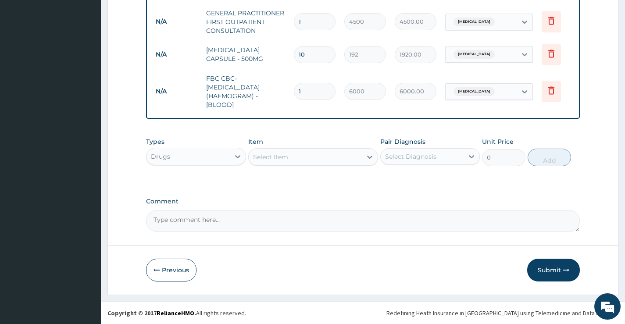
click at [324, 162] on div "Select Item" at bounding box center [306, 157] width 114 height 14
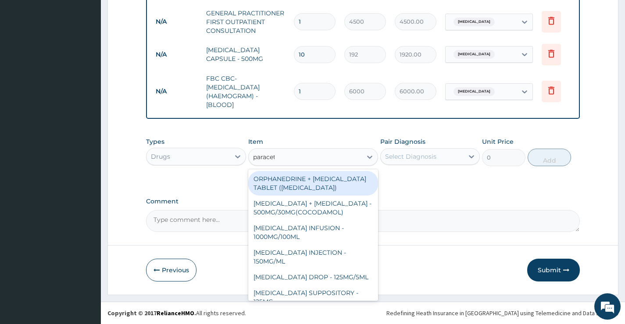
type input "paraceta"
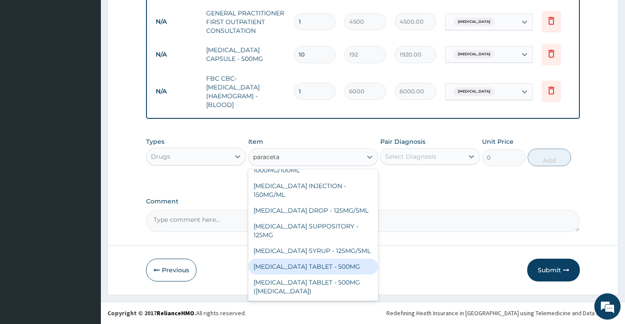
scroll to position [75, 0]
click at [316, 270] on div "PARACETAMOL TABLET - 500MG" at bounding box center [313, 267] width 130 height 16
type input "38.4"
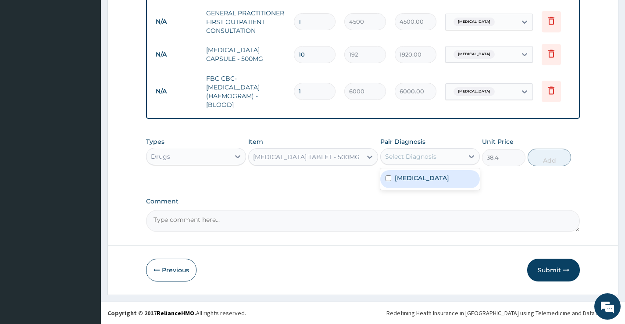
click at [435, 158] on div "Select Diagnosis" at bounding box center [410, 156] width 51 height 9
click at [423, 185] on div "Sepsis" at bounding box center [431, 179] width 100 height 18
checkbox input "true"
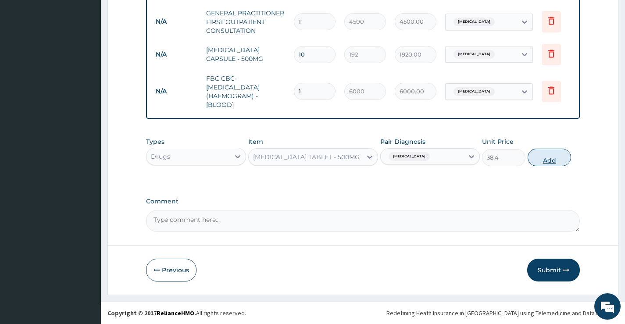
click at [569, 162] on button "Add" at bounding box center [549, 158] width 43 height 18
type input "0"
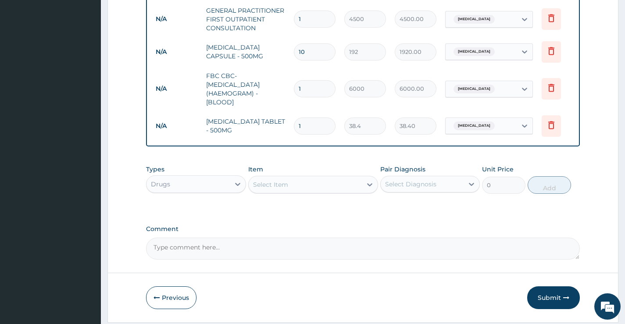
type input "0.00"
type input "6"
type input "230.40"
type input "8"
type input "307.20"
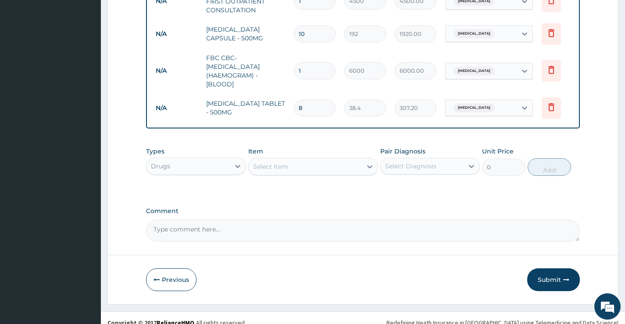
scroll to position [413, 0]
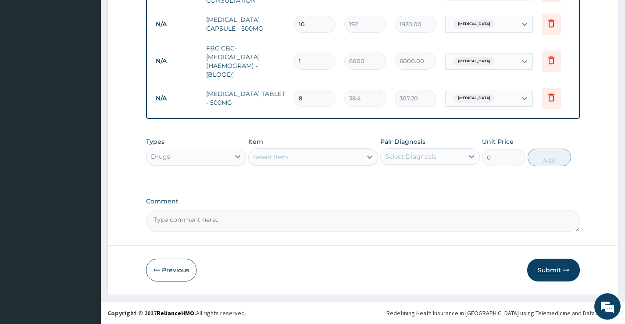
type input "8"
click at [560, 270] on button "Submit" at bounding box center [554, 270] width 53 height 23
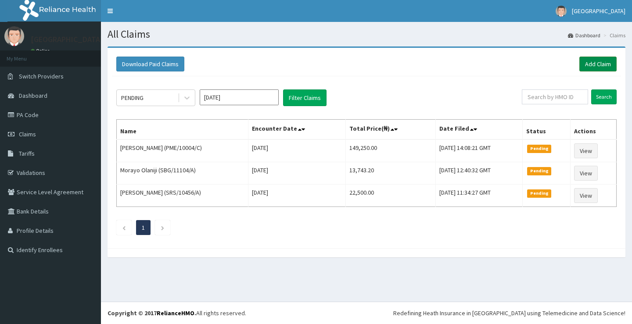
click at [582, 63] on link "Add Claim" at bounding box center [597, 64] width 37 height 15
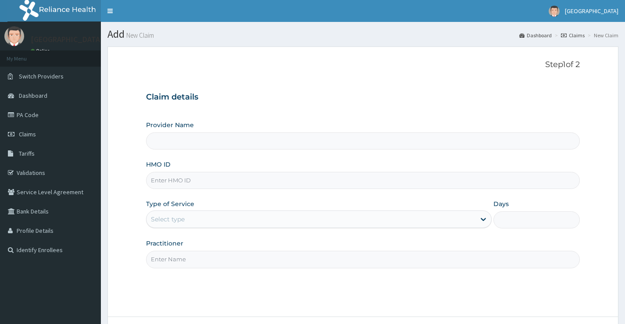
click at [234, 176] on input "HMO ID" at bounding box center [363, 180] width 434 height 17
type input "[GEOGRAPHIC_DATA]"
paste input "RTL/10064/A"
type input "RTL/10064/A"
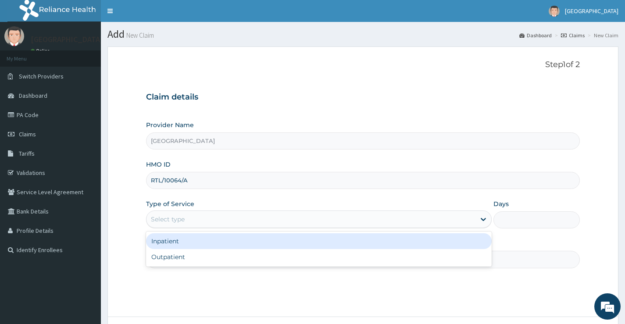
click at [194, 223] on div "Select type" at bounding box center [311, 219] width 329 height 14
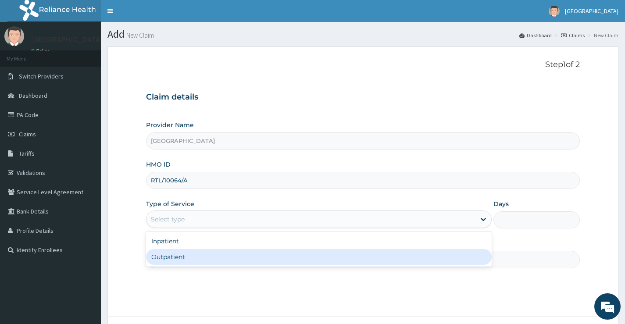
click at [180, 259] on div "Outpatient" at bounding box center [319, 257] width 346 height 16
type input "1"
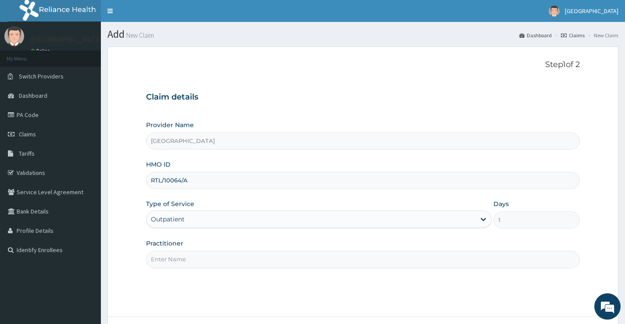
click at [198, 259] on input "Practitioner" at bounding box center [363, 259] width 434 height 17
type input "[PERSON_NAME]"
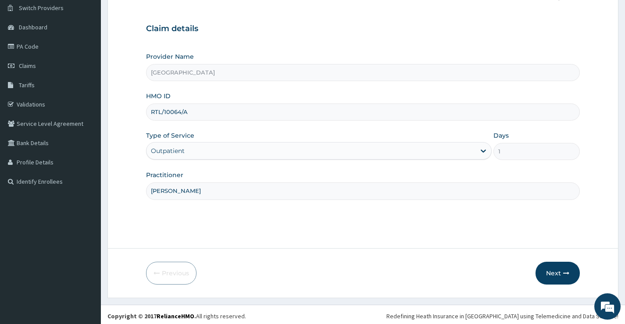
scroll to position [72, 0]
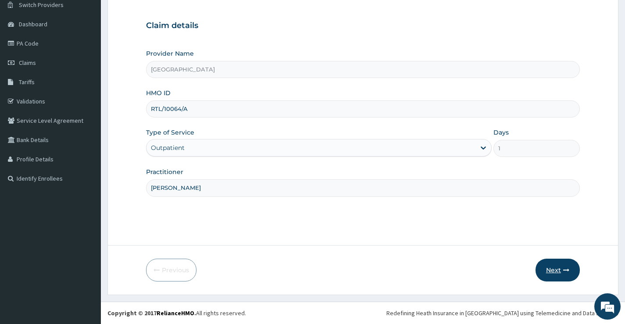
click at [557, 271] on button "Next" at bounding box center [558, 270] width 44 height 23
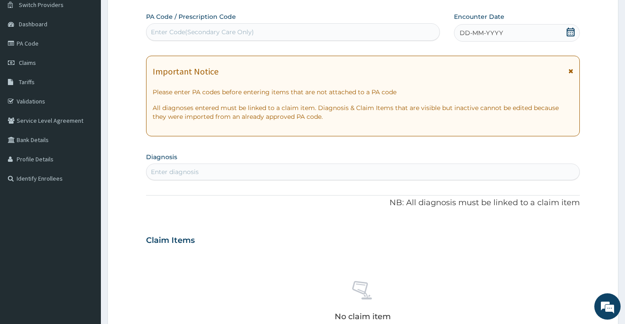
click at [568, 29] on icon at bounding box center [571, 32] width 9 height 9
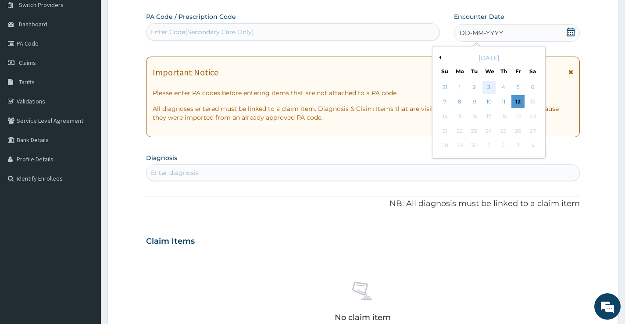
click at [486, 88] on div "3" at bounding box center [488, 87] width 13 height 13
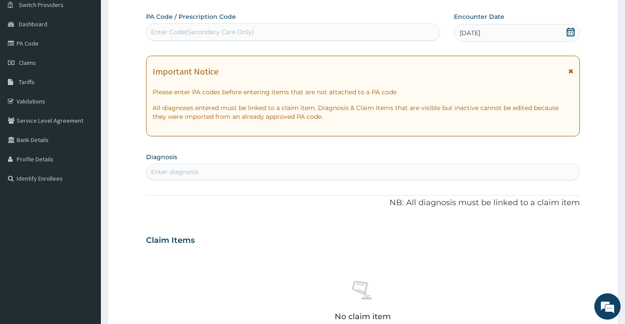
click at [571, 73] on icon at bounding box center [571, 71] width 5 height 6
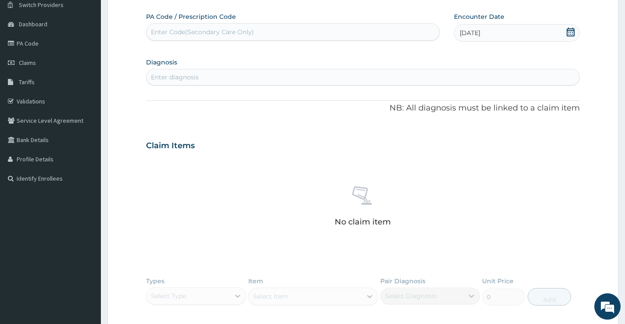
click at [246, 78] on div "Enter diagnosis" at bounding box center [363, 77] width 433 height 14
type input "upper res"
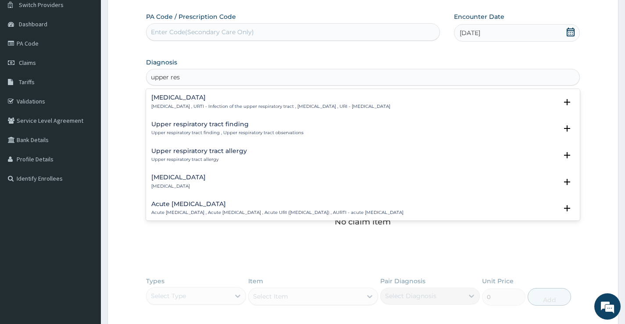
click at [221, 99] on h4 "[MEDICAL_DATA]" at bounding box center [270, 97] width 239 height 7
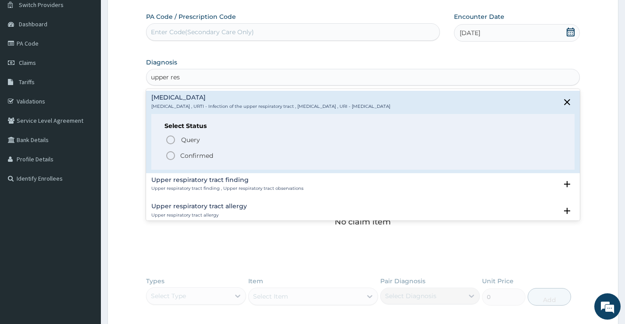
click at [192, 157] on p "Confirmed" at bounding box center [196, 155] width 33 height 9
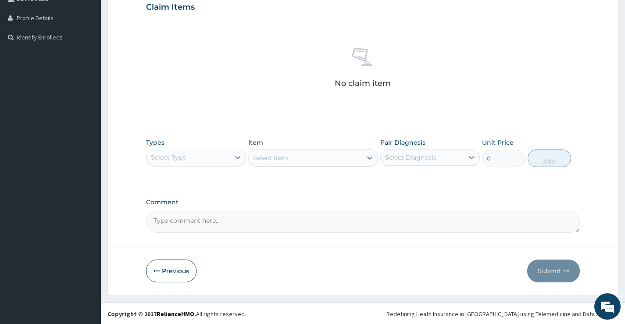
scroll to position [214, 0]
click at [225, 155] on div "Select Type" at bounding box center [188, 157] width 83 height 14
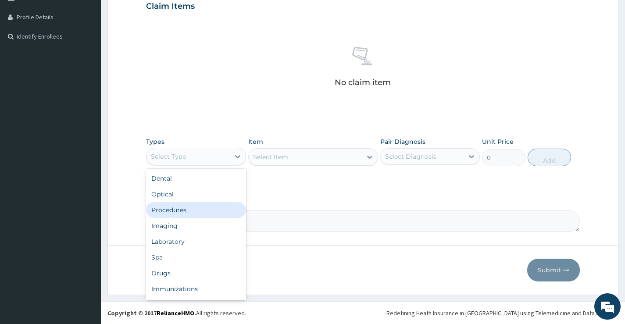
click at [190, 211] on div "Procedures" at bounding box center [196, 210] width 100 height 16
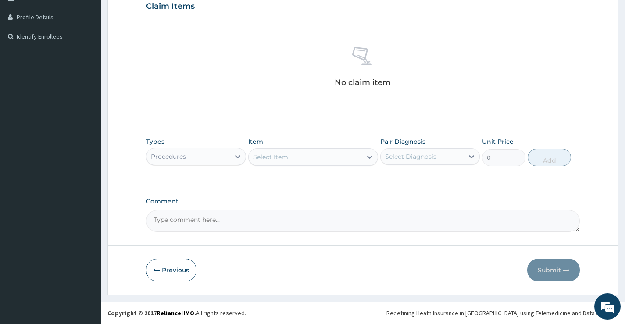
click at [330, 158] on div "Select Item" at bounding box center [306, 157] width 114 height 14
click at [305, 164] on div "Select Item" at bounding box center [313, 157] width 130 height 18
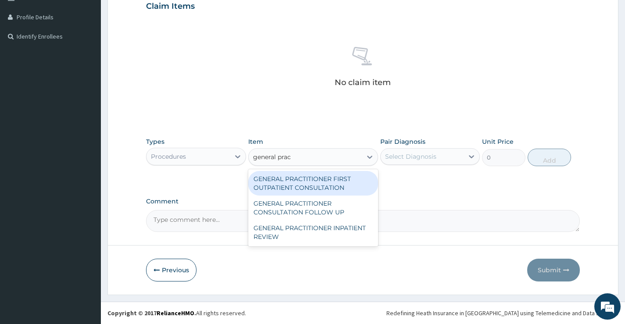
type input "general pract"
click at [305, 184] on div "GENERAL PRACTITIONER FIRST OUTPATIENT CONSULTATION" at bounding box center [313, 183] width 130 height 25
type input "4500"
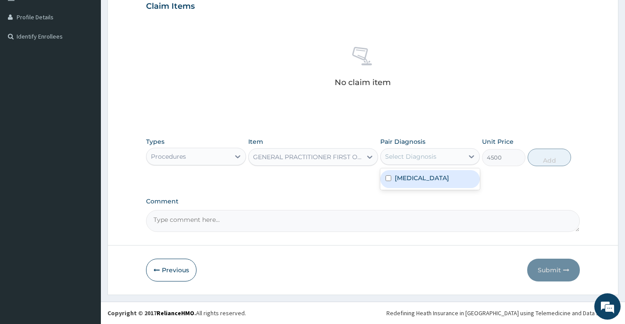
click at [446, 157] on div "Select Diagnosis" at bounding box center [422, 157] width 83 height 14
click at [432, 182] on label "Upper respiratory infection" at bounding box center [422, 178] width 54 height 9
checkbox input "true"
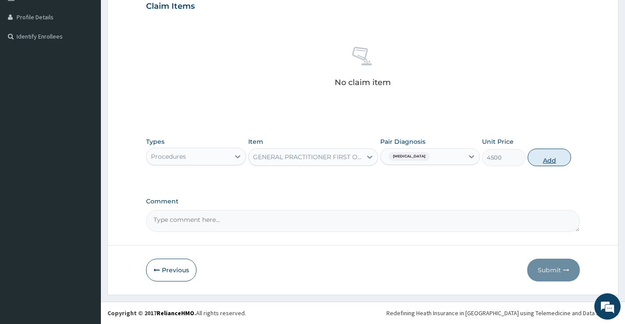
click at [543, 154] on button "Add" at bounding box center [549, 158] width 43 height 18
type input "0"
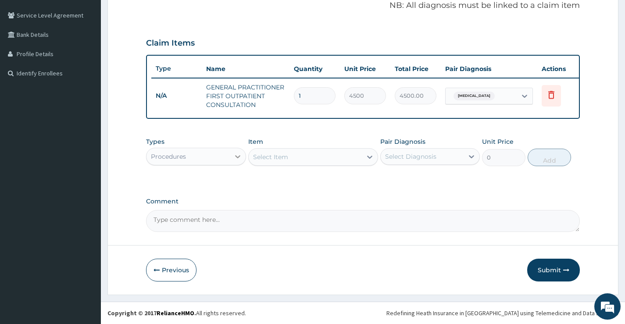
click at [234, 155] on icon at bounding box center [238, 156] width 9 height 9
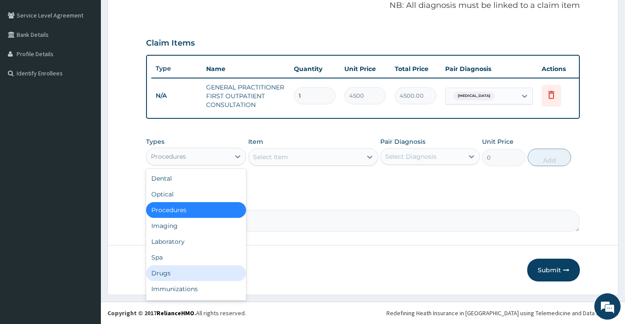
click at [164, 274] on div "Drugs" at bounding box center [196, 274] width 100 height 16
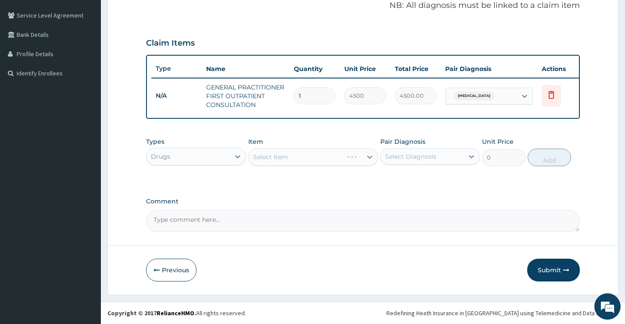
click at [309, 155] on div "Select Item" at bounding box center [313, 157] width 130 height 18
click at [212, 159] on div "Drugs" at bounding box center [188, 157] width 83 height 14
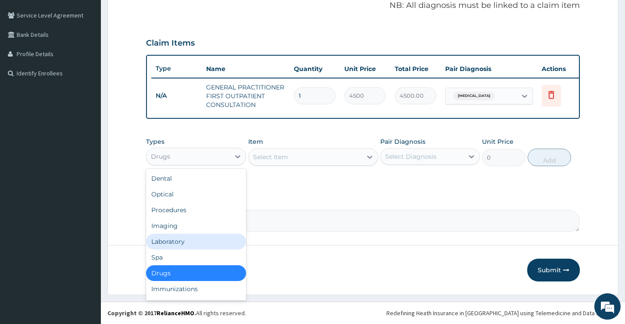
click at [172, 241] on div "Laboratory" at bounding box center [196, 242] width 100 height 16
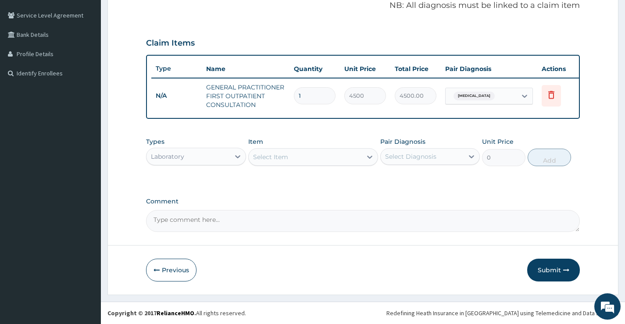
click at [309, 155] on div "Select Item" at bounding box center [306, 157] width 114 height 14
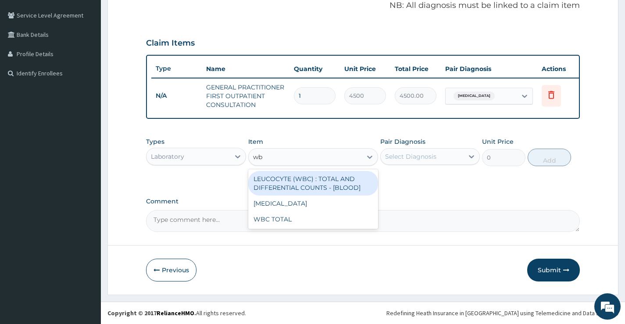
type input "wbc"
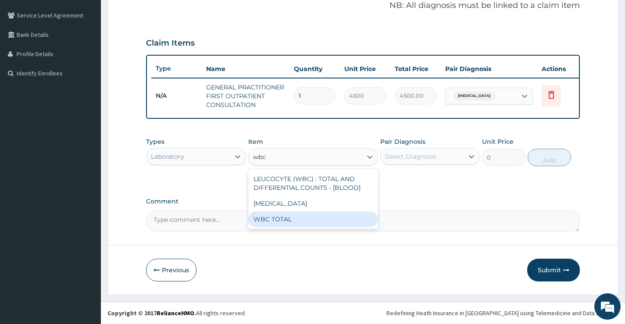
click at [299, 220] on div "WBC TOTAL" at bounding box center [313, 220] width 130 height 16
type input "4500"
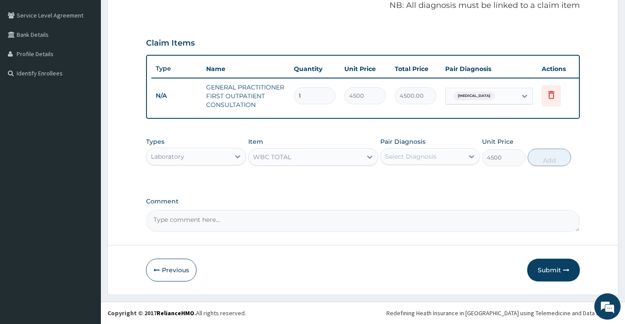
click at [438, 158] on div "Select Diagnosis" at bounding box center [422, 157] width 83 height 14
click at [424, 183] on label "Upper respiratory infection" at bounding box center [422, 178] width 54 height 9
checkbox input "true"
click at [542, 157] on button "Add" at bounding box center [549, 158] width 43 height 18
type input "0"
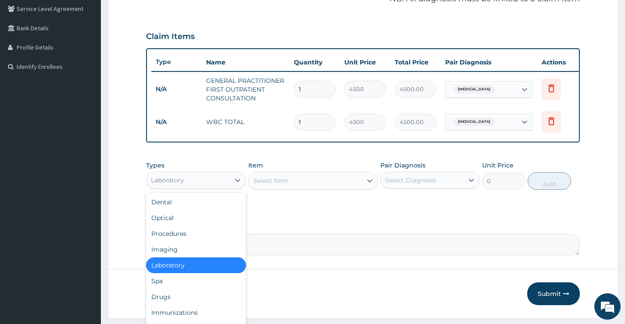
click at [212, 187] on div "Laboratory" at bounding box center [188, 180] width 83 height 14
click at [169, 305] on div "Drugs" at bounding box center [196, 297] width 100 height 16
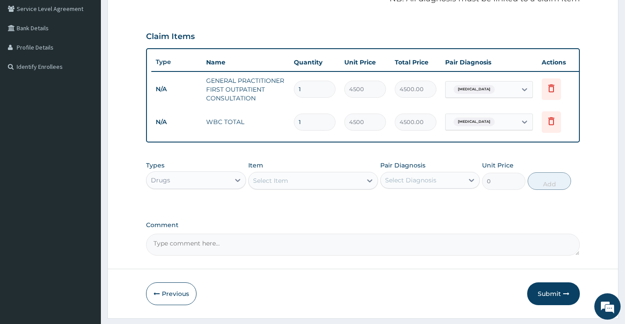
click at [304, 188] on div "Select Item" at bounding box center [306, 181] width 114 height 14
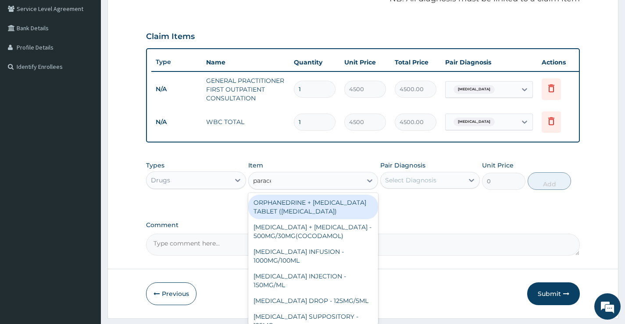
type input "paracet"
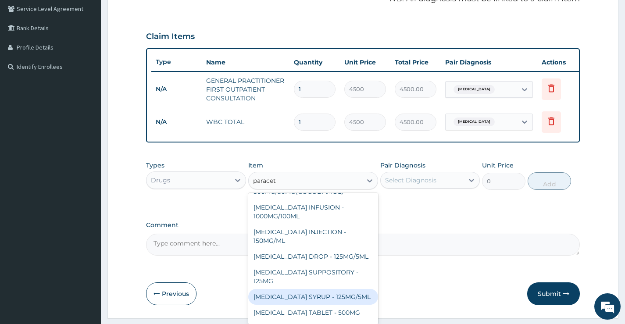
scroll to position [75, 0]
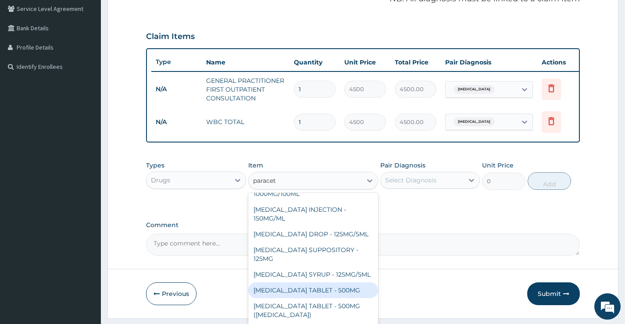
click at [314, 296] on div "PARACETAMOL TABLET - 500MG" at bounding box center [313, 291] width 130 height 16
type input "38.4"
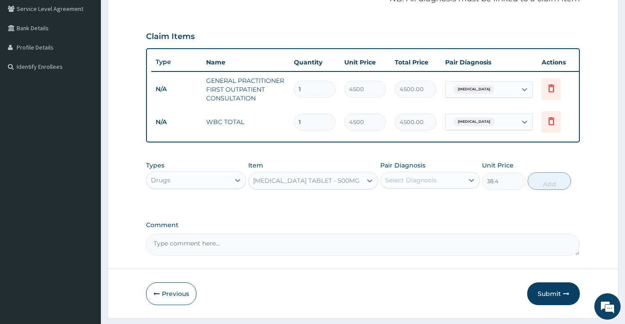
click at [421, 185] on div "Select Diagnosis" at bounding box center [410, 180] width 51 height 9
click at [419, 206] on label "Upper respiratory infection" at bounding box center [422, 202] width 54 height 9
checkbox input "true"
click at [531, 189] on button "Add" at bounding box center [549, 181] width 43 height 18
type input "0"
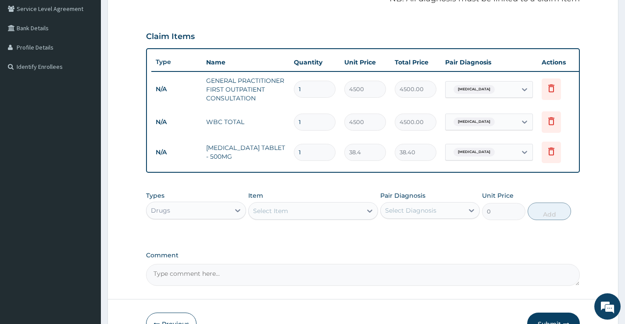
type input "16"
type input "614.40"
type input "16"
click at [286, 216] on div "Select Item" at bounding box center [270, 211] width 35 height 9
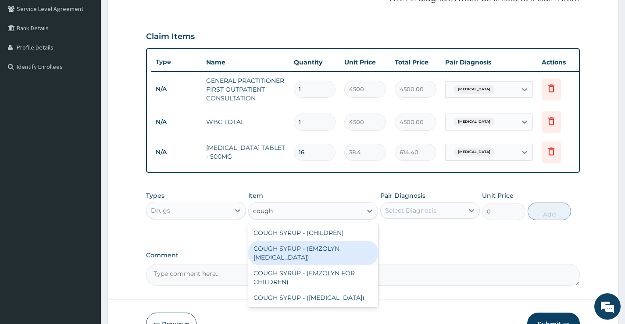
type input "cough"
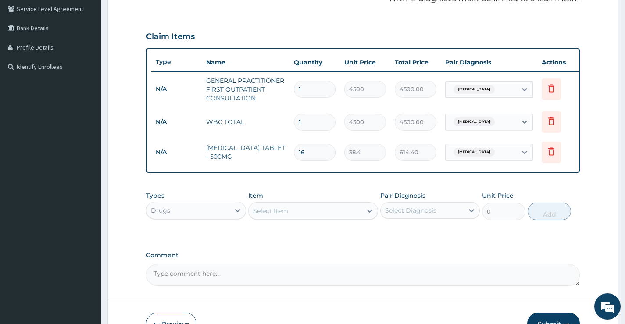
click at [280, 216] on div "Select Item" at bounding box center [270, 211] width 35 height 9
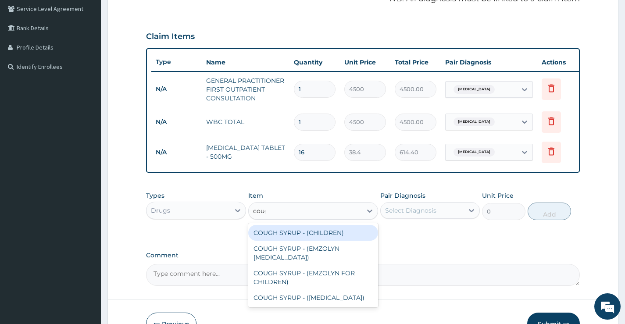
type input "cough"
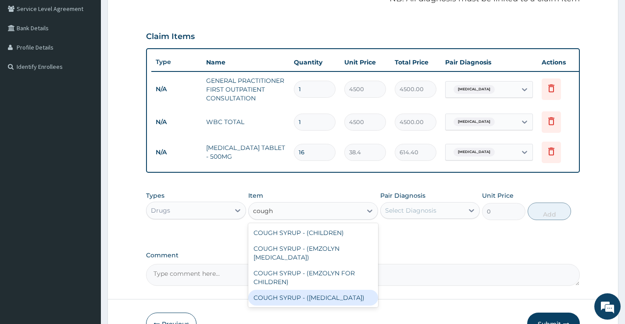
click at [315, 303] on div "COUGH SYRUP - (EXPECTORANT)" at bounding box center [313, 298] width 130 height 16
type input "1280"
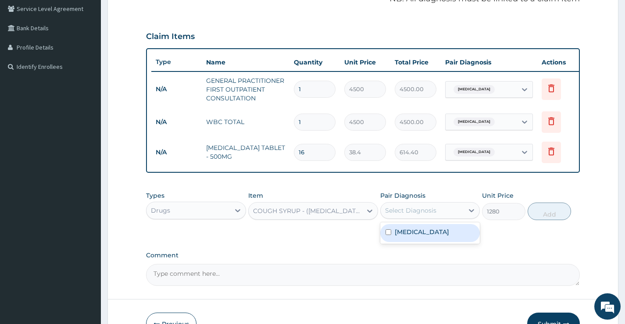
click at [453, 213] on div "Select Diagnosis" at bounding box center [422, 211] width 83 height 14
click at [421, 237] on label "Upper respiratory infection" at bounding box center [422, 232] width 54 height 9
checkbox input "true"
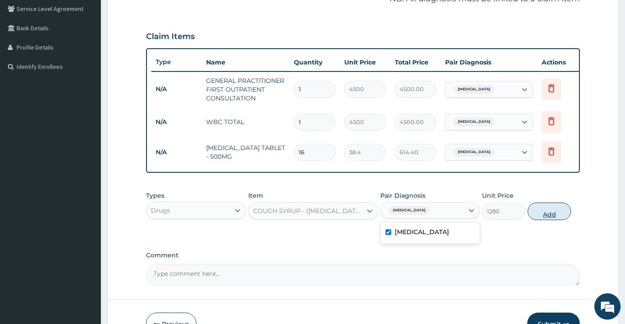
click at [553, 220] on button "Add" at bounding box center [549, 212] width 43 height 18
type input "0"
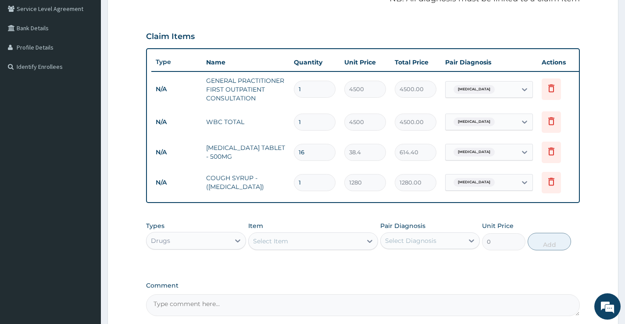
click at [296, 248] on div "Select Item" at bounding box center [306, 241] width 114 height 14
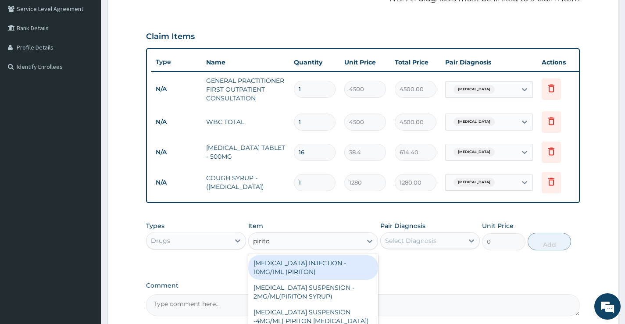
type input "piriton"
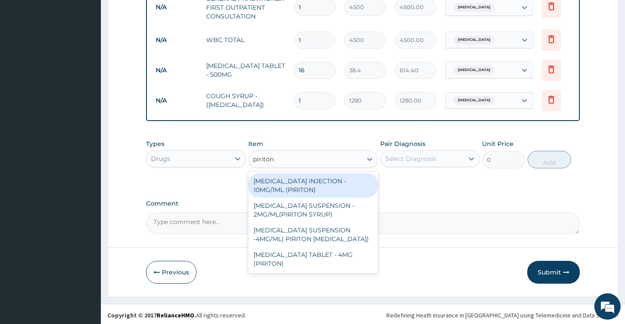
scroll to position [271, 0]
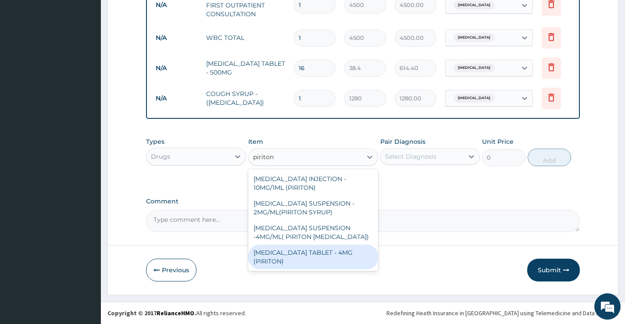
click at [315, 254] on div "CHLORPHENIRAMINE TABLET - 4MG (PIRITON)" at bounding box center [313, 257] width 130 height 25
type input "25.6"
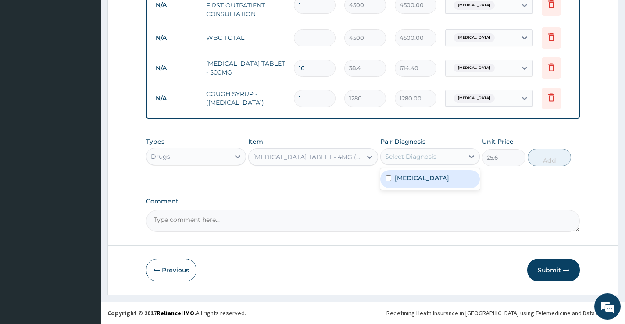
click at [462, 159] on div "Select Diagnosis" at bounding box center [422, 157] width 83 height 14
click at [435, 183] on label "Upper respiratory infection" at bounding box center [422, 178] width 54 height 9
checkbox input "true"
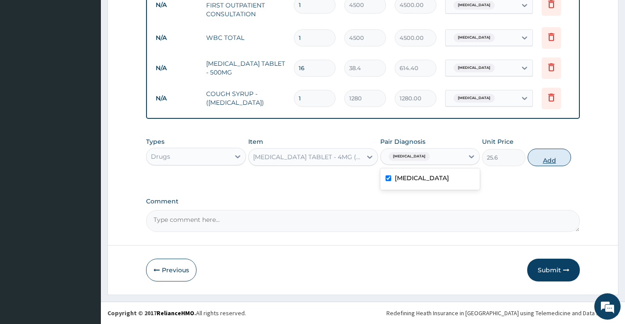
click at [532, 163] on button "Add" at bounding box center [549, 158] width 43 height 18
type input "0"
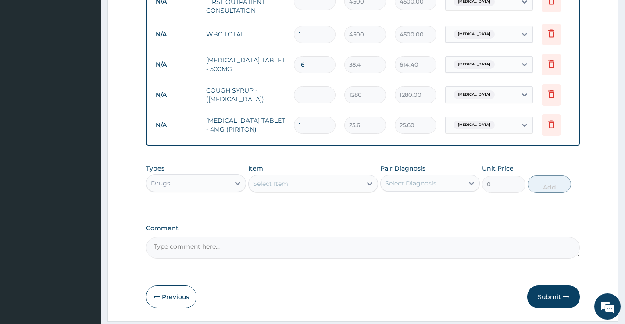
type input "16"
type input "409.60"
click at [302, 126] on input "16" at bounding box center [315, 125] width 42 height 17
type input "6"
type input "153.60"
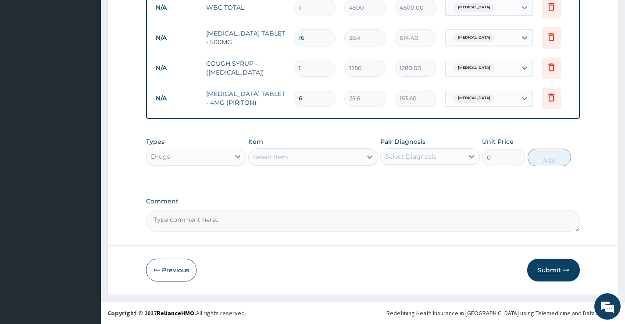
type input "6"
click at [545, 269] on button "Submit" at bounding box center [554, 270] width 53 height 23
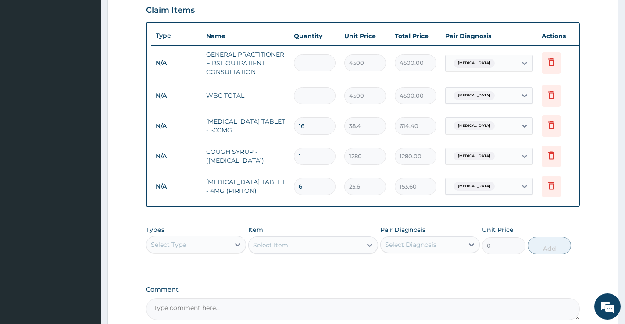
scroll to position [399, 0]
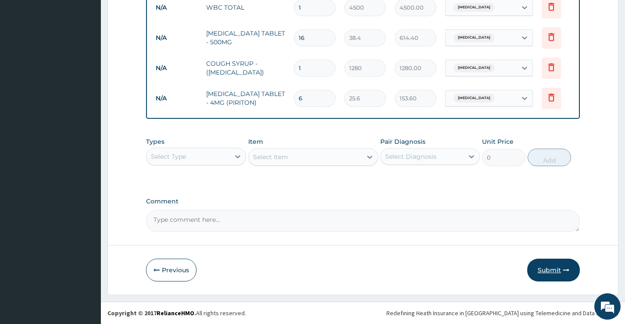
click at [535, 265] on button "Submit" at bounding box center [554, 270] width 53 height 23
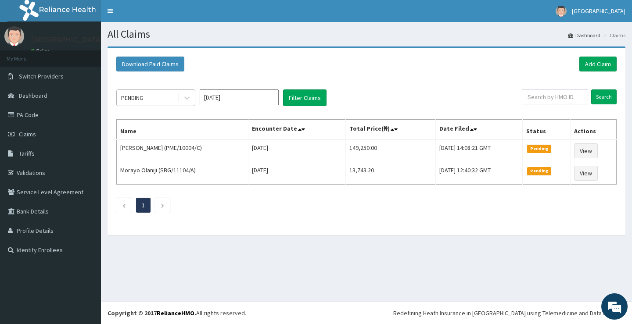
click at [178, 95] on div at bounding box center [186, 98] width 17 height 16
click at [248, 65] on div "Download Paid Claims Add Claim" at bounding box center [366, 64] width 500 height 15
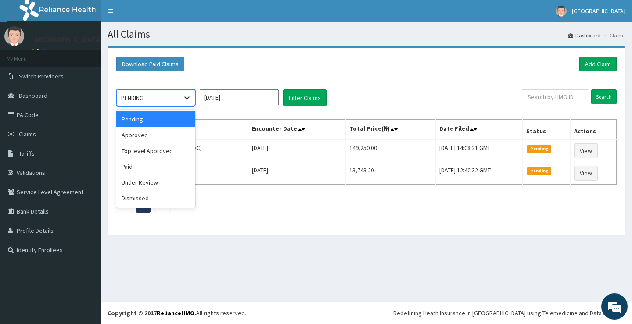
click at [183, 96] on icon at bounding box center [187, 97] width 9 height 9
click at [165, 135] on div "Approved" at bounding box center [155, 135] width 79 height 16
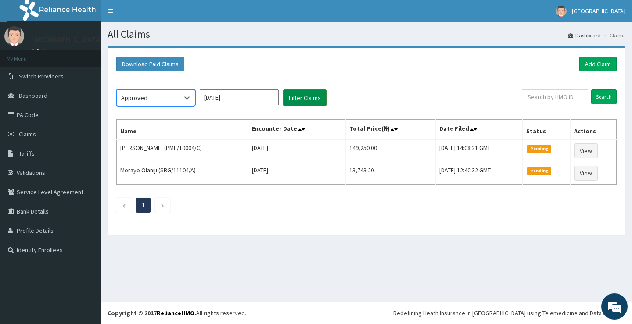
click at [306, 104] on button "Filter Claims" at bounding box center [304, 98] width 43 height 17
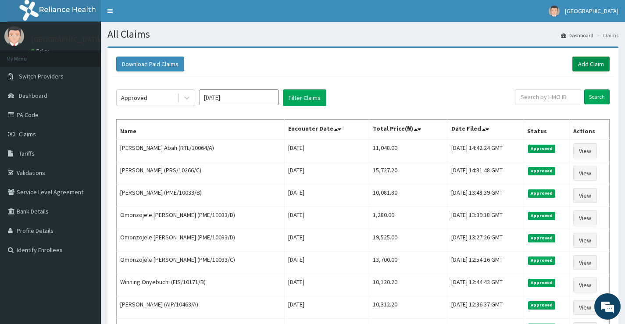
click at [579, 60] on link "Add Claim" at bounding box center [591, 64] width 37 height 15
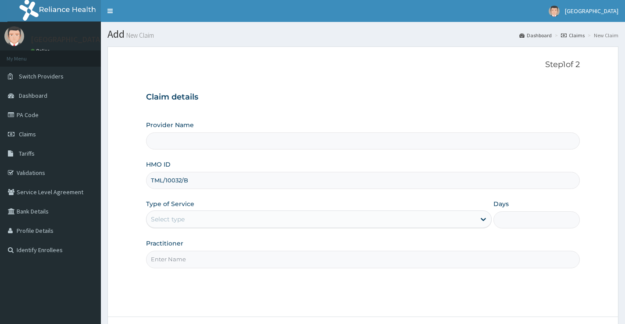
type input "TML/10032/B"
click at [228, 223] on div "Select type" at bounding box center [311, 219] width 329 height 14
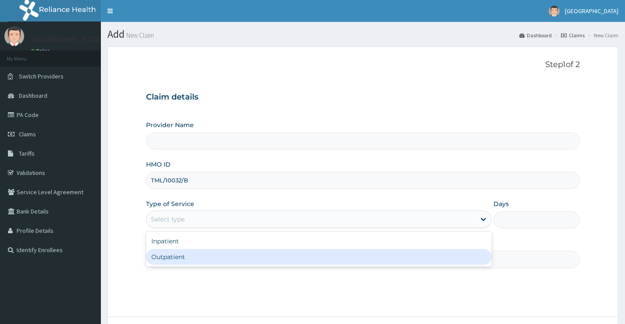
click at [197, 259] on div "Outpatient" at bounding box center [319, 257] width 346 height 16
type input "1"
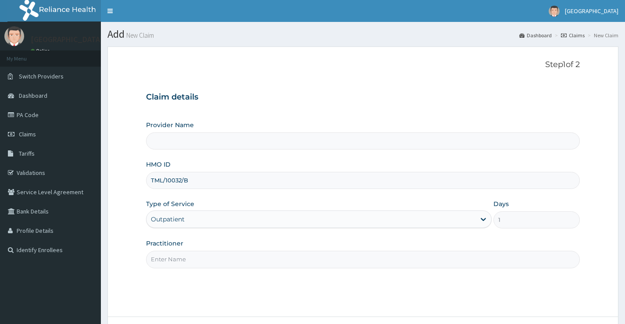
click at [175, 259] on input "Practitioner" at bounding box center [363, 259] width 434 height 17
type input "[GEOGRAPHIC_DATA]"
type input "[PERSON_NAME]"
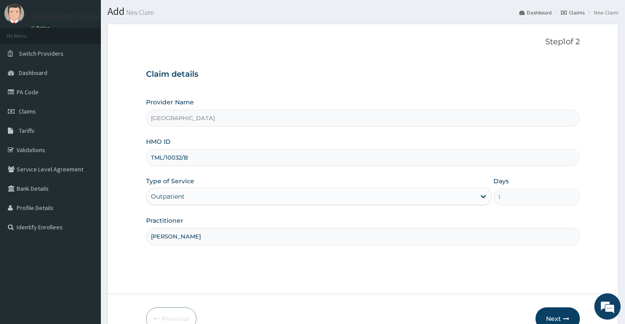
scroll to position [44, 0]
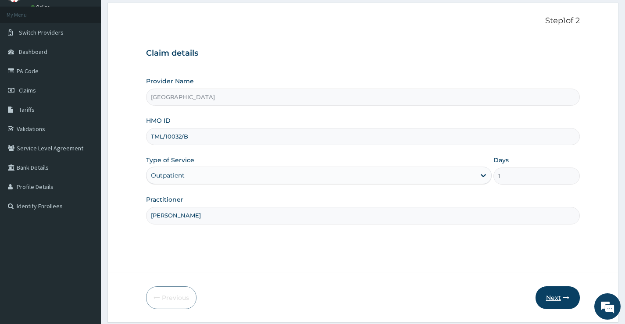
click at [549, 288] on button "Next" at bounding box center [558, 298] width 44 height 23
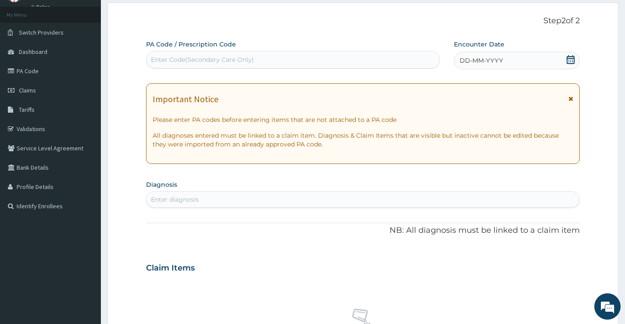
click at [567, 58] on icon at bounding box center [571, 59] width 9 height 9
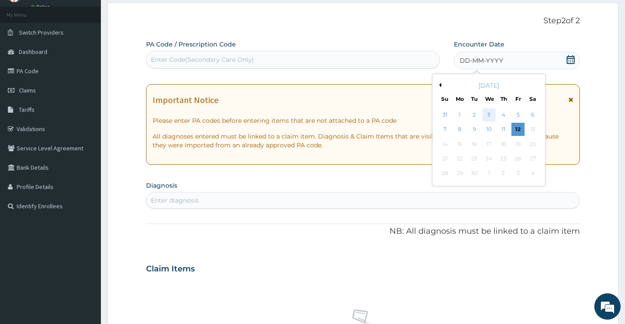
click at [485, 111] on div "3" at bounding box center [488, 114] width 13 height 13
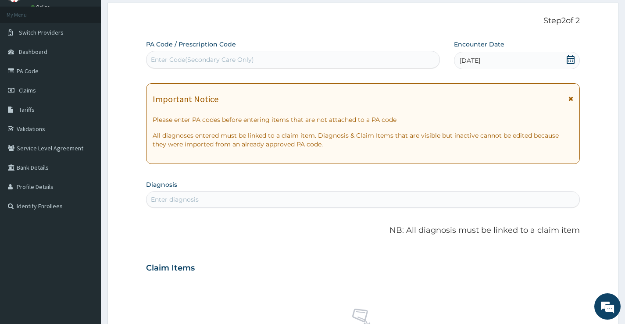
click at [267, 204] on div "Enter diagnosis" at bounding box center [363, 200] width 433 height 14
click at [181, 201] on input "plasmoduium" at bounding box center [173, 199] width 44 height 9
type input "[MEDICAL_DATA]"
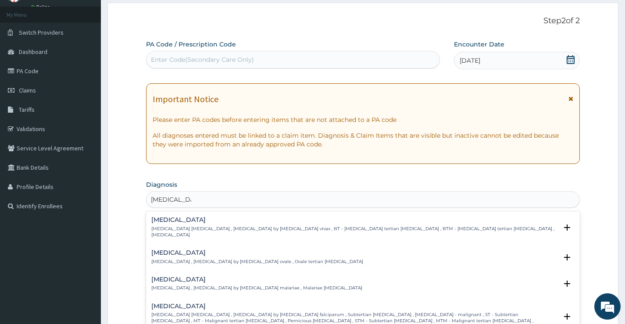
scroll to position [88, 0]
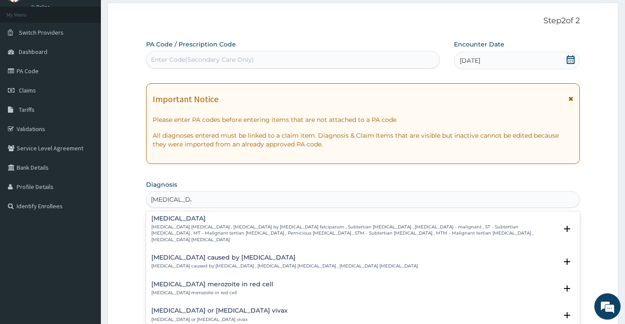
click at [220, 225] on p "[MEDICAL_DATA] [MEDICAL_DATA] , [MEDICAL_DATA] by [MEDICAL_DATA] falciparum , S…" at bounding box center [354, 233] width 406 height 19
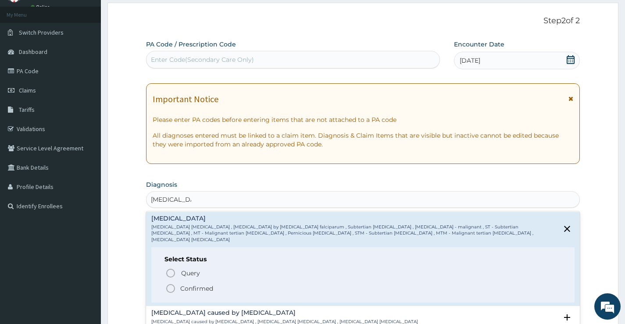
click at [197, 284] on span "Confirmed" at bounding box center [363, 289] width 396 height 11
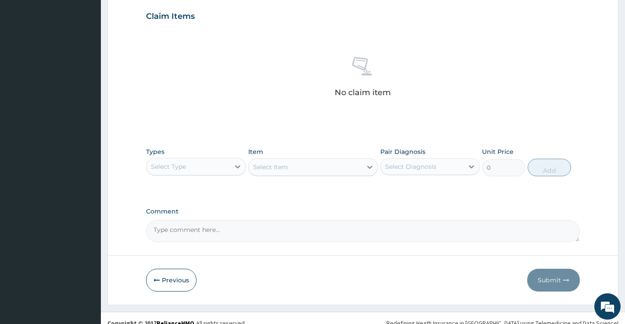
scroll to position [307, 0]
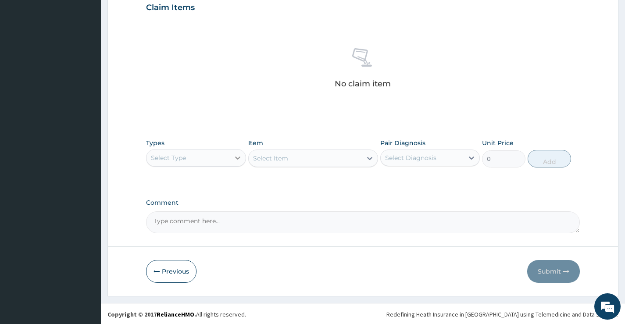
click at [234, 151] on div at bounding box center [238, 158] width 16 height 16
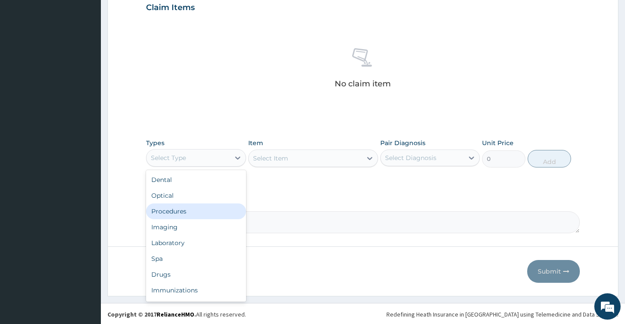
click at [194, 209] on div "Procedures" at bounding box center [196, 212] width 100 height 16
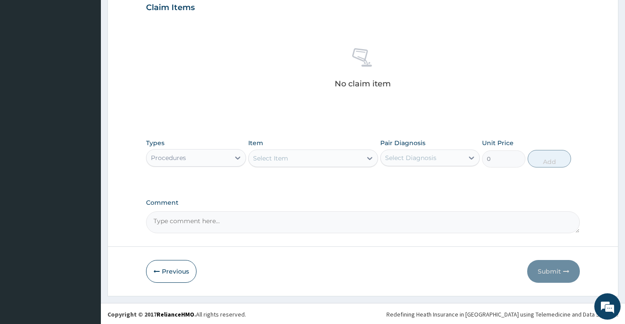
click at [302, 157] on div "Select Item" at bounding box center [306, 158] width 114 height 14
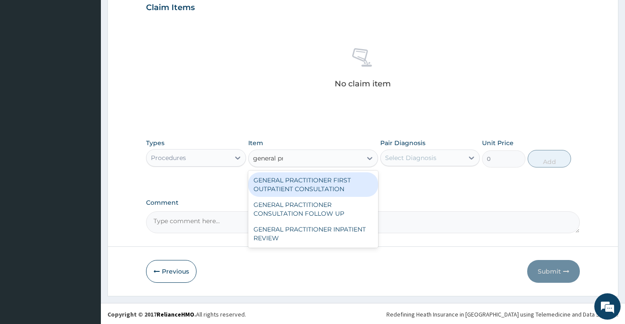
type input "general pra"
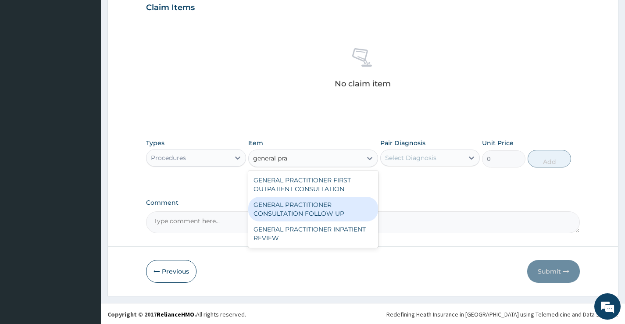
click at [347, 187] on div "GENERAL PRACTITIONER FIRST OUTPATIENT CONSULTATION" at bounding box center [313, 184] width 130 height 25
type input "4500"
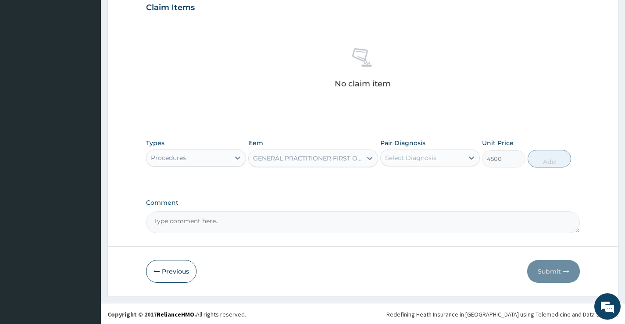
click at [440, 159] on div "Select Diagnosis" at bounding box center [422, 158] width 83 height 14
click at [433, 185] on div "[MEDICAL_DATA]" at bounding box center [431, 181] width 100 height 18
checkbox input "true"
click at [545, 161] on button "Add" at bounding box center [549, 159] width 43 height 18
type input "0"
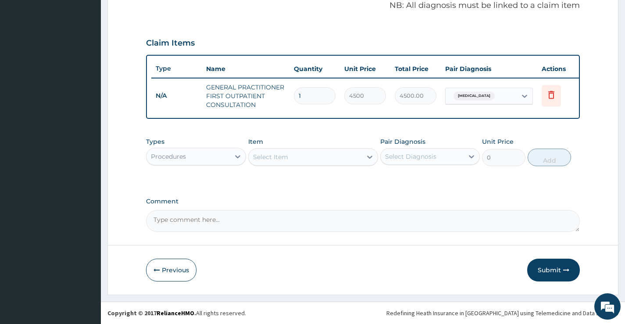
scroll to position [278, 0]
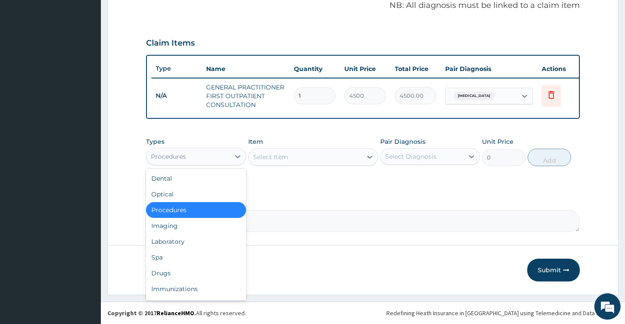
click at [225, 155] on div "Procedures" at bounding box center [188, 157] width 83 height 14
click at [193, 246] on div "Laboratory" at bounding box center [196, 242] width 100 height 16
